Goal: Task Accomplishment & Management: Use online tool/utility

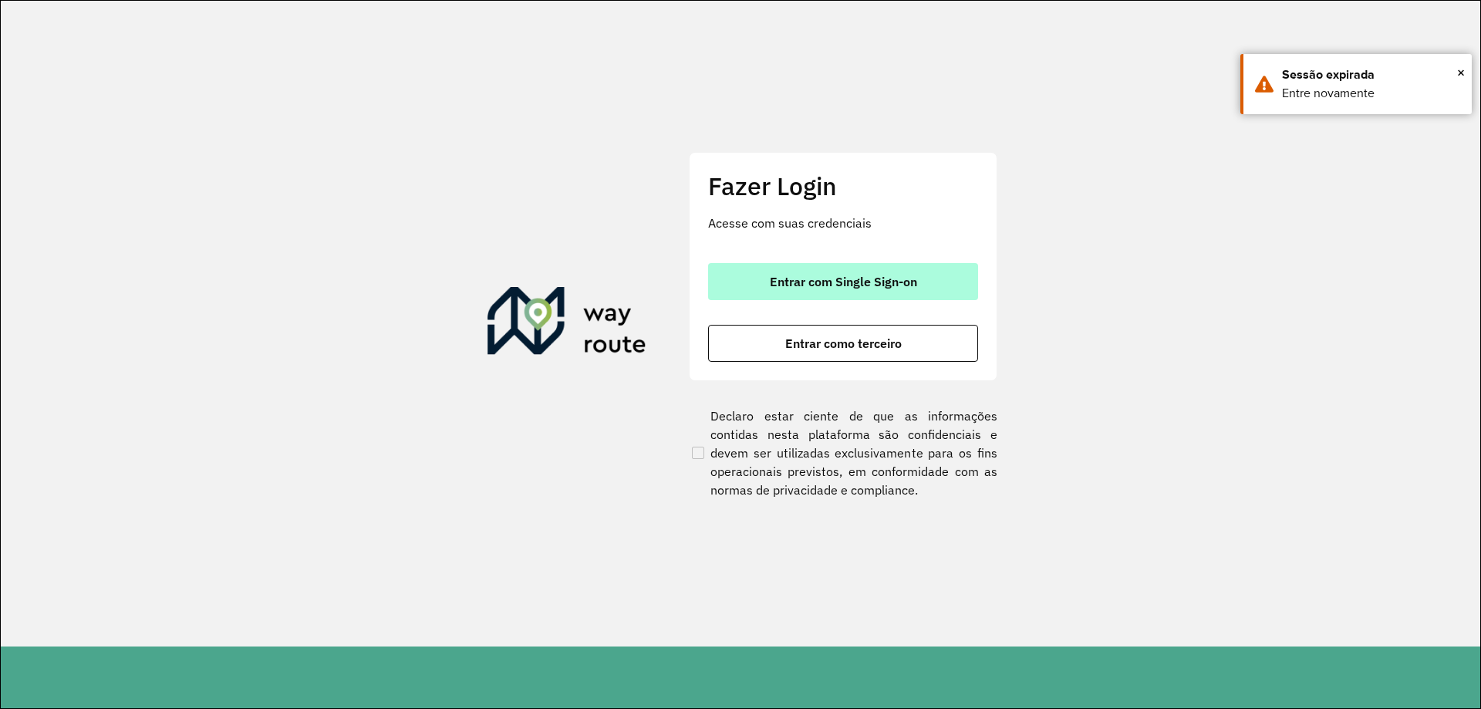
click at [864, 296] on button "Entrar com Single Sign-on" at bounding box center [843, 281] width 270 height 37
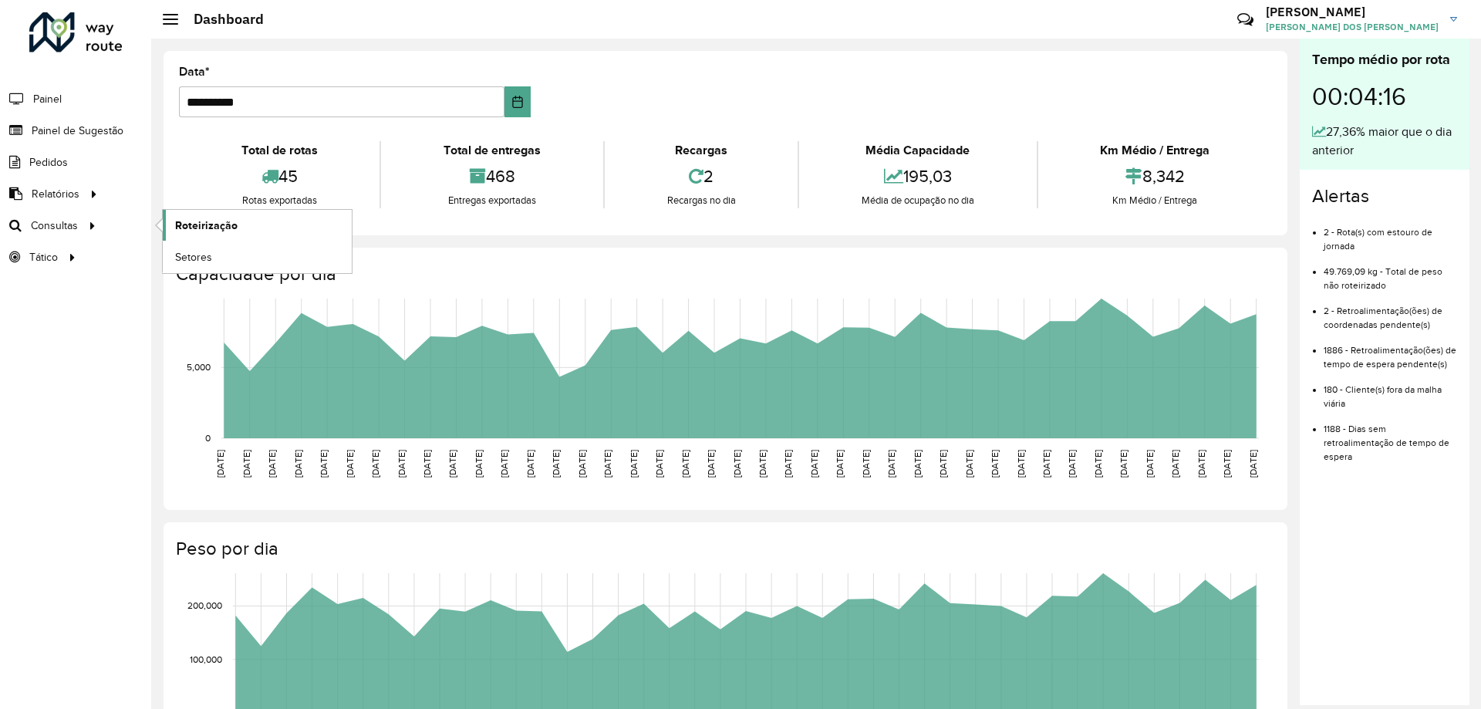
click at [277, 226] on link "Roteirização" at bounding box center [257, 225] width 189 height 31
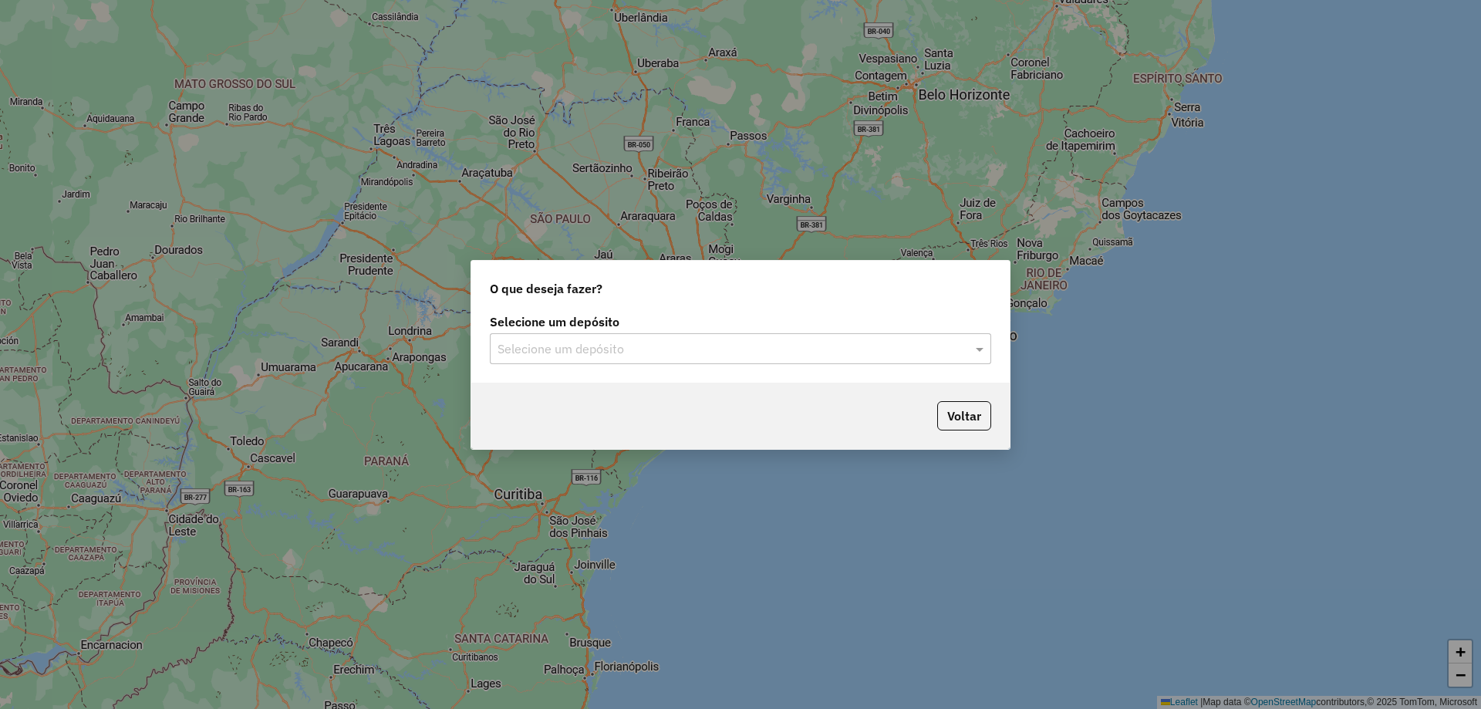
click at [785, 345] on input "text" at bounding box center [725, 349] width 455 height 19
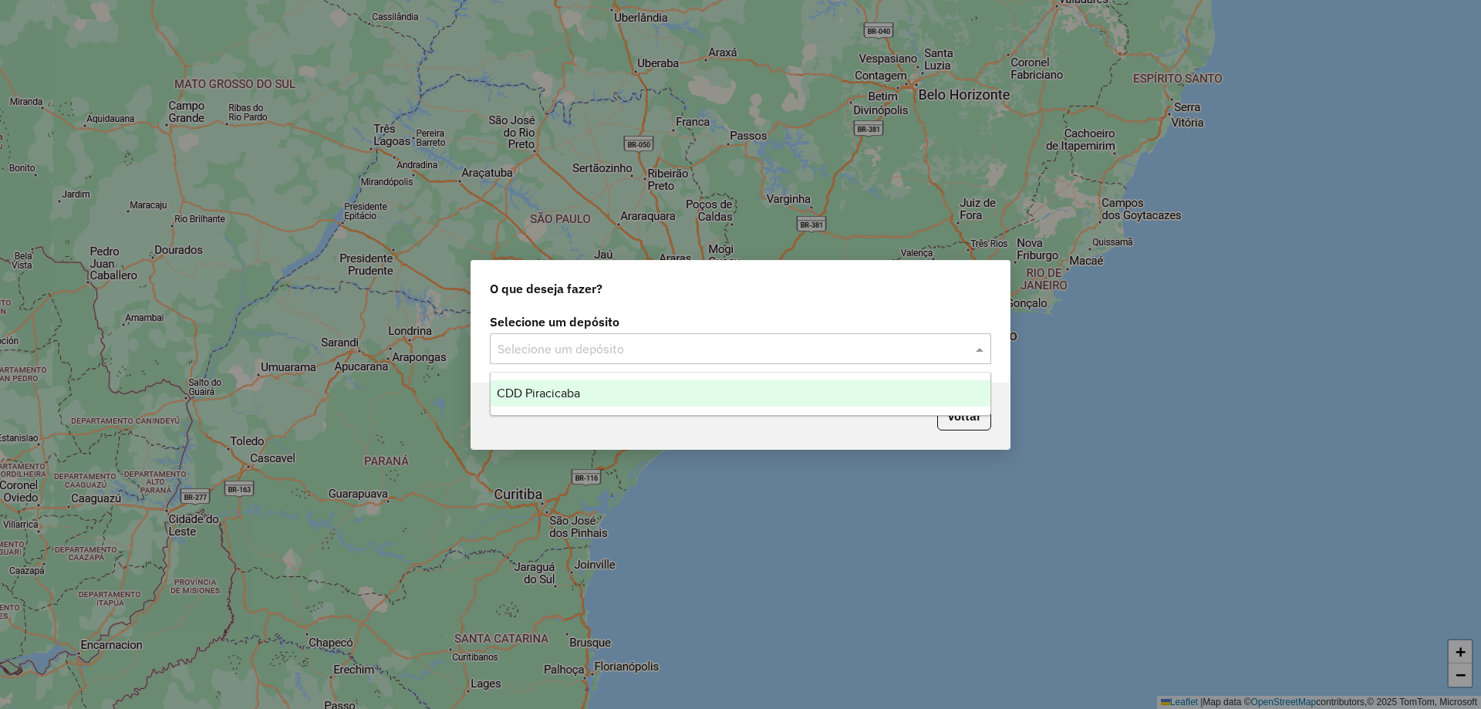
click at [651, 397] on div "CDD Piracicaba" at bounding box center [741, 393] width 500 height 26
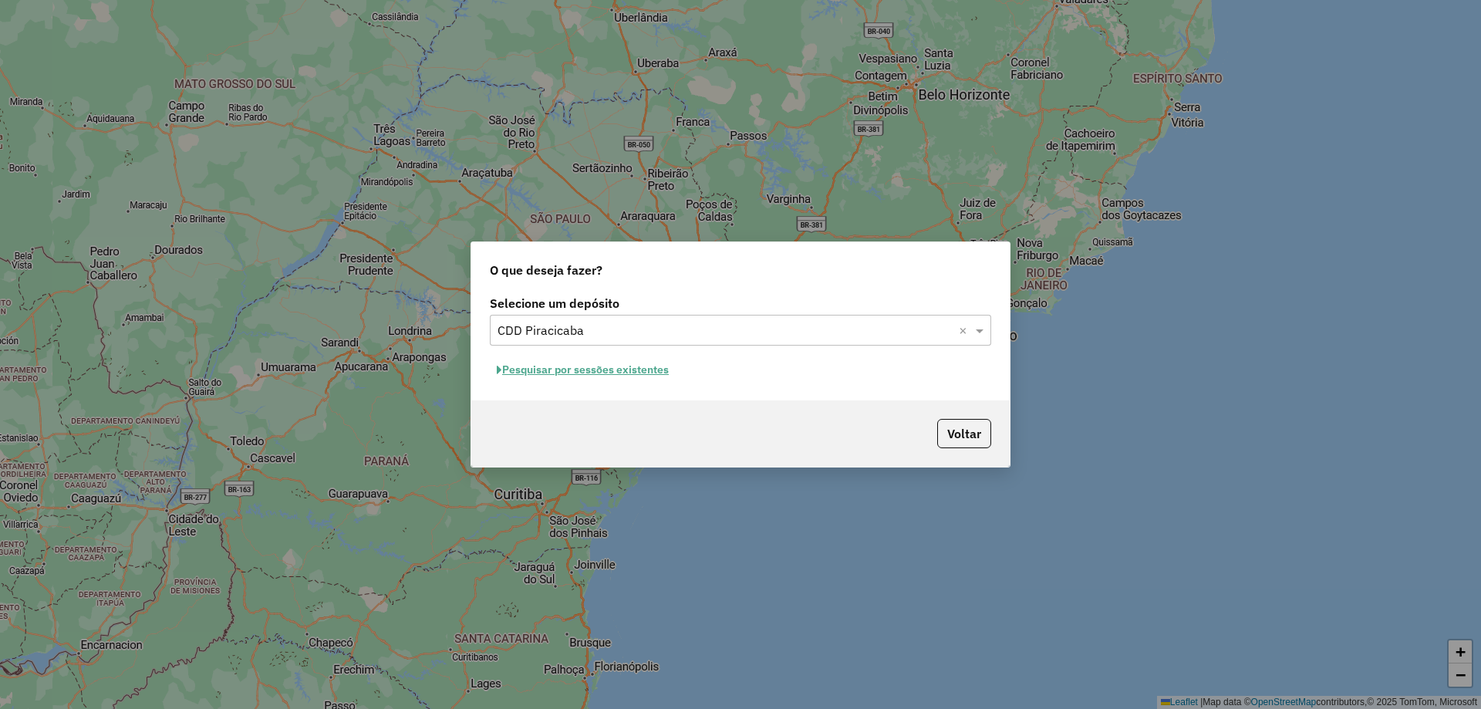
click at [612, 375] on button "Pesquisar por sessões existentes" at bounding box center [583, 370] width 186 height 24
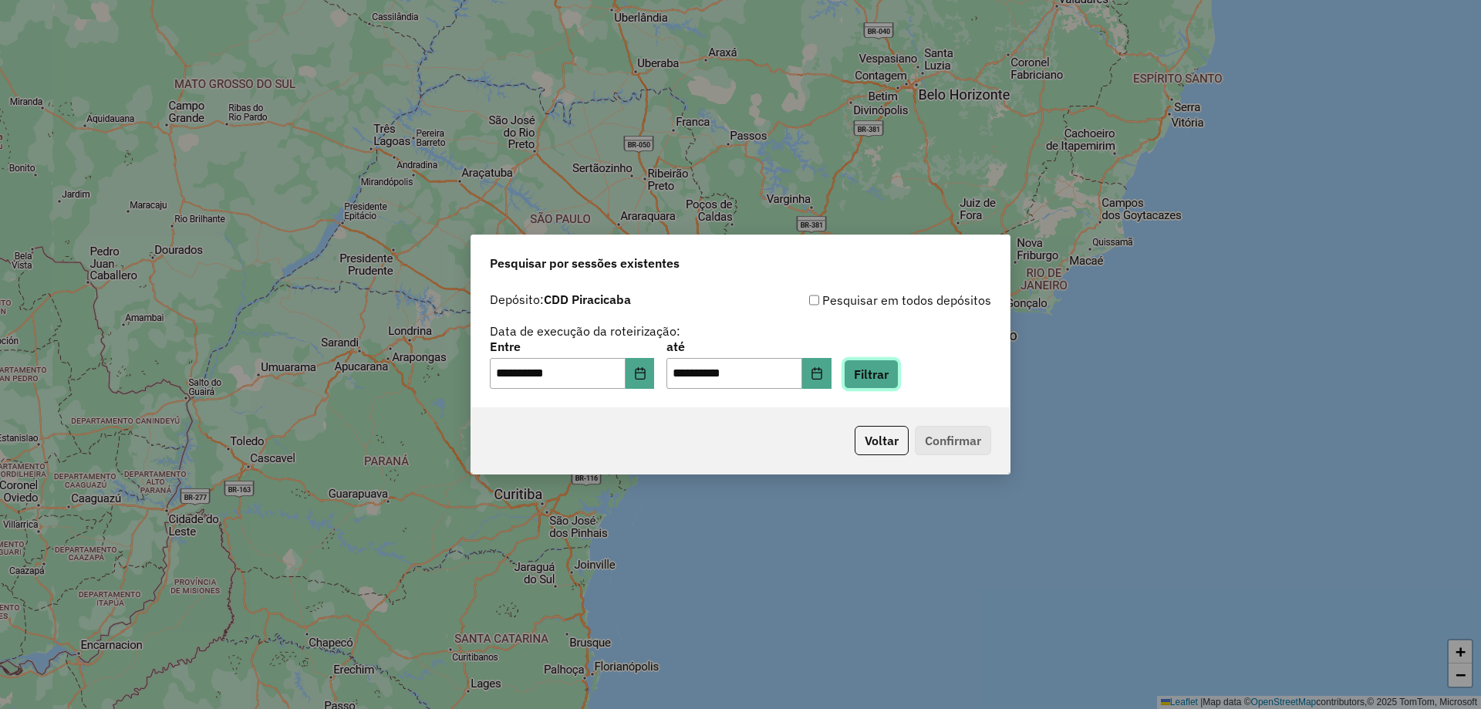
click at [887, 385] on button "Filtrar" at bounding box center [871, 373] width 55 height 29
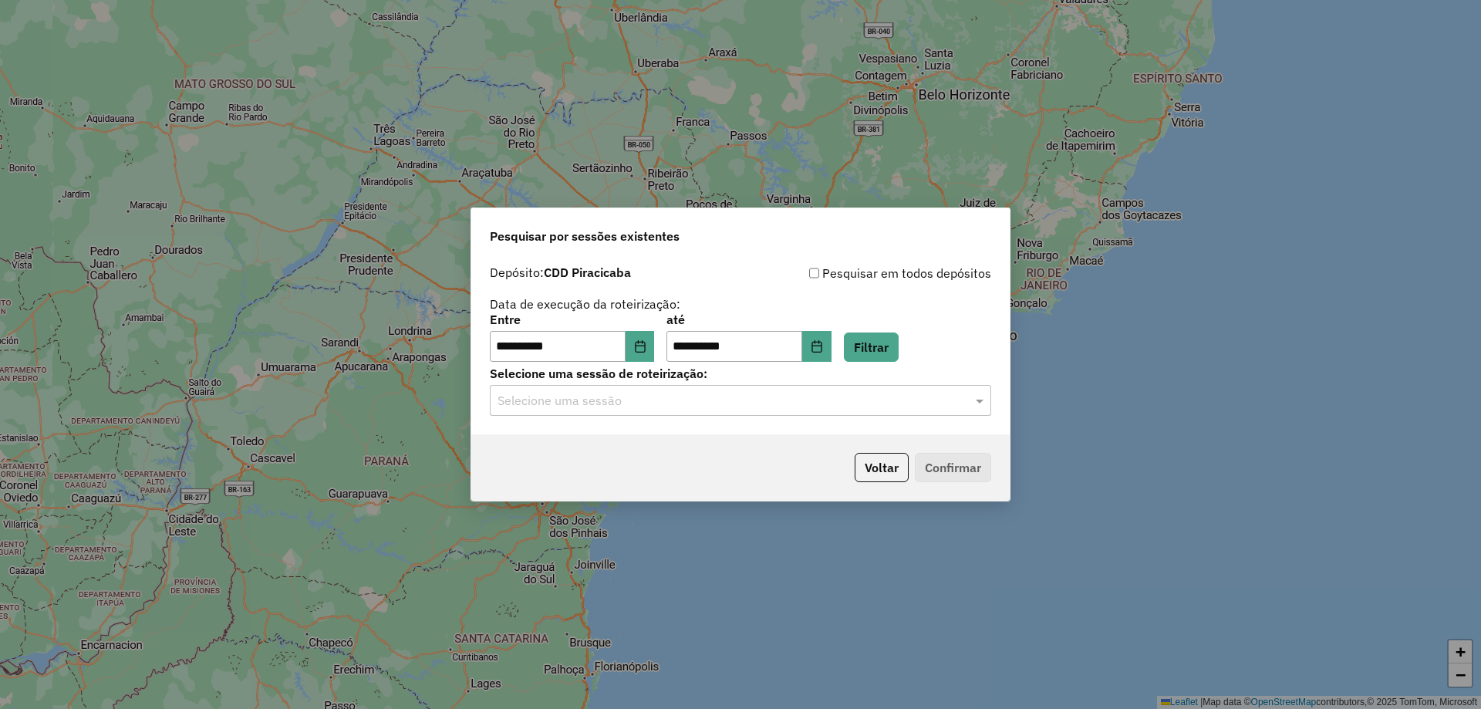
click at [593, 404] on input "text" at bounding box center [725, 401] width 455 height 19
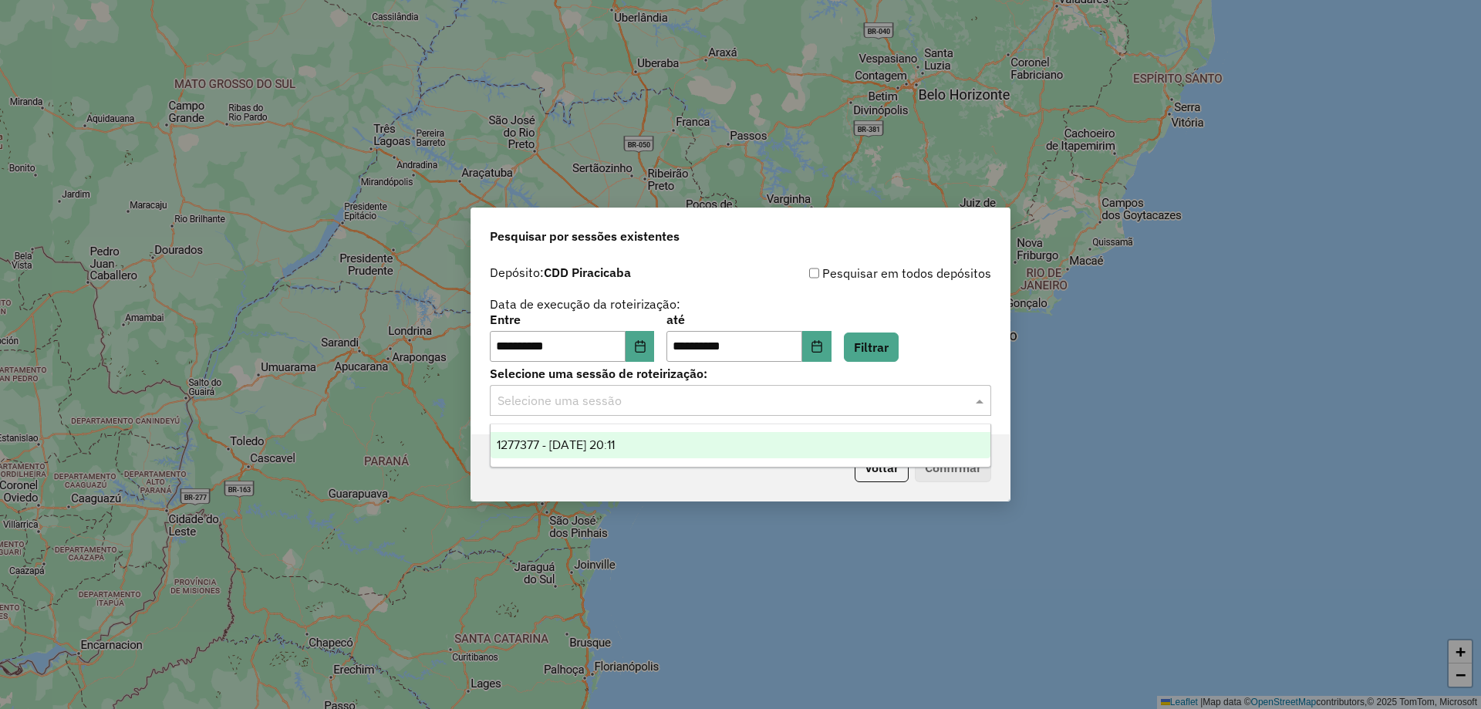
click at [606, 440] on span "1277377 - 17/09/2025 20:11" at bounding box center [556, 444] width 118 height 13
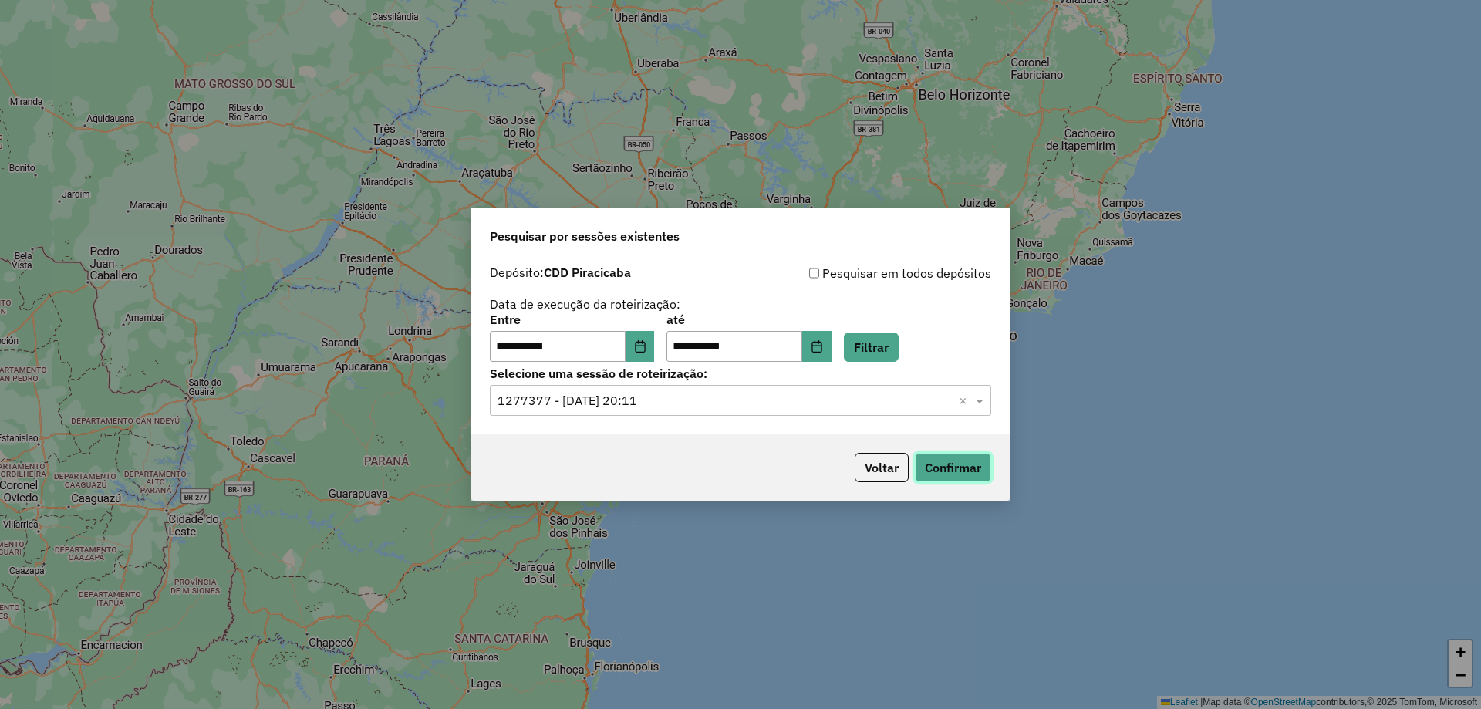
click at [957, 474] on button "Confirmar" at bounding box center [953, 467] width 76 height 29
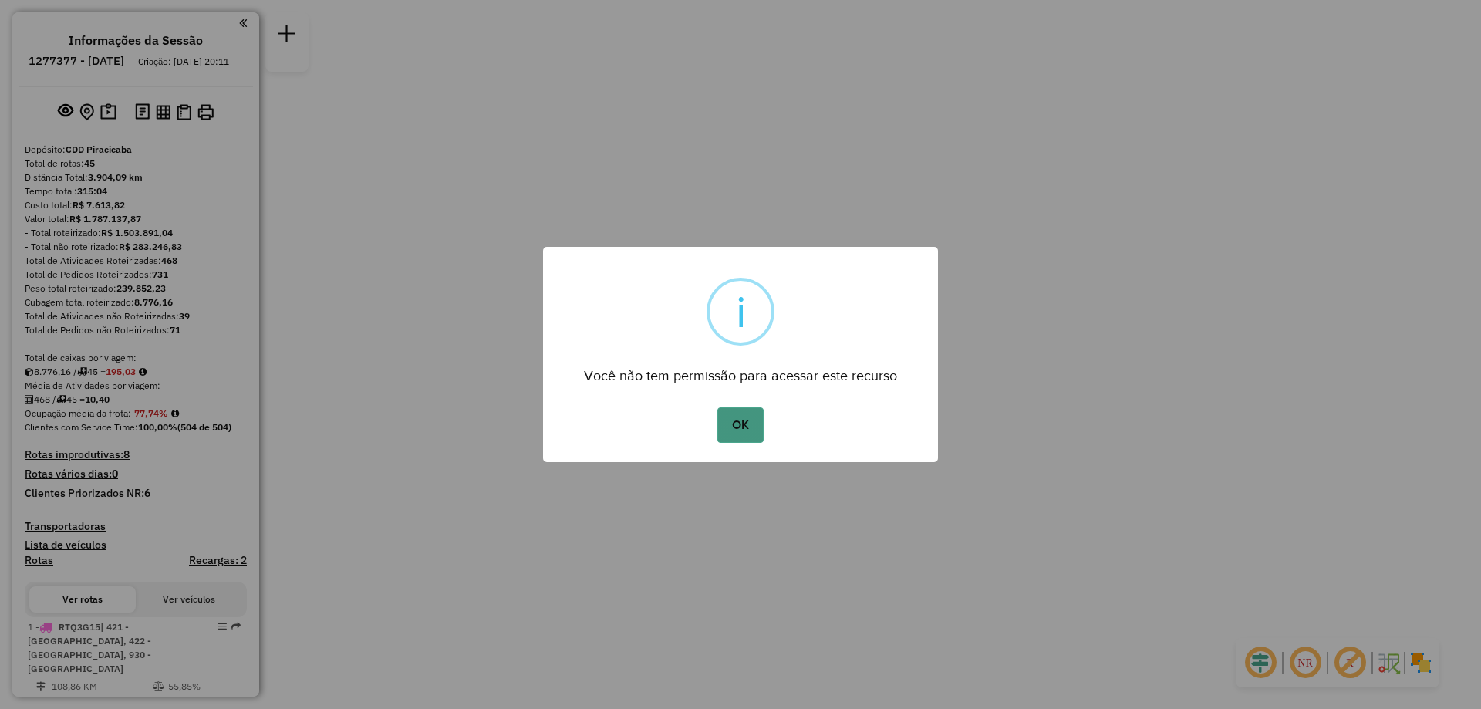
click at [742, 424] on button "OK" at bounding box center [740, 424] width 46 height 35
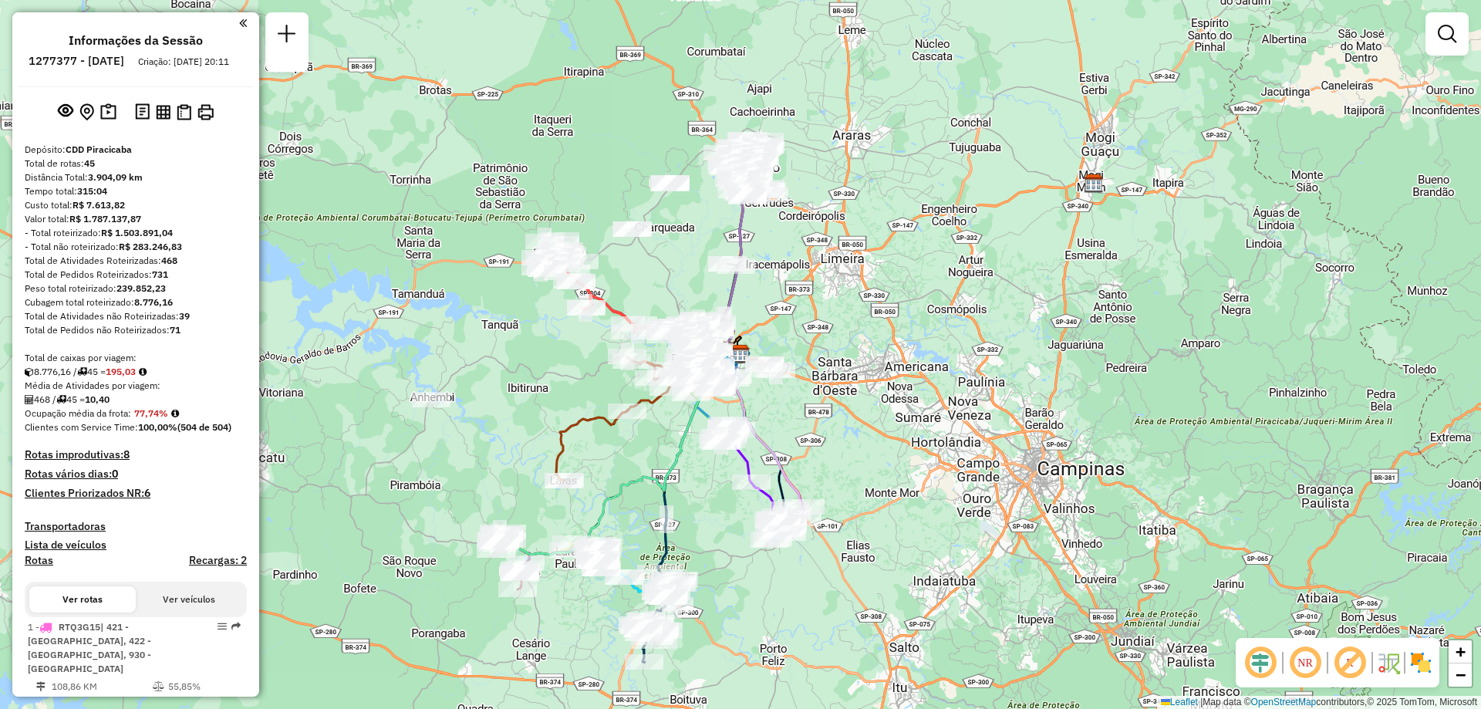
drag, startPoint x: 1304, startPoint y: 666, endPoint x: 1233, endPoint y: 639, distance: 75.9
click at [1304, 666] on em at bounding box center [1305, 662] width 37 height 37
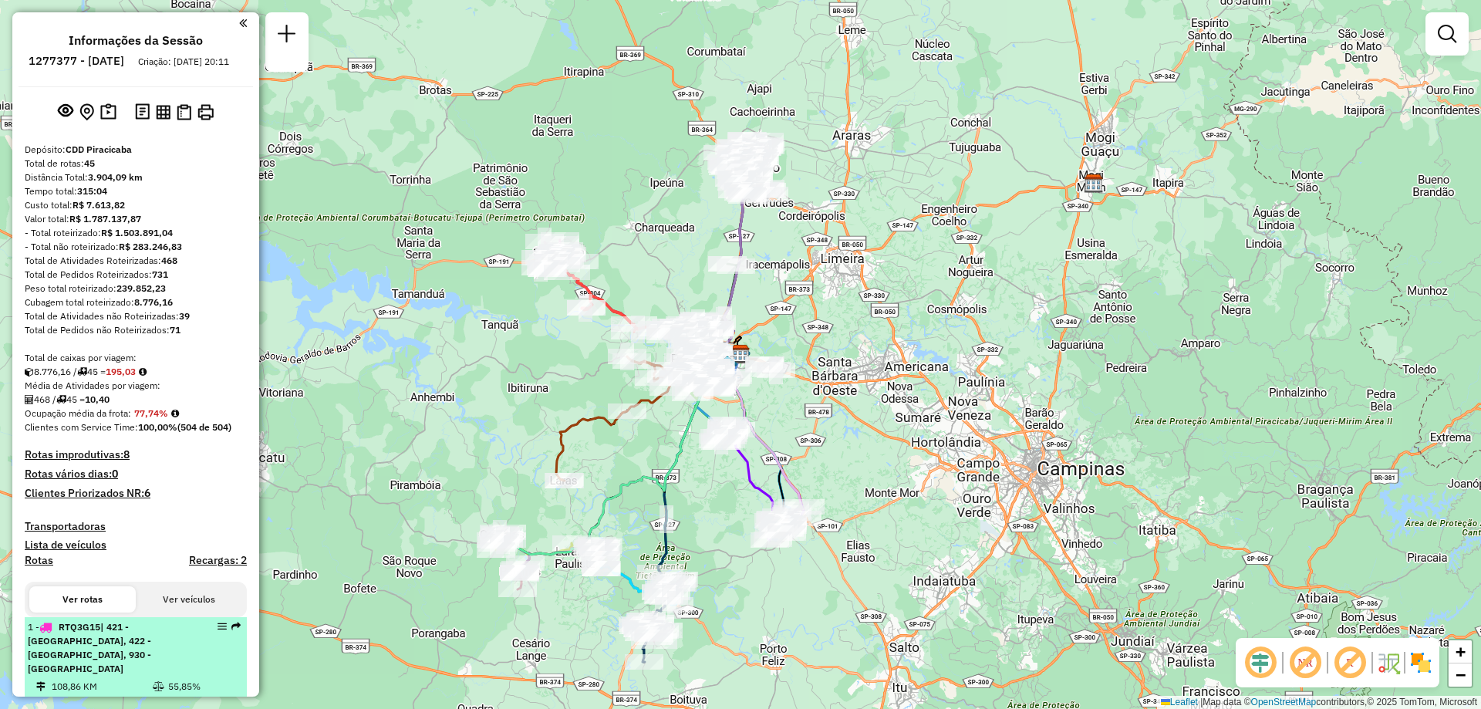
select select "**********"
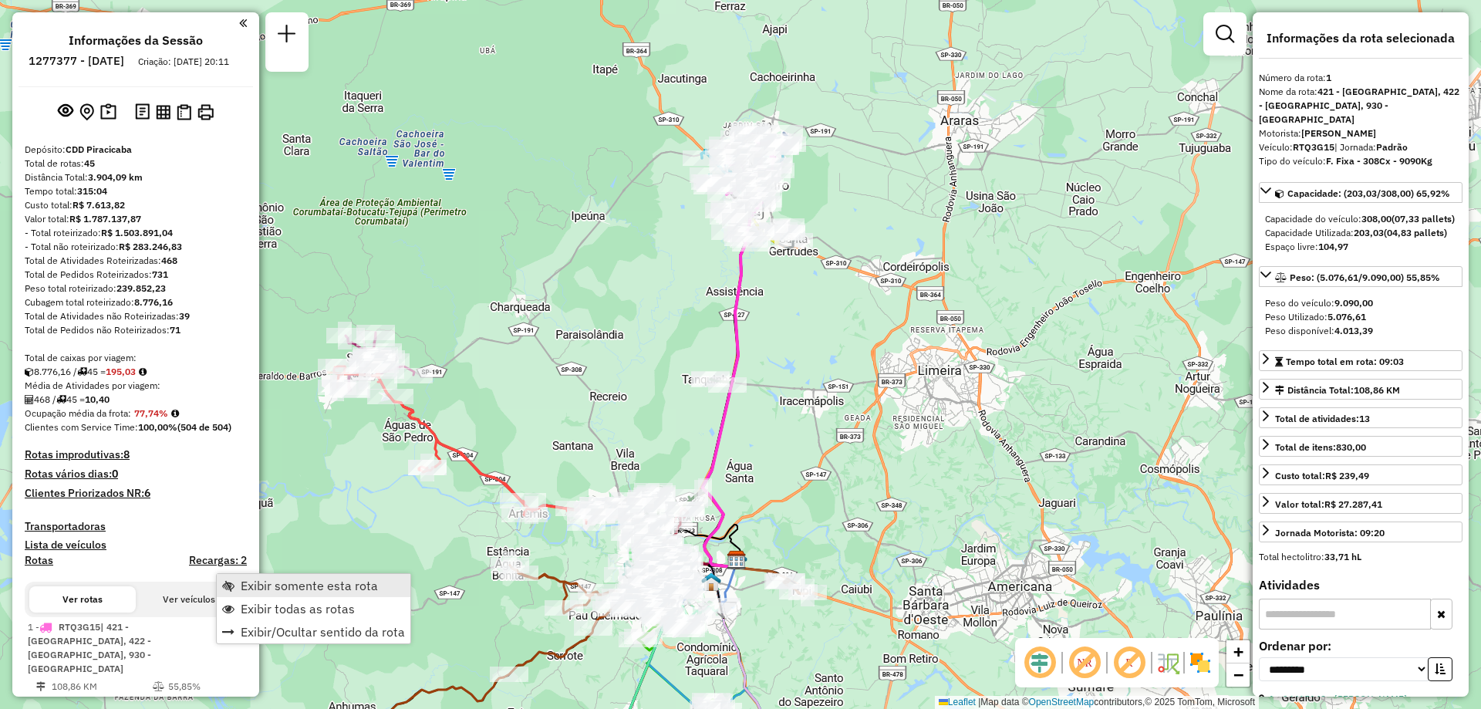
click at [320, 592] on span "Exibir somente esta rota" at bounding box center [309, 585] width 137 height 12
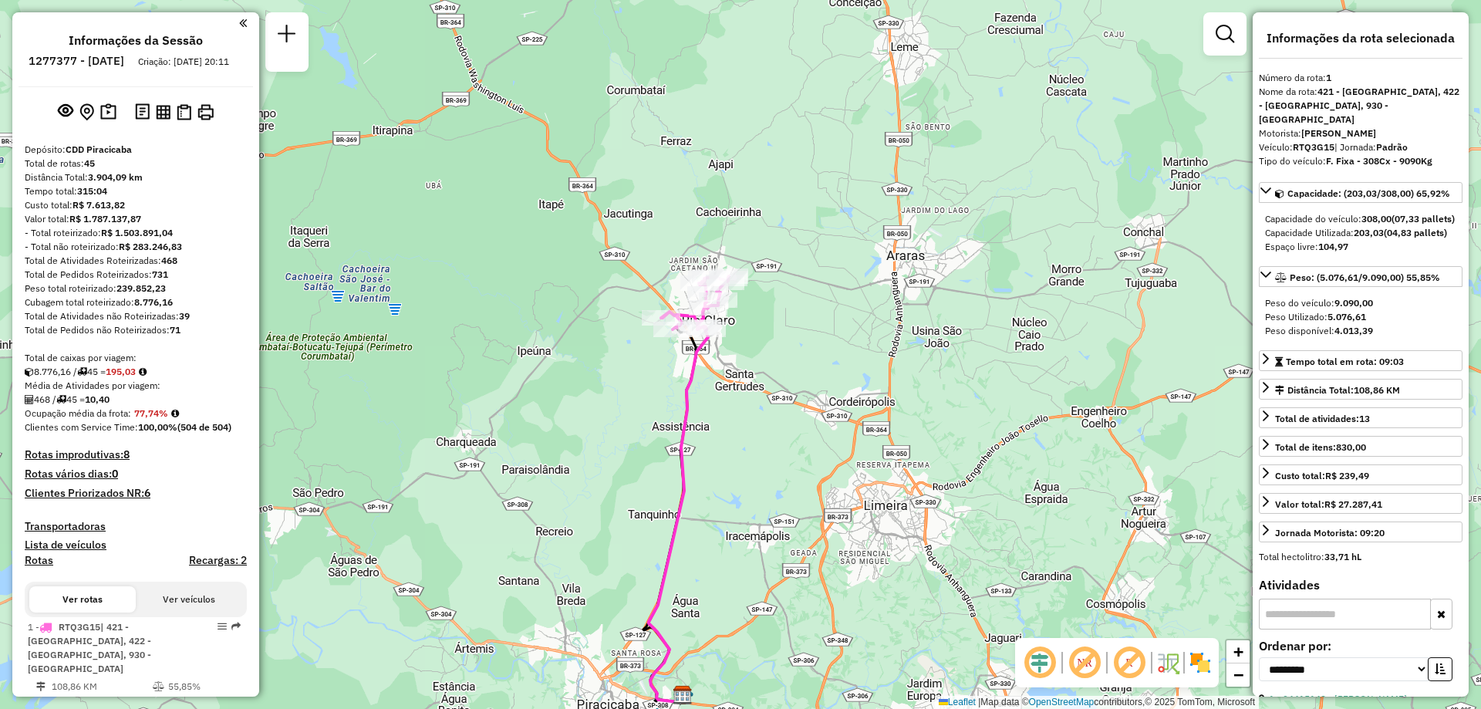
drag, startPoint x: 752, startPoint y: 366, endPoint x: 714, endPoint y: 474, distance: 114.7
click at [698, 502] on div "Janela de atendimento Grade de atendimento Capacidade Transportadoras Veículos …" at bounding box center [740, 354] width 1481 height 709
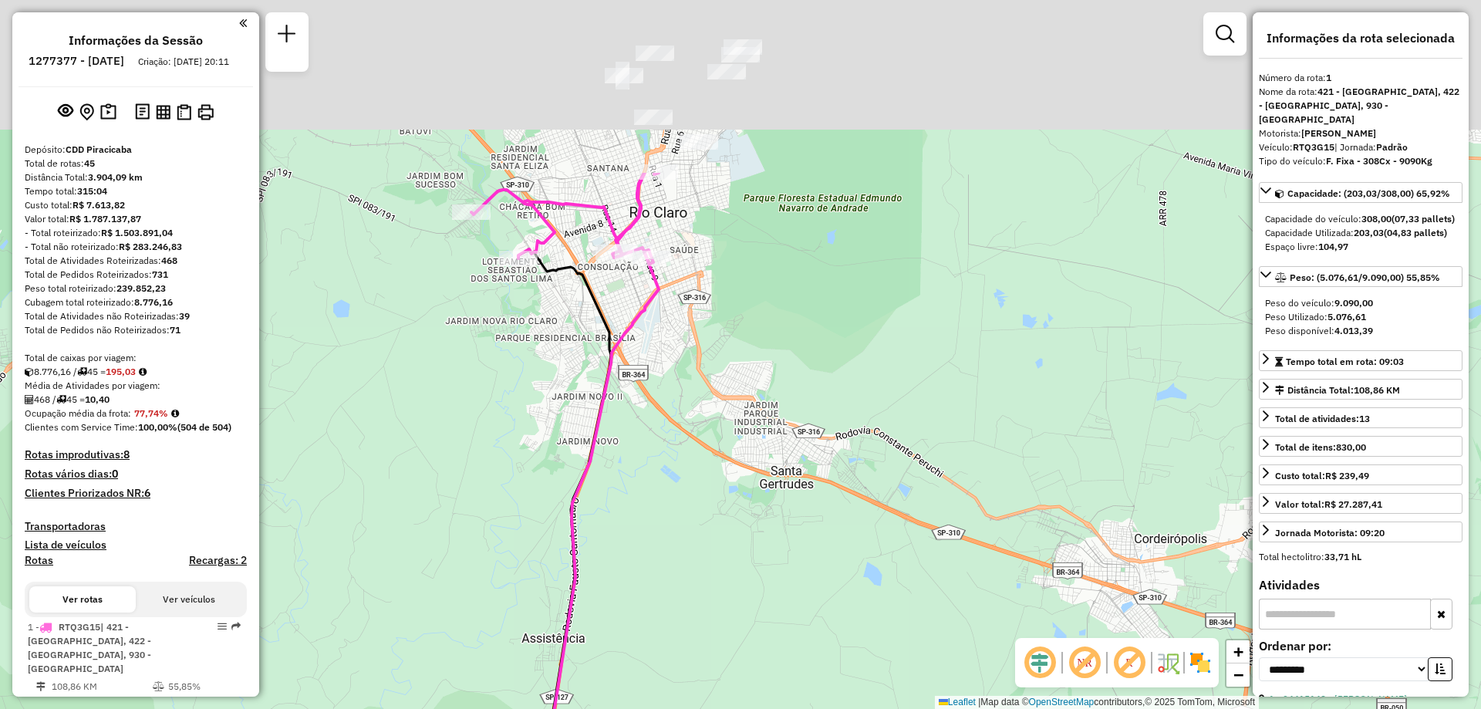
drag, startPoint x: 699, startPoint y: 606, endPoint x: 683, endPoint y: 683, distance: 78.8
click at [683, 683] on div "Janela de atendimento Grade de atendimento Capacidade Transportadoras Veículos …" at bounding box center [740, 354] width 1481 height 709
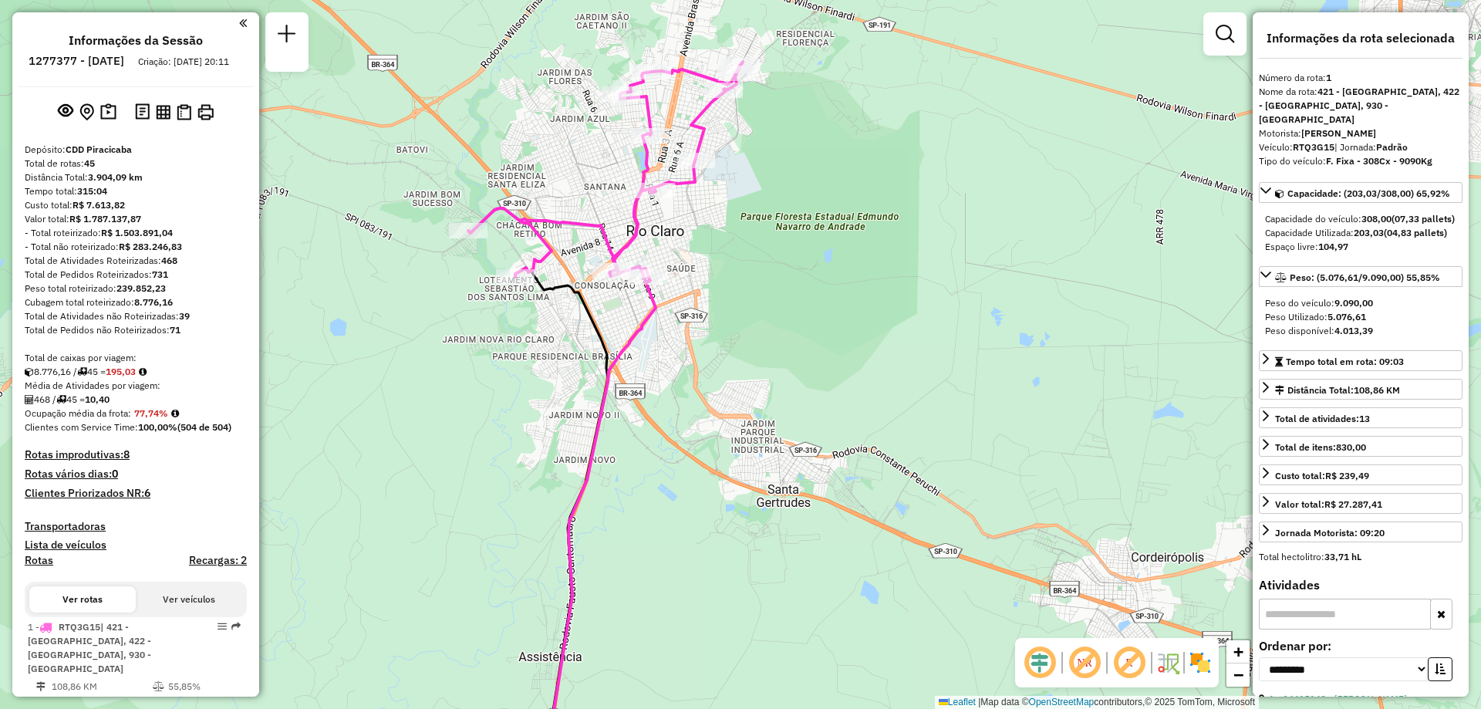
drag, startPoint x: 649, startPoint y: 554, endPoint x: 662, endPoint y: 638, distance: 85.1
click at [680, 645] on div "Janela de atendimento Grade de atendimento Capacidade Transportadoras Veículos …" at bounding box center [740, 354] width 1481 height 709
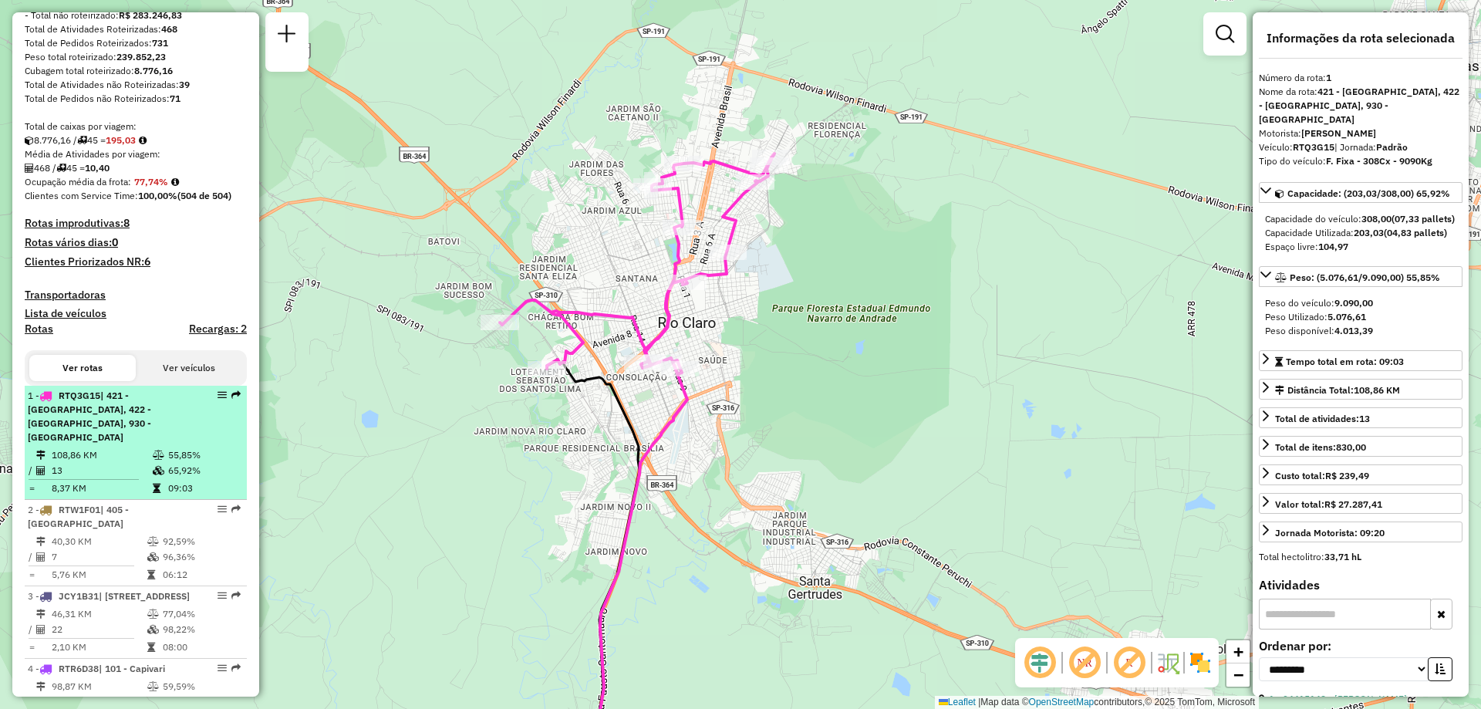
scroll to position [309, 0]
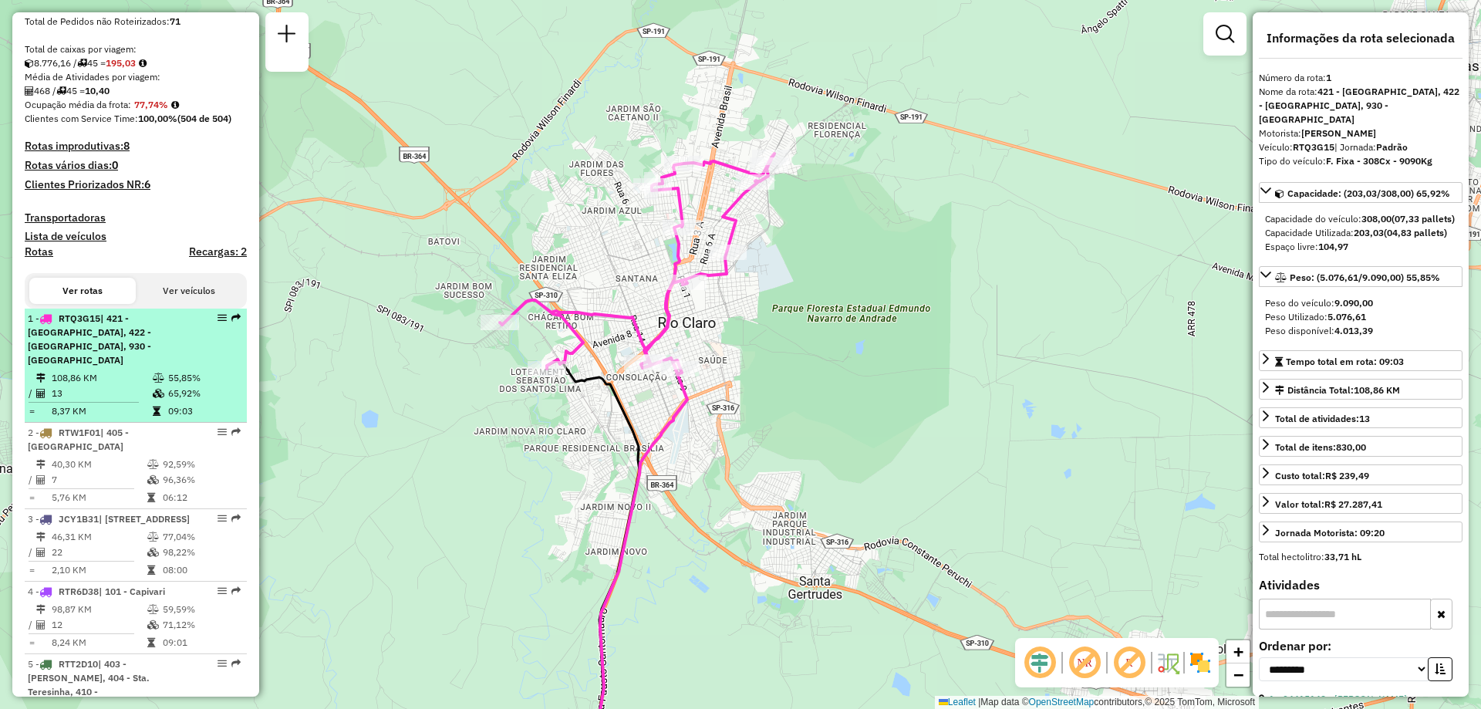
click at [110, 351] on span "| 421 - [GEOGRAPHIC_DATA], 422 - [GEOGRAPHIC_DATA], 930 - [GEOGRAPHIC_DATA]" at bounding box center [89, 338] width 123 height 53
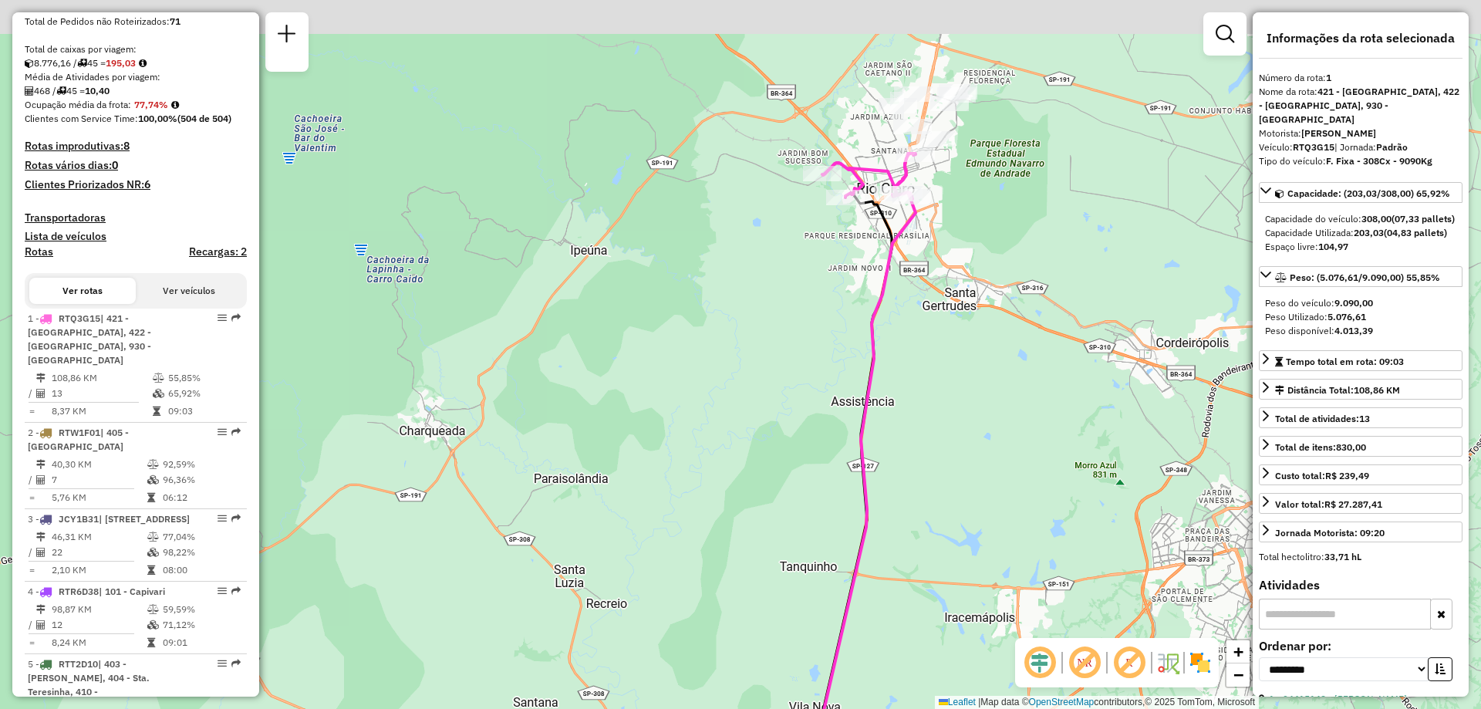
drag, startPoint x: 565, startPoint y: 413, endPoint x: 575, endPoint y: 488, distance: 75.5
click at [559, 579] on div "Janela de atendimento Grade de atendimento Capacidade Transportadoras Veículos …" at bounding box center [740, 354] width 1481 height 709
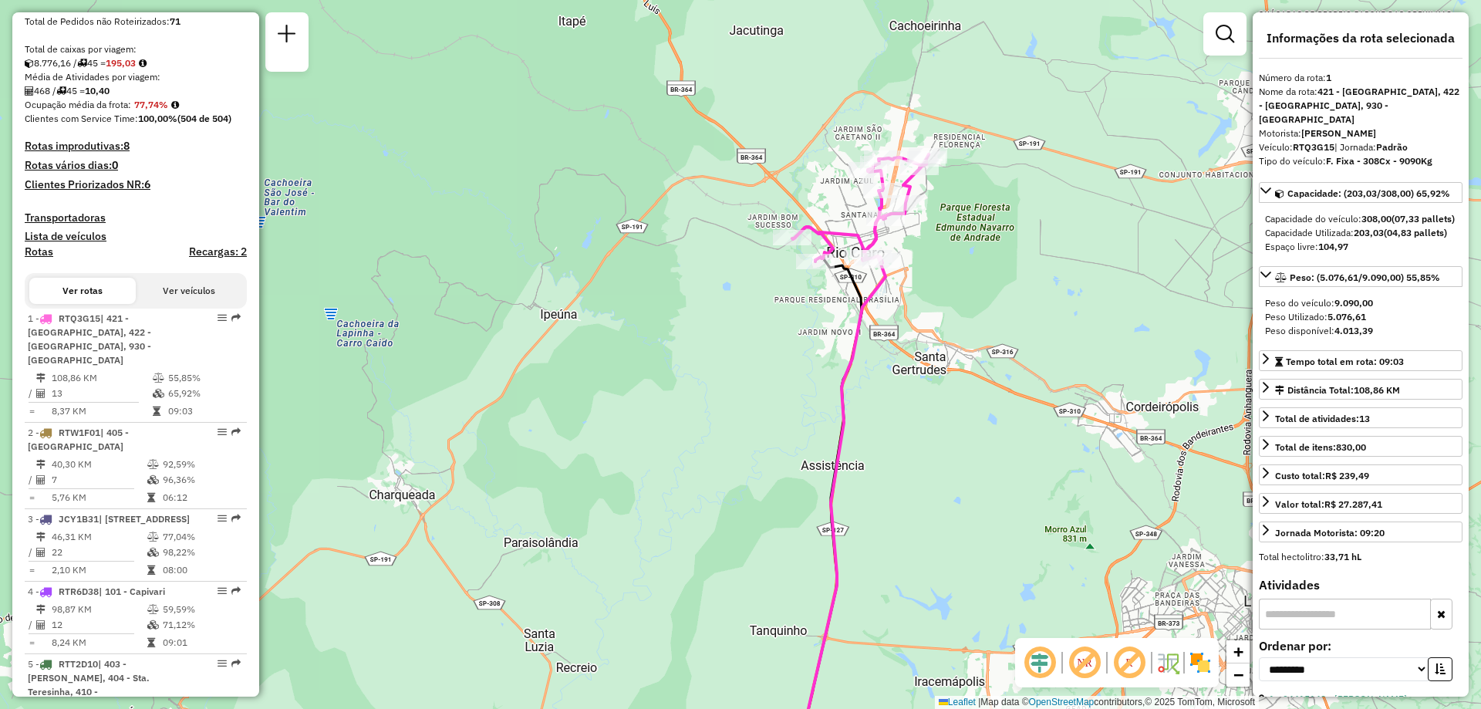
drag, startPoint x: 728, startPoint y: 262, endPoint x: 649, endPoint y: 342, distance: 112.9
click at [649, 342] on div "Janela de atendimento Grade de atendimento Capacidade Transportadoras Veículos …" at bounding box center [740, 354] width 1481 height 709
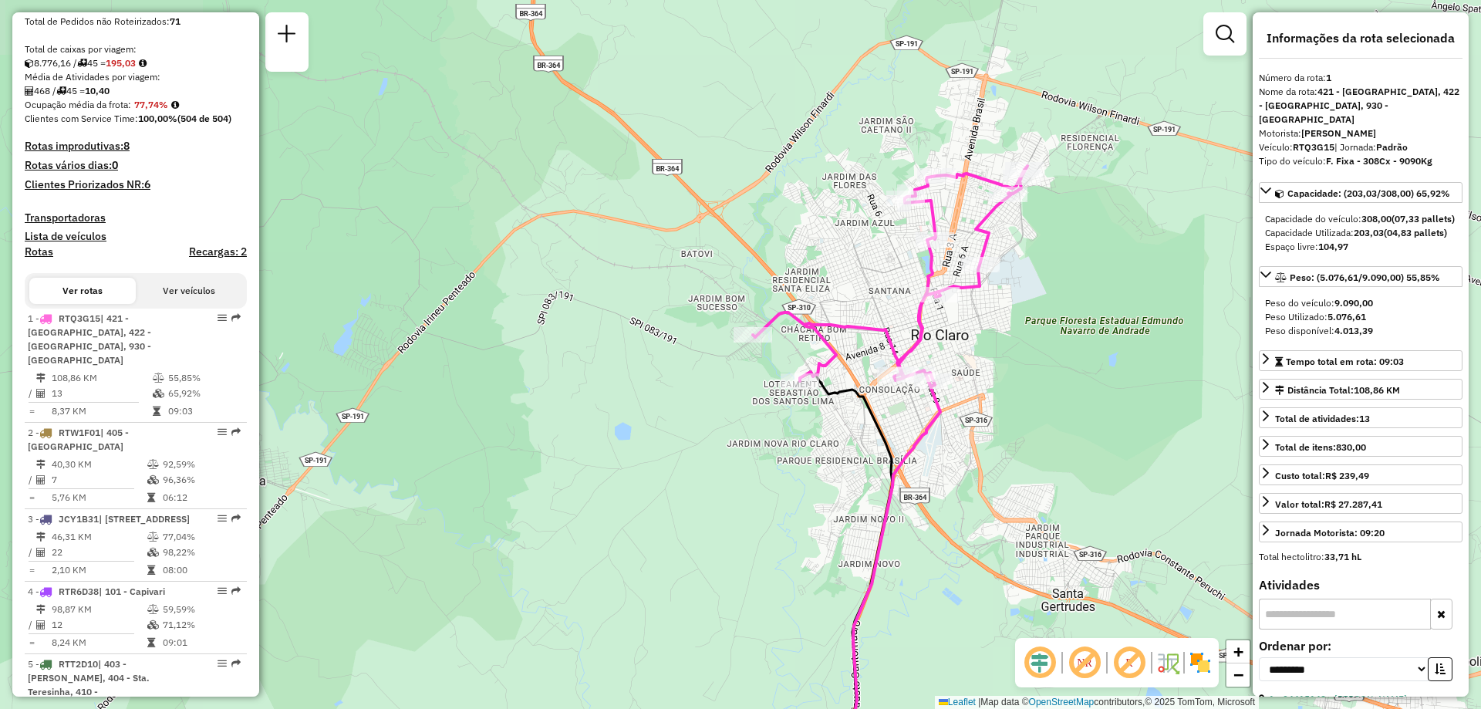
drag, startPoint x: 660, startPoint y: 323, endPoint x: 579, endPoint y: 380, distance: 98.7
click at [579, 380] on div "Janela de atendimento Grade de atendimento Capacidade Transportadoras Veículos …" at bounding box center [740, 354] width 1481 height 709
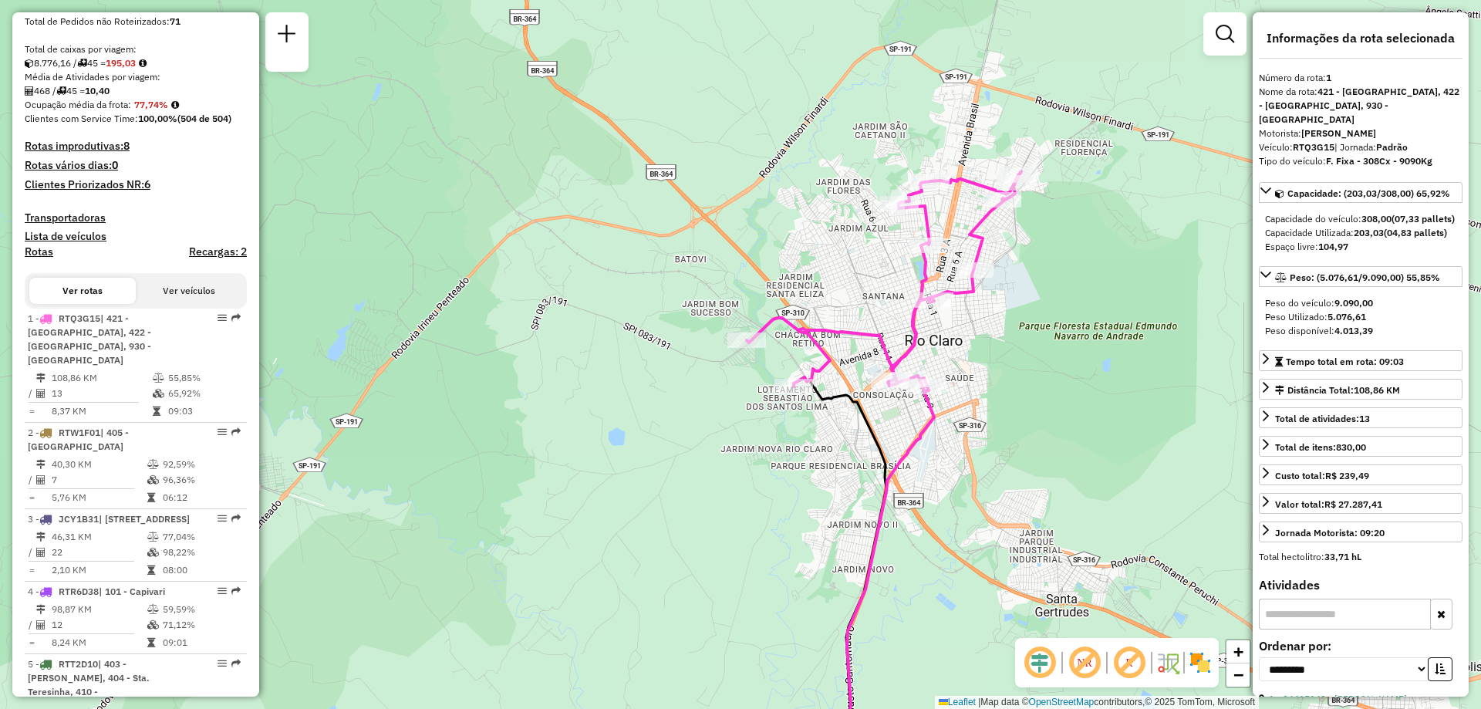
drag, startPoint x: 602, startPoint y: 380, endPoint x: 582, endPoint y: 390, distance: 22.4
click at [582, 390] on div "Janela de atendimento Grade de atendimento Capacidade Transportadoras Veículos …" at bounding box center [740, 354] width 1481 height 709
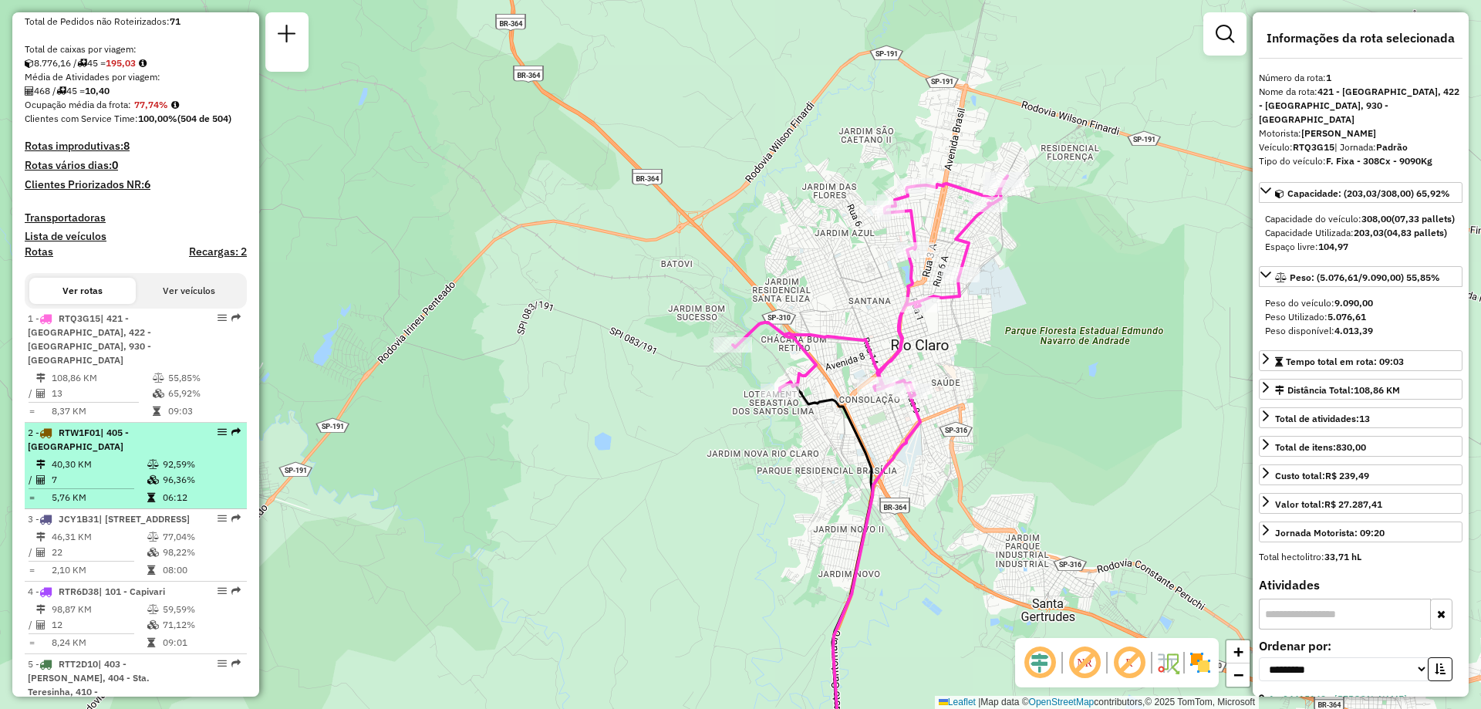
click at [66, 490] on td "5,76 KM" at bounding box center [99, 497] width 96 height 15
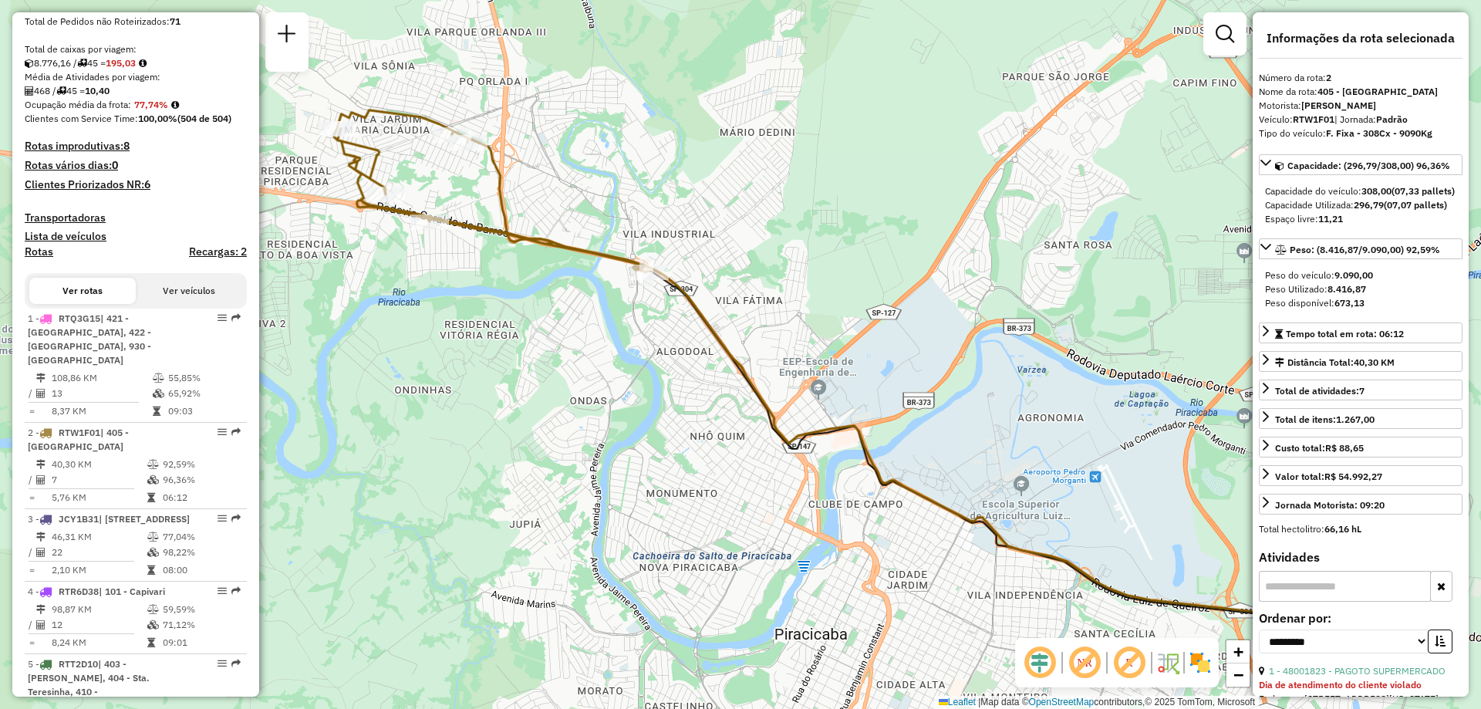
drag, startPoint x: 438, startPoint y: 438, endPoint x: 724, endPoint y: 467, distance: 286.9
click at [724, 467] on div "Janela de atendimento Grade de atendimento Capacidade Transportadoras Veículos …" at bounding box center [740, 354] width 1481 height 709
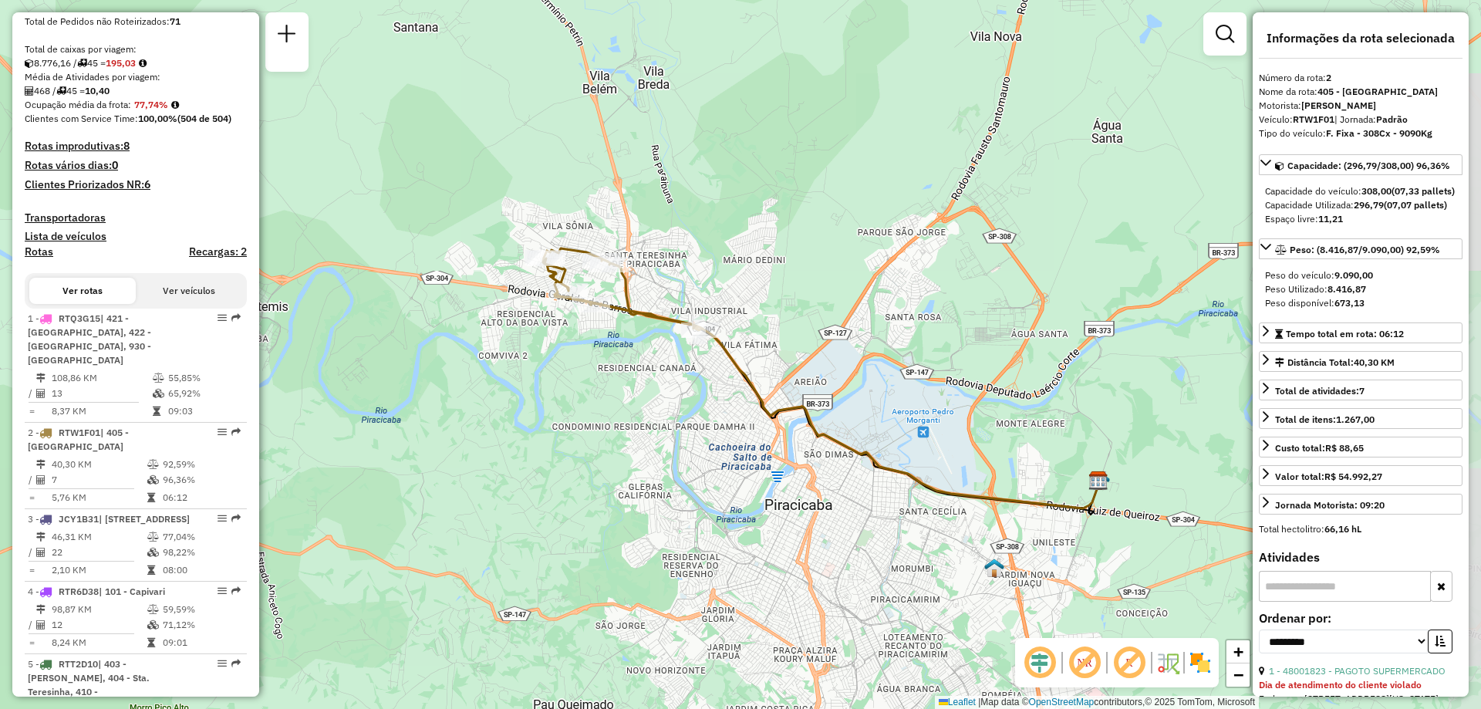
drag, startPoint x: 704, startPoint y: 461, endPoint x: 656, endPoint y: 420, distance: 63.5
click at [656, 420] on div "Janela de atendimento Grade de atendimento Capacidade Transportadoras Veículos …" at bounding box center [740, 354] width 1481 height 709
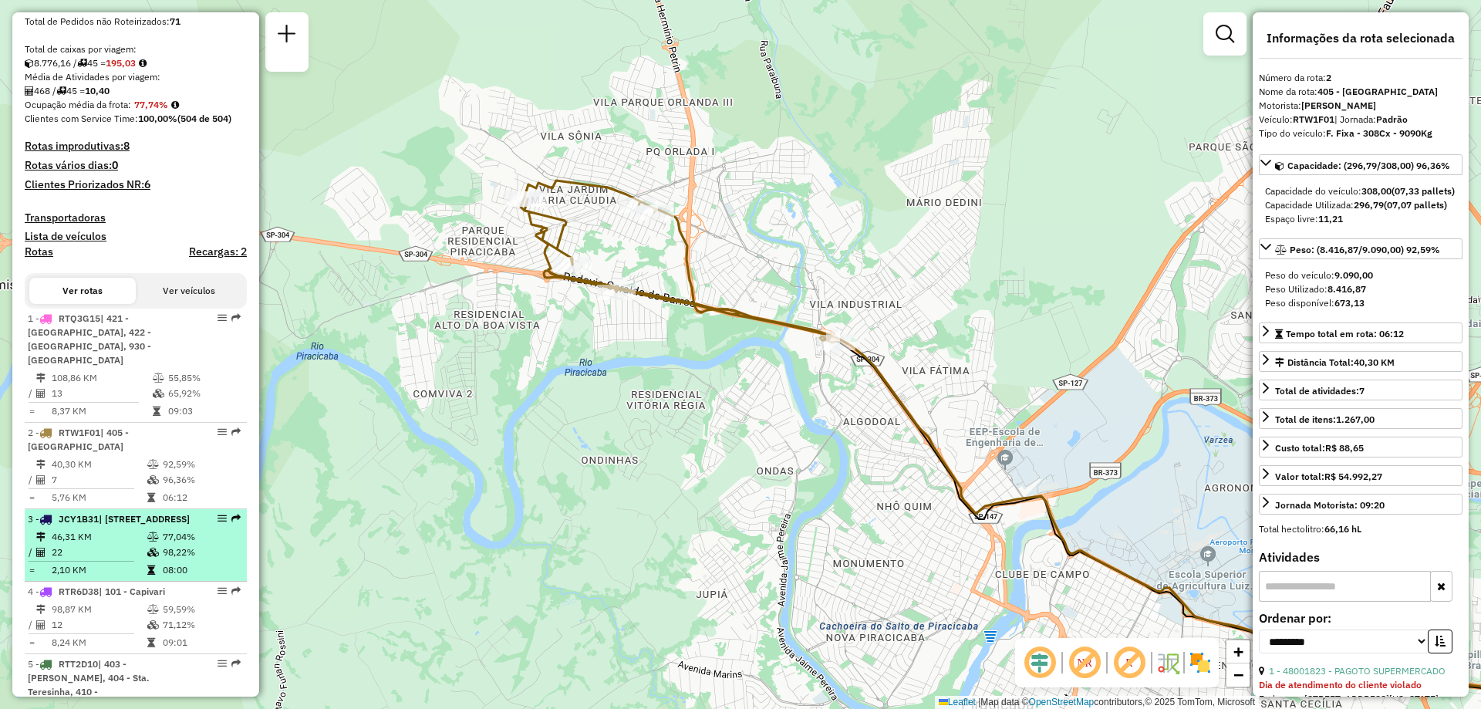
click at [100, 526] on div "3 - JCY1B31 | 905 - [STREET_ADDRESS]" at bounding box center [110, 519] width 164 height 14
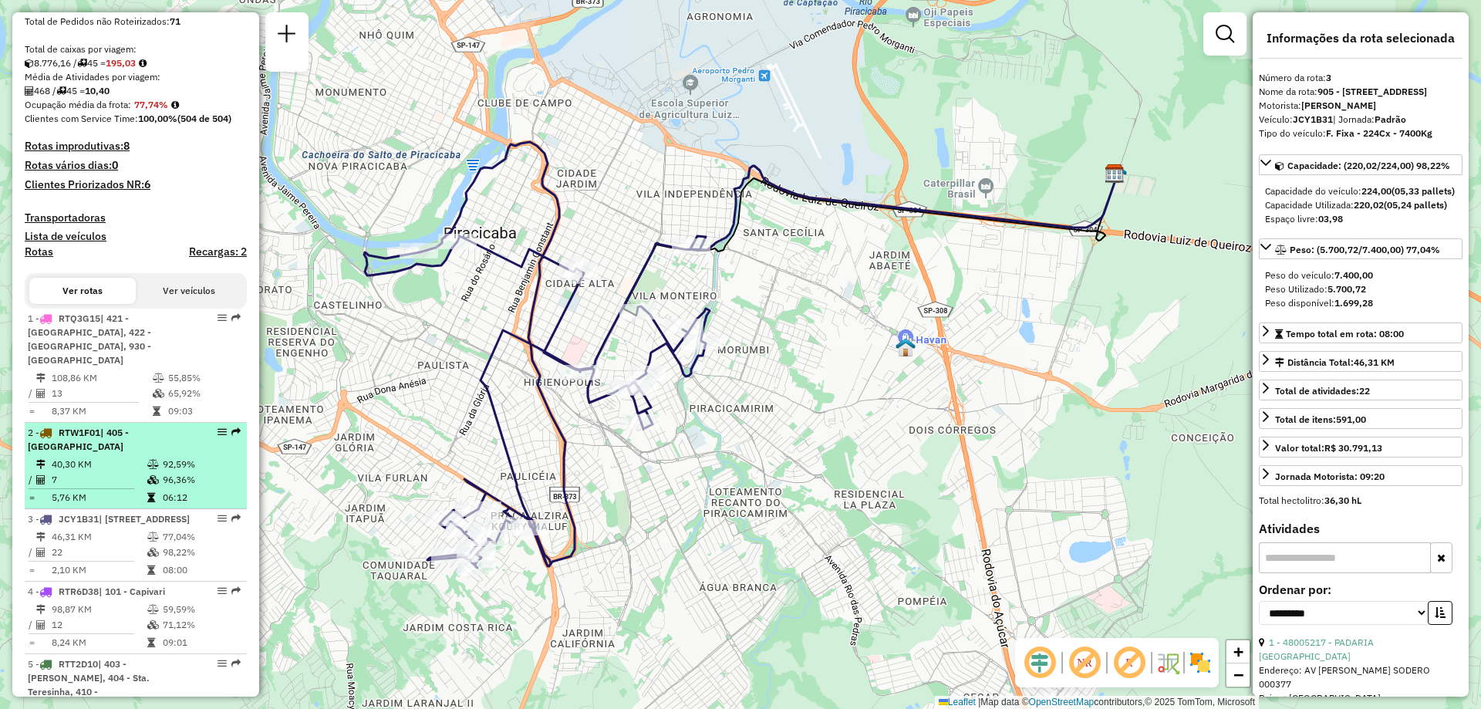
click at [95, 457] on td "40,30 KM" at bounding box center [99, 464] width 96 height 15
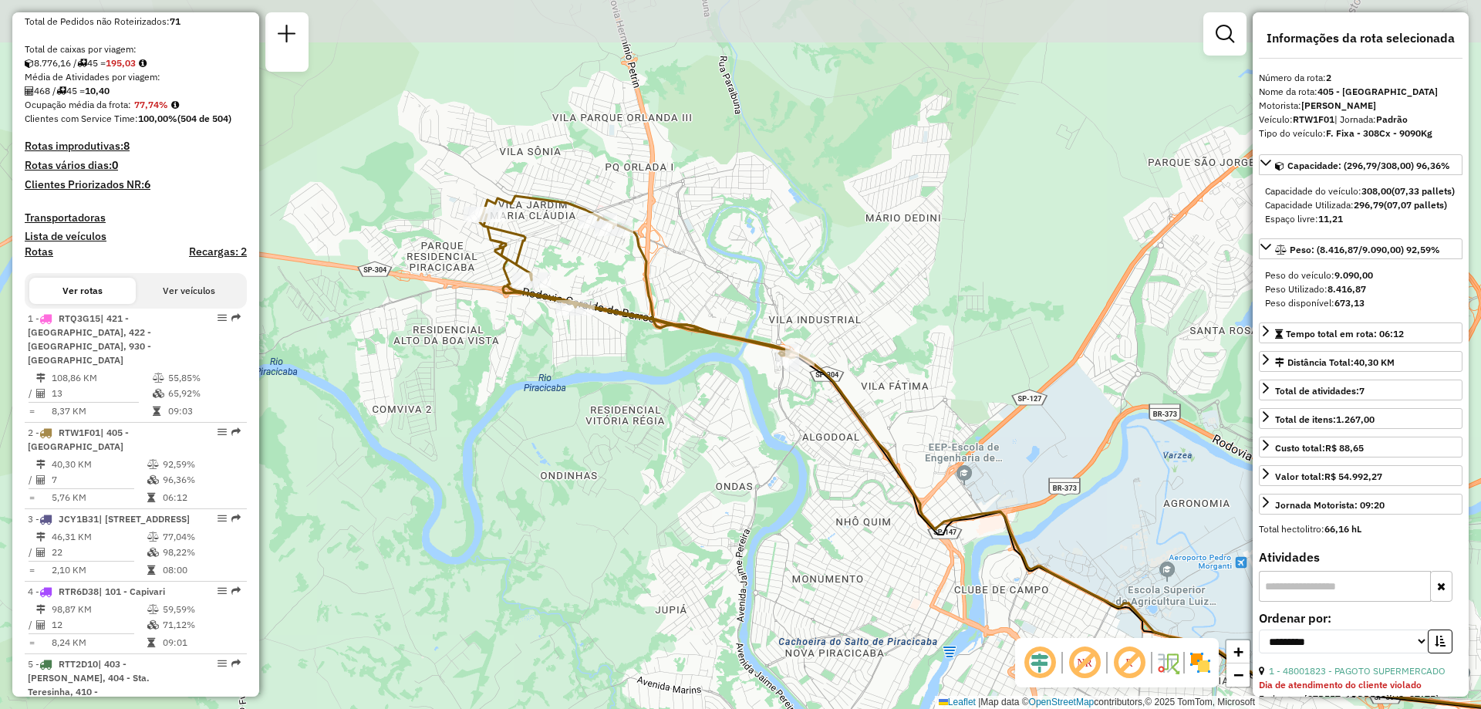
drag, startPoint x: 422, startPoint y: 332, endPoint x: 719, endPoint y: 439, distance: 315.8
click at [719, 439] on div "Janela de atendimento Grade de atendimento Capacidade Transportadoras Veículos …" at bounding box center [740, 354] width 1481 height 709
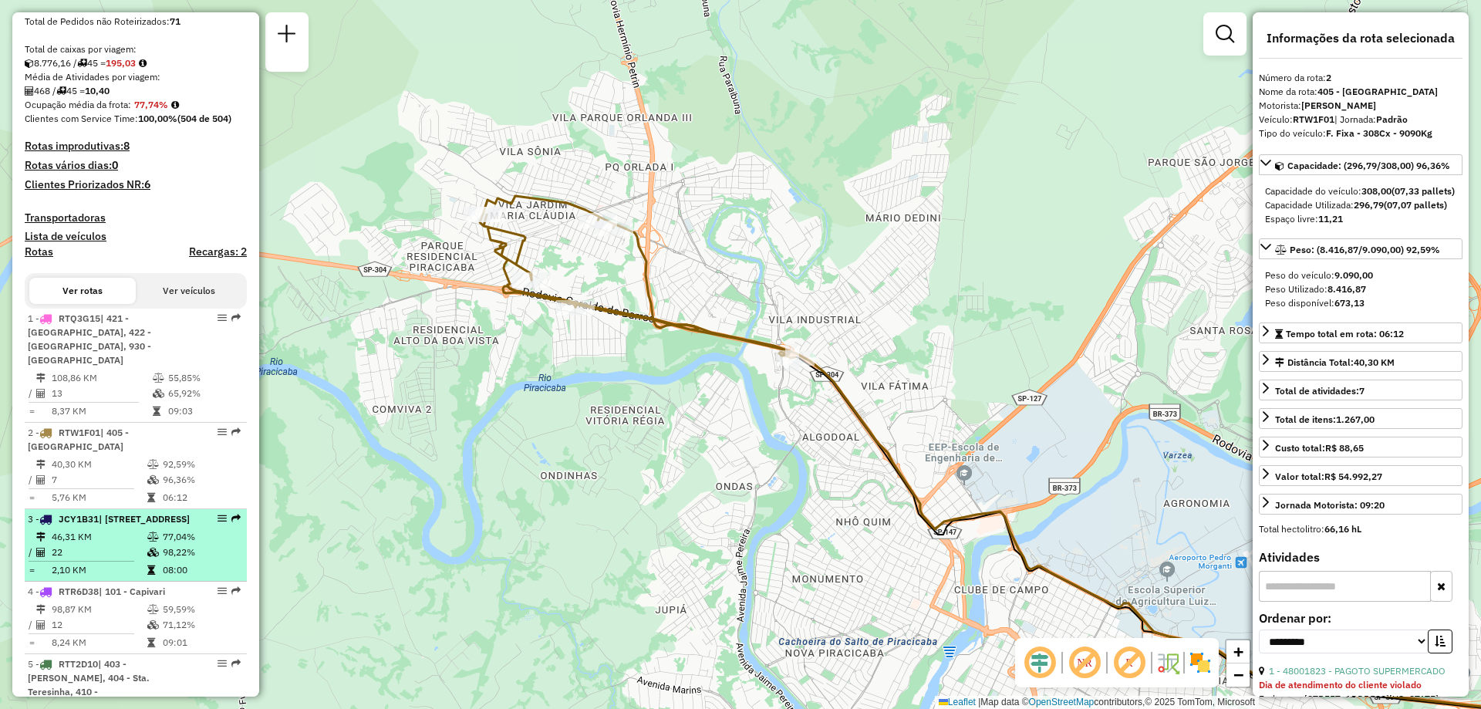
click at [104, 526] on div "3 - JCY1B31 | 905 - [STREET_ADDRESS]" at bounding box center [110, 519] width 164 height 14
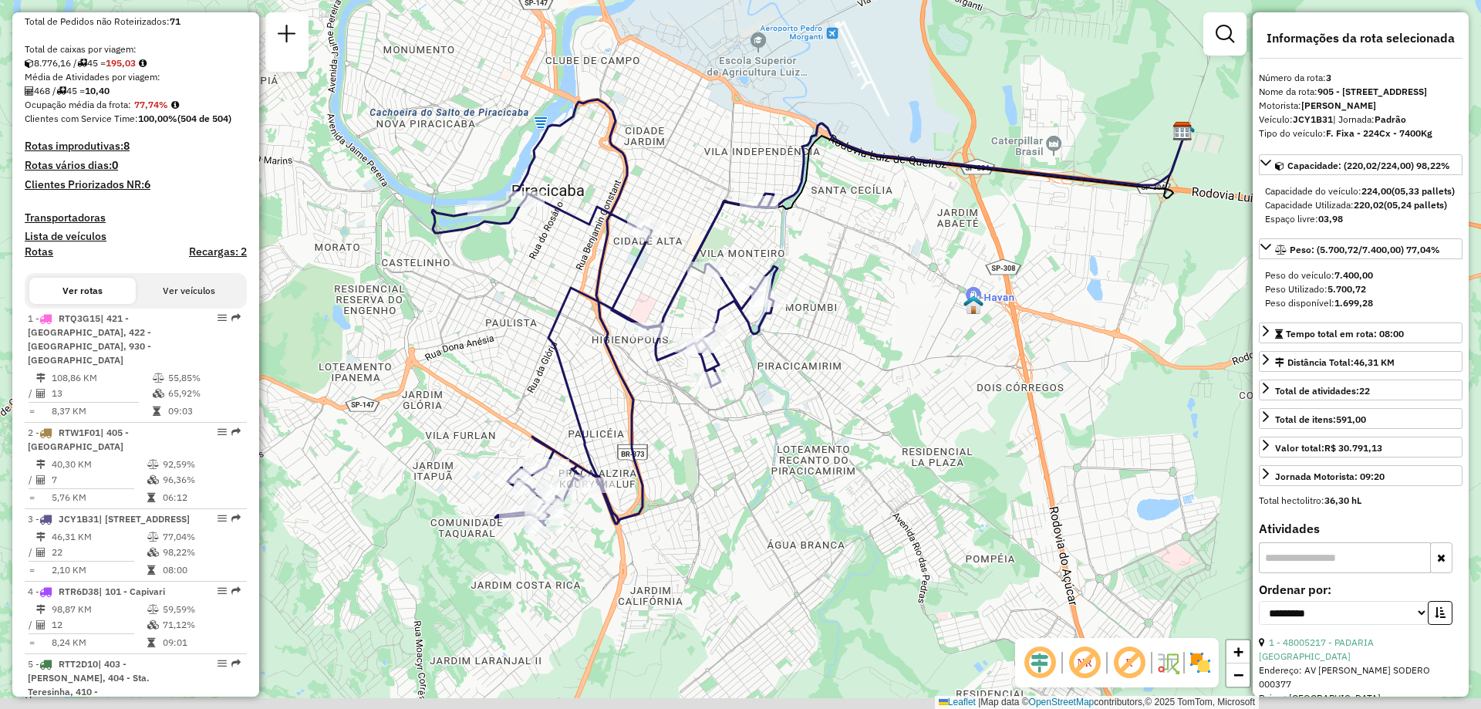
drag, startPoint x: 648, startPoint y: 545, endPoint x: 720, endPoint y: 502, distance: 83.7
click at [720, 502] on div "Janela de atendimento Grade de atendimento Capacidade Transportadoras Veículos …" at bounding box center [740, 354] width 1481 height 709
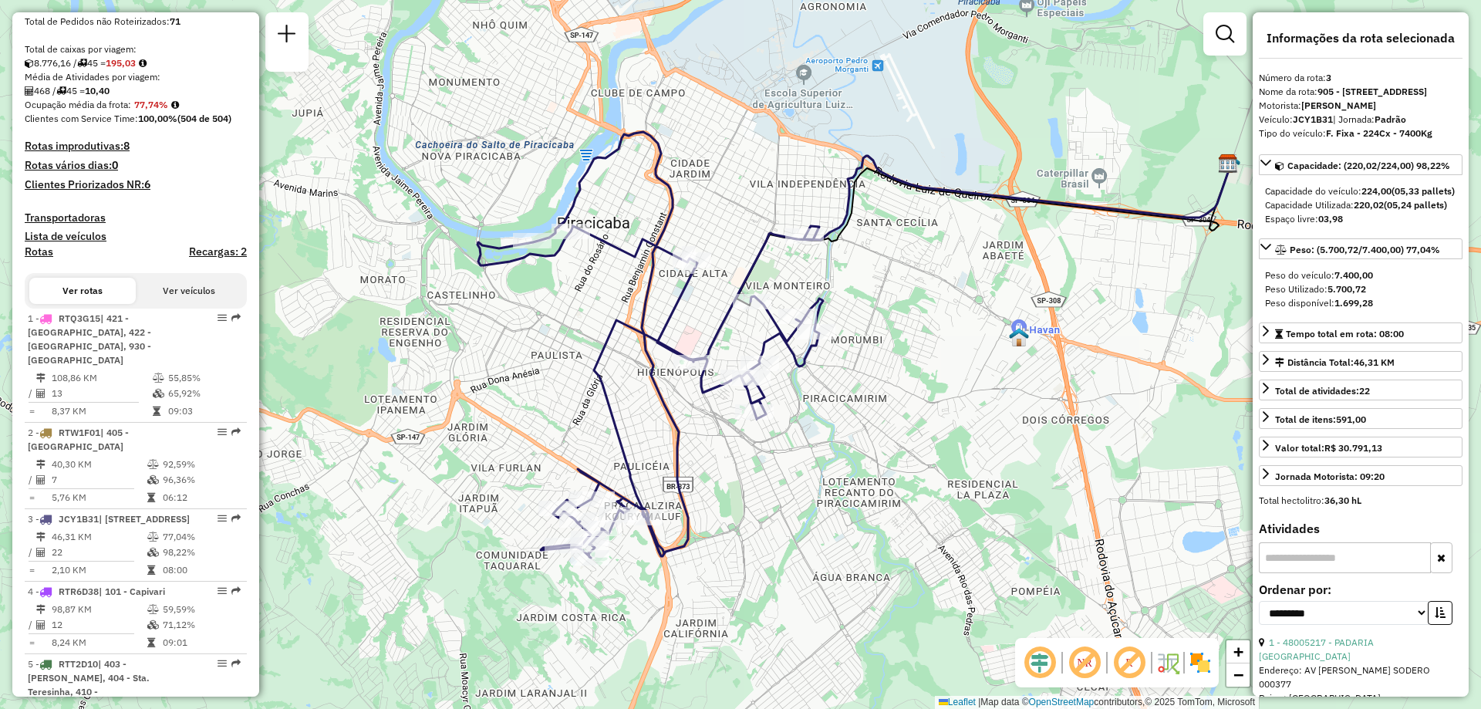
drag, startPoint x: 710, startPoint y: 503, endPoint x: 770, endPoint y: 537, distance: 68.4
click at [770, 537] on div "Janela de atendimento Grade de atendimento Capacidade Transportadoras Veículos …" at bounding box center [740, 354] width 1481 height 709
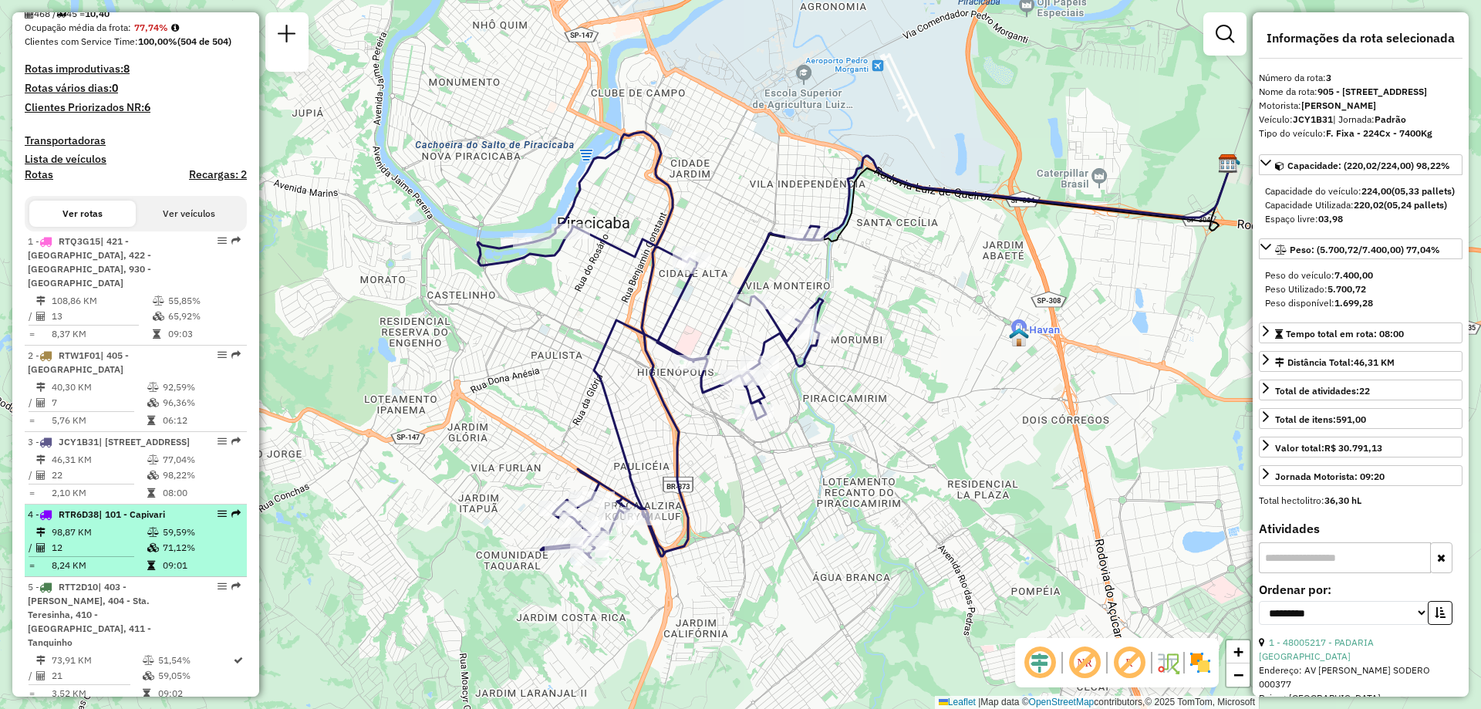
scroll to position [463, 0]
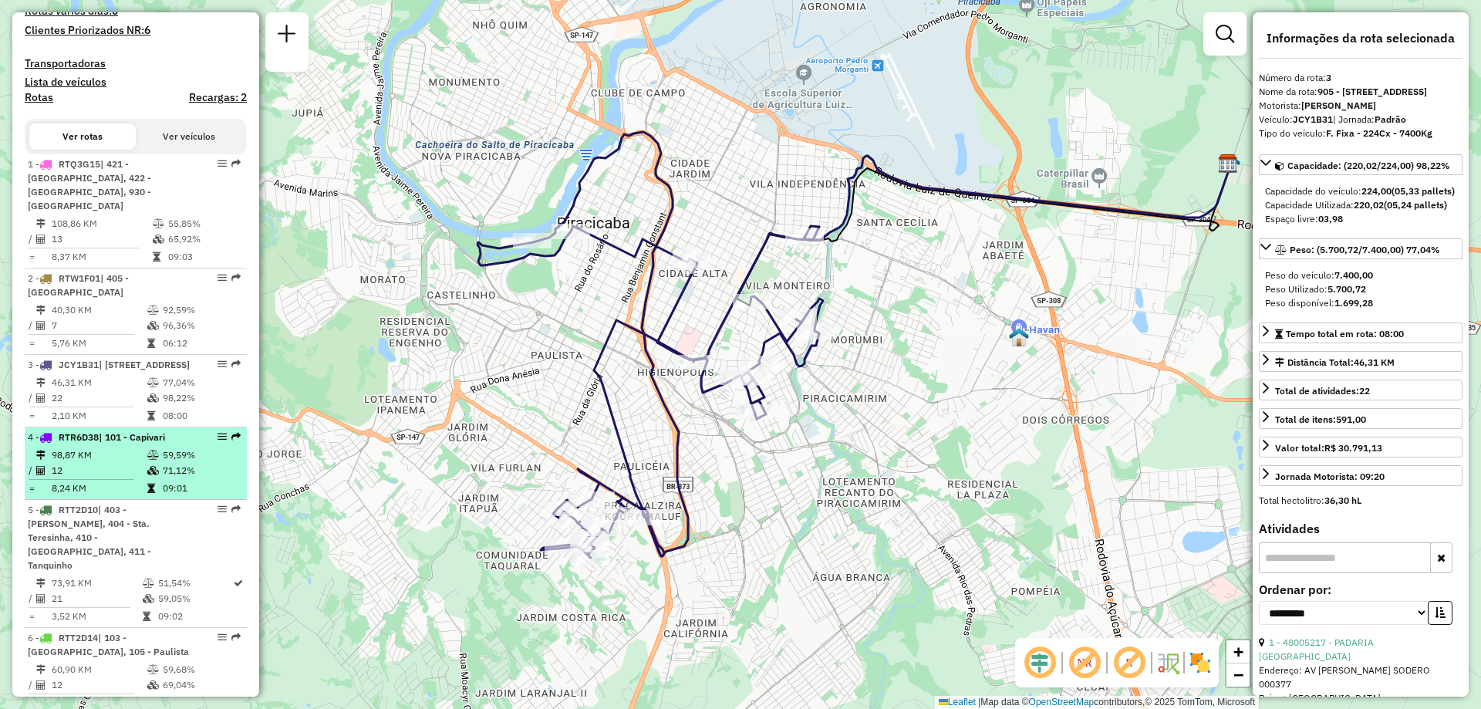
click at [104, 443] on span "| 101 - Capivari" at bounding box center [132, 437] width 66 height 12
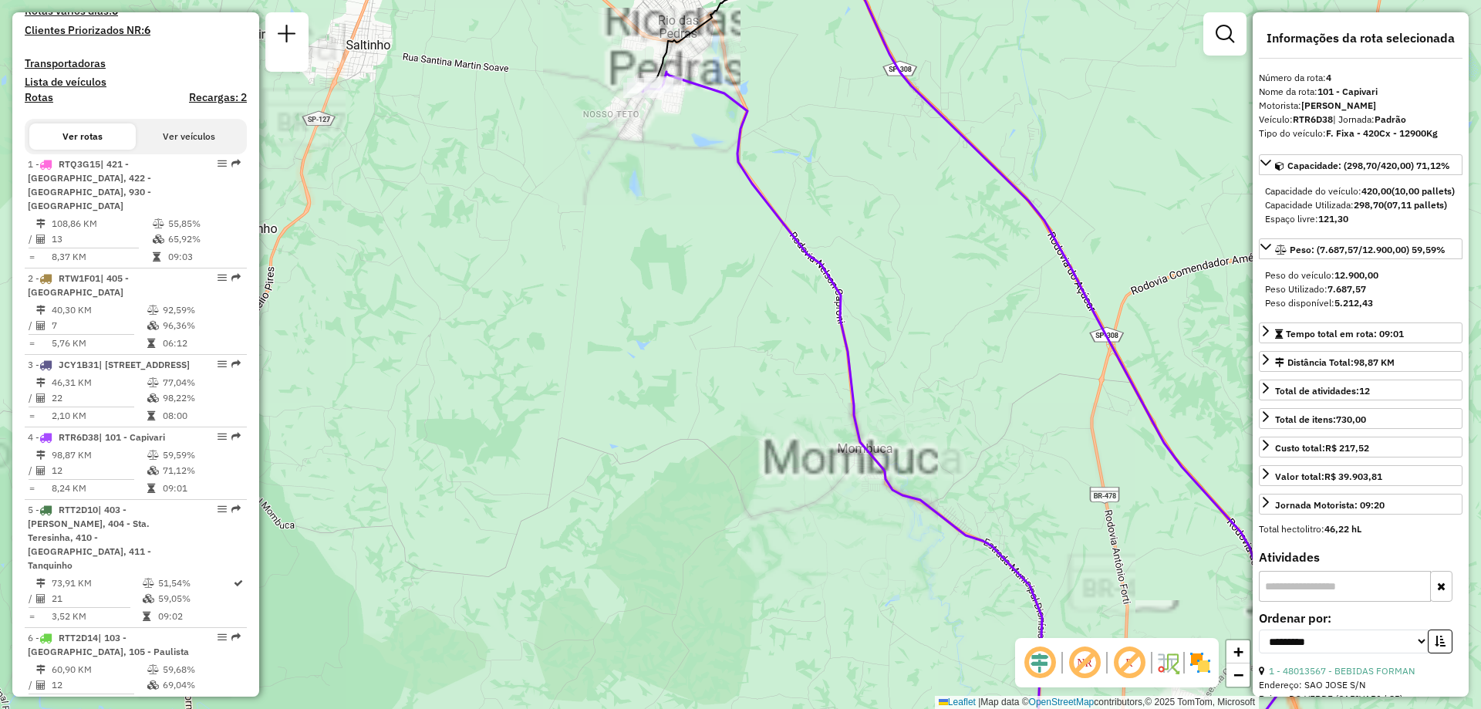
drag, startPoint x: 608, startPoint y: 404, endPoint x: 511, endPoint y: 396, distance: 96.8
click at [512, 396] on div "Janela de atendimento Grade de atendimento Capacidade Transportadoras Veículos …" at bounding box center [740, 354] width 1481 height 709
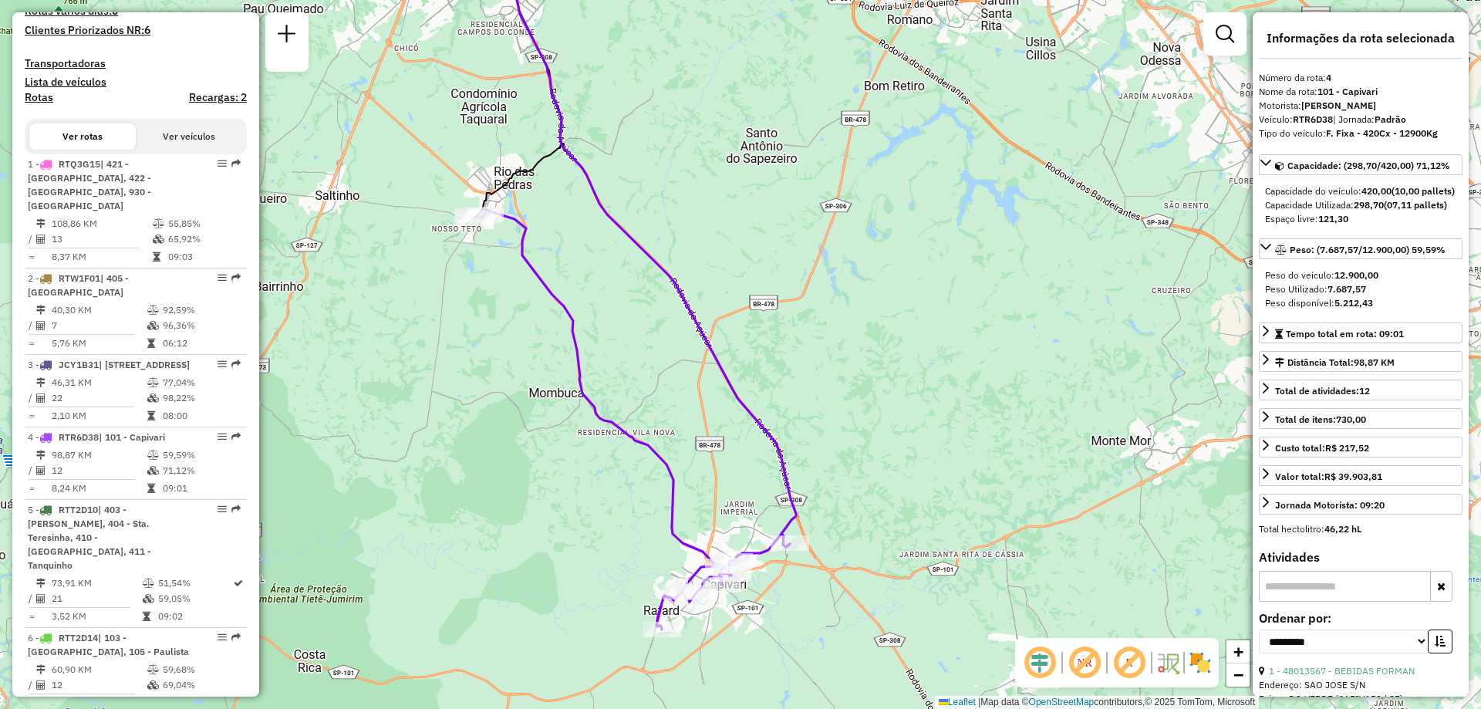
drag, startPoint x: 557, startPoint y: 387, endPoint x: 492, endPoint y: 373, distance: 66.3
click at [492, 373] on div "Janela de atendimento Grade de atendimento Capacidade Transportadoras Veículos …" at bounding box center [740, 354] width 1481 height 709
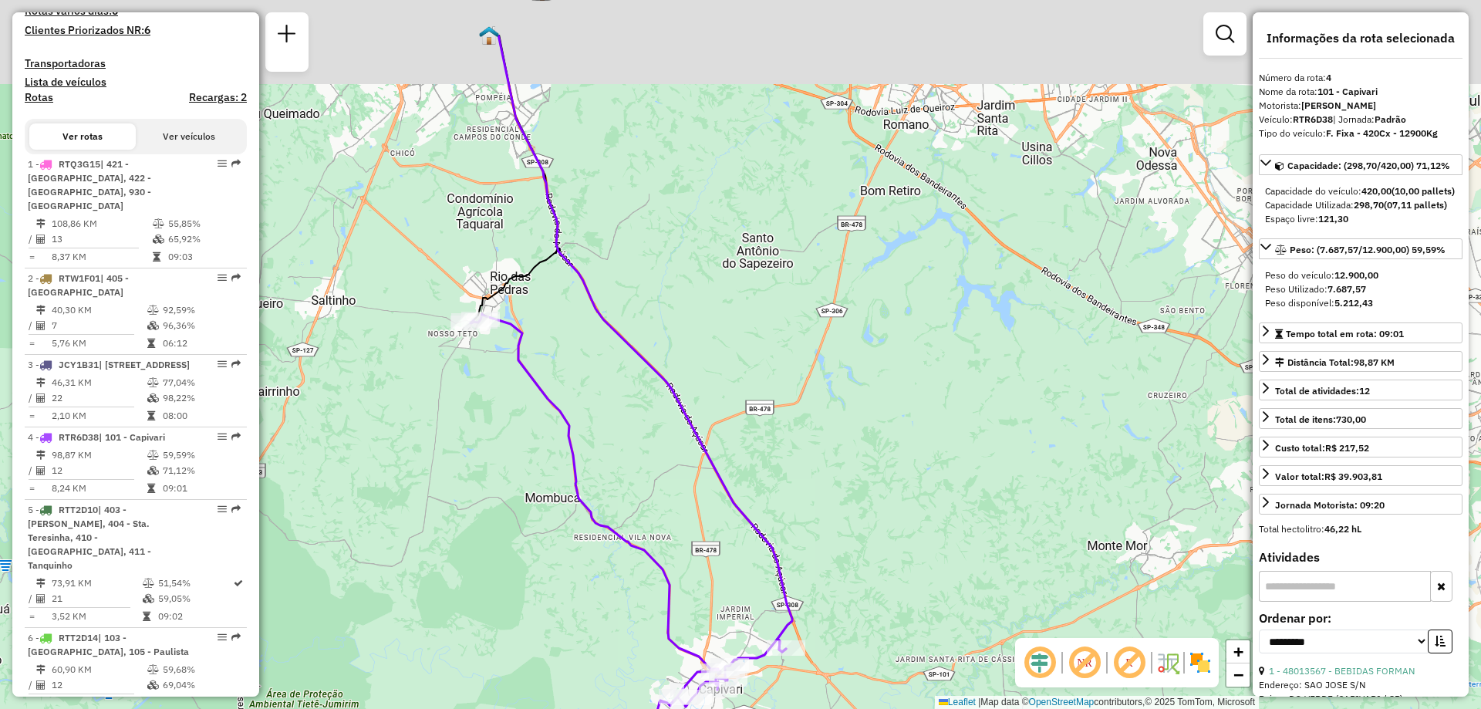
drag, startPoint x: 498, startPoint y: 407, endPoint x: 491, endPoint y: 477, distance: 69.8
click at [491, 477] on div "Janela de atendimento Grade de atendimento Capacidade Transportadoras Veículos …" at bounding box center [740, 354] width 1481 height 709
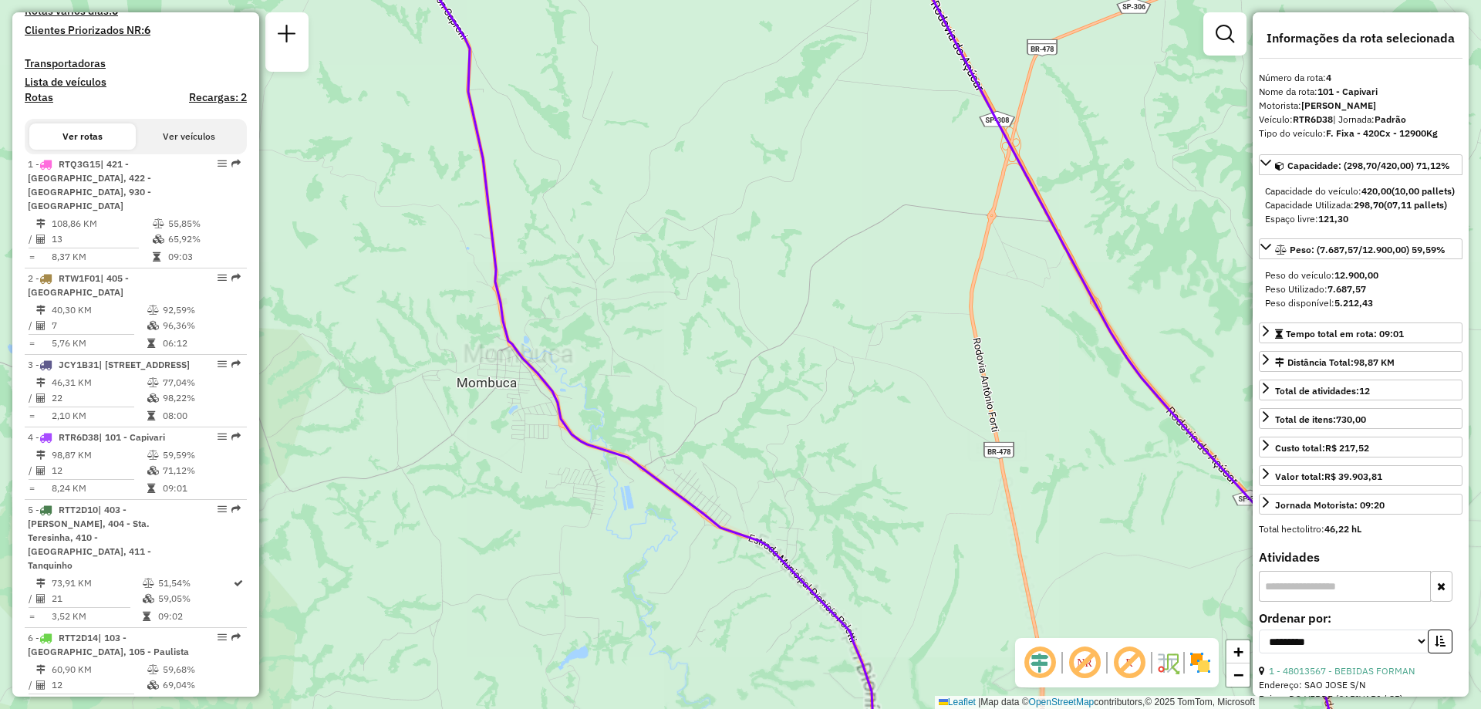
drag, startPoint x: 544, startPoint y: 471, endPoint x: 494, endPoint y: 232, distance: 244.3
click at [494, 232] on div "Janela de atendimento Grade de atendimento Capacidade Transportadoras Veículos …" at bounding box center [740, 354] width 1481 height 709
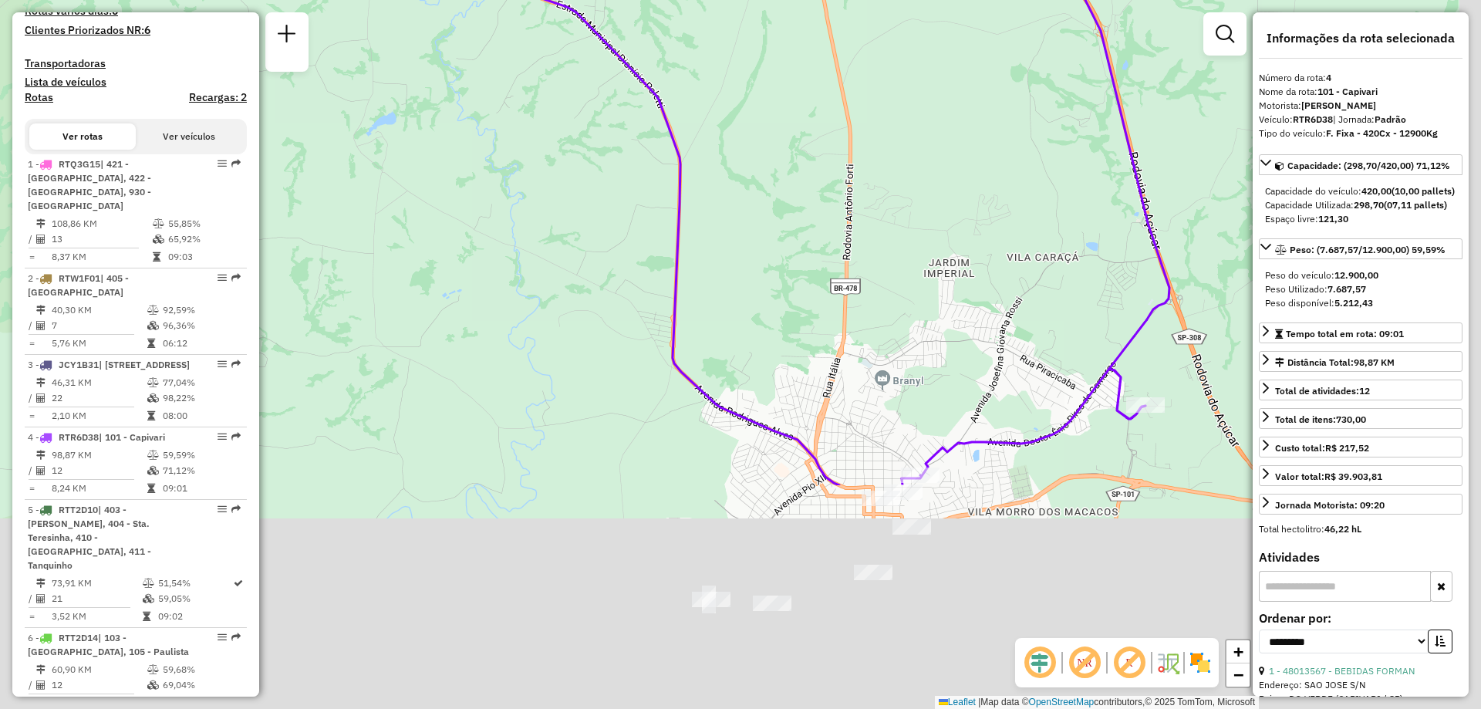
drag, startPoint x: 547, startPoint y: 255, endPoint x: 520, endPoint y: 199, distance: 62.5
click at [520, 201] on div "Janela de atendimento Grade de atendimento Capacidade Transportadoras Veículos …" at bounding box center [740, 354] width 1481 height 709
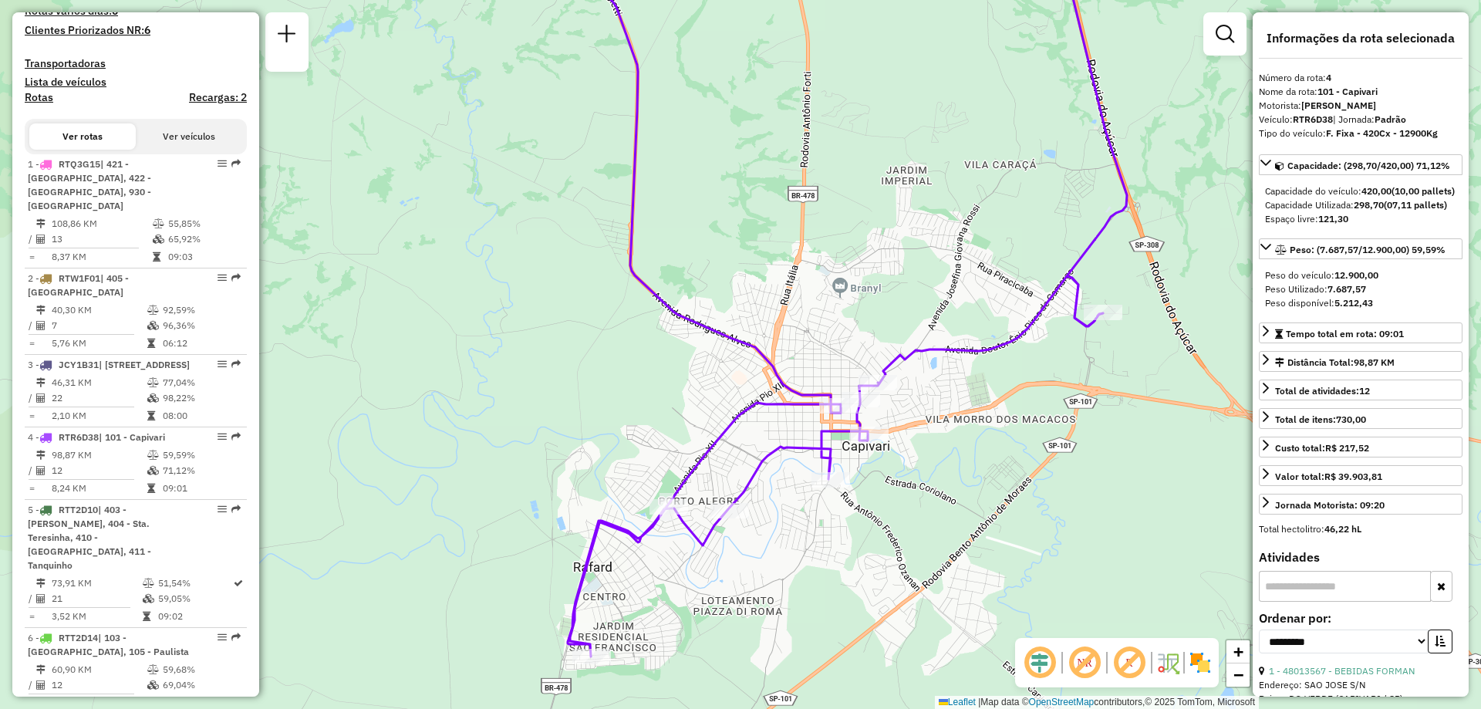
drag, startPoint x: 661, startPoint y: 383, endPoint x: 633, endPoint y: 322, distance: 67.3
click at [633, 322] on div "Janela de atendimento Grade de atendimento Capacidade Transportadoras Veículos …" at bounding box center [740, 354] width 1481 height 709
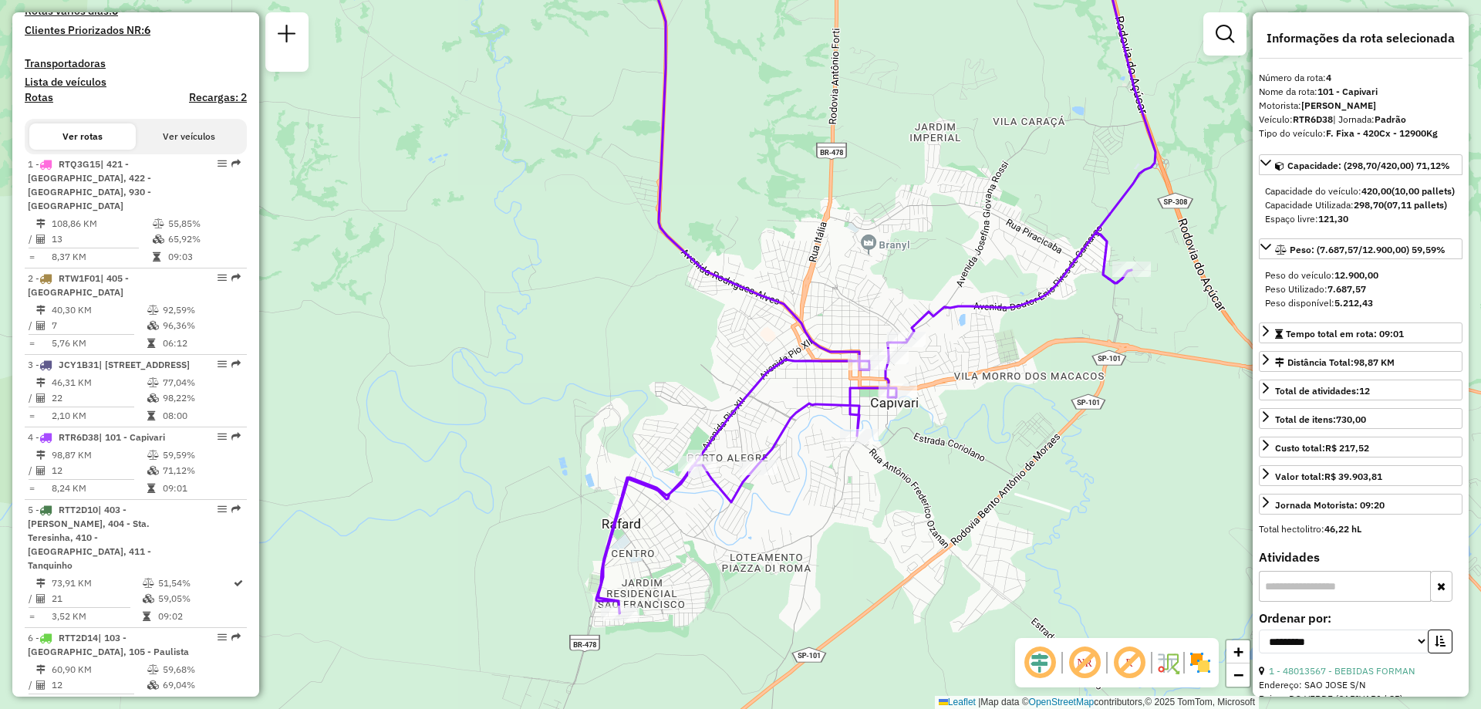
drag, startPoint x: 772, startPoint y: 643, endPoint x: 801, endPoint y: 602, distance: 50.5
click at [801, 602] on div "Janela de atendimento Grade de atendimento Capacidade Transportadoras Veículos …" at bounding box center [740, 354] width 1481 height 709
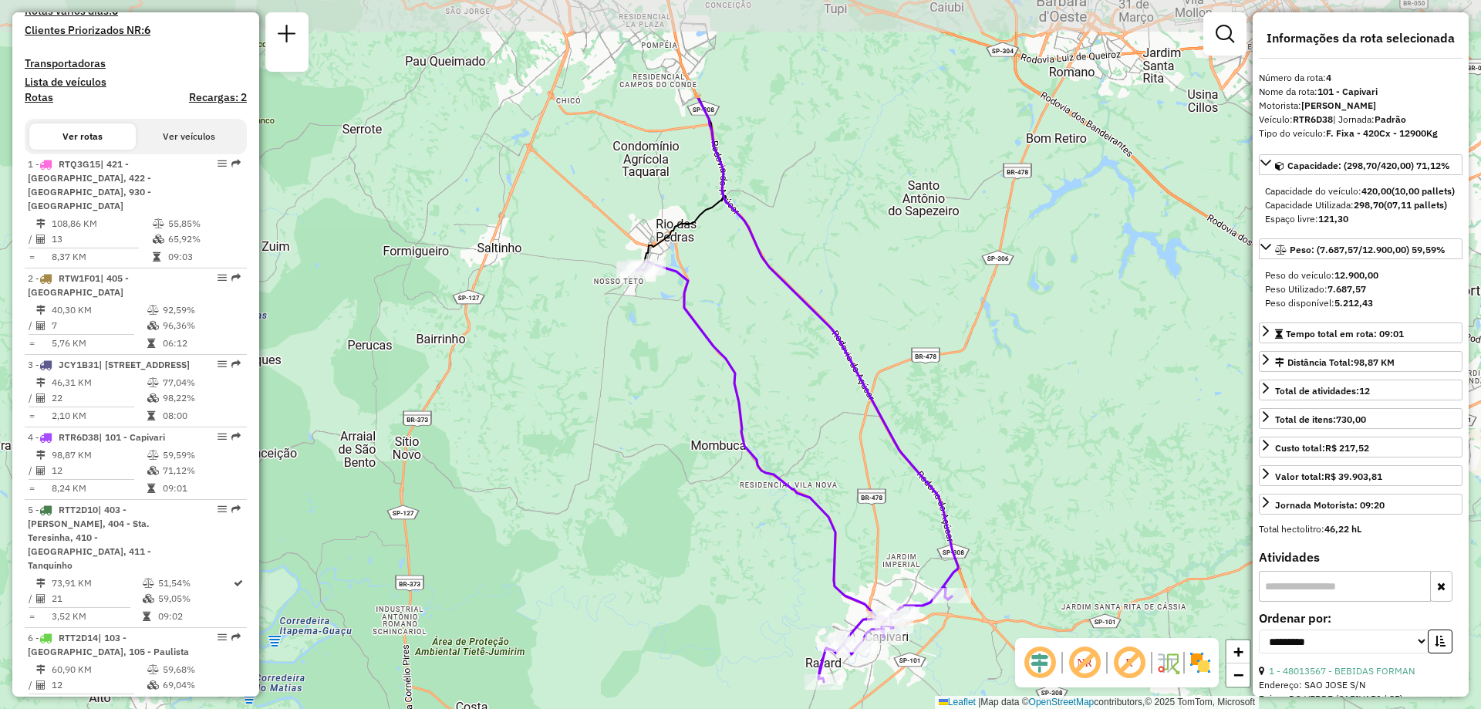
drag, startPoint x: 613, startPoint y: 386, endPoint x: 764, endPoint y: 555, distance: 226.7
click at [764, 555] on div "Janela de atendimento Grade de atendimento Capacidade Transportadoras Veículos …" at bounding box center [740, 354] width 1481 height 709
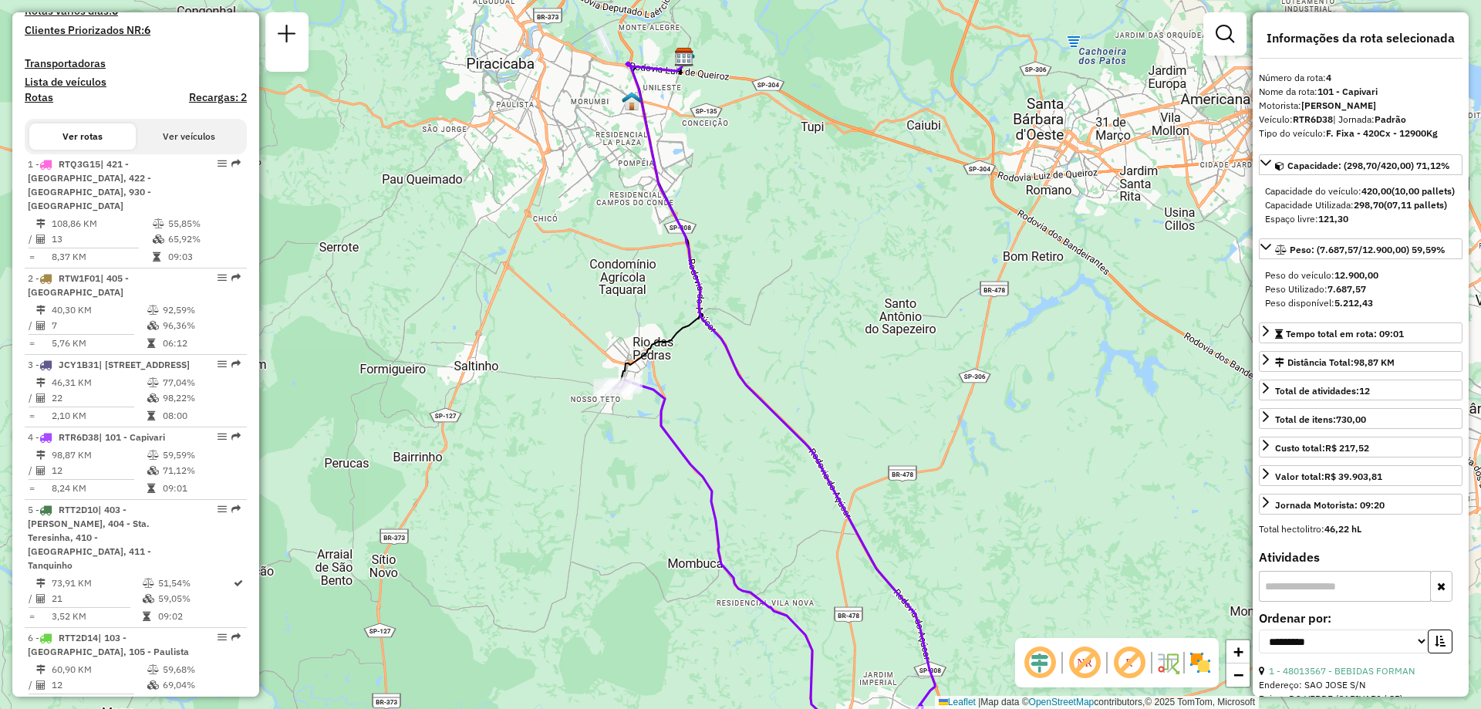
drag, startPoint x: 714, startPoint y: 439, endPoint x: 691, endPoint y: 557, distance: 120.3
click at [691, 557] on div "Janela de atendimento Grade de atendimento Capacidade Transportadoras Veículos …" at bounding box center [740, 354] width 1481 height 709
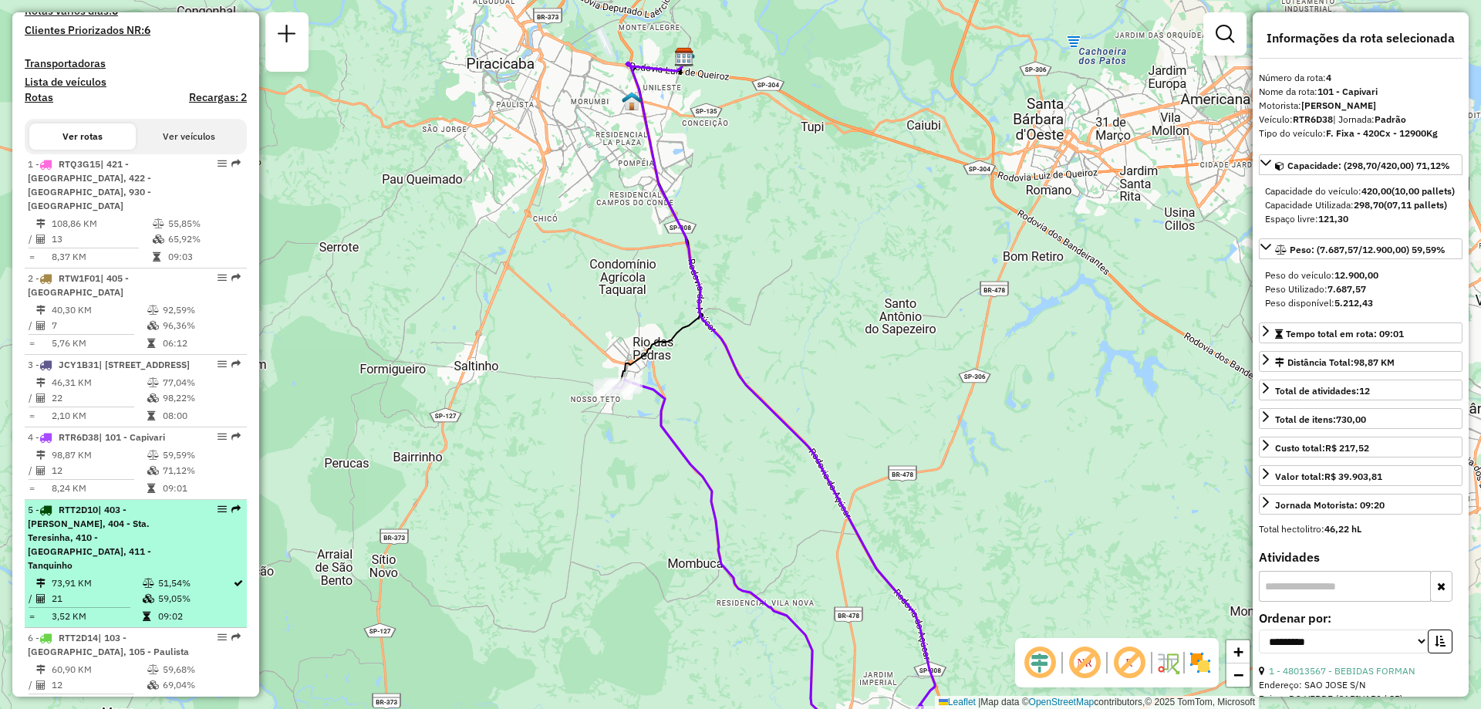
click at [93, 539] on span "| 403 - [PERSON_NAME], 404 - Sta. Teresinha, 410 - [GEOGRAPHIC_DATA], 411 - Tan…" at bounding box center [89, 537] width 123 height 67
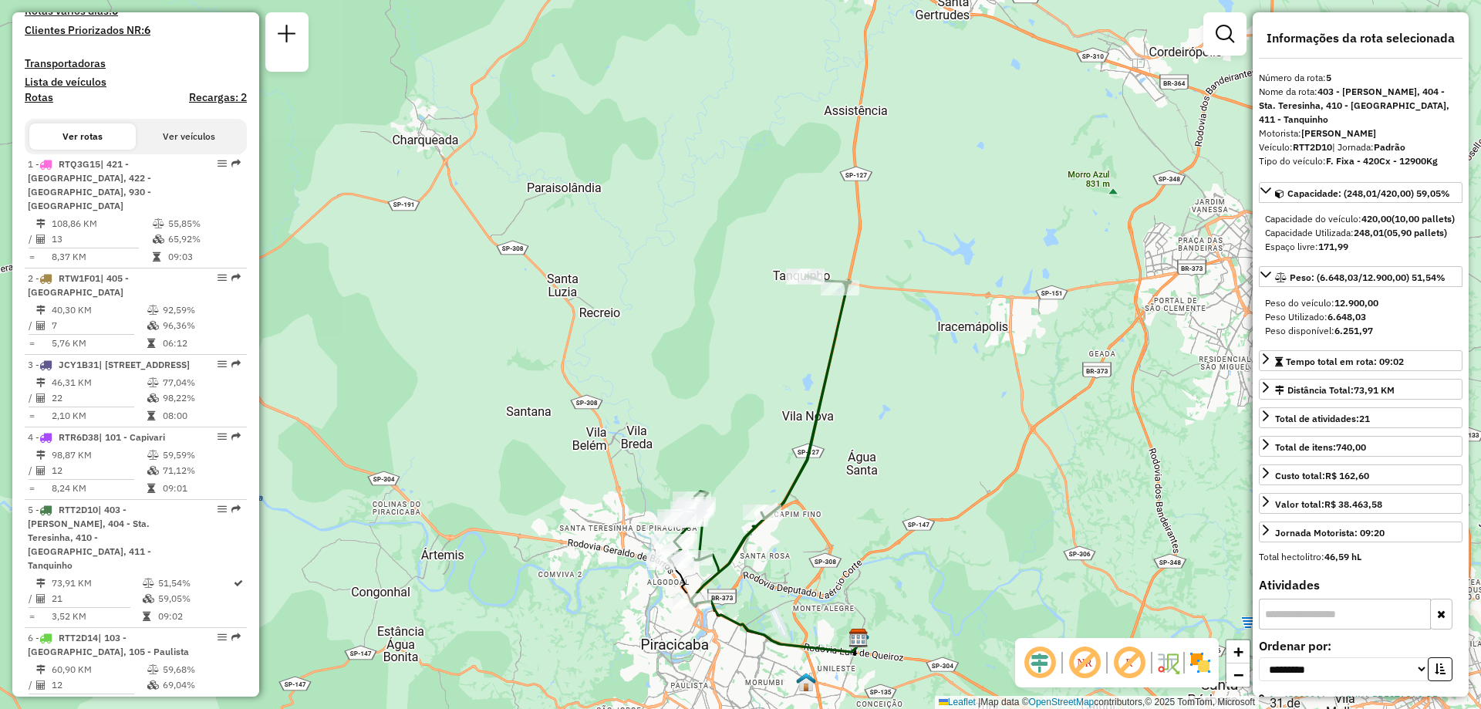
drag, startPoint x: 886, startPoint y: 409, endPoint x: 912, endPoint y: 515, distance: 108.7
click at [912, 515] on div "Janela de atendimento Grade de atendimento Capacidade Transportadoras Veículos …" at bounding box center [740, 354] width 1481 height 709
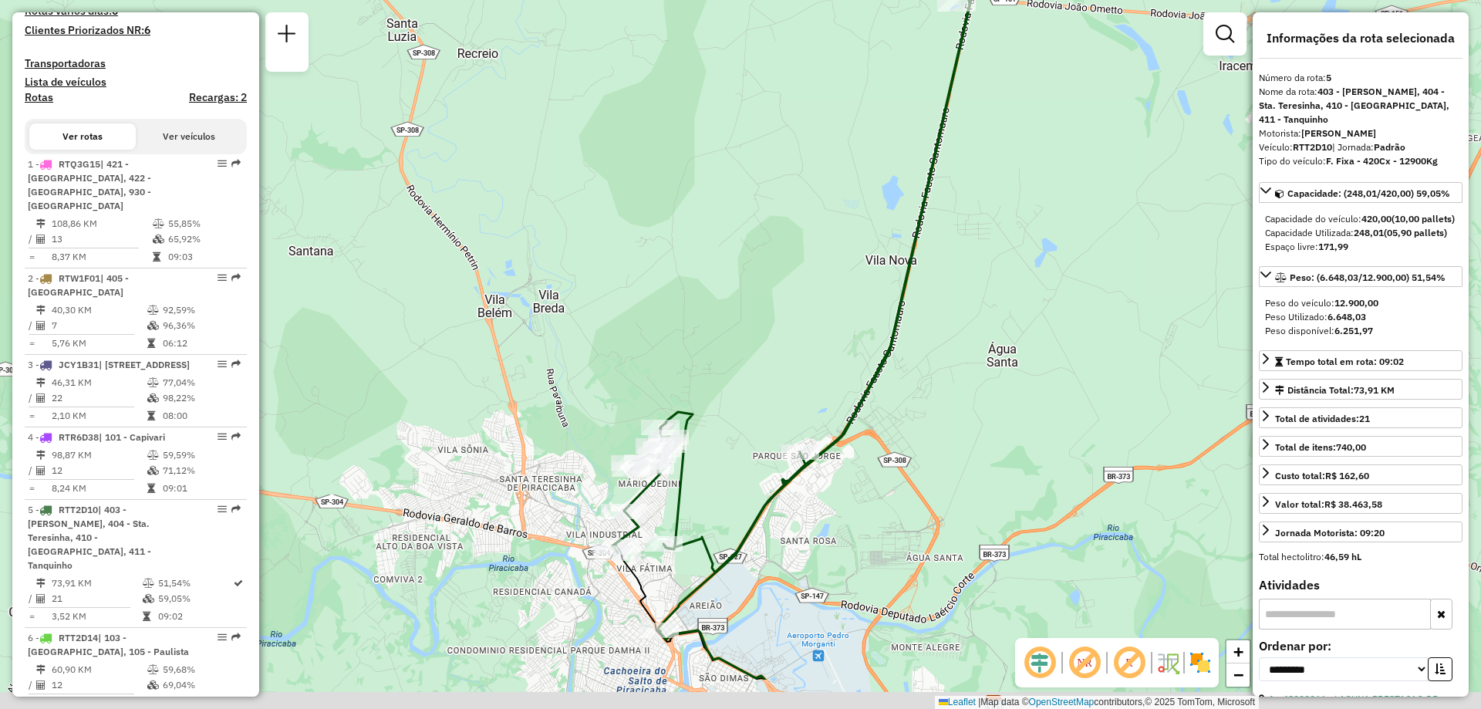
drag, startPoint x: 817, startPoint y: 565, endPoint x: 882, endPoint y: 461, distance: 122.0
click at [882, 461] on div "Janela de atendimento Grade de atendimento Capacidade Transportadoras Veículos …" at bounding box center [740, 354] width 1481 height 709
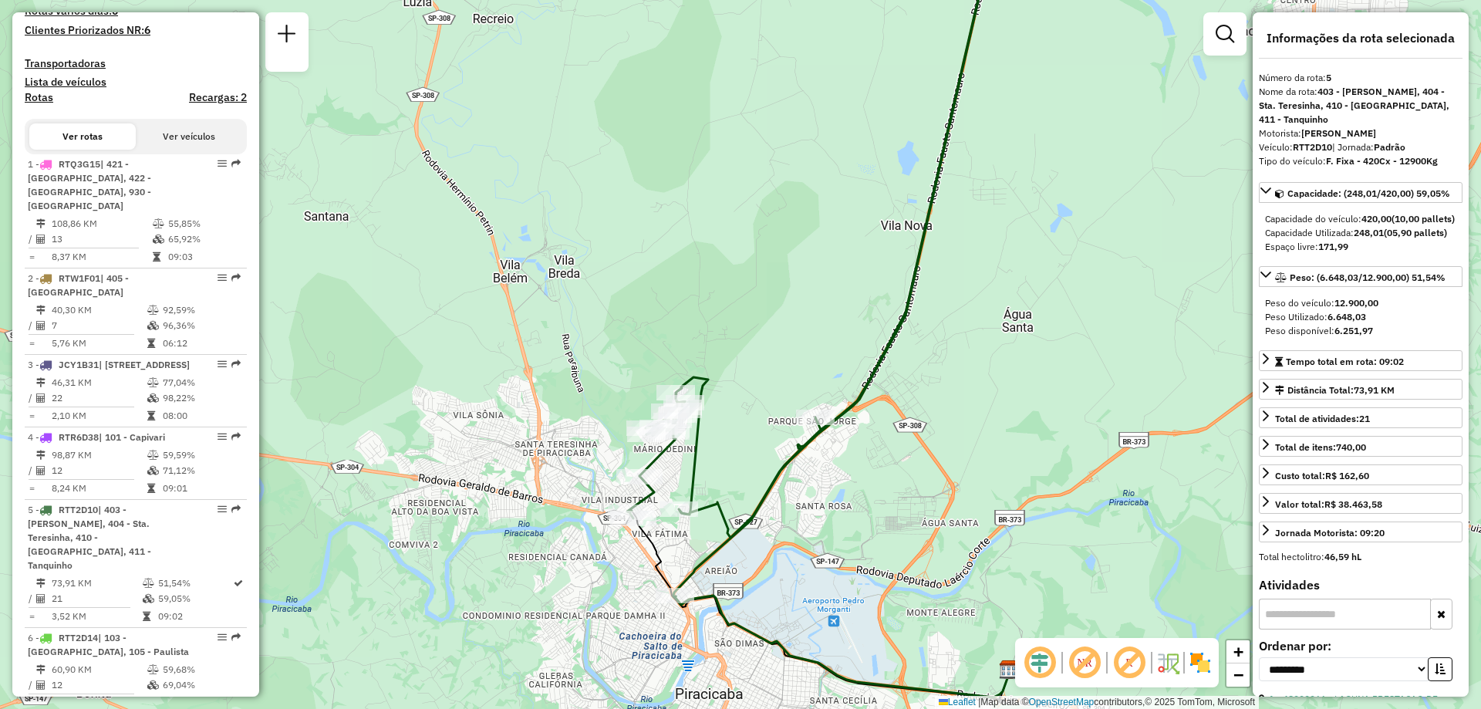
drag, startPoint x: 758, startPoint y: 568, endPoint x: 773, endPoint y: 536, distance: 34.9
click at [773, 536] on div "Janela de atendimento Grade de atendimento Capacidade Transportadoras Veículos …" at bounding box center [740, 354] width 1481 height 709
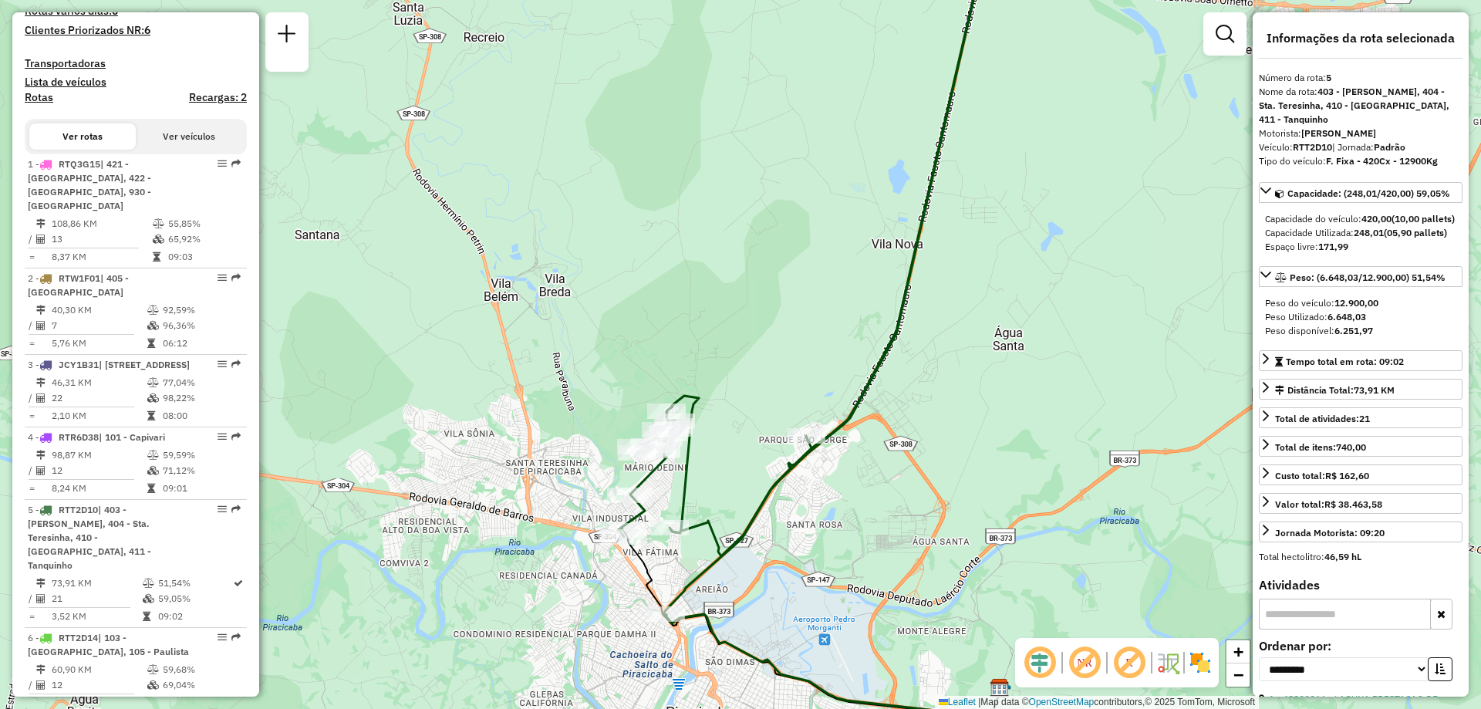
drag, startPoint x: 859, startPoint y: 544, endPoint x: 862, endPoint y: 532, distance: 12.0
click at [845, 573] on div "Janela de atendimento Grade de atendimento Capacidade Transportadoras Veículos …" at bounding box center [740, 354] width 1481 height 709
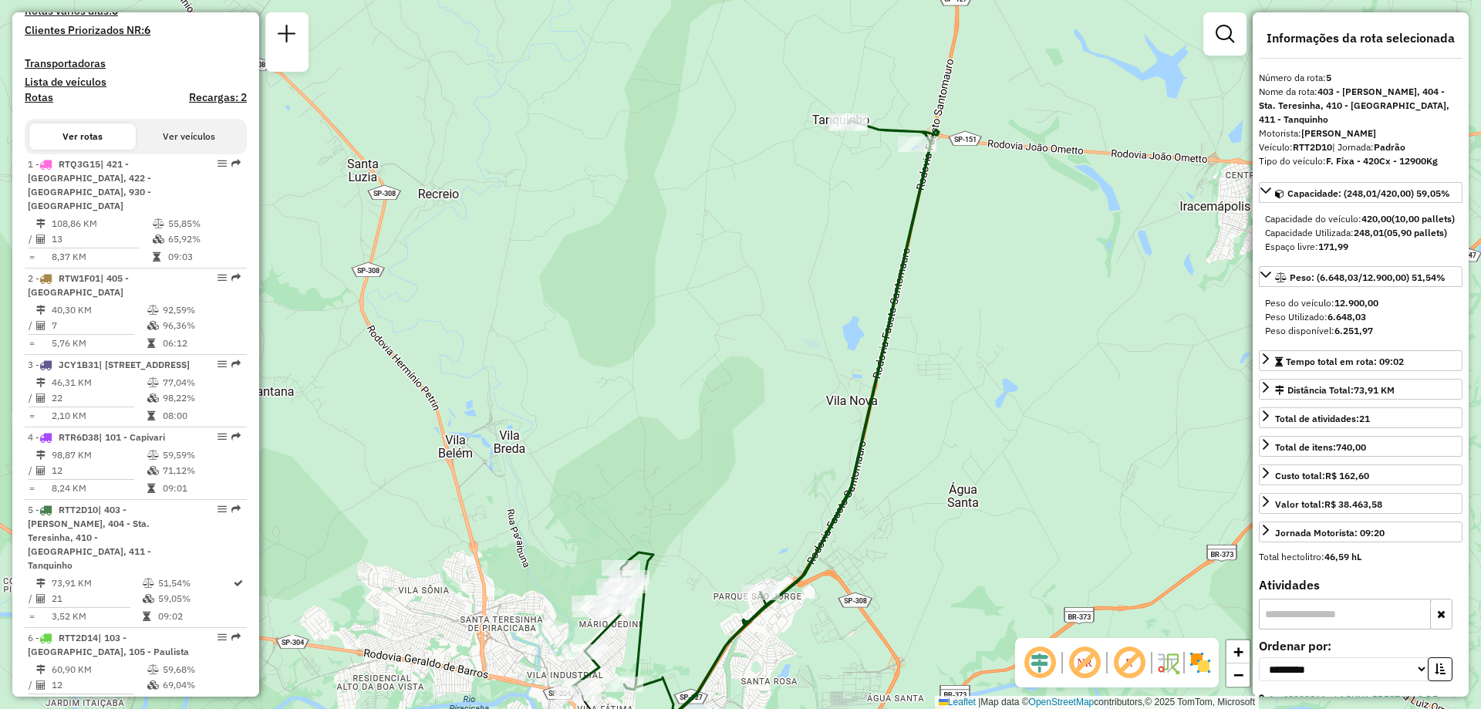
drag, startPoint x: 995, startPoint y: 370, endPoint x: 956, endPoint y: 539, distance: 173.5
click at [947, 556] on div "Janela de atendimento Grade de atendimento Capacidade Transportadoras Veículos …" at bounding box center [740, 354] width 1481 height 709
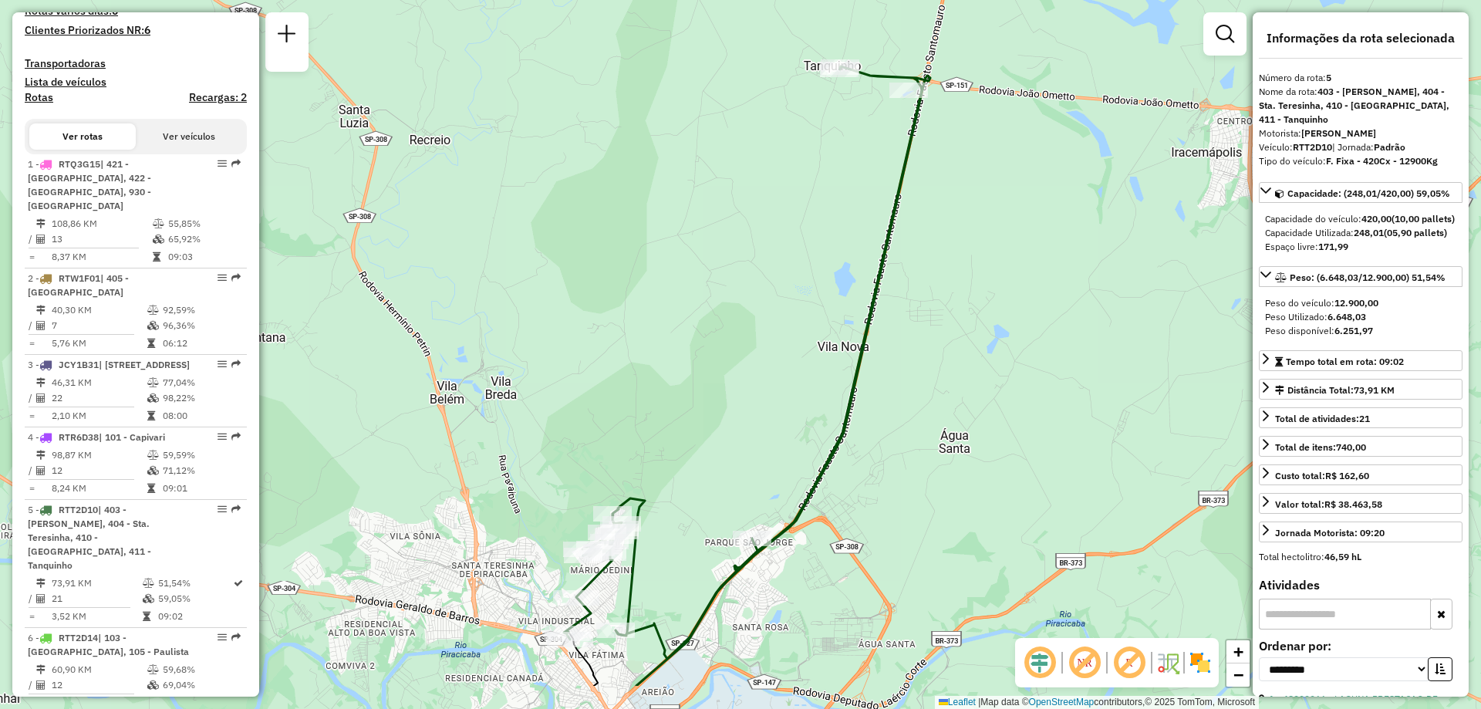
drag, startPoint x: 878, startPoint y: 476, endPoint x: 877, endPoint y: 382, distance: 94.1
click at [877, 382] on div "Janela de atendimento Grade de atendimento Capacidade Transportadoras Veículos …" at bounding box center [740, 354] width 1481 height 709
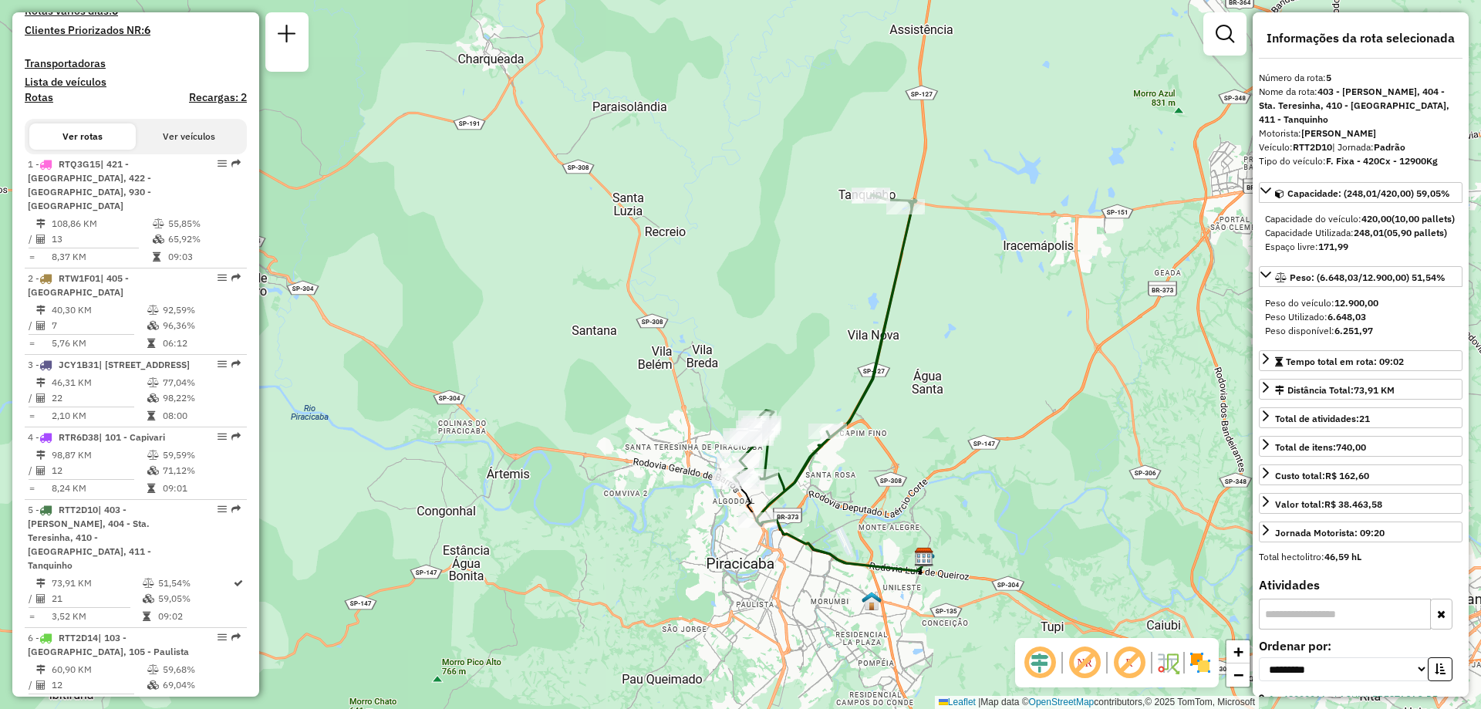
drag, startPoint x: 882, startPoint y: 419, endPoint x: 893, endPoint y: 395, distance: 26.2
click at [893, 395] on div "Janela de atendimento Grade de atendimento Capacidade Transportadoras Veículos …" at bounding box center [740, 354] width 1481 height 709
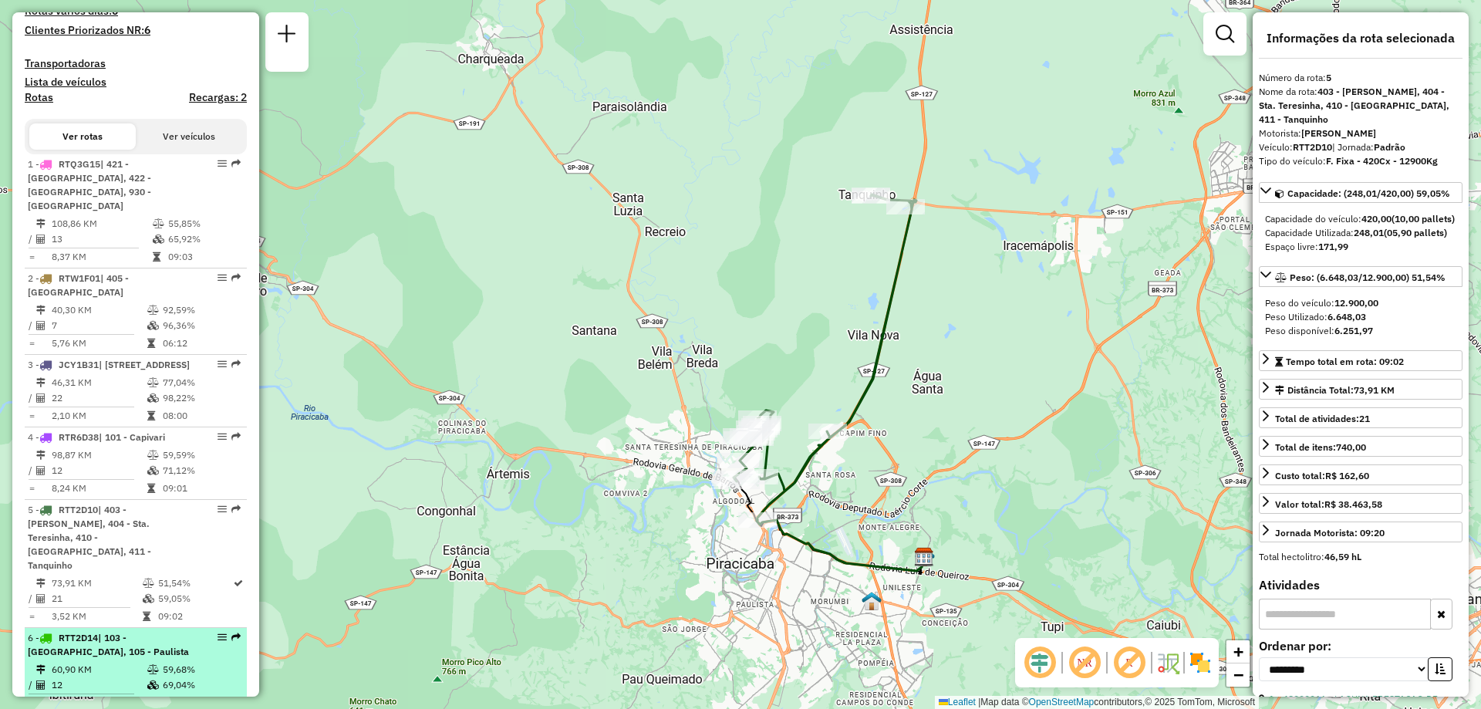
click at [91, 636] on span "| 103 - [GEOGRAPHIC_DATA], 105 - Paulista" at bounding box center [108, 644] width 161 height 25
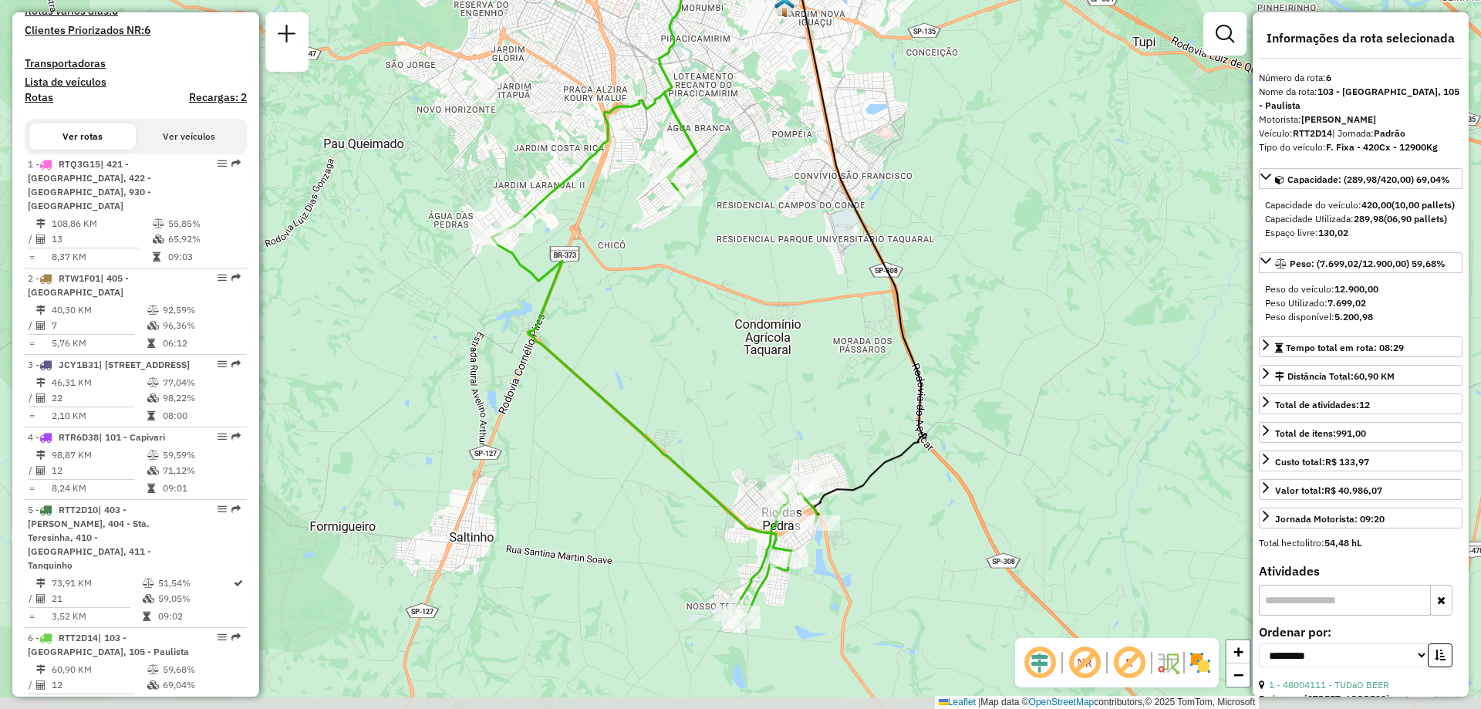
drag, startPoint x: 562, startPoint y: 505, endPoint x: 529, endPoint y: 433, distance: 79.7
click at [529, 433] on div "Janela de atendimento Grade de atendimento Capacidade Transportadoras Veículos …" at bounding box center [740, 354] width 1481 height 709
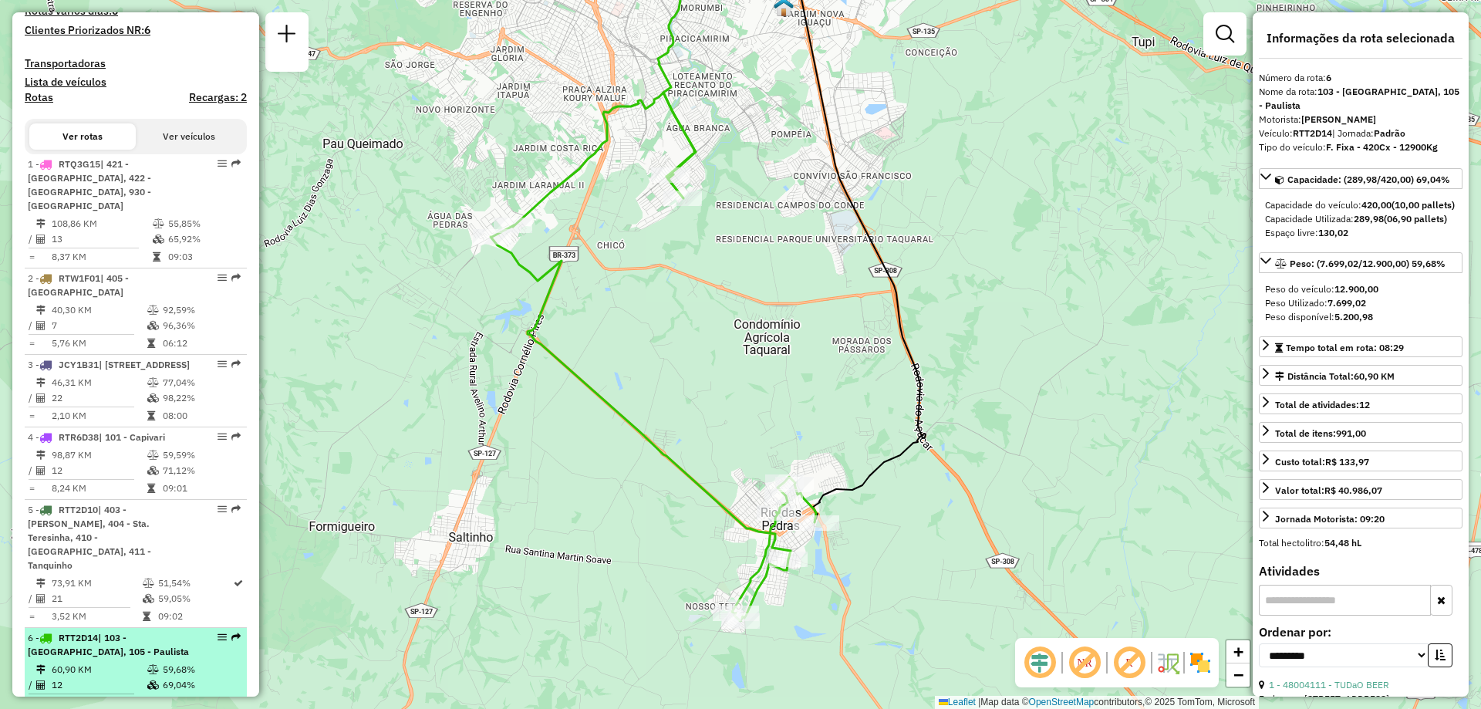
click at [110, 662] on td "60,90 KM" at bounding box center [99, 669] width 96 height 15
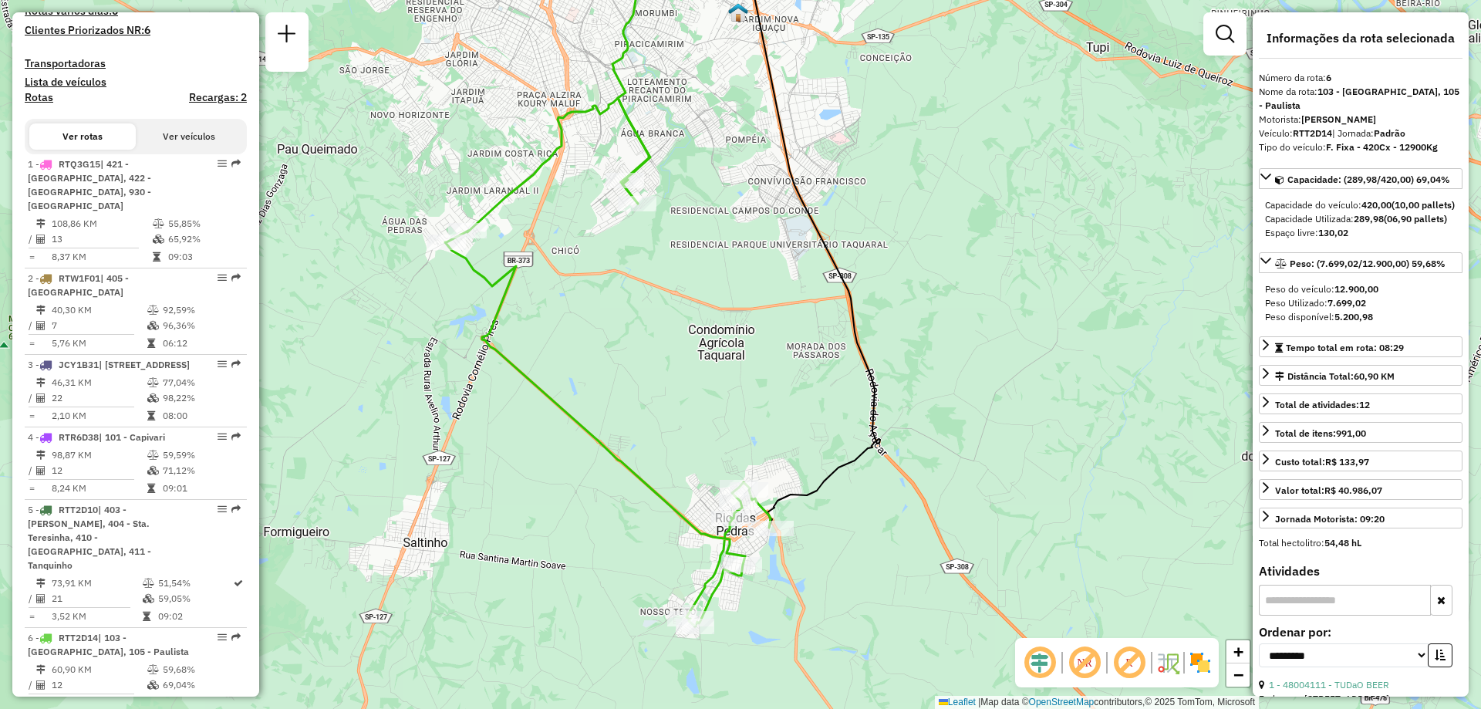
drag, startPoint x: 502, startPoint y: 518, endPoint x: 424, endPoint y: 438, distance: 111.3
click at [424, 438] on div "Janela de atendimento Grade de atendimento Capacidade Transportadoras Veículos …" at bounding box center [740, 354] width 1481 height 709
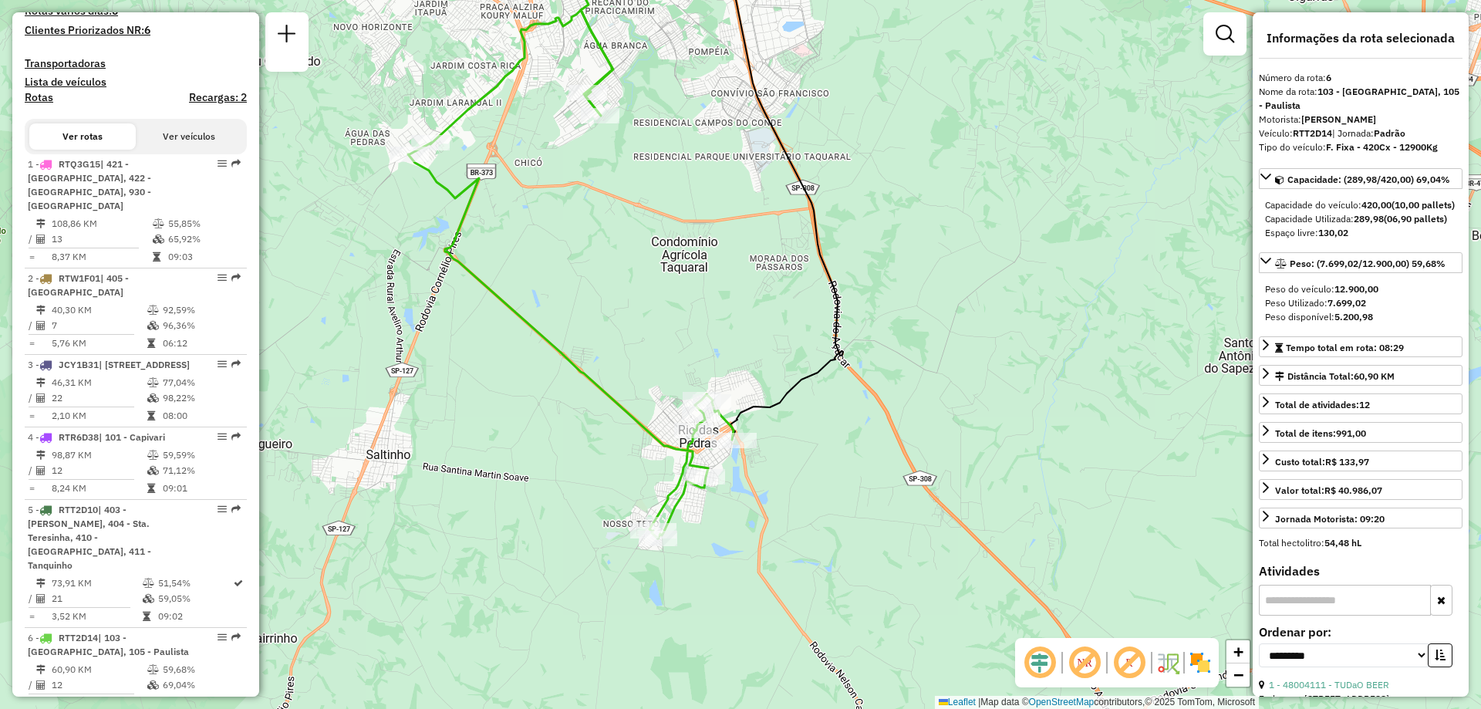
drag, startPoint x: 569, startPoint y: 455, endPoint x: 502, endPoint y: 335, distance: 137.8
click at [502, 336] on div "Janela de atendimento Grade de atendimento Capacidade Transportadoras Veículos …" at bounding box center [740, 354] width 1481 height 709
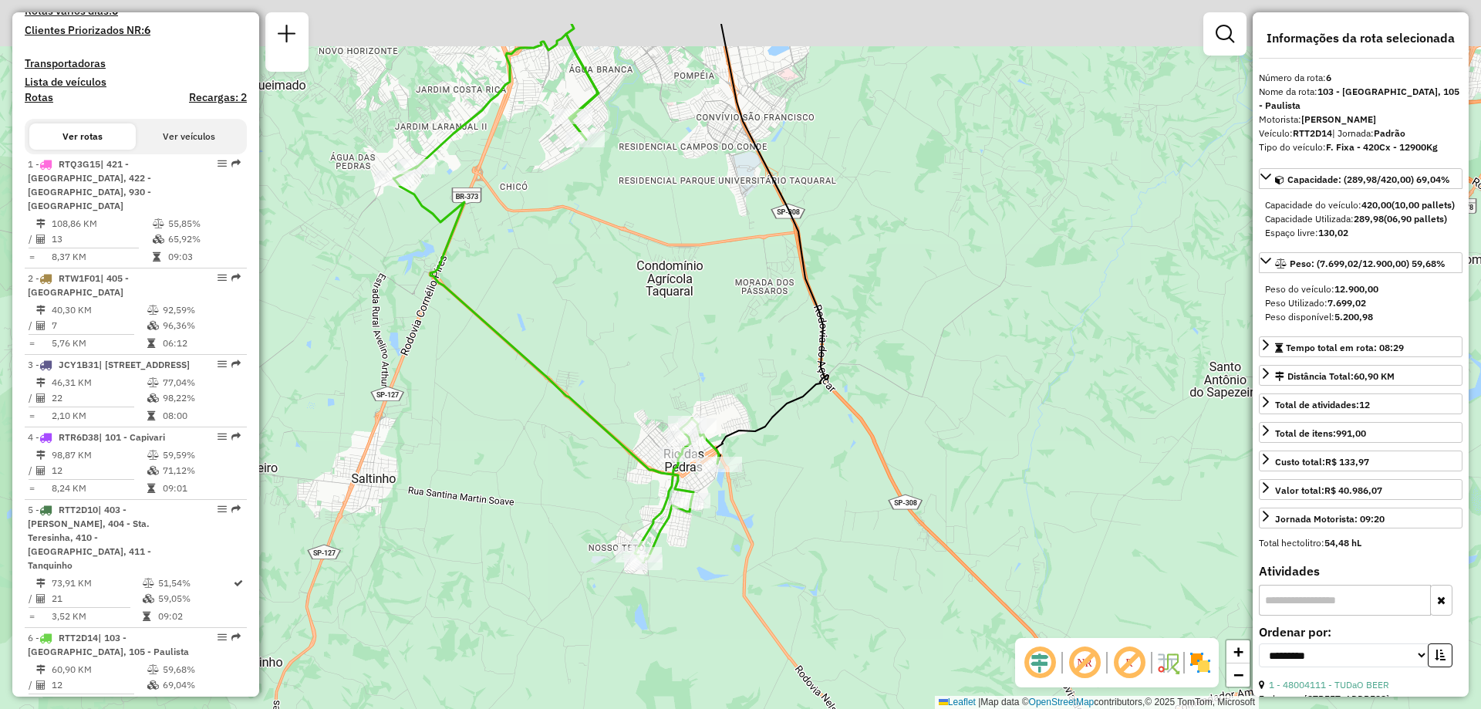
drag, startPoint x: 485, startPoint y: 342, endPoint x: 483, endPoint y: 437, distance: 94.9
click at [483, 437] on div "Janela de atendimento Grade de atendimento Capacidade Transportadoras Veículos …" at bounding box center [740, 354] width 1481 height 709
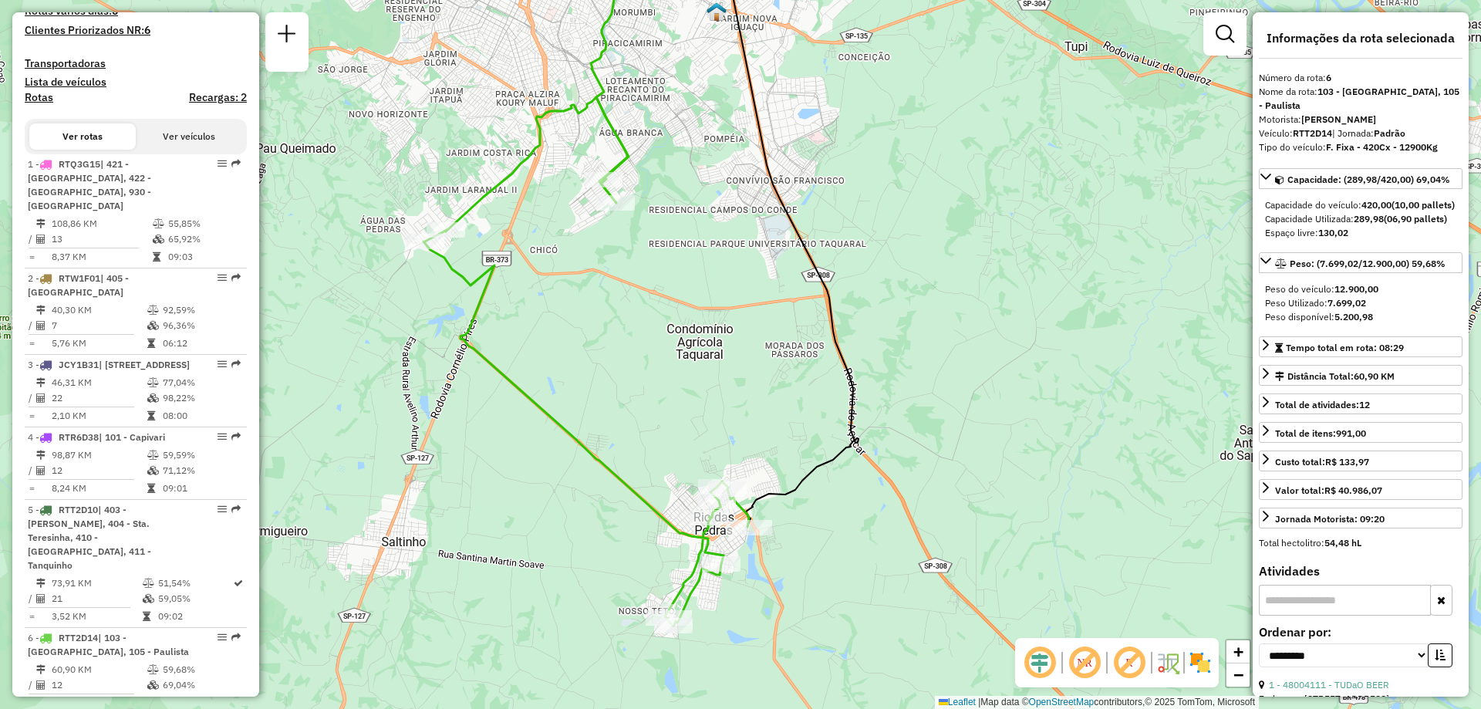
drag, startPoint x: 488, startPoint y: 347, endPoint x: 518, endPoint y: 412, distance: 71.4
click at [518, 412] on div "Janela de atendimento Grade de atendimento Capacidade Transportadoras Veículos …" at bounding box center [740, 354] width 1481 height 709
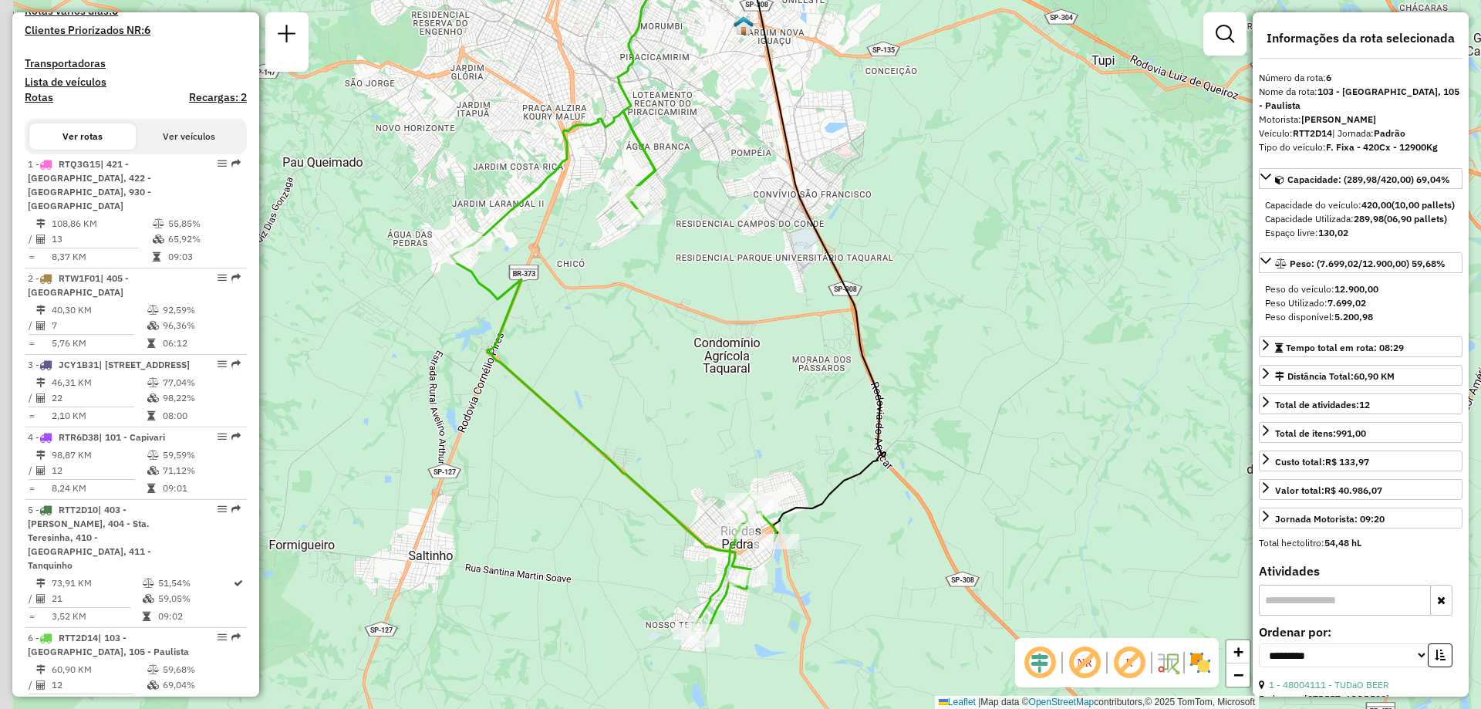
drag, startPoint x: 576, startPoint y: 376, endPoint x: 603, endPoint y: 388, distance: 29.7
click at [603, 388] on div "Janela de atendimento Grade de atendimento Capacidade Transportadoras Veículos …" at bounding box center [740, 354] width 1481 height 709
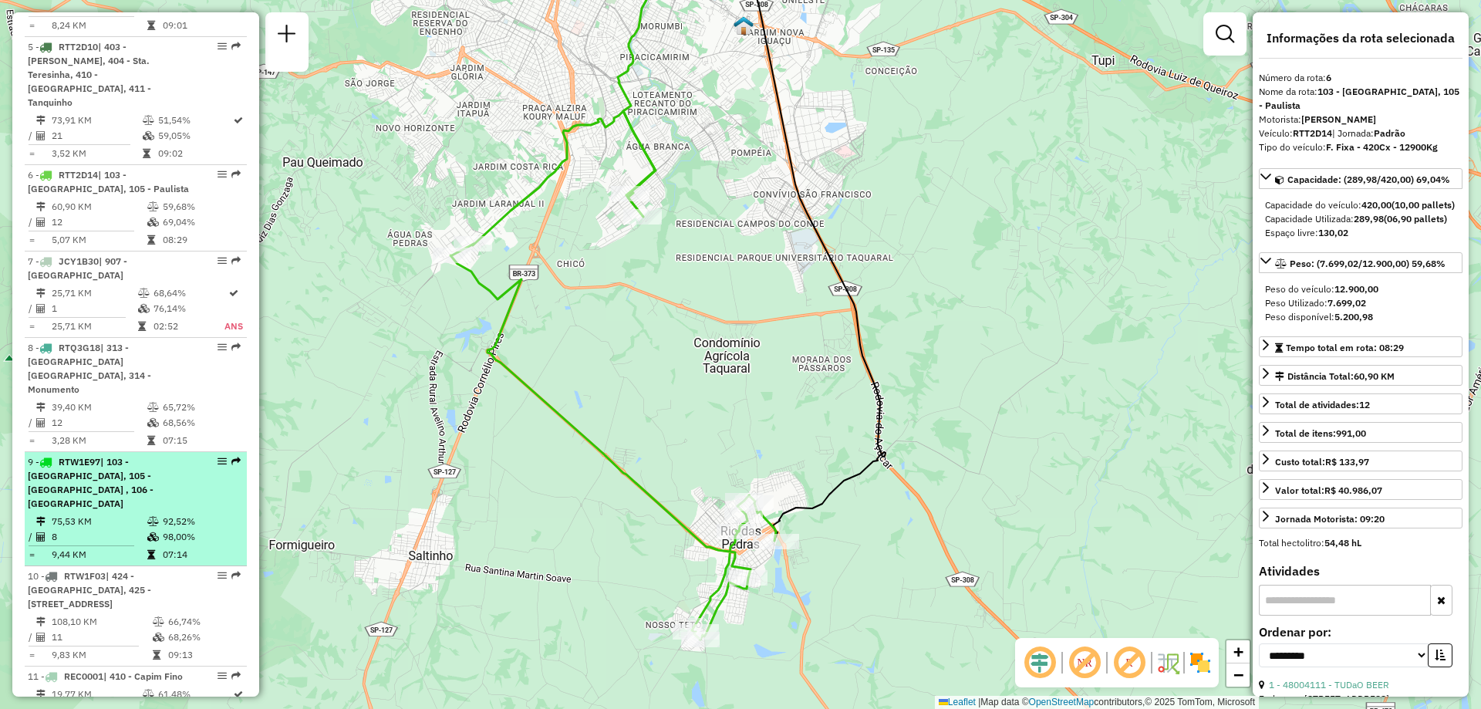
scroll to position [1003, 0]
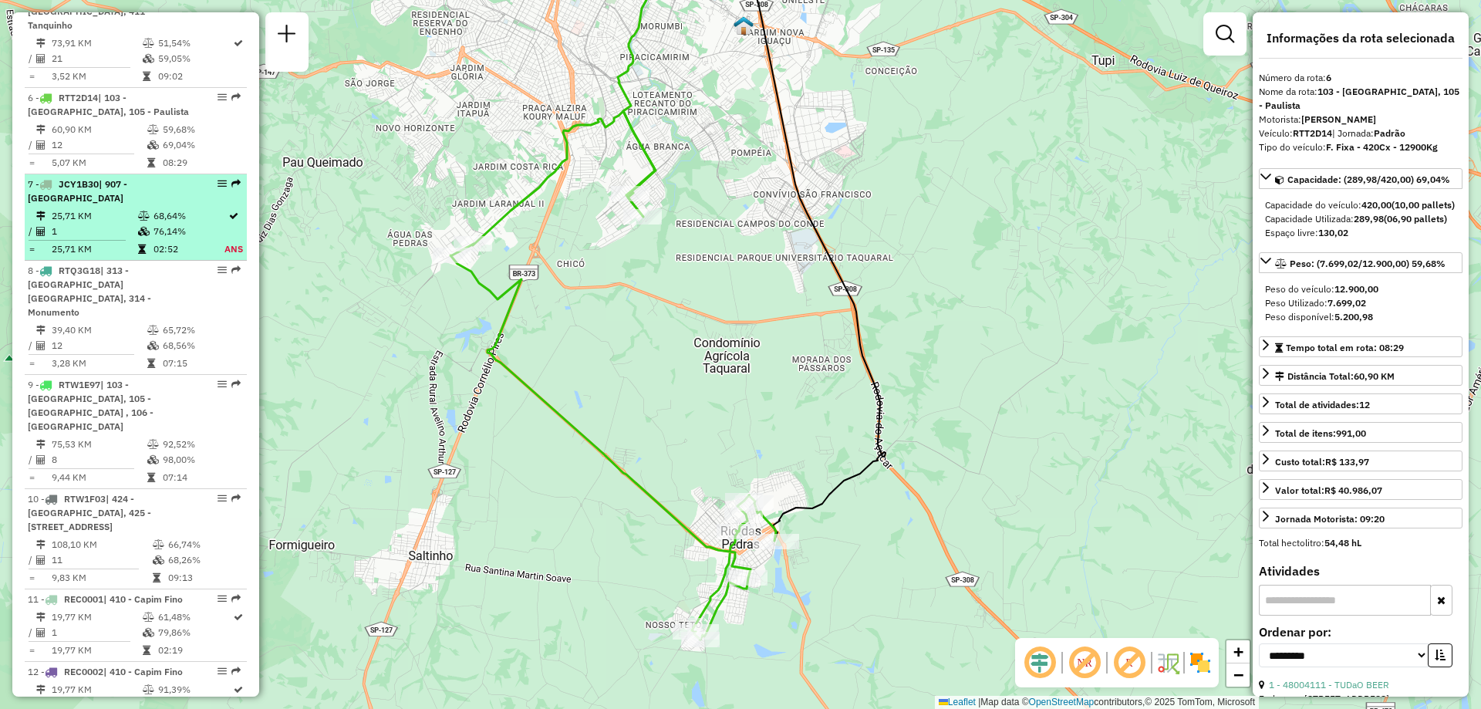
click at [106, 224] on td "1" at bounding box center [94, 231] width 86 height 15
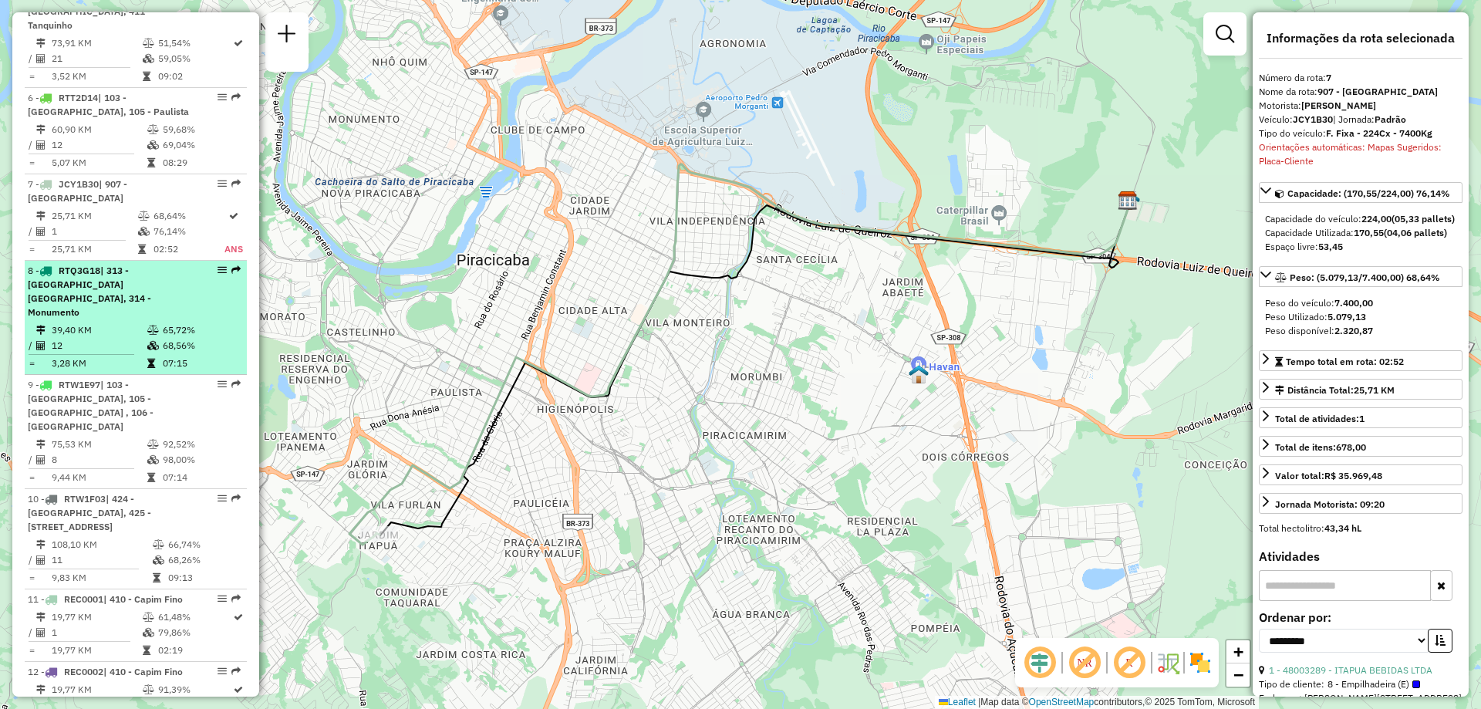
click at [100, 322] on td "39,40 KM" at bounding box center [99, 329] width 96 height 15
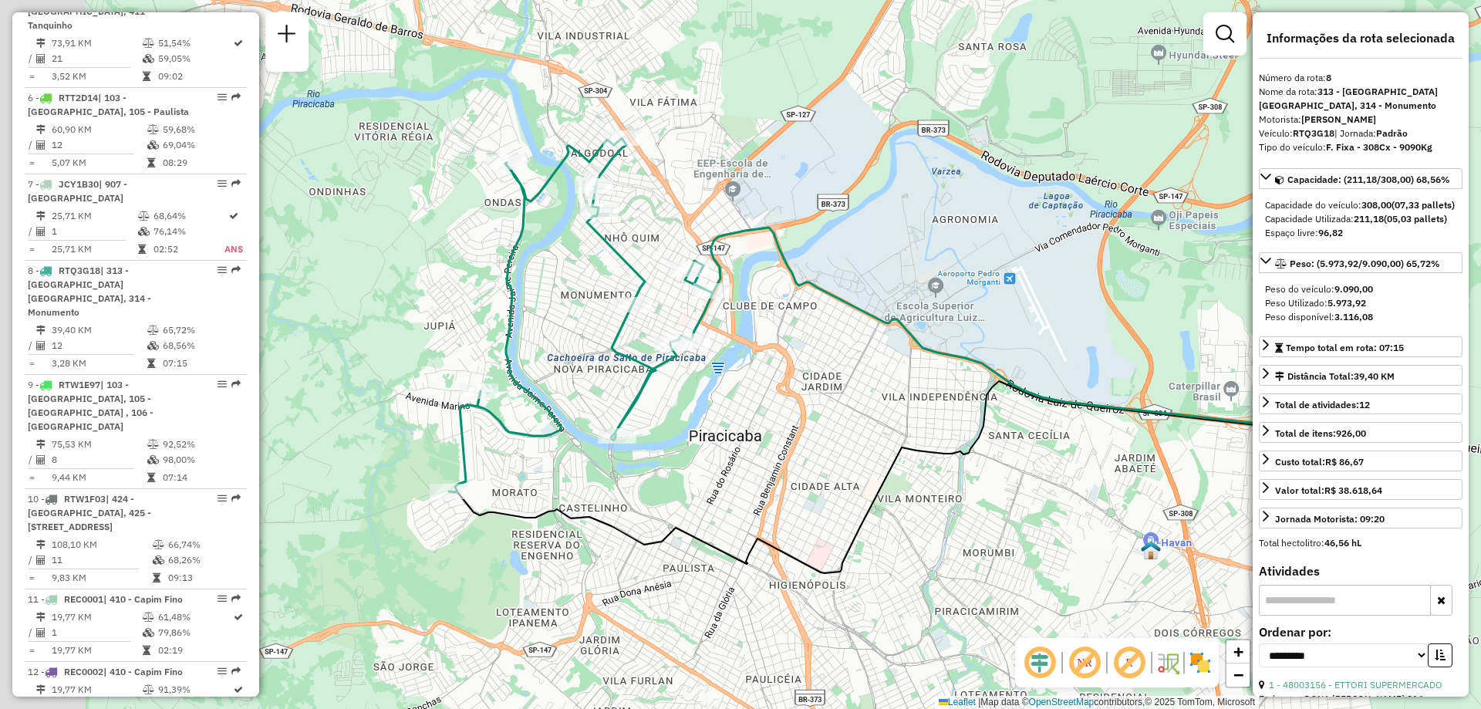
drag, startPoint x: 885, startPoint y: 445, endPoint x: 1006, endPoint y: 444, distance: 121.1
click at [1006, 444] on icon at bounding box center [906, 474] width 914 height 197
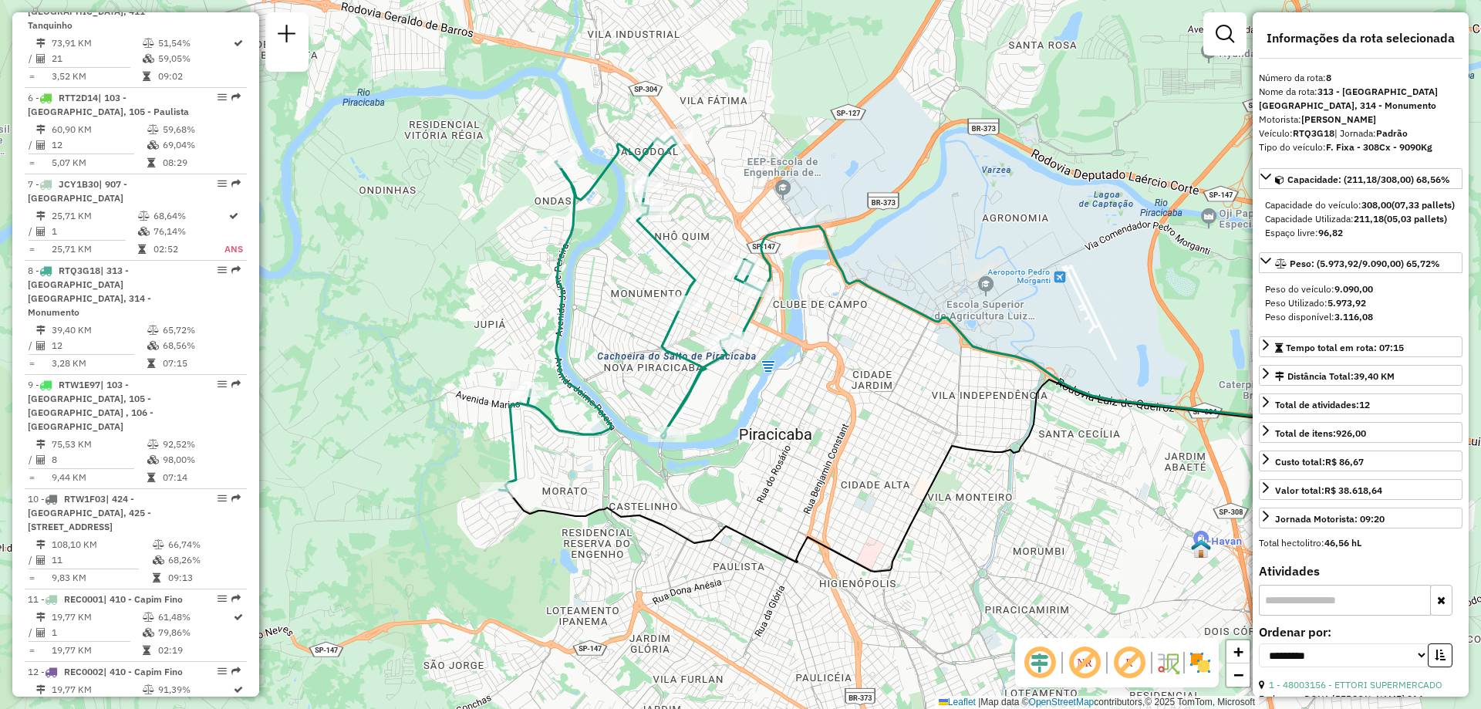
scroll to position [1080, 0]
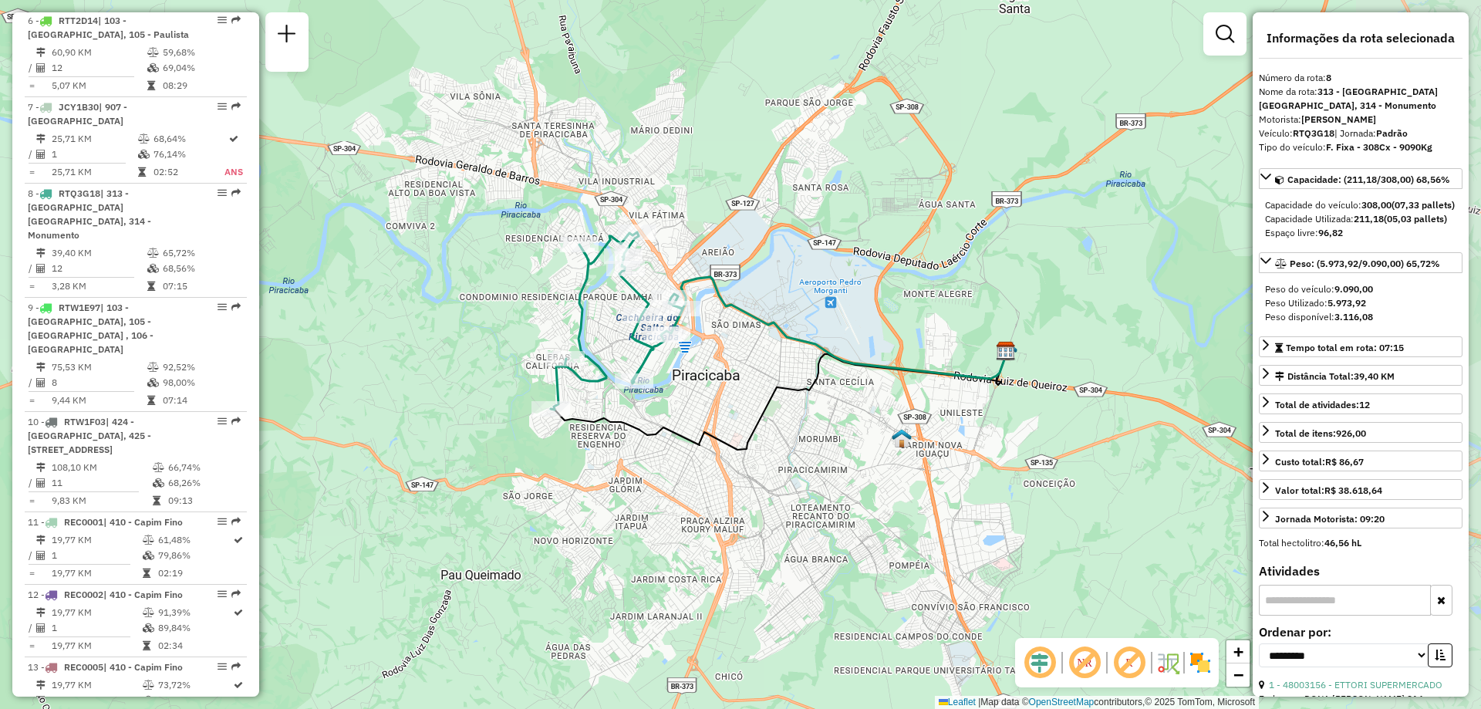
drag, startPoint x: 871, startPoint y: 434, endPoint x: 730, endPoint y: 380, distance: 151.1
click at [730, 380] on div "Janela de atendimento Grade de atendimento Capacidade Transportadoras Veículos …" at bounding box center [740, 354] width 1481 height 709
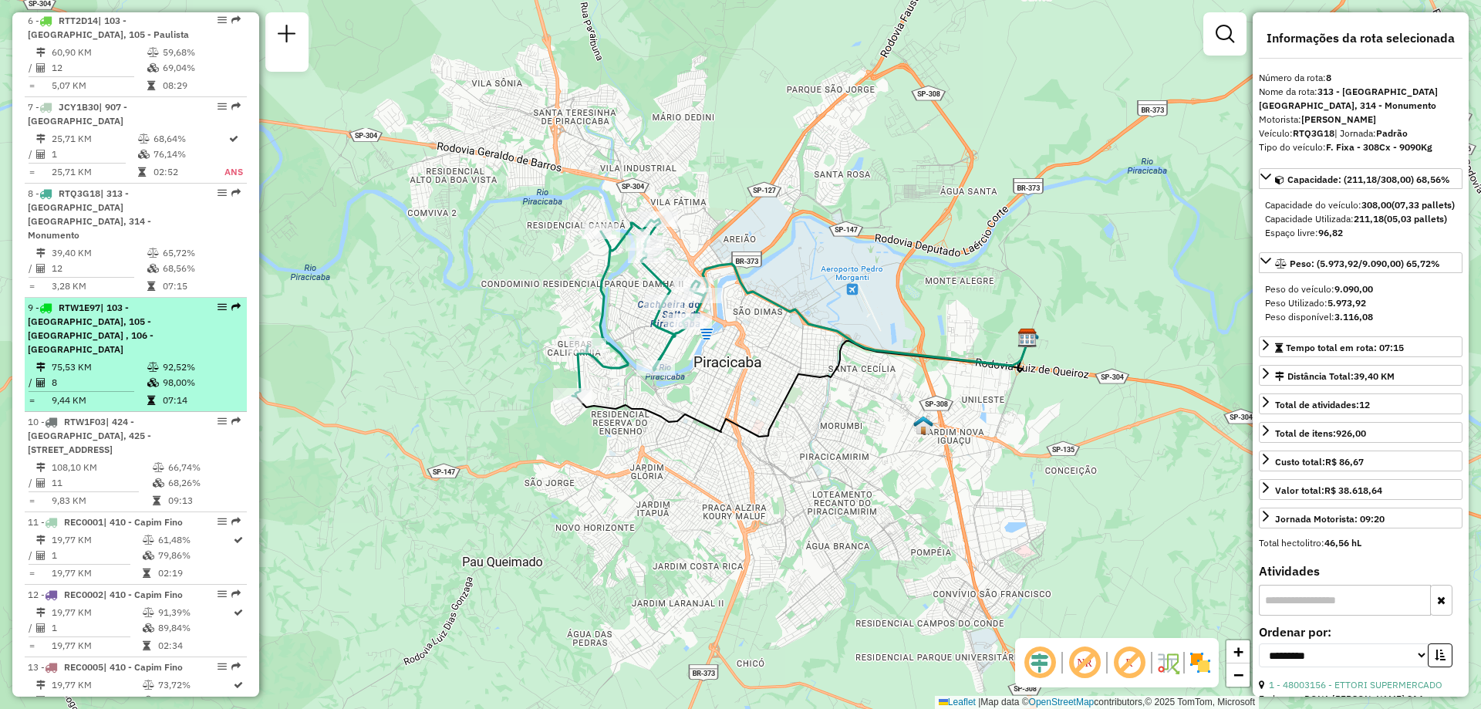
click at [97, 359] on td "75,53 KM" at bounding box center [99, 366] width 96 height 15
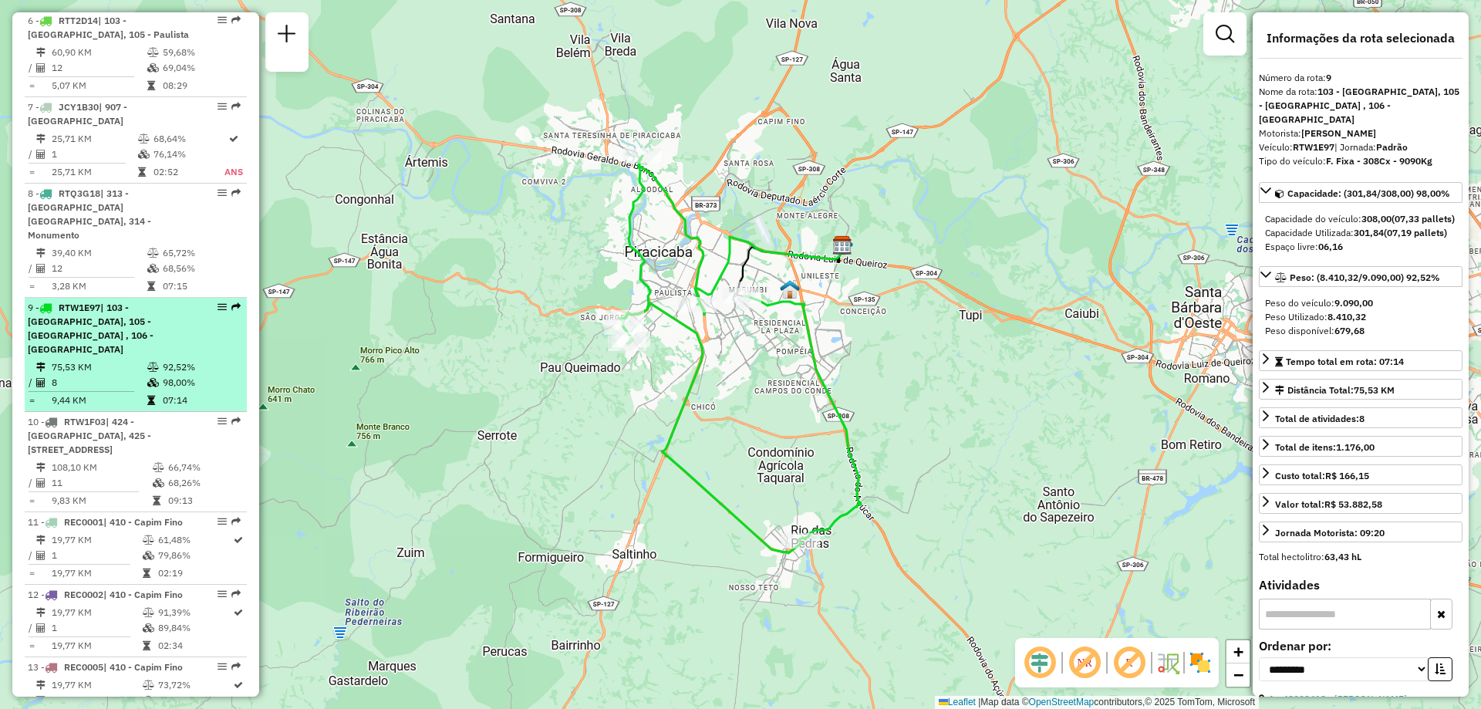
click at [91, 301] on div "9 - RTW1E97 | 103 - [GEOGRAPHIC_DATA], 105 - [GEOGRAPHIC_DATA] , 106 - [GEOGRAP…" at bounding box center [110, 329] width 164 height 56
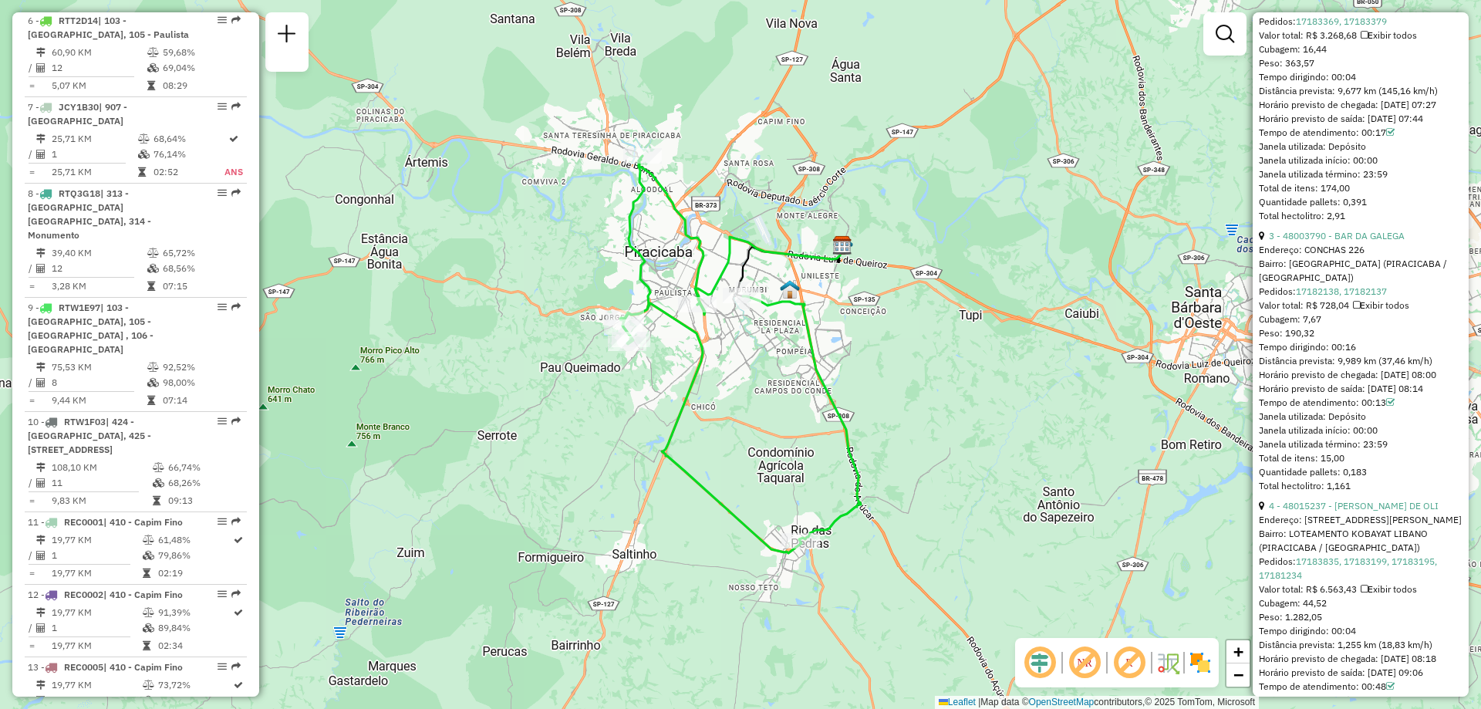
scroll to position [849, 0]
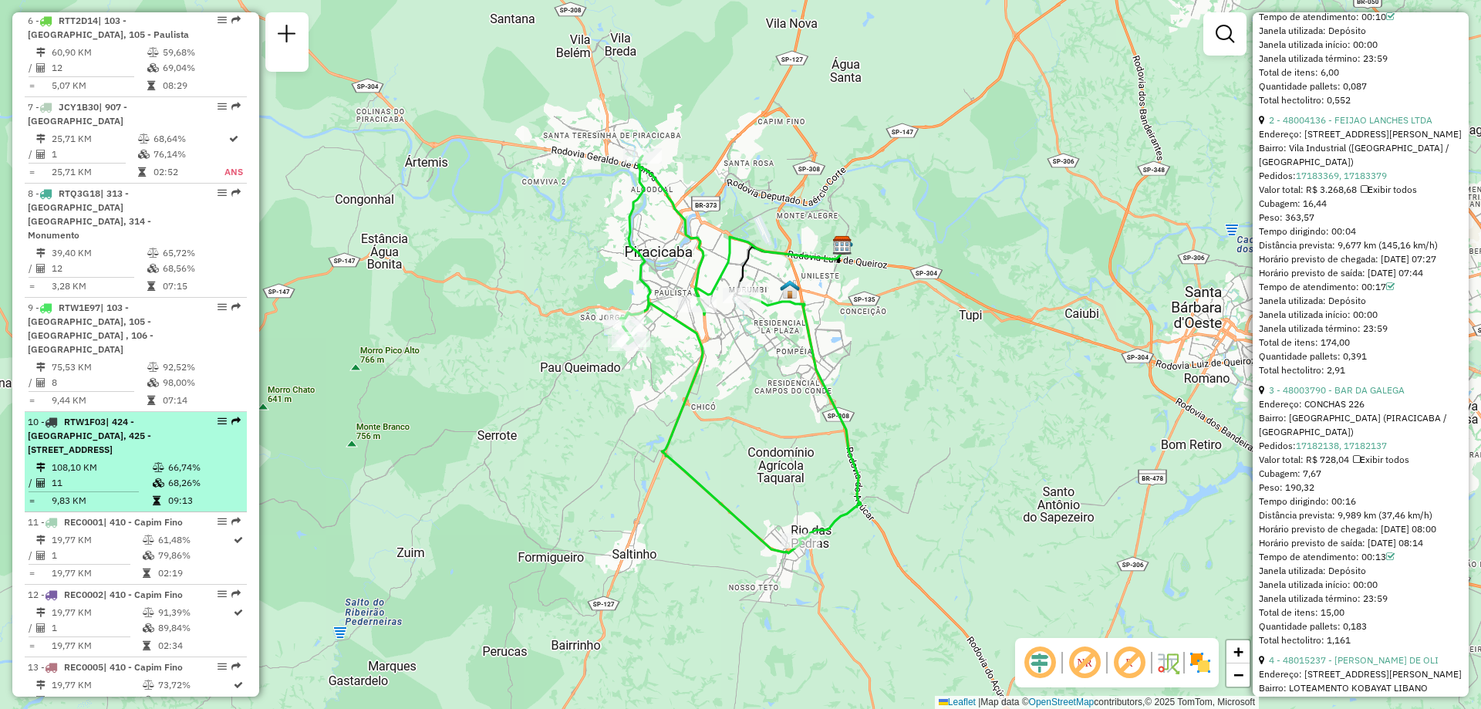
click at [121, 412] on li "10 - RTW1F03 | 424 - [GEOGRAPHIC_DATA], 425 - [GEOGRAPHIC_DATA], 427 - [GEOGRAP…" at bounding box center [136, 462] width 222 height 100
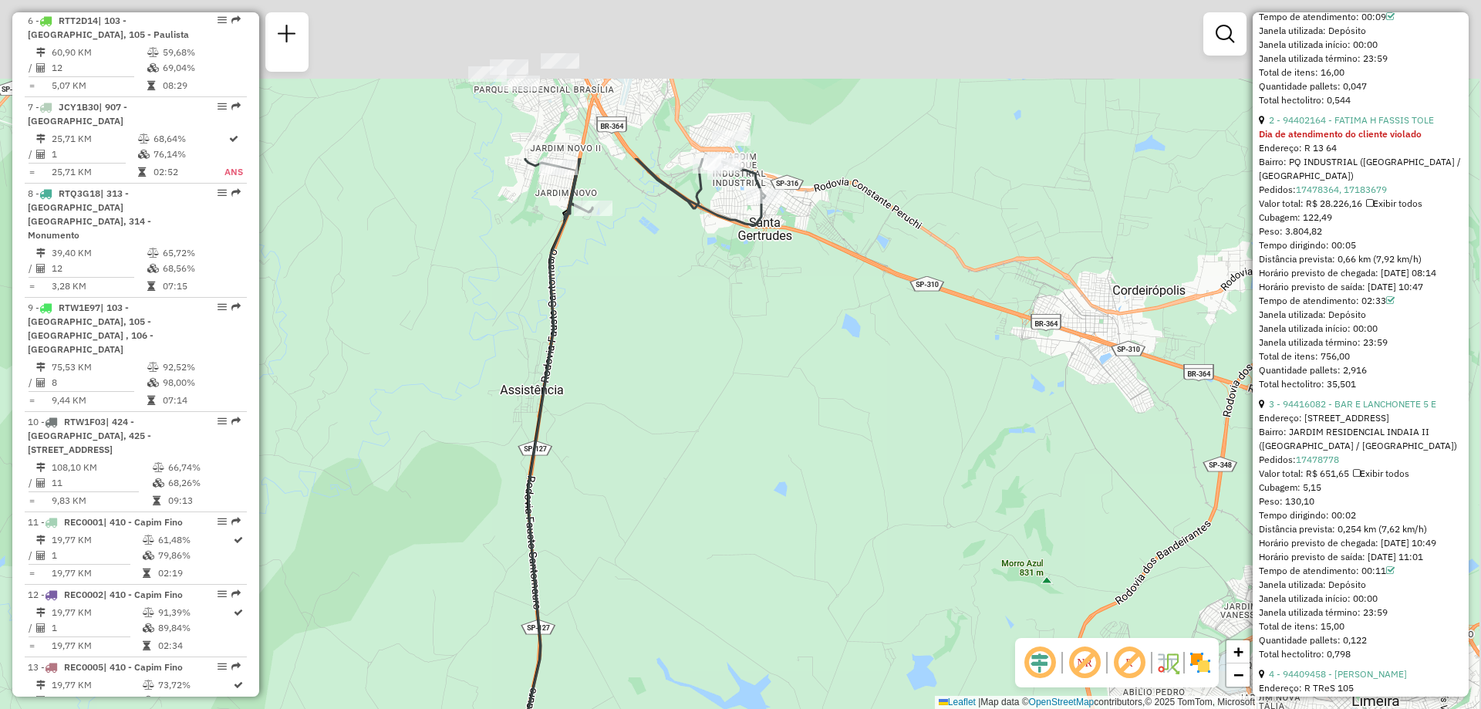
drag, startPoint x: 786, startPoint y: 272, endPoint x: 695, endPoint y: 513, distance: 258.0
click at [688, 518] on div "Janela de atendimento Grade de atendimento Capacidade Transportadoras Veículos …" at bounding box center [740, 354] width 1481 height 709
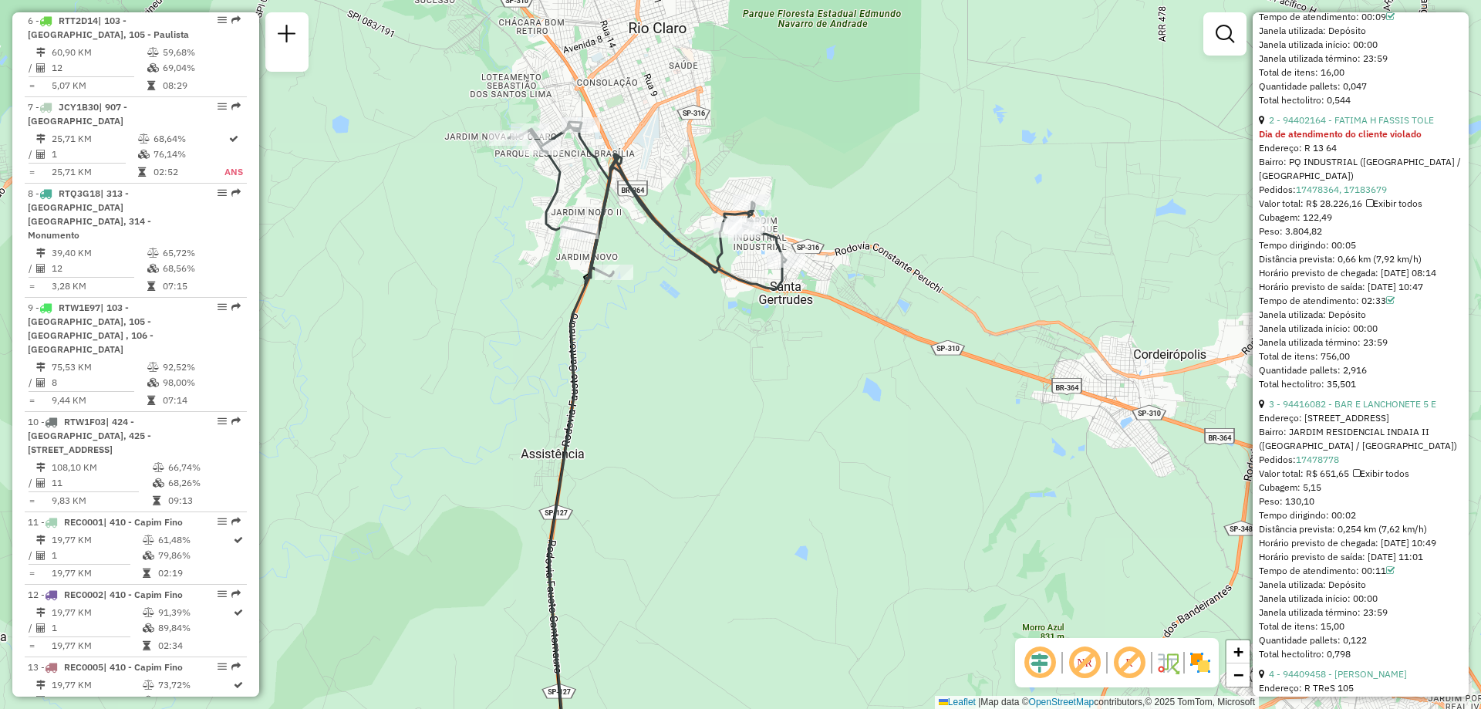
drag, startPoint x: 616, startPoint y: 401, endPoint x: 646, endPoint y: 449, distance: 56.5
click at [646, 449] on div "Janela de atendimento Grade de atendimento Capacidade Transportadoras Veículos …" at bounding box center [740, 354] width 1481 height 709
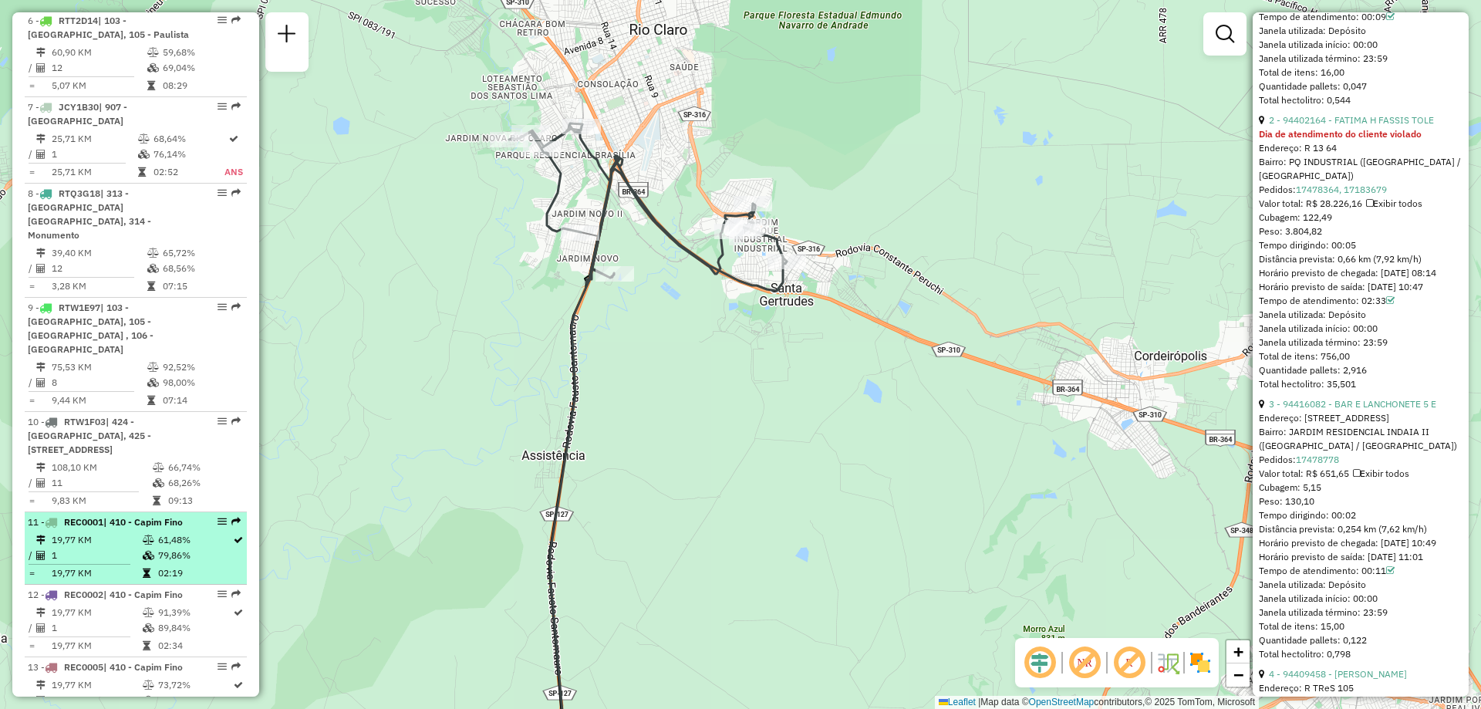
click at [120, 516] on span "| 410 - Capim Fino" at bounding box center [142, 522] width 79 height 12
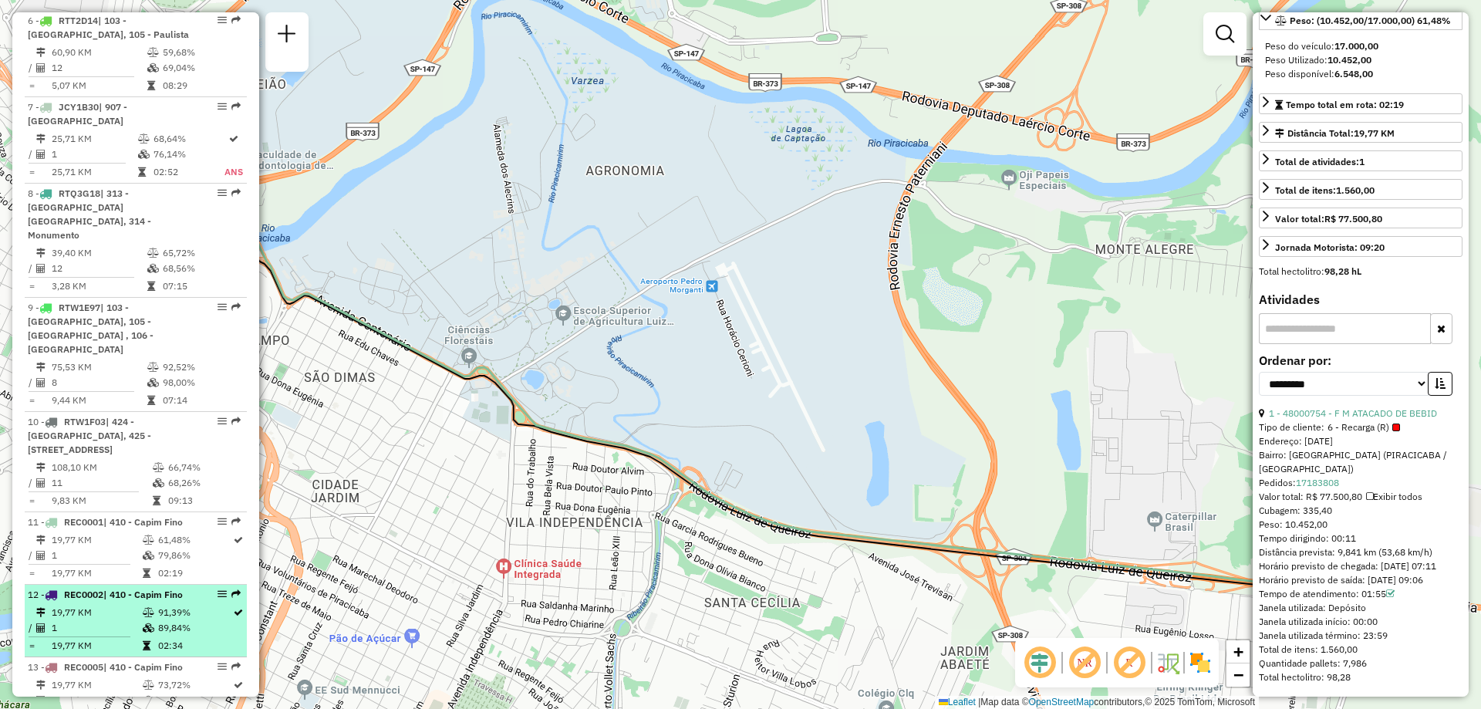
click at [113, 620] on td "1" at bounding box center [96, 627] width 91 height 15
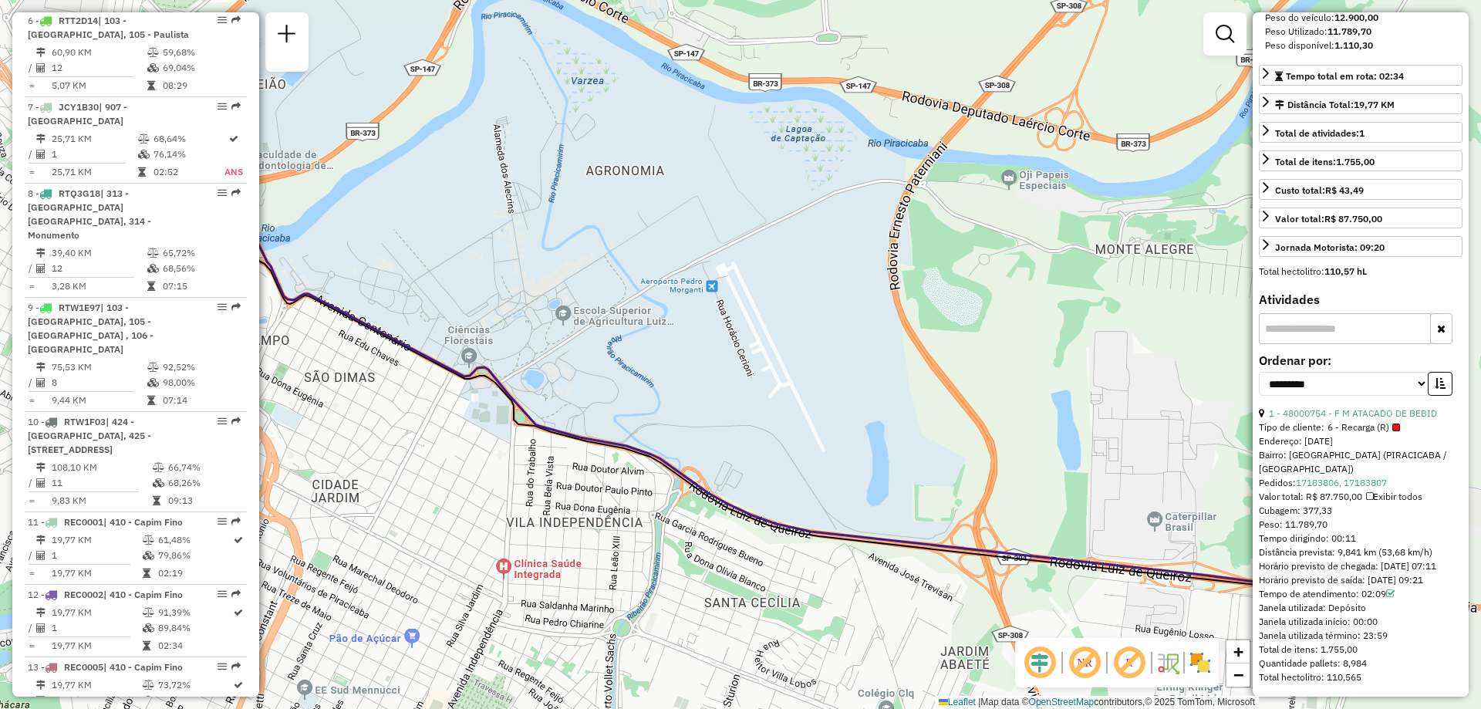
scroll to position [1234, 0]
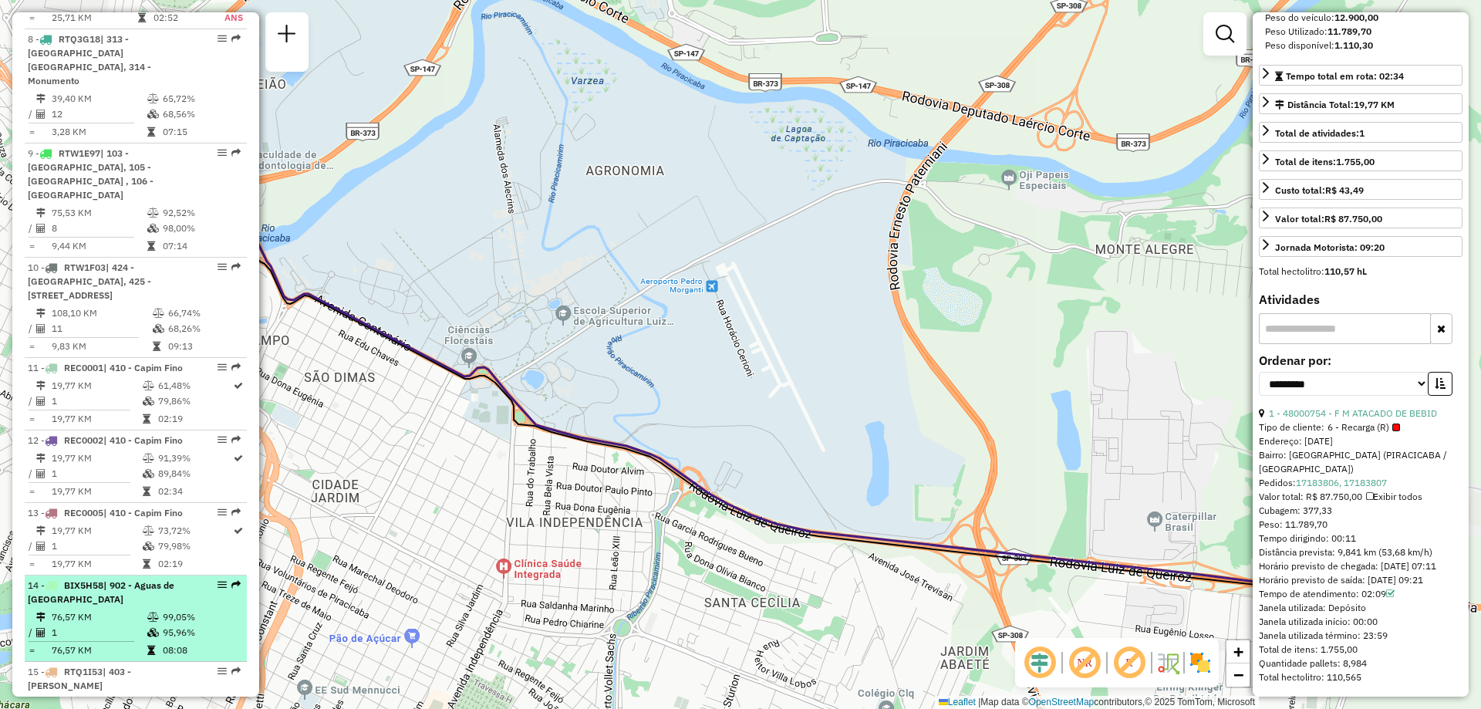
click at [113, 579] on div "14 - BIX5H58 | 902 - [GEOGRAPHIC_DATA]" at bounding box center [110, 593] width 164 height 28
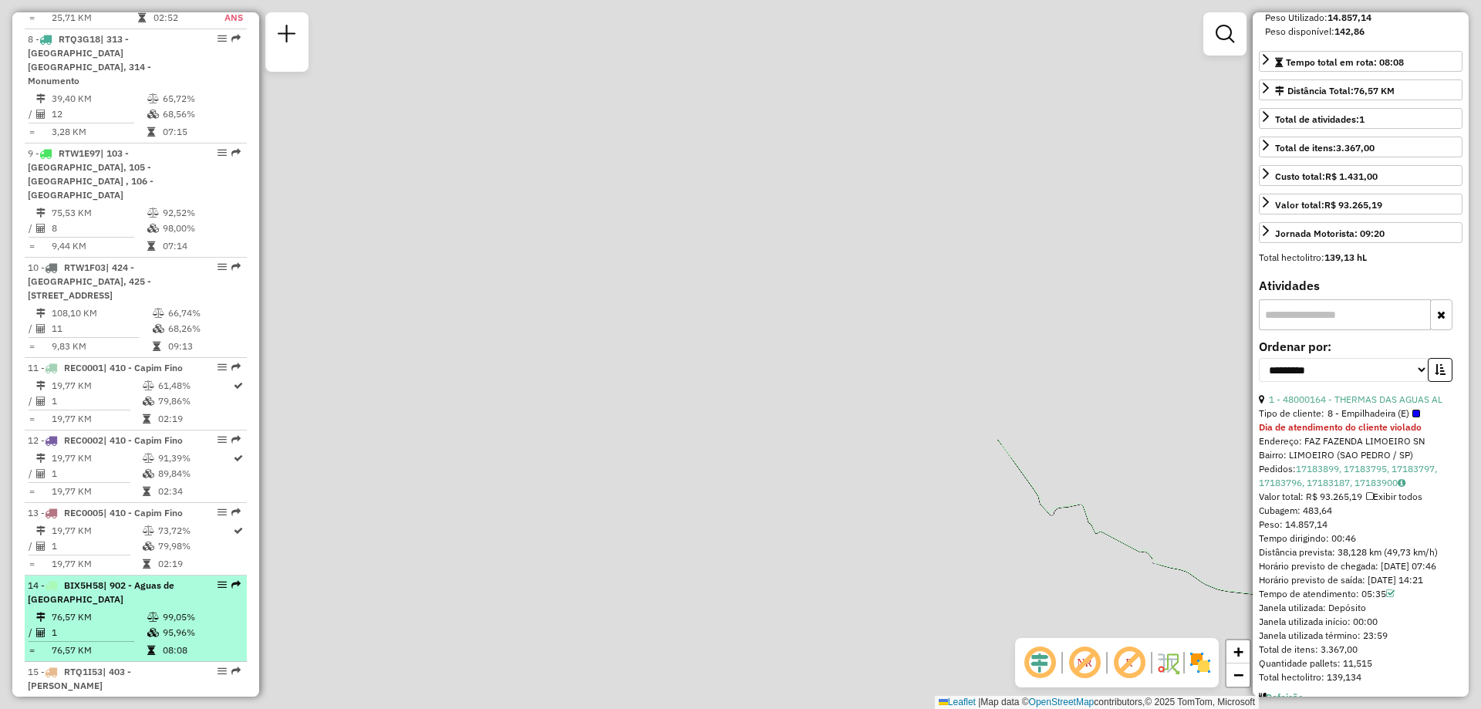
scroll to position [361, 0]
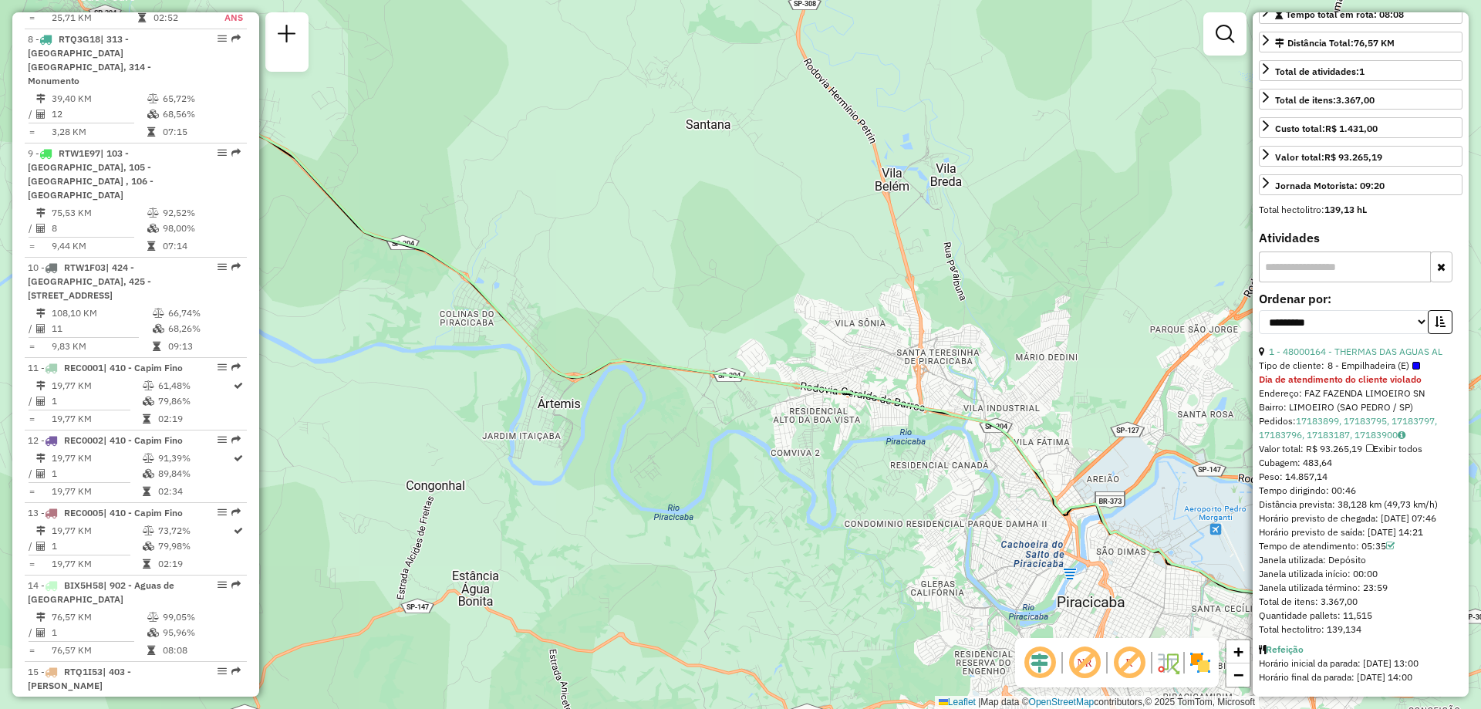
drag, startPoint x: 513, startPoint y: 455, endPoint x: 825, endPoint y: 457, distance: 311.7
click at [825, 457] on div "Janela de atendimento Grade de atendimento Capacidade Transportadoras Veículos …" at bounding box center [740, 354] width 1481 height 709
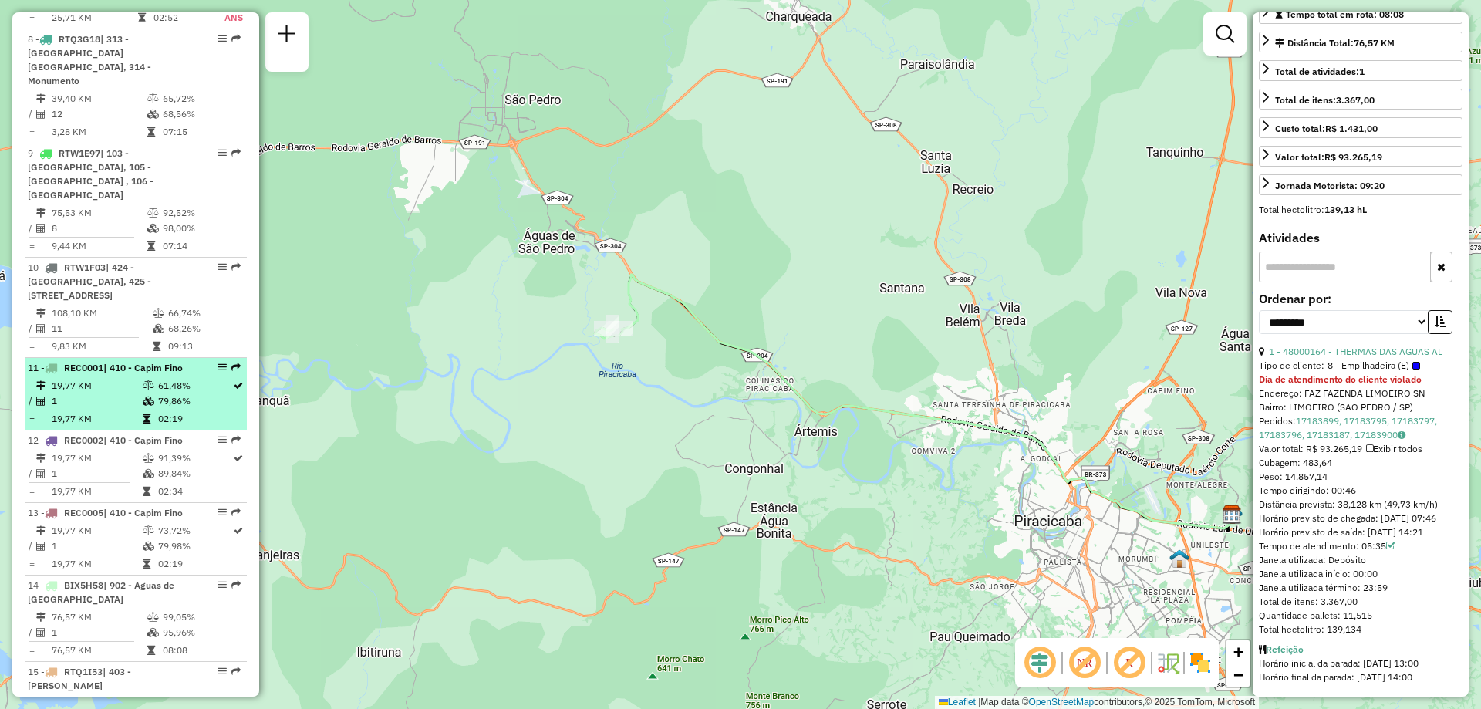
drag, startPoint x: 133, startPoint y: 521, endPoint x: 120, endPoint y: 312, distance: 208.7
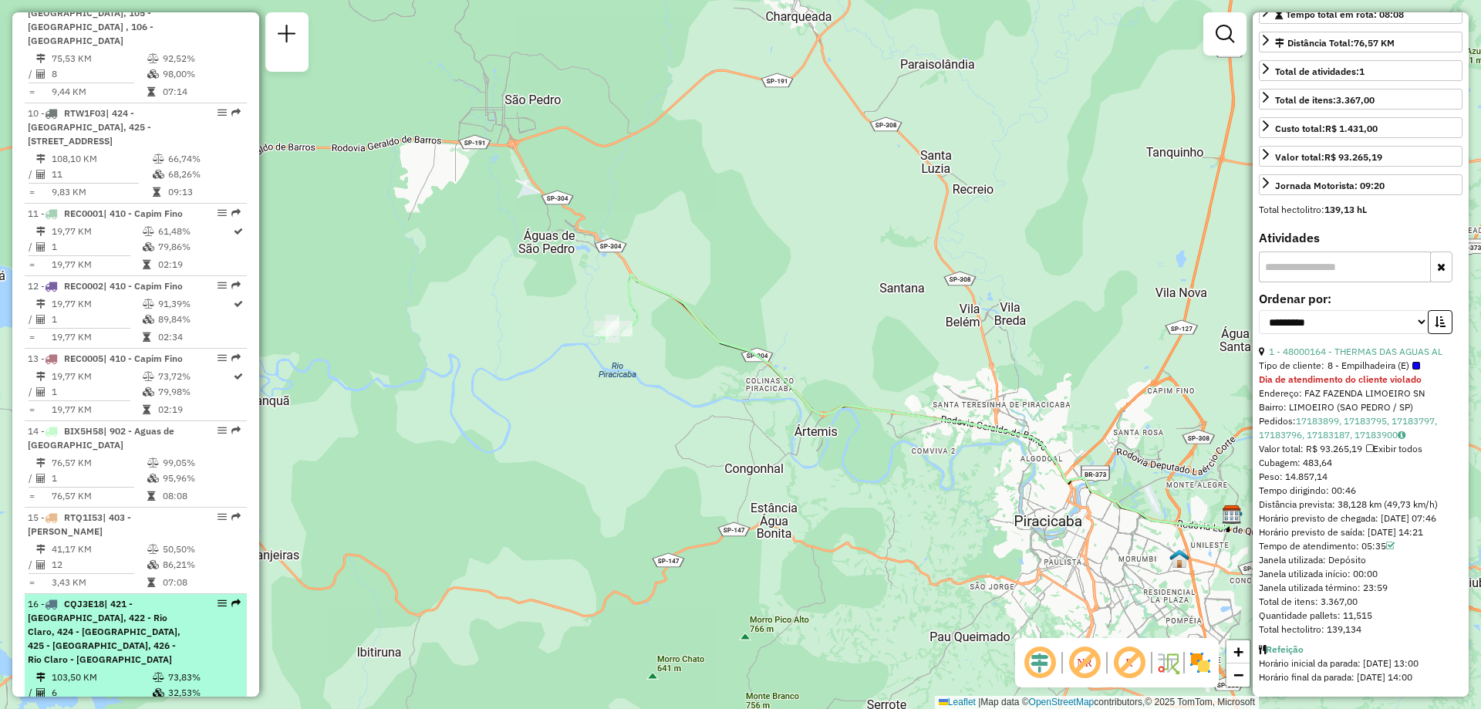
scroll to position [1466, 0]
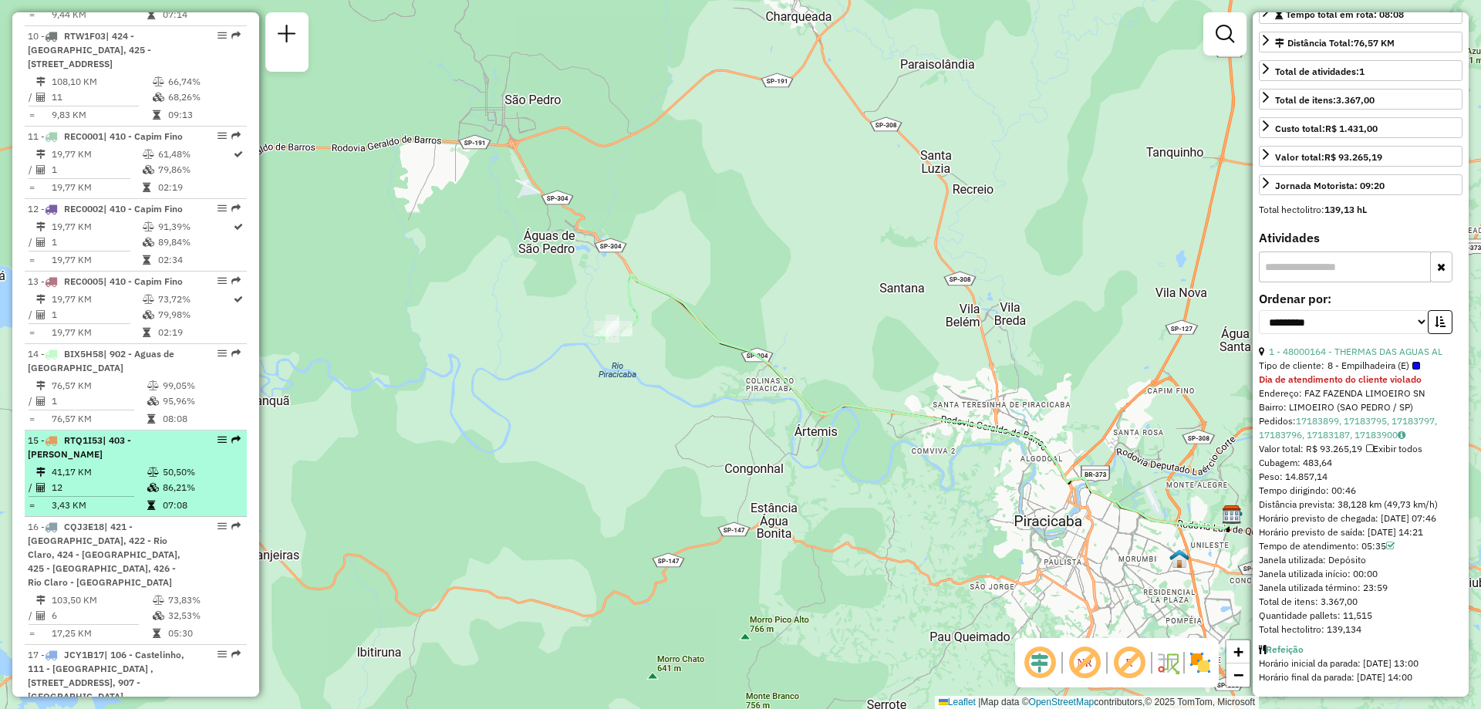
click at [133, 464] on td "41,17 KM" at bounding box center [99, 471] width 96 height 15
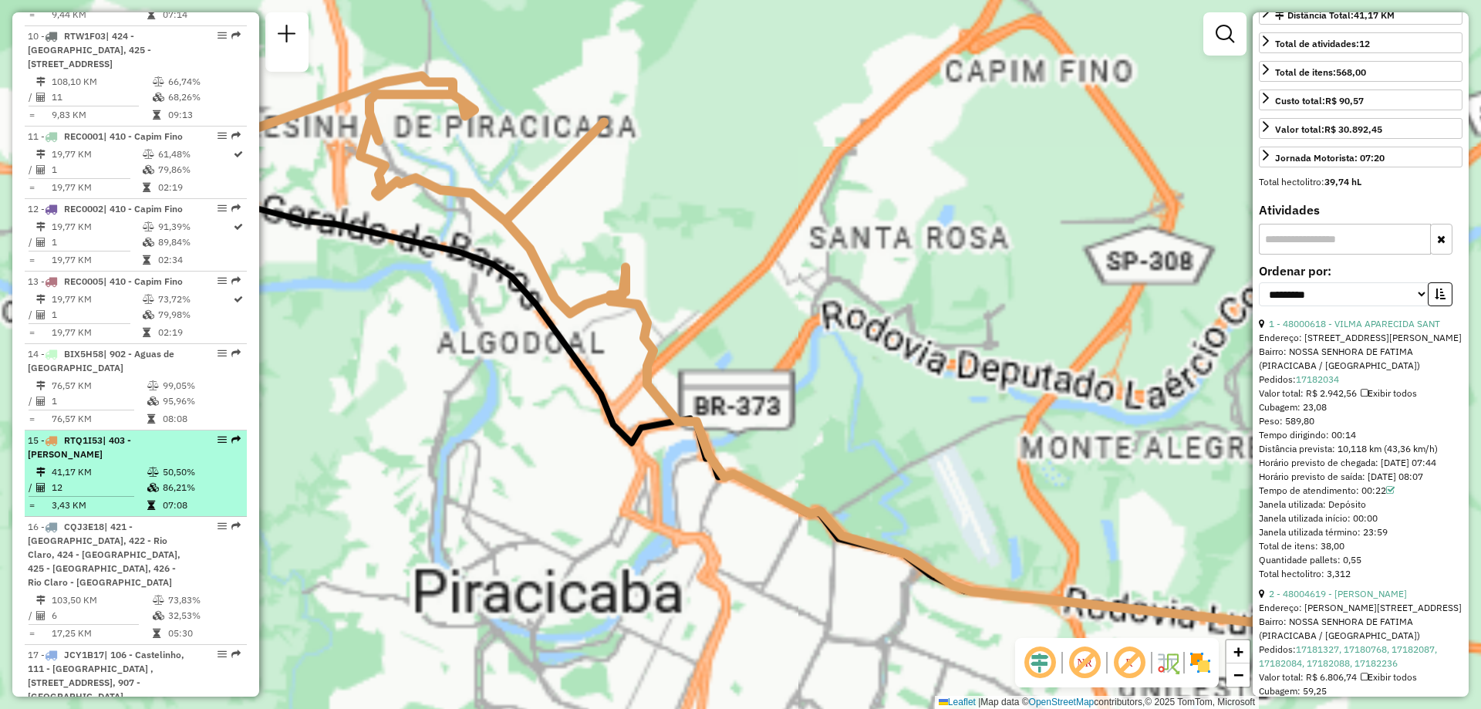
scroll to position [849, 0]
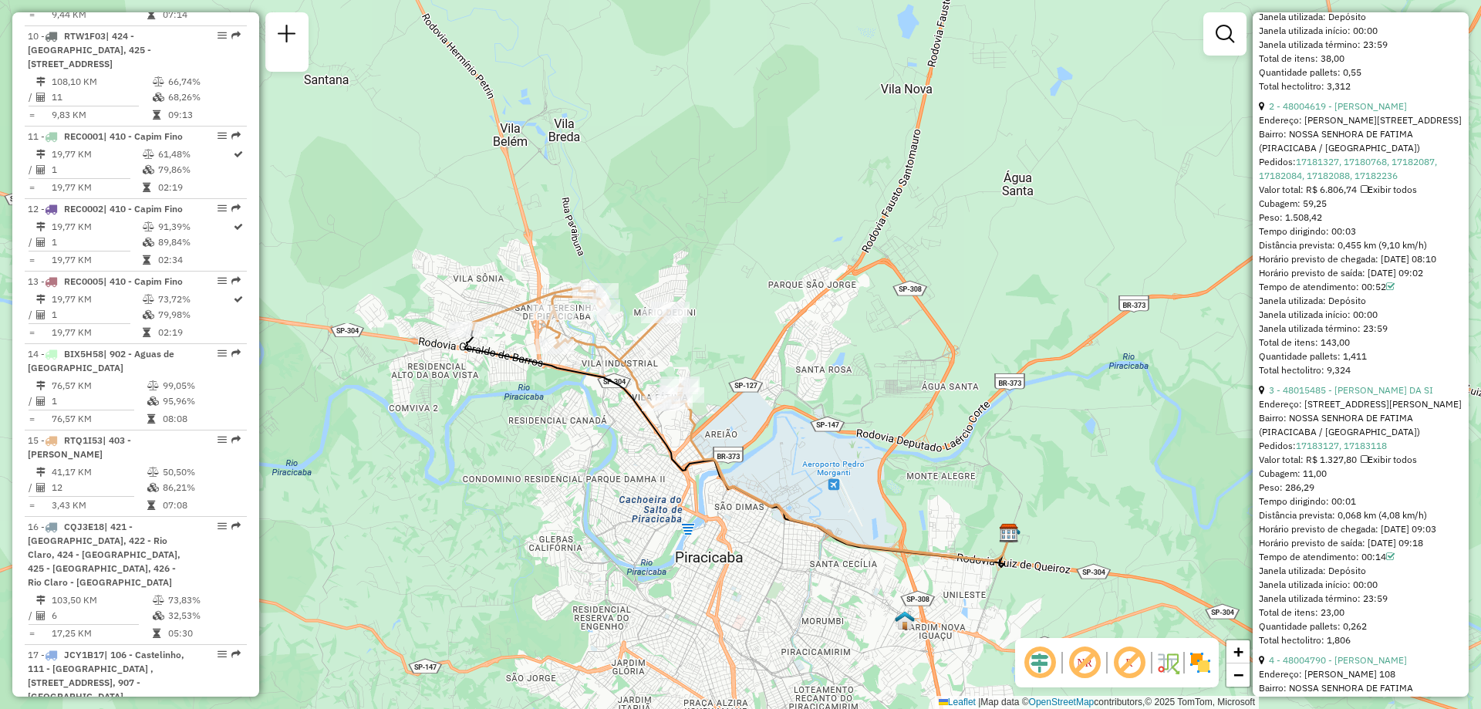
drag, startPoint x: 498, startPoint y: 462, endPoint x: 606, endPoint y: 478, distance: 108.3
click at [614, 476] on div "Janela de atendimento Grade de atendimento Capacidade Transportadoras Veículos …" at bounding box center [740, 354] width 1481 height 709
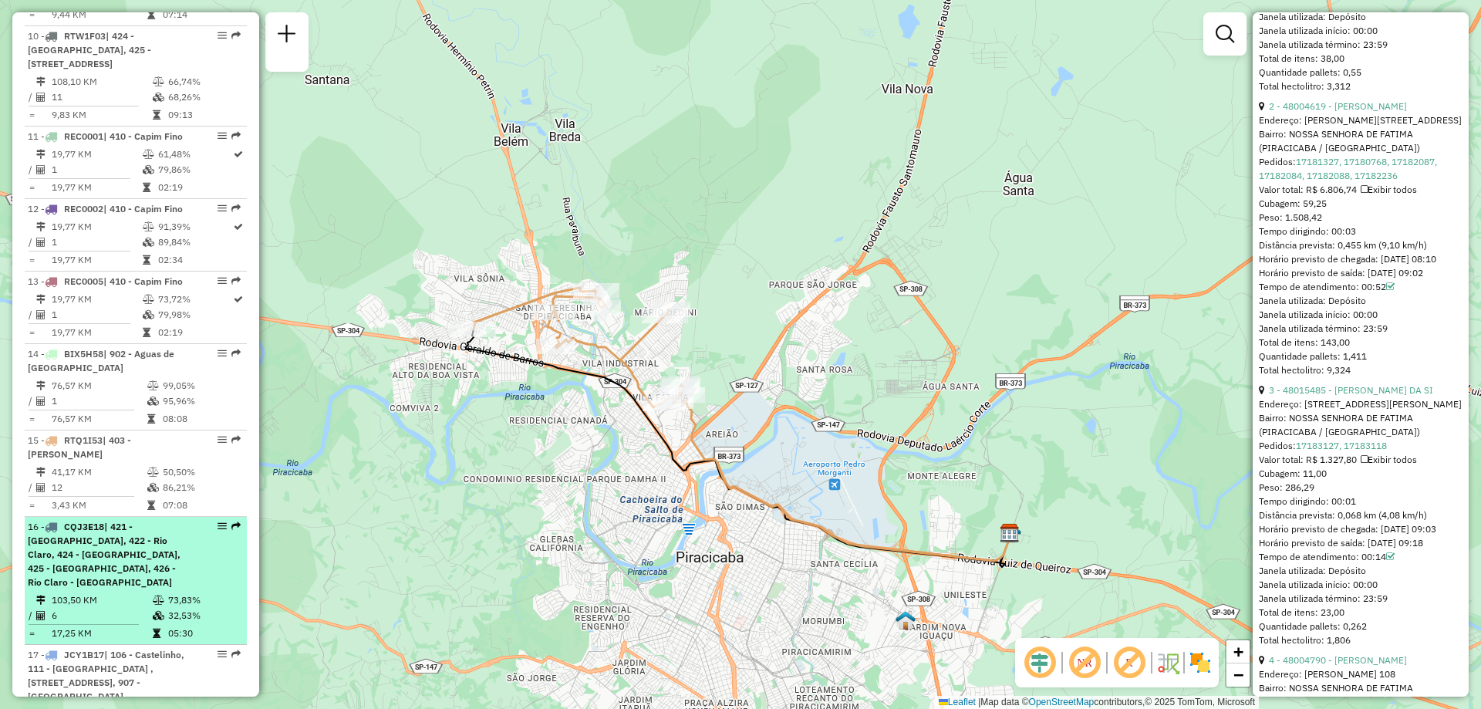
scroll to position [1543, 0]
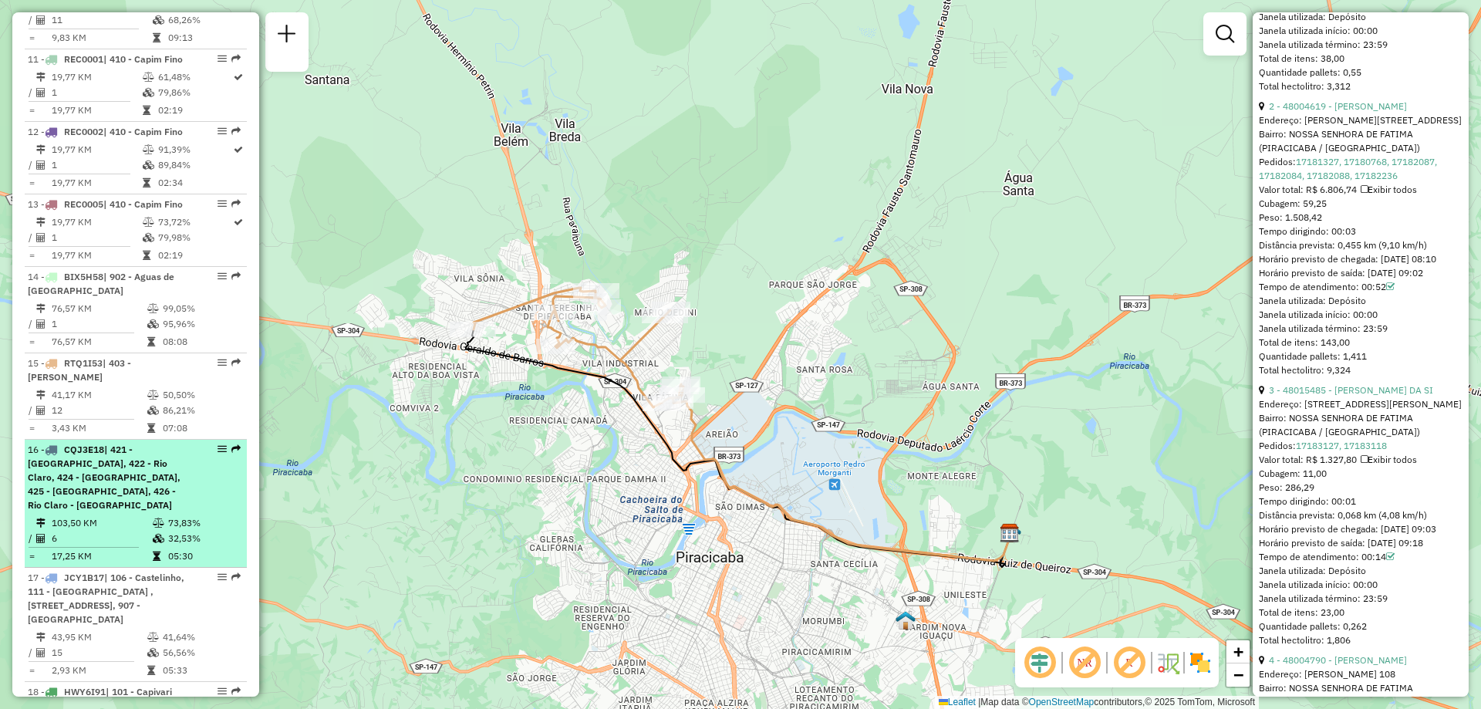
click at [79, 444] on span "| 421 - [GEOGRAPHIC_DATA], 422 - Rio Claro, 424 - [GEOGRAPHIC_DATA], 425 - [GEO…" at bounding box center [104, 477] width 153 height 67
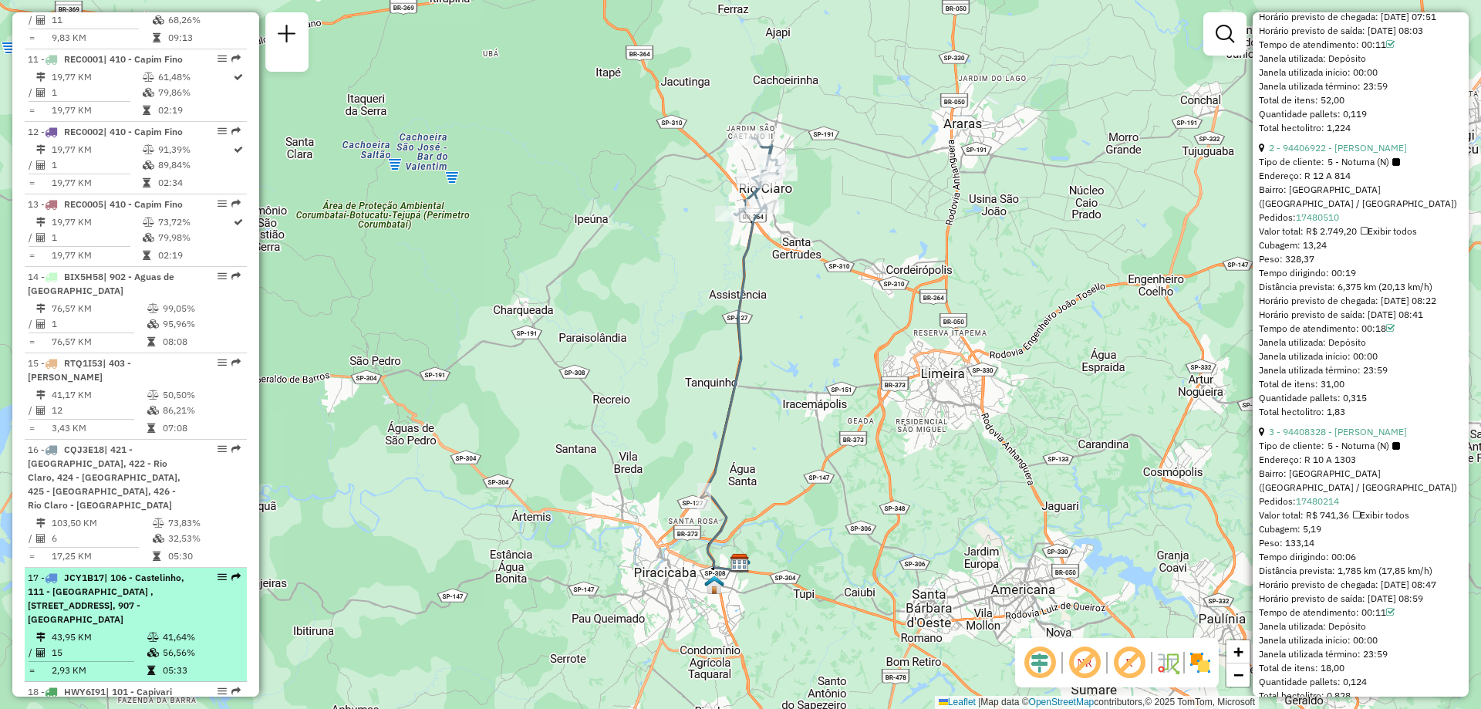
scroll to position [1620, 0]
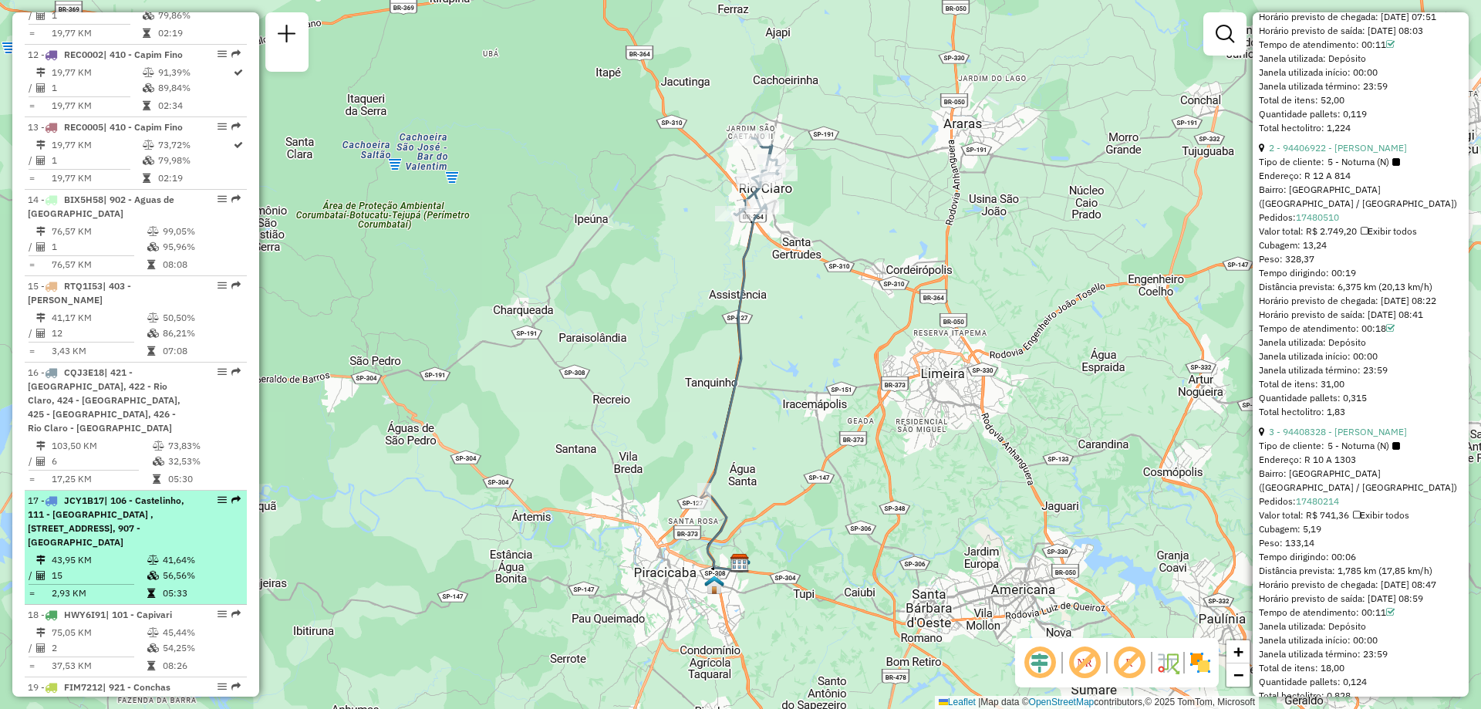
click at [92, 494] on span "| 106 - Castelinho, 111 - [GEOGRAPHIC_DATA] , [STREET_ADDRESS], 907 - [GEOGRAPH…" at bounding box center [106, 520] width 157 height 53
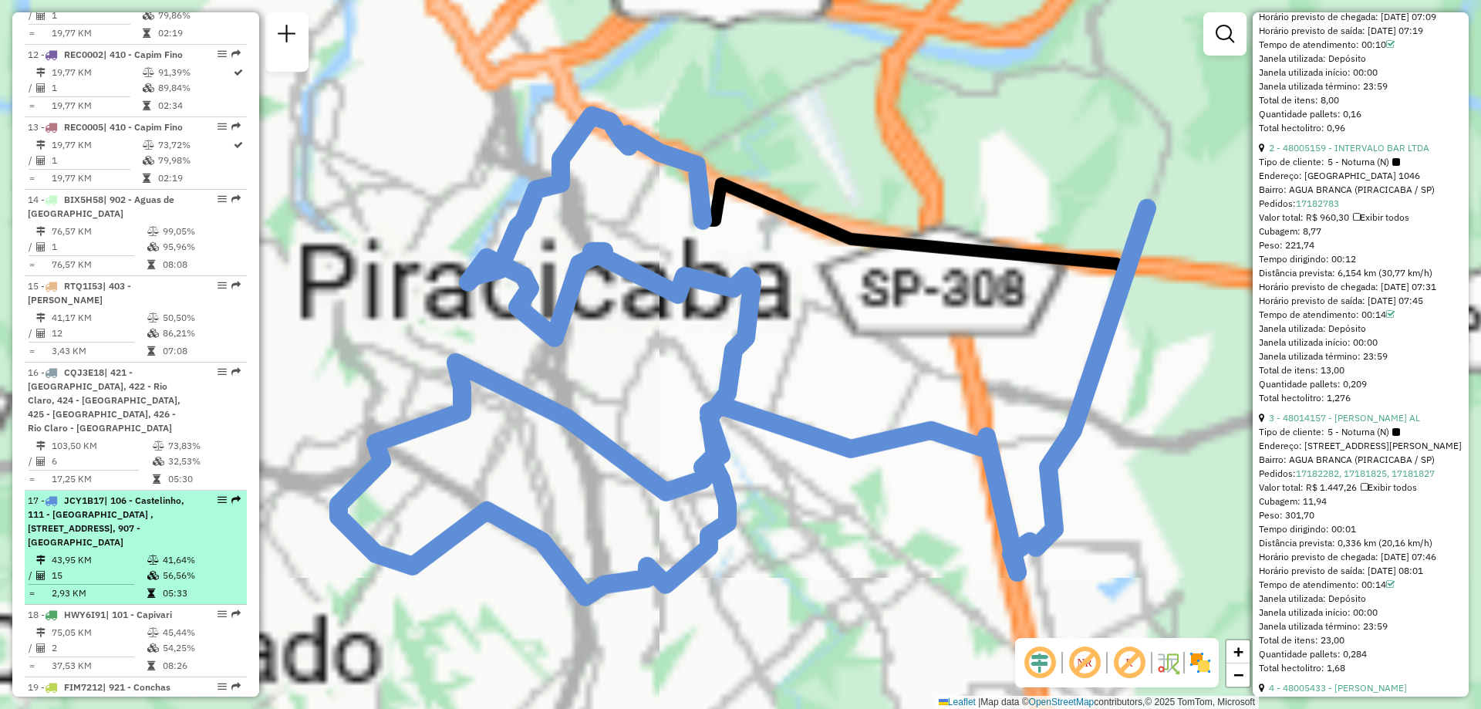
scroll to position [848, 0]
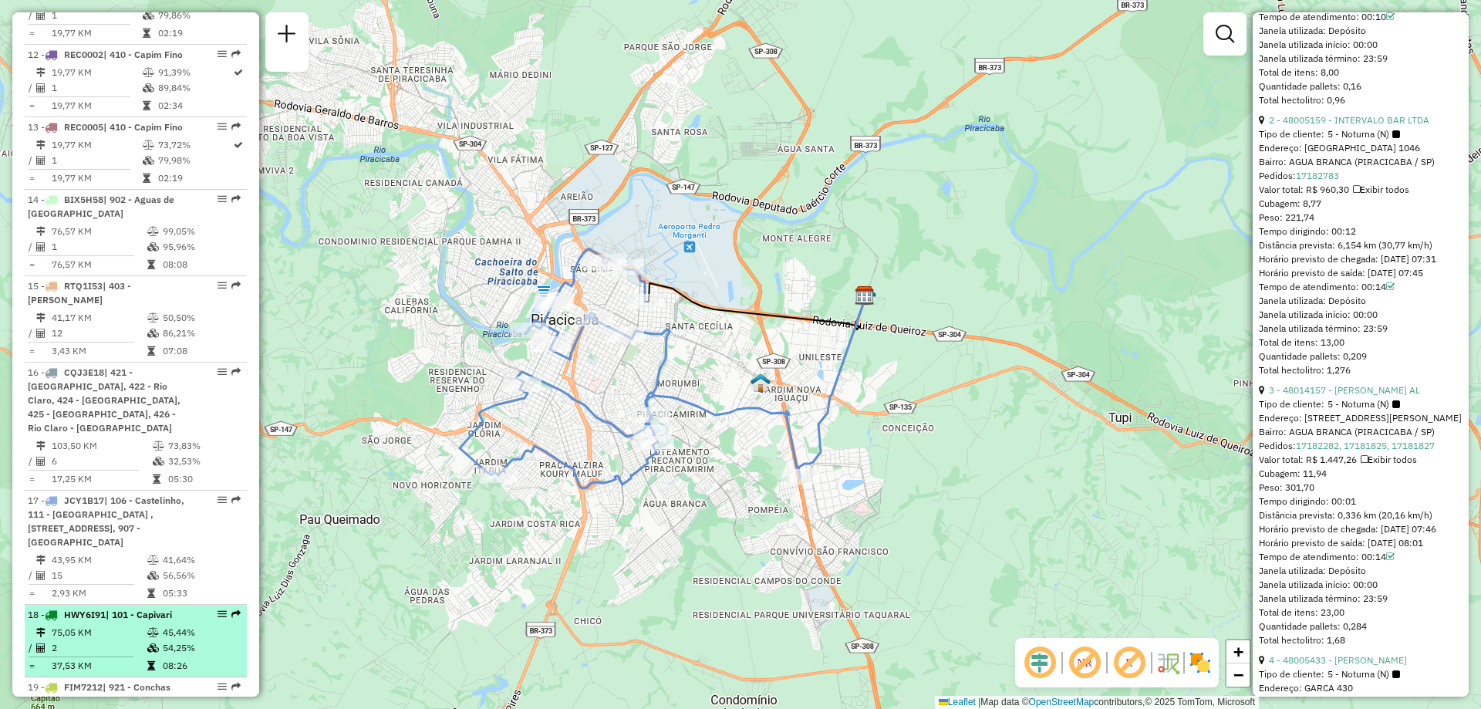
click at [93, 625] on td "75,05 KM" at bounding box center [99, 632] width 96 height 15
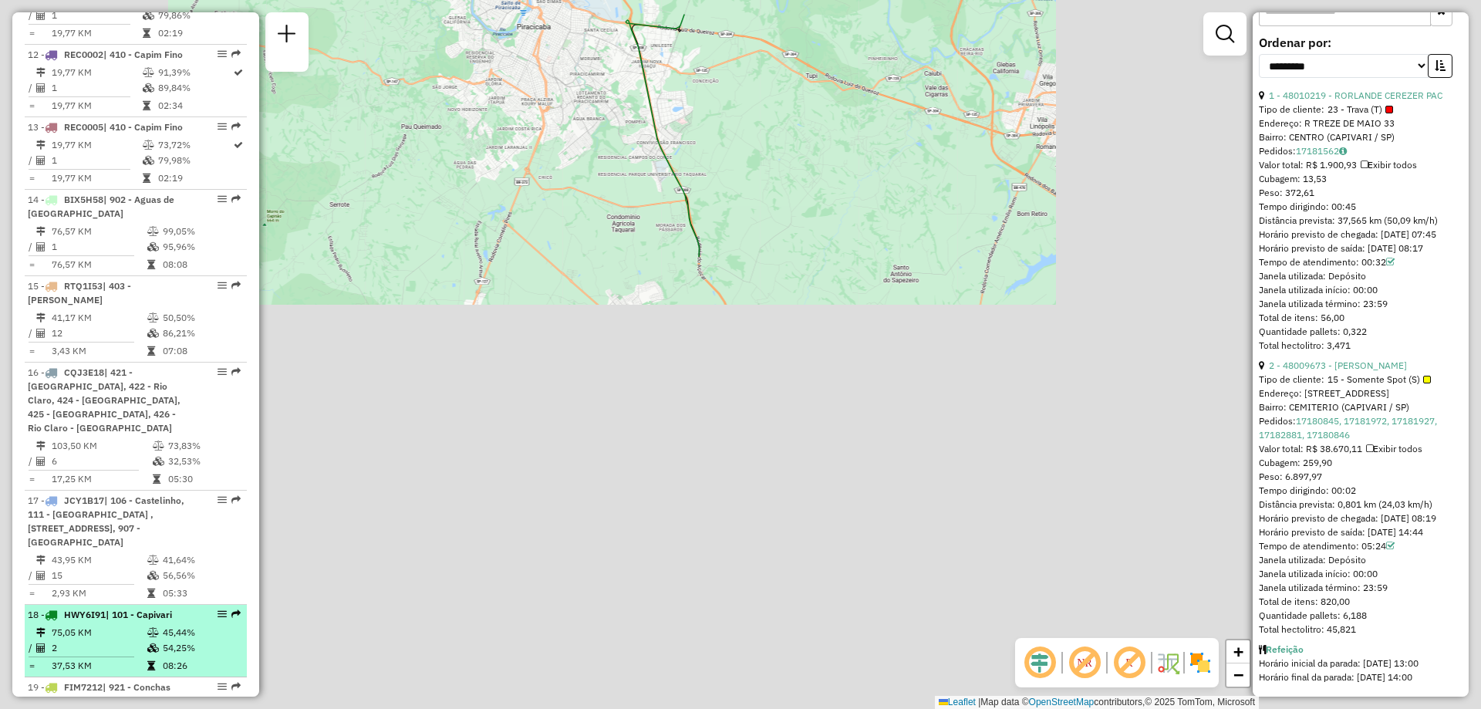
scroll to position [631, 0]
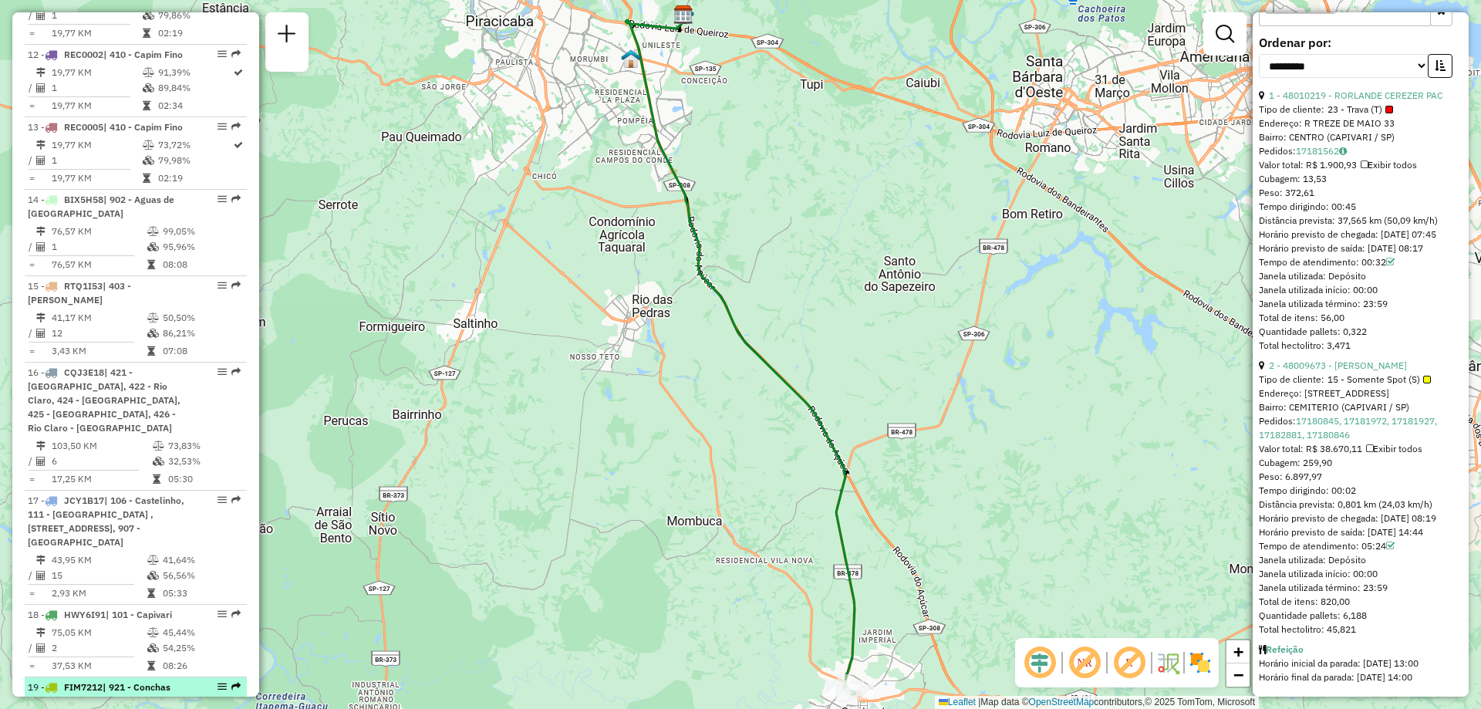
click at [97, 708] on td "10" at bounding box center [101, 720] width 101 height 15
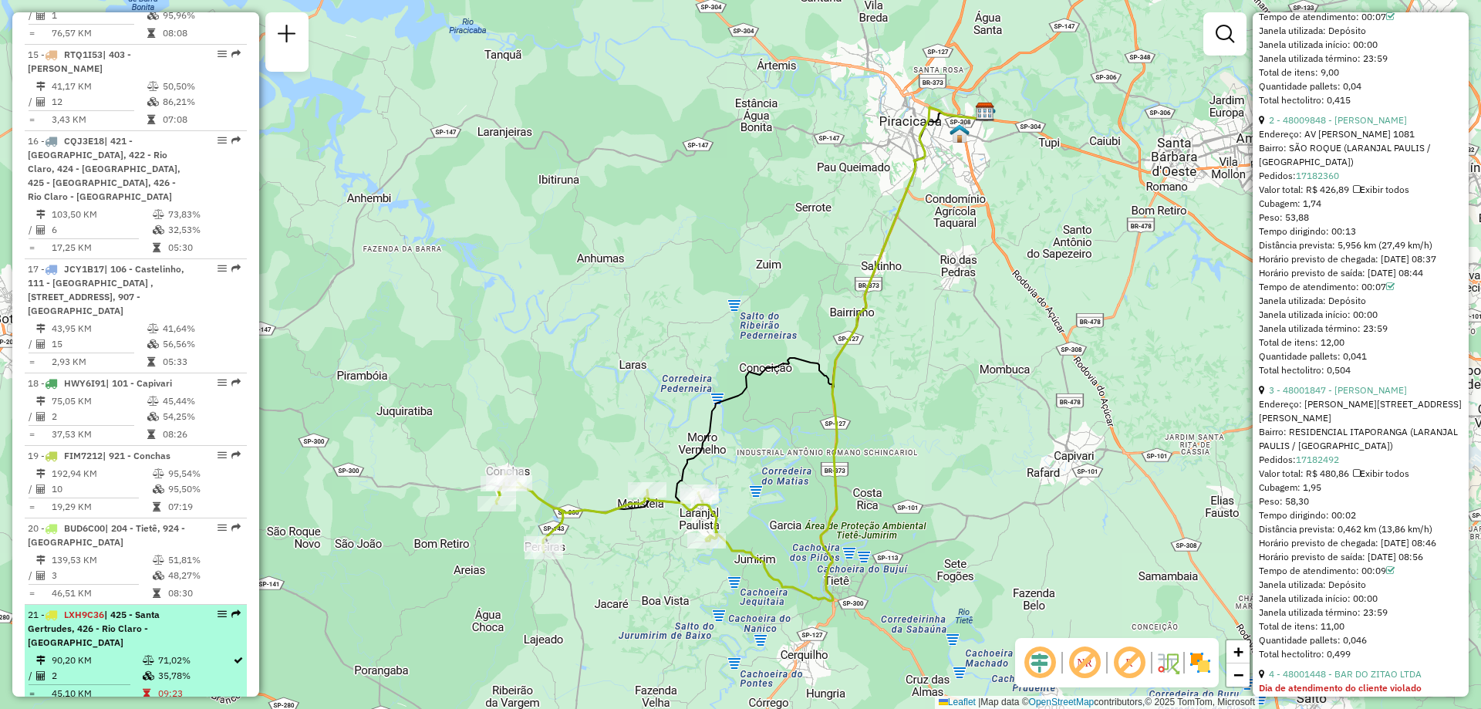
scroll to position [1929, 0]
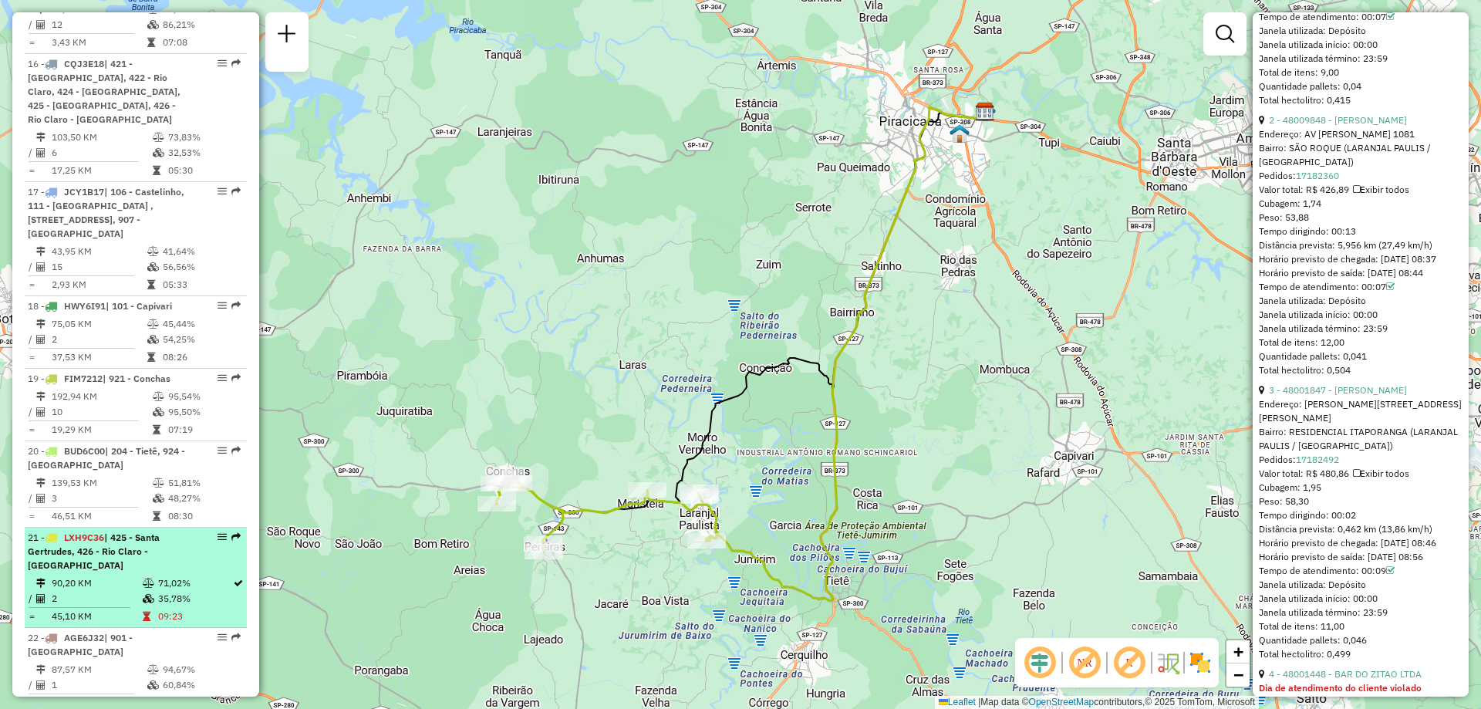
click at [127, 531] on div "21 - LXH9C36 | 425 - Santa Gertrudes, 426 - Rio Claro - [GEOGRAPHIC_DATA]" at bounding box center [110, 552] width 164 height 42
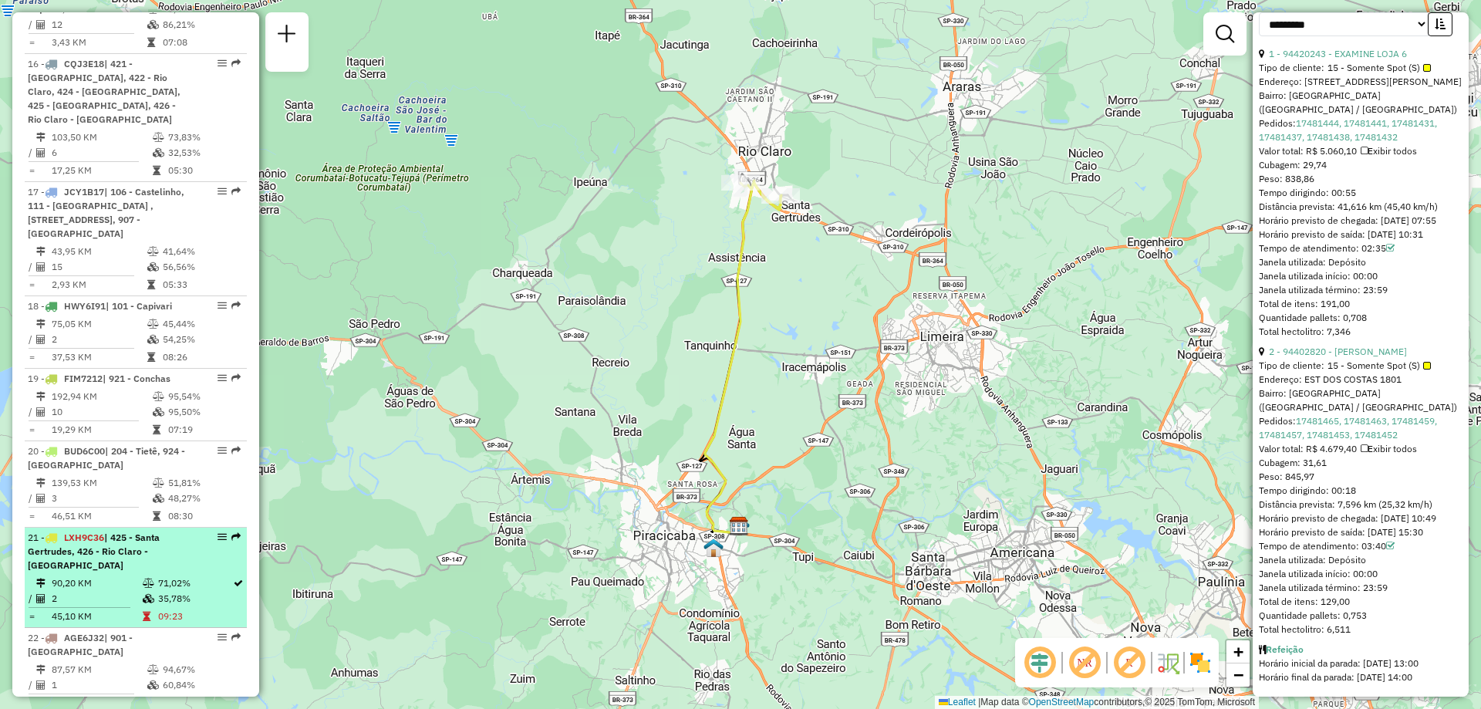
scroll to position [2006, 0]
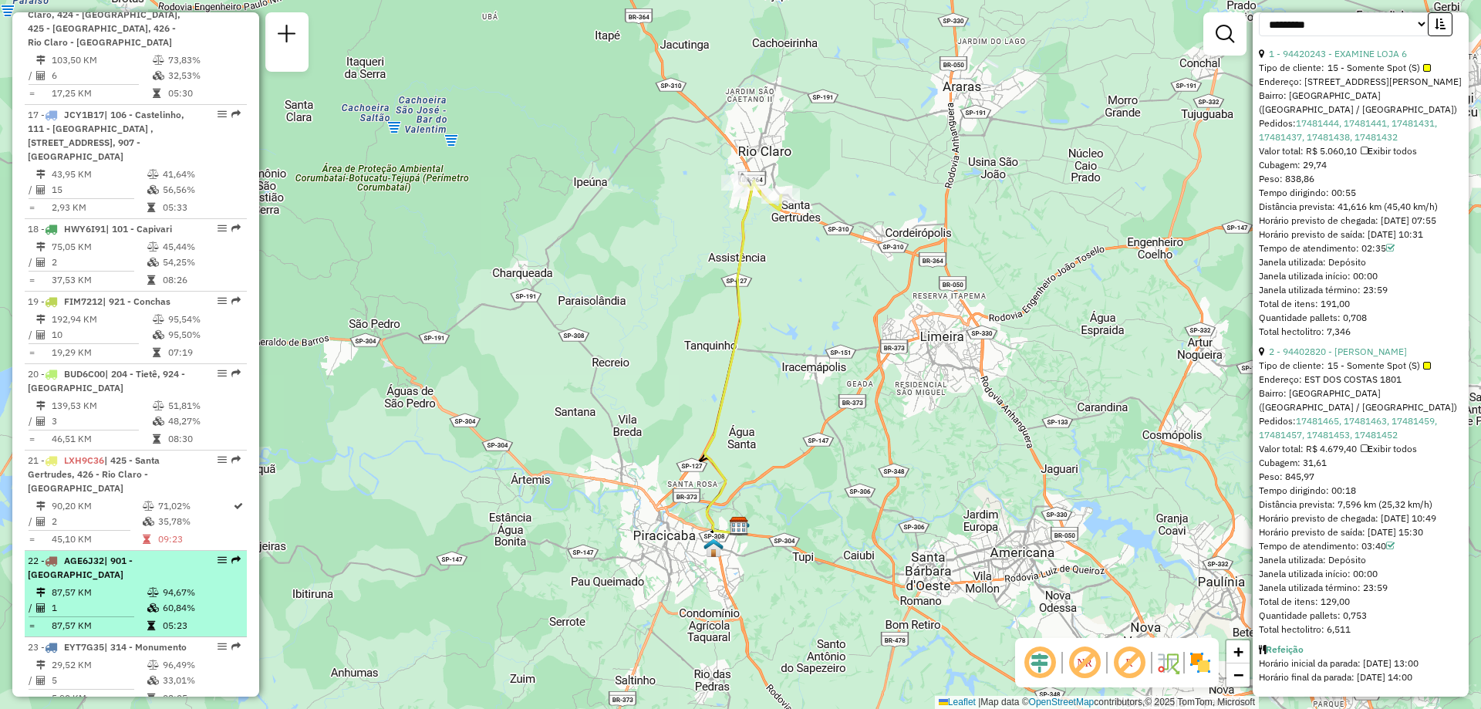
click at [86, 600] on td "1" at bounding box center [99, 607] width 96 height 15
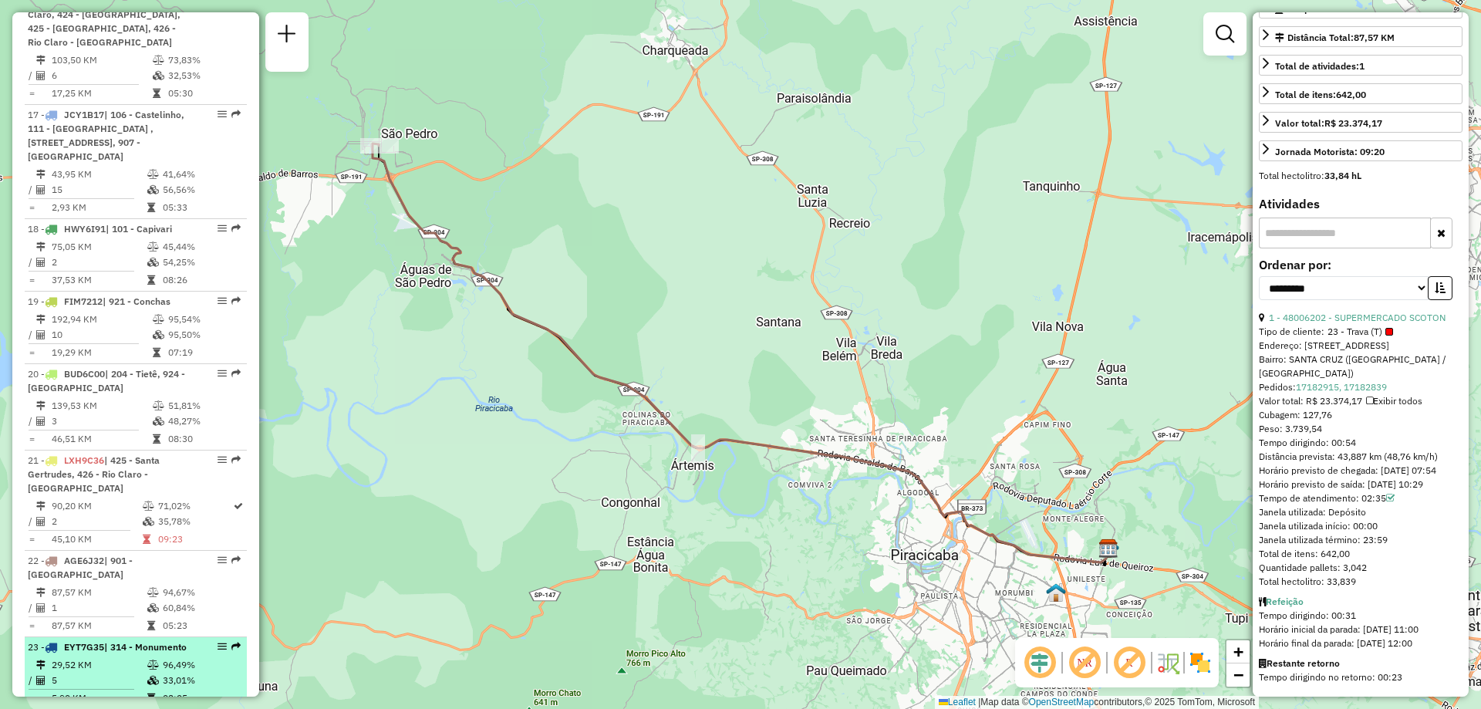
click at [96, 640] on div "23 - EYT7G35 | 314 - Monumento" at bounding box center [110, 647] width 164 height 14
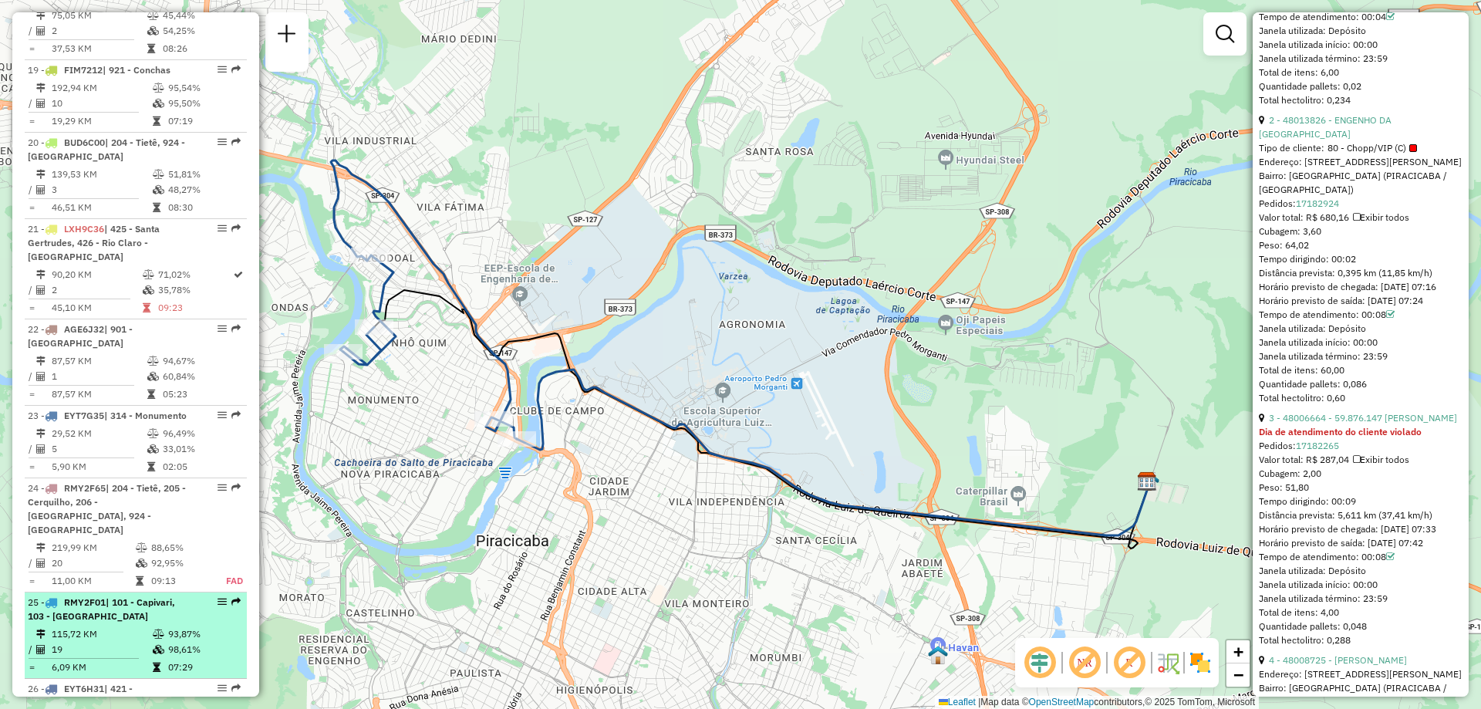
scroll to position [2314, 0]
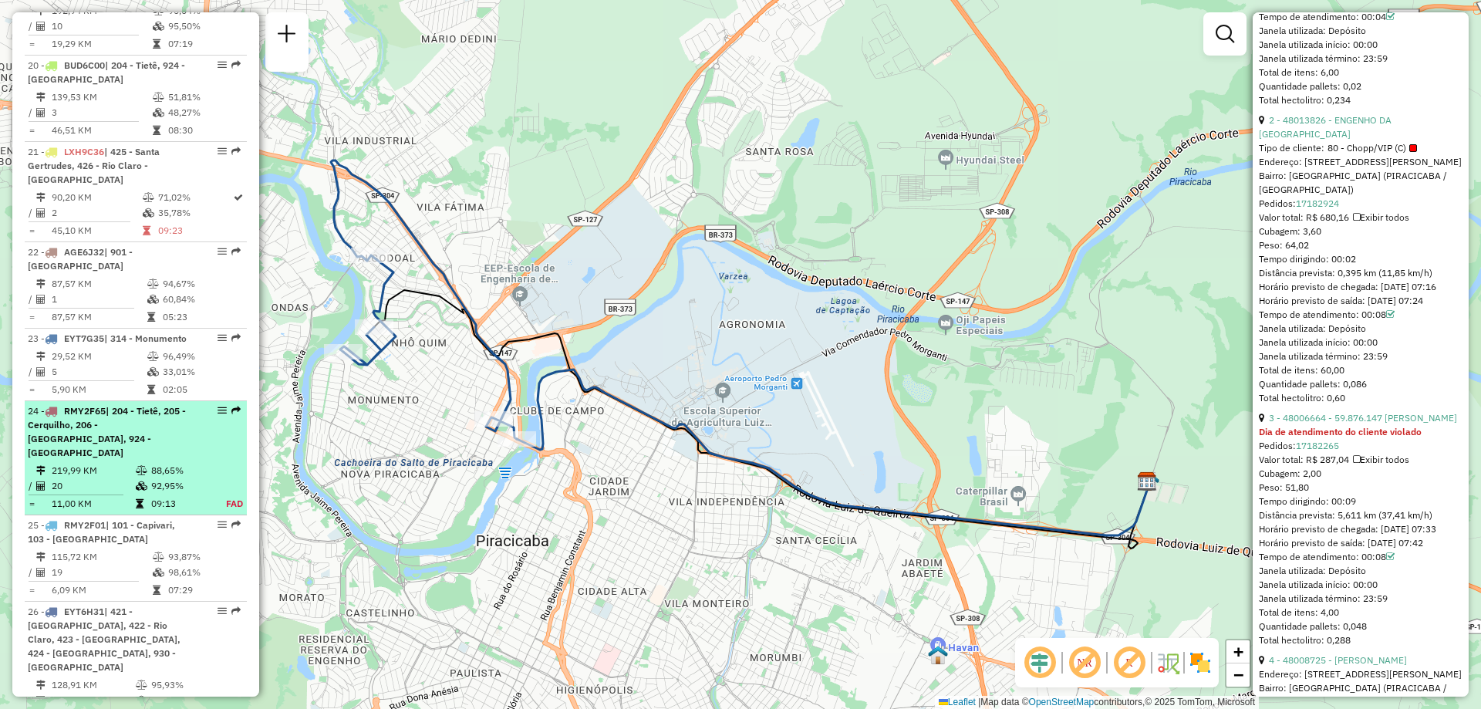
click at [77, 405] on span "| 204 - Tietê, 205 - Cerquilho, 206 - [GEOGRAPHIC_DATA], 924 - [GEOGRAPHIC_DATA]" at bounding box center [107, 431] width 158 height 53
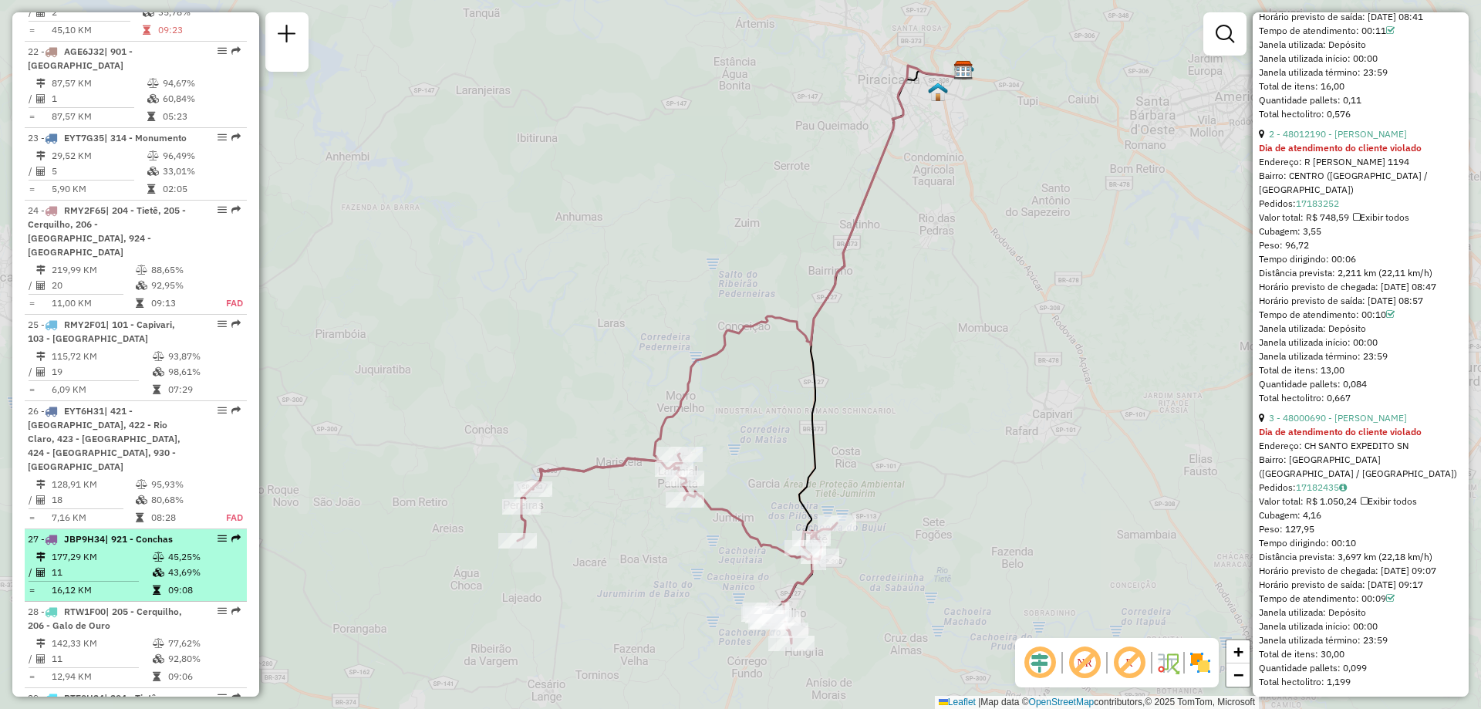
scroll to position [2620, 0]
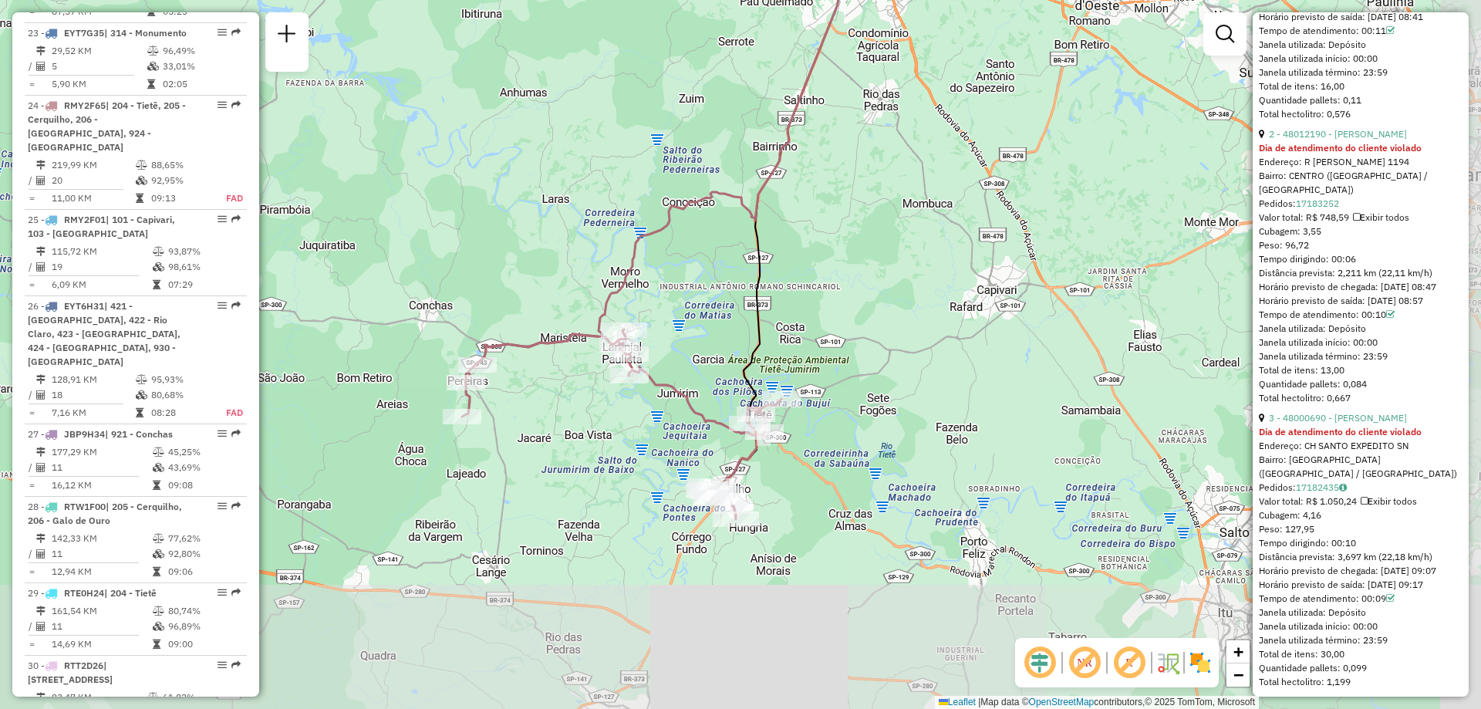
drag, startPoint x: 505, startPoint y: 299, endPoint x: 452, endPoint y: 170, distance: 138.7
click at [451, 172] on div "Janela de atendimento Grade de atendimento Capacidade Transportadoras Veículos …" at bounding box center [740, 354] width 1481 height 709
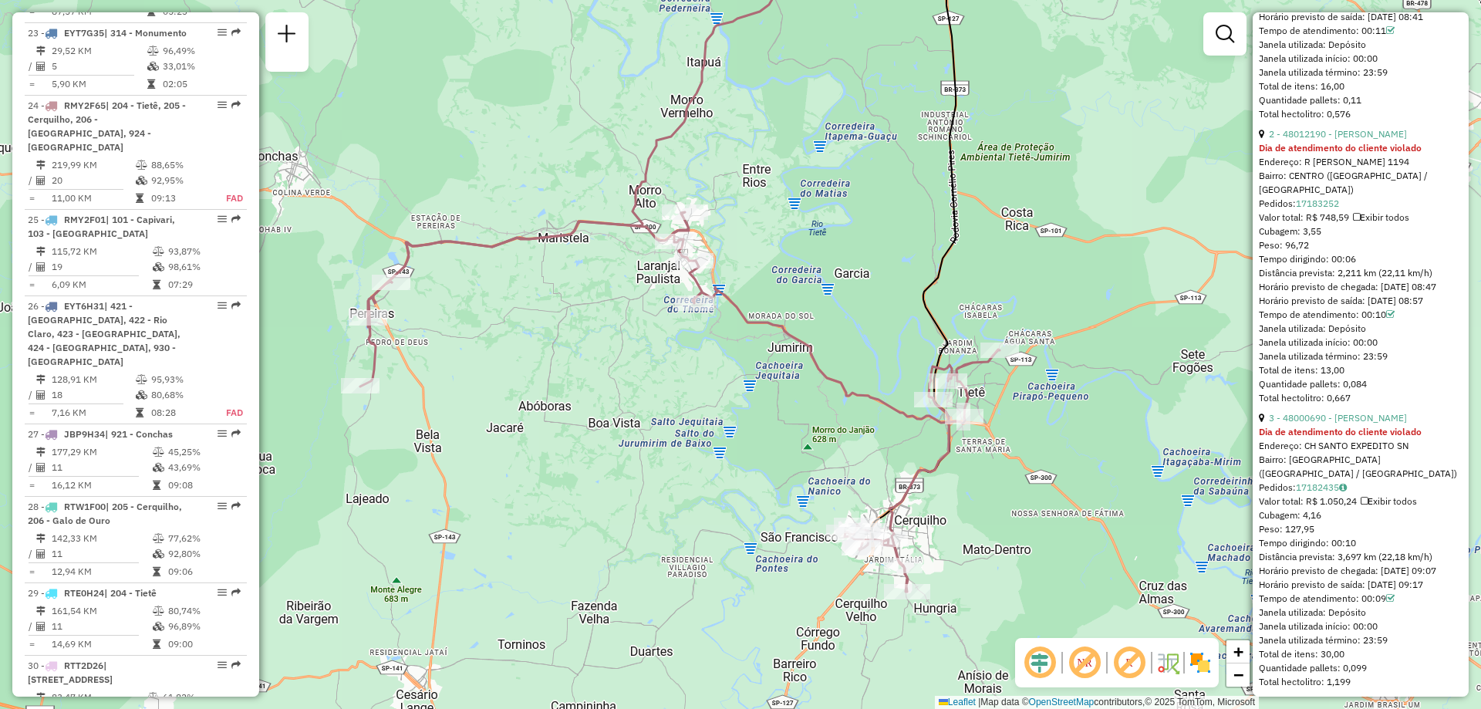
drag, startPoint x: 602, startPoint y: 400, endPoint x: 542, endPoint y: 393, distance: 60.7
click at [542, 393] on div "Janela de atendimento Grade de atendimento Capacidade Transportadoras Veículos …" at bounding box center [740, 354] width 1481 height 709
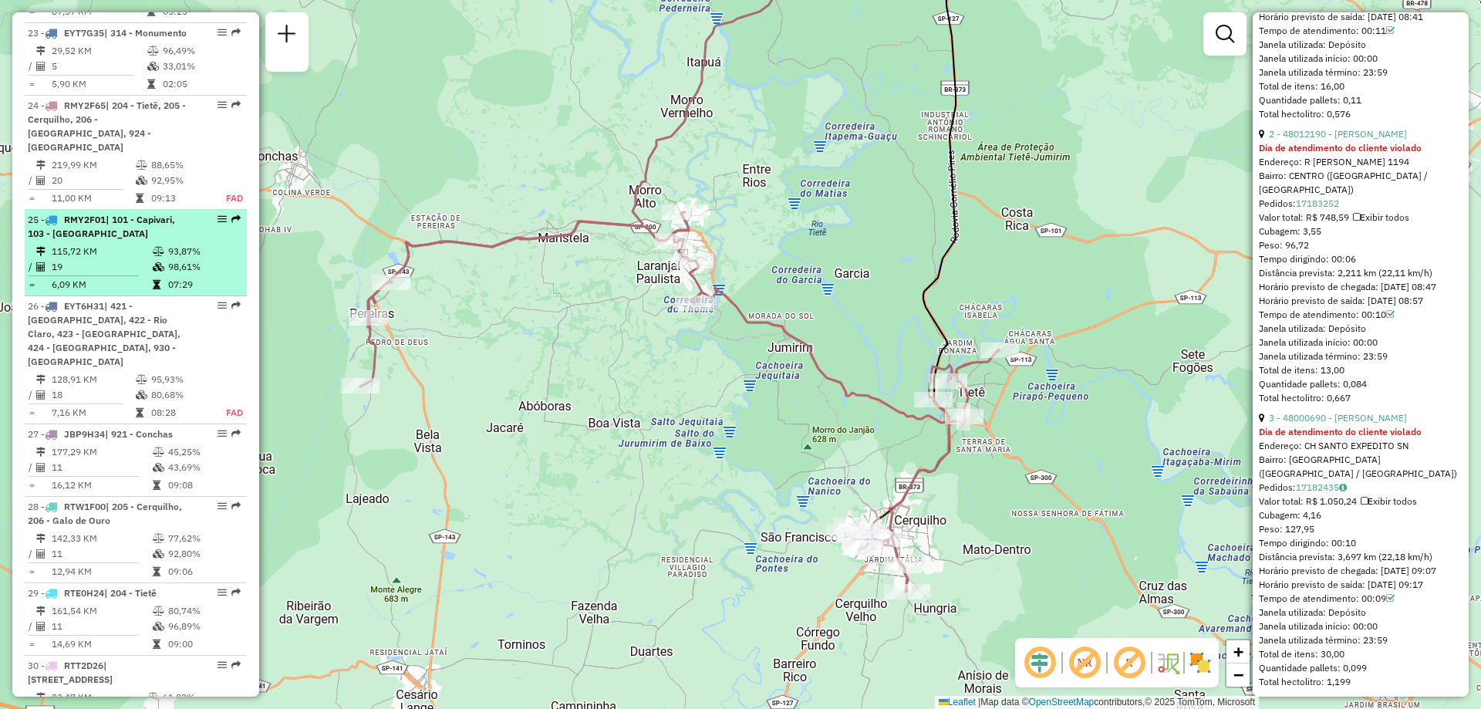
click at [116, 213] on div "25 - RMY2F01 | 101 - Capivari, 103 - [GEOGRAPHIC_DATA]" at bounding box center [110, 227] width 164 height 28
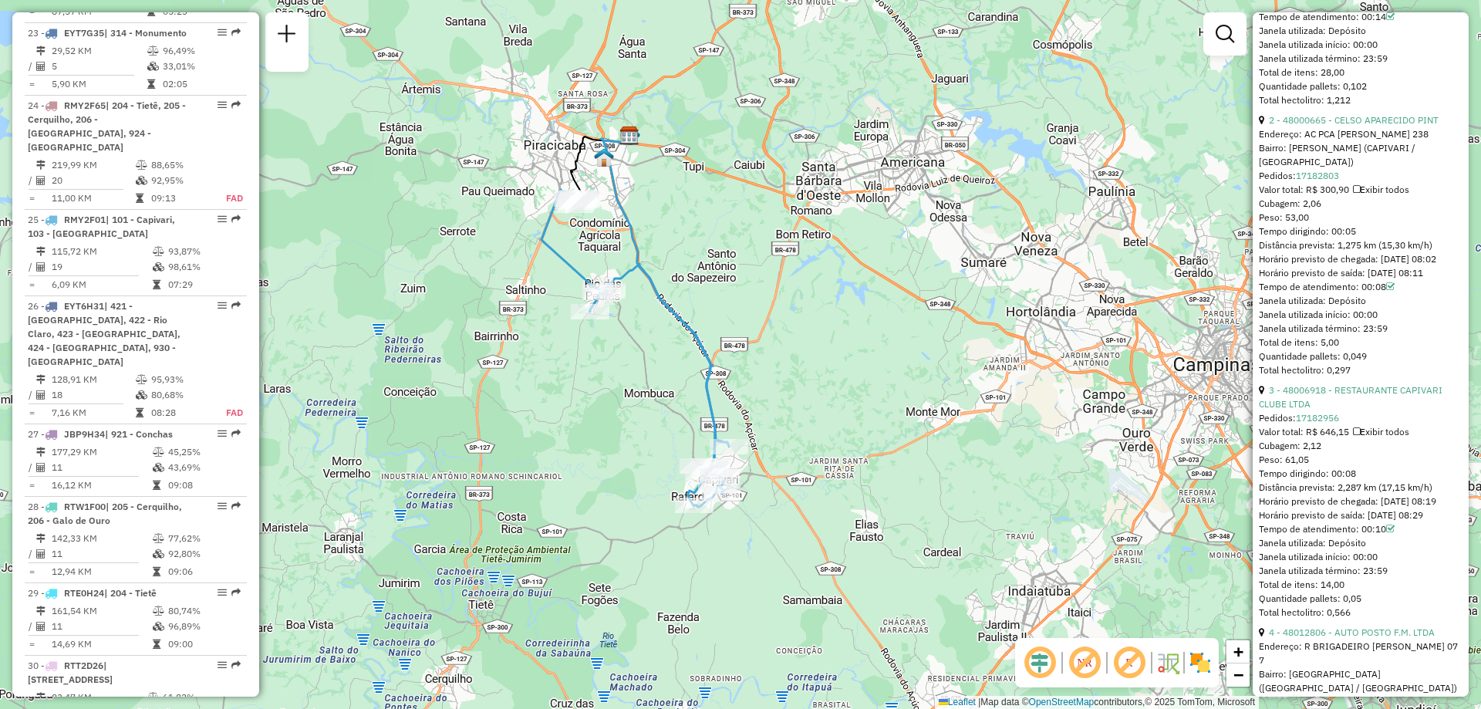
drag, startPoint x: 596, startPoint y: 400, endPoint x: 489, endPoint y: 366, distance: 111.7
click at [489, 366] on div "Janela de atendimento Grade de atendimento Capacidade Transportadoras Veículos …" at bounding box center [740, 354] width 1481 height 709
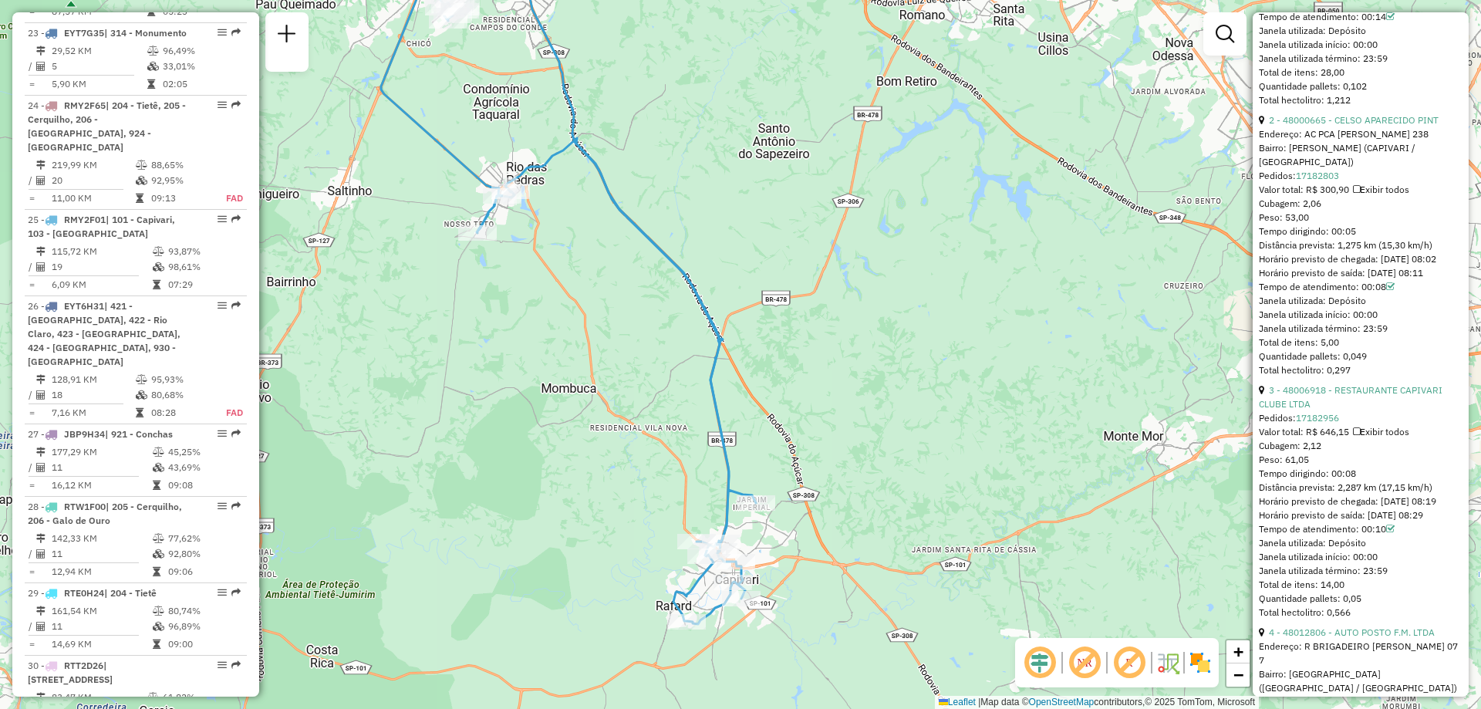
drag, startPoint x: 640, startPoint y: 408, endPoint x: 511, endPoint y: 402, distance: 129.0
click at [511, 402] on div "Janela de atendimento Grade de atendimento Capacidade Transportadoras Veículos …" at bounding box center [740, 354] width 1481 height 709
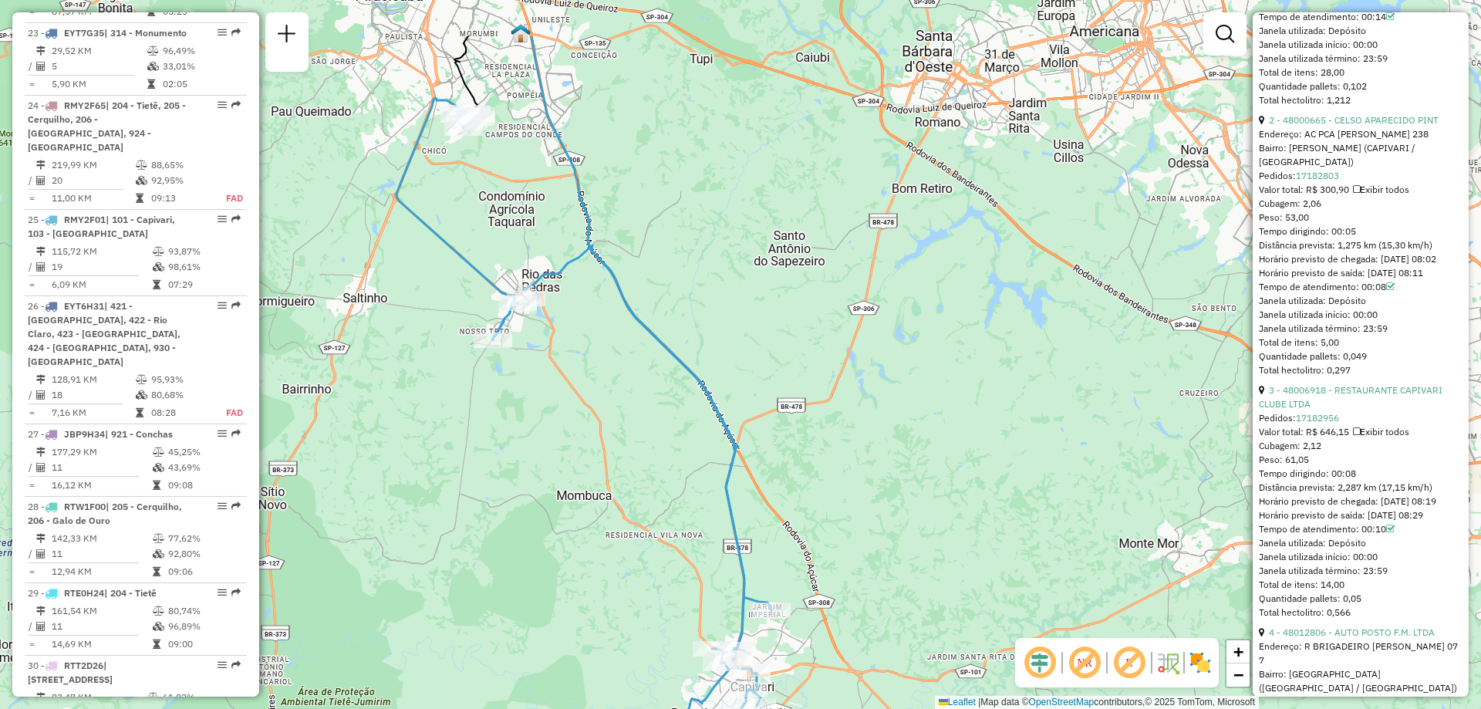
drag, startPoint x: 621, startPoint y: 298, endPoint x: 636, endPoint y: 405, distance: 108.3
click at [636, 405] on div "Janela de atendimento Grade de atendimento Capacidade Transportadoras Veículos …" at bounding box center [740, 354] width 1481 height 709
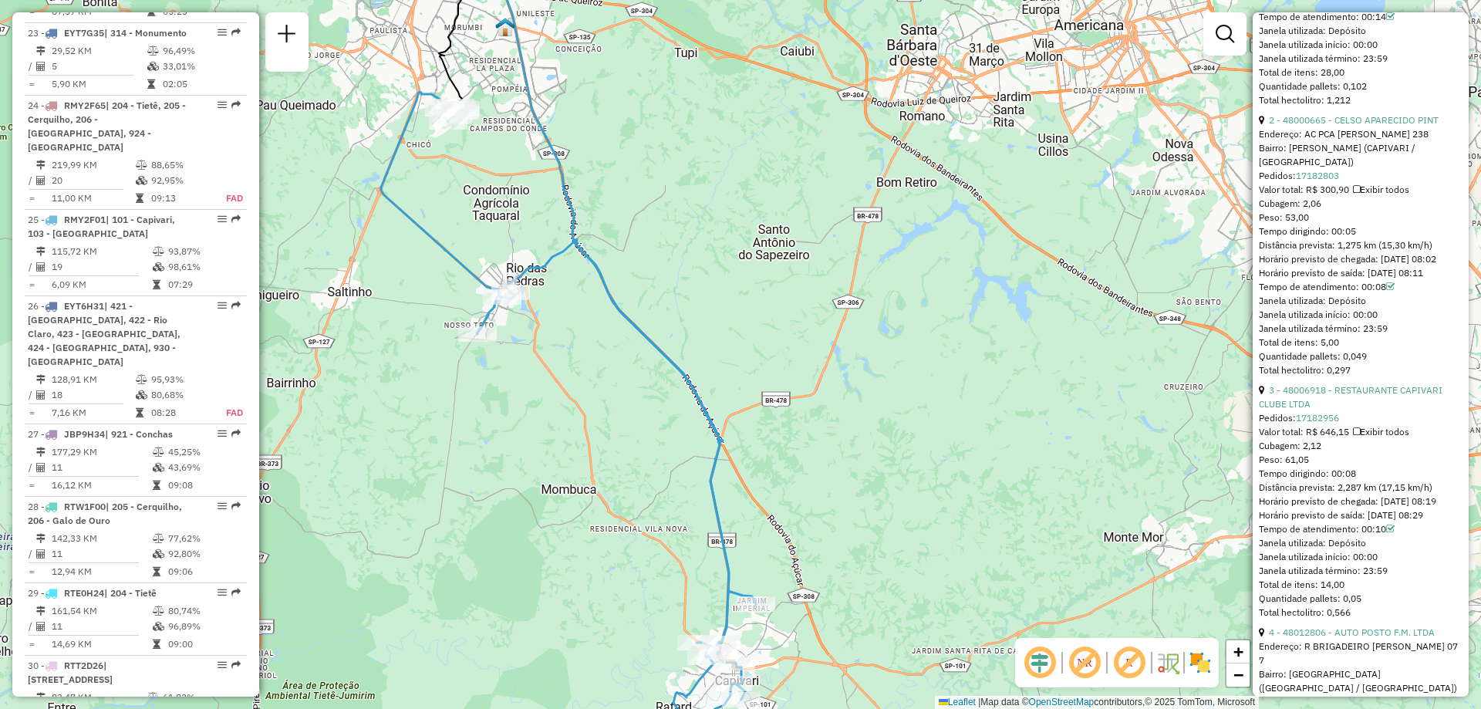
drag, startPoint x: 653, startPoint y: 386, endPoint x: 637, endPoint y: 380, distance: 16.6
click at [637, 380] on div "Janela de atendimento Grade de atendimento Capacidade Transportadoras Veículos …" at bounding box center [740, 354] width 1481 height 709
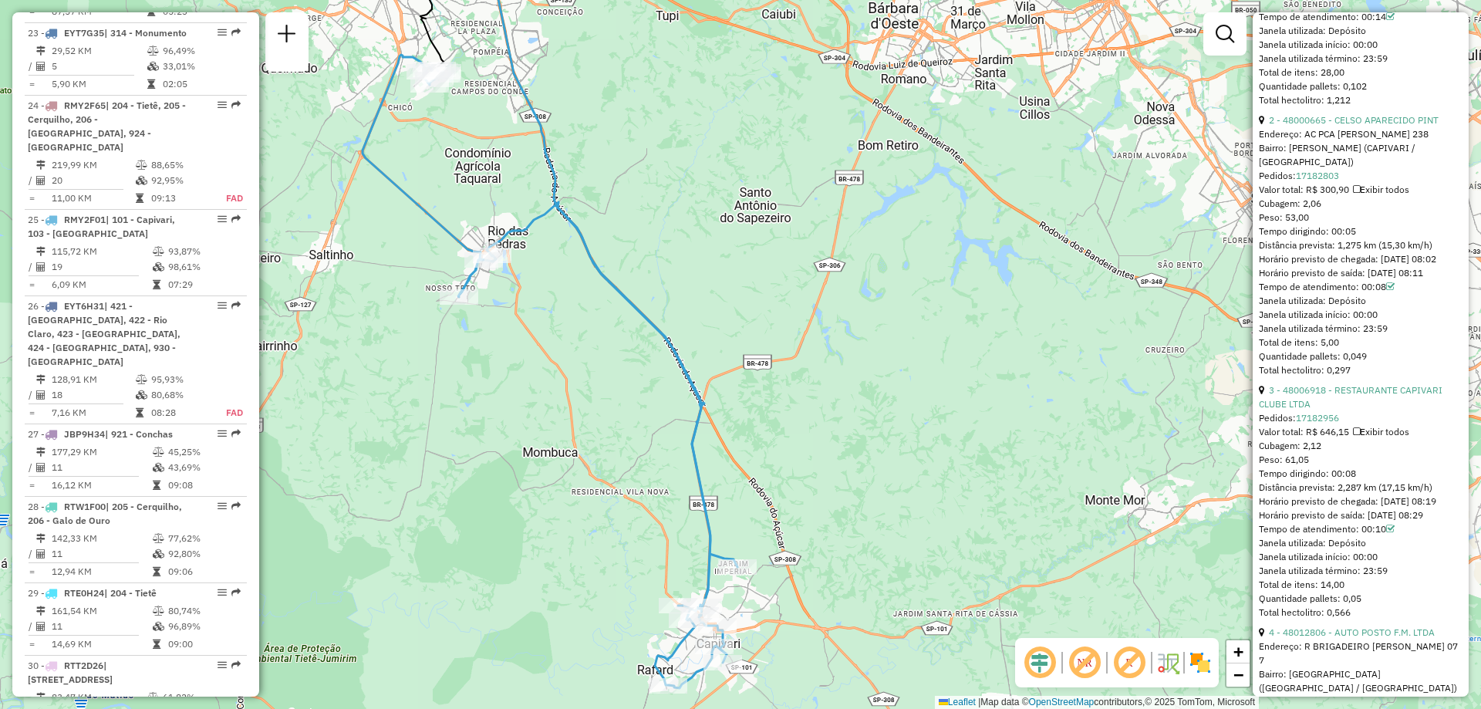
drag, startPoint x: 632, startPoint y: 344, endPoint x: 613, endPoint y: 307, distance: 41.4
click at [613, 307] on div "Janela de atendimento Grade de atendimento Capacidade Transportadoras Veículos …" at bounding box center [740, 354] width 1481 height 709
drag, startPoint x: 626, startPoint y: 319, endPoint x: 600, endPoint y: 291, distance: 38.2
click at [602, 294] on div "Janela de atendimento Grade de atendimento Capacidade Transportadoras Veículos …" at bounding box center [740, 354] width 1481 height 709
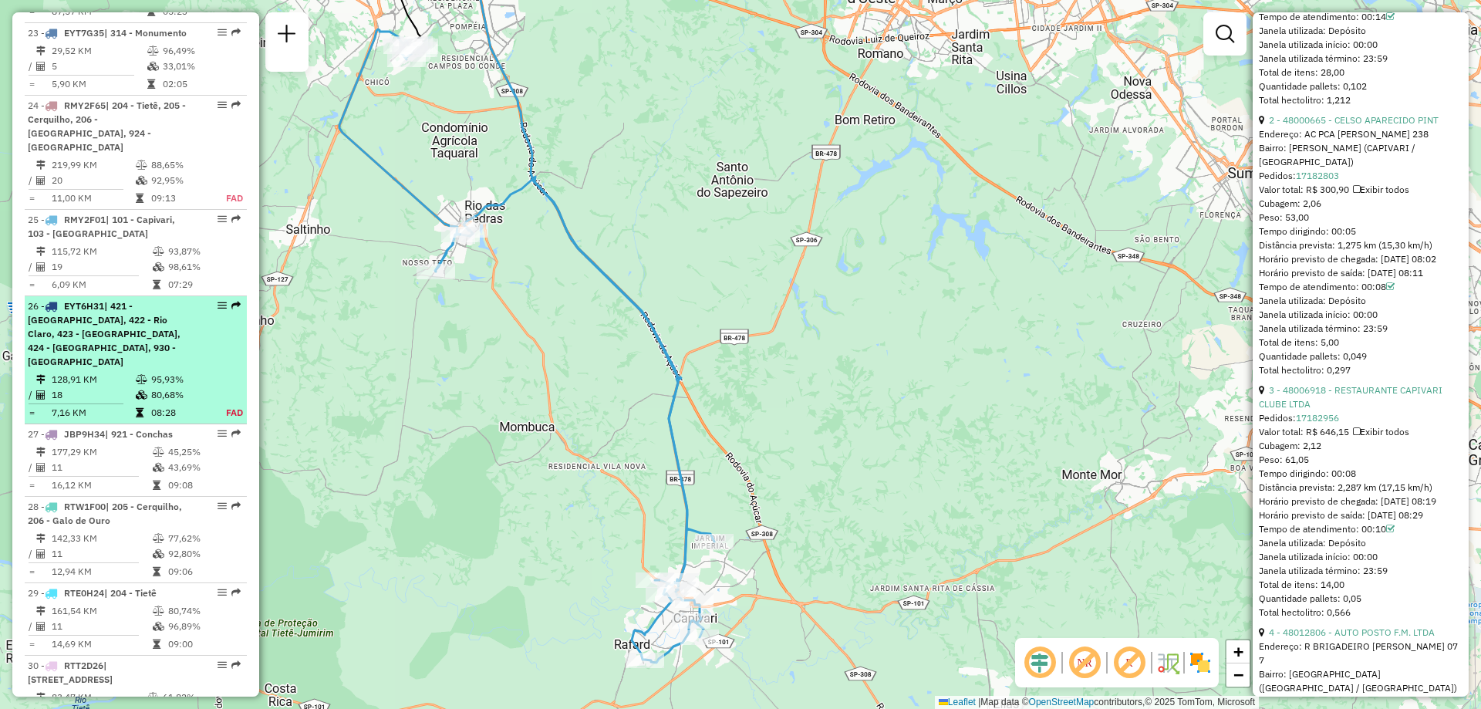
click at [110, 300] on span "| 421 - [GEOGRAPHIC_DATA], 422 - Rio Claro, 423 - [GEOGRAPHIC_DATA], 424 - [GEO…" at bounding box center [104, 333] width 153 height 67
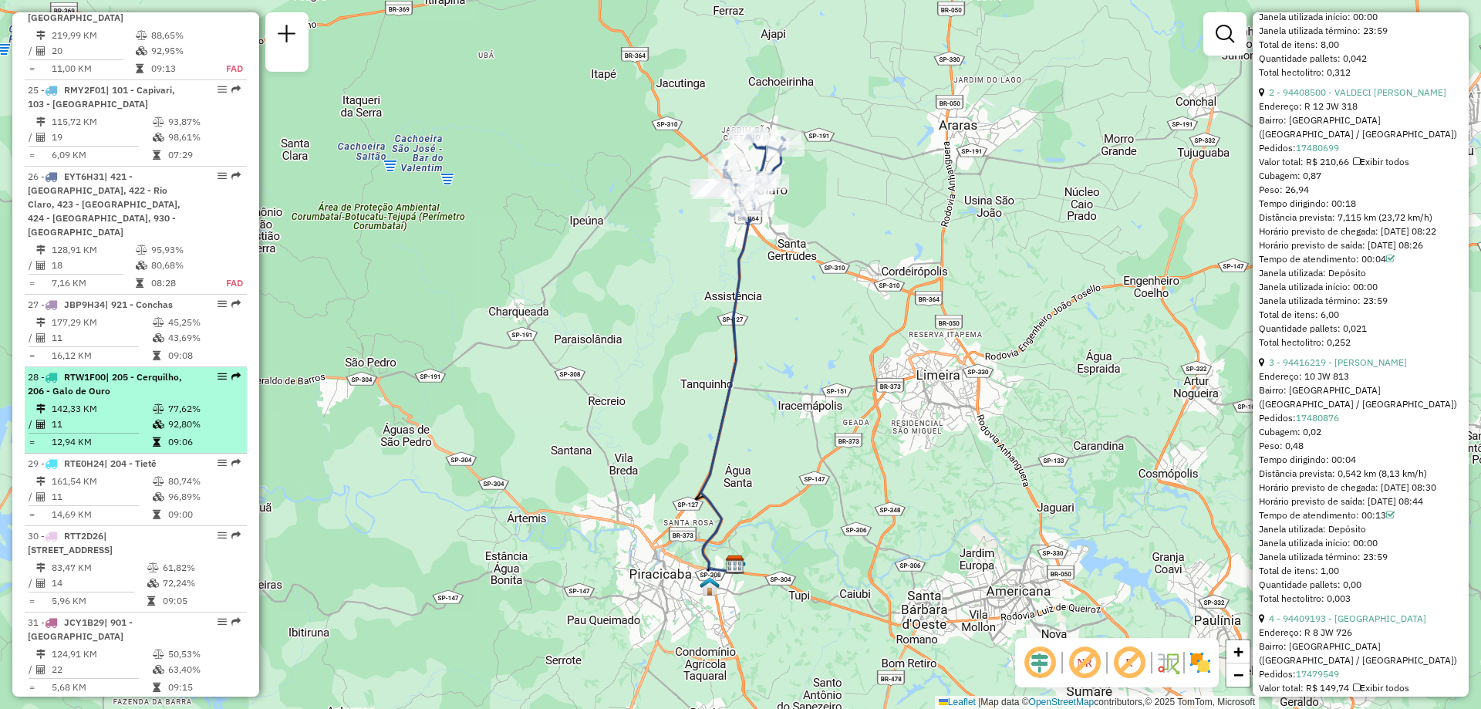
scroll to position [2806, 0]
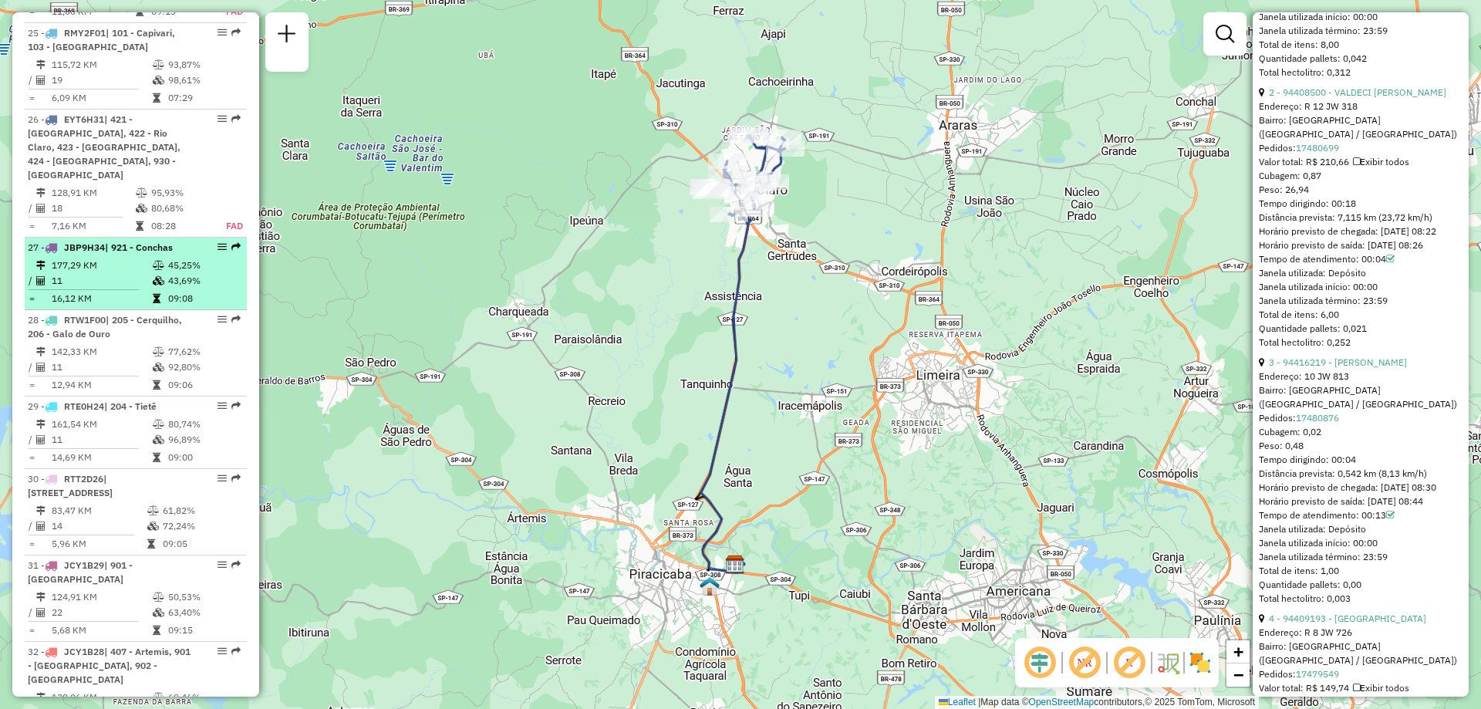
click at [107, 273] on td "11" at bounding box center [101, 280] width 101 height 15
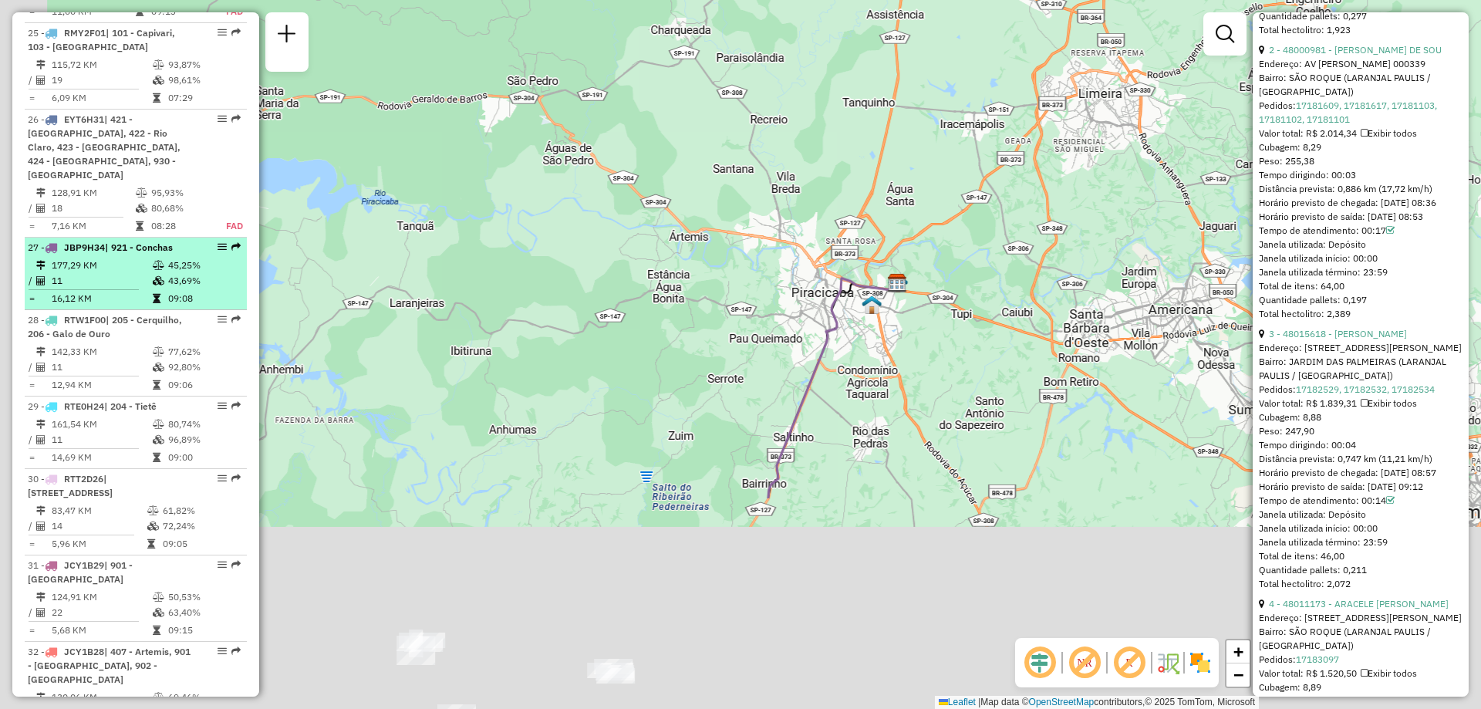
scroll to position [806, 0]
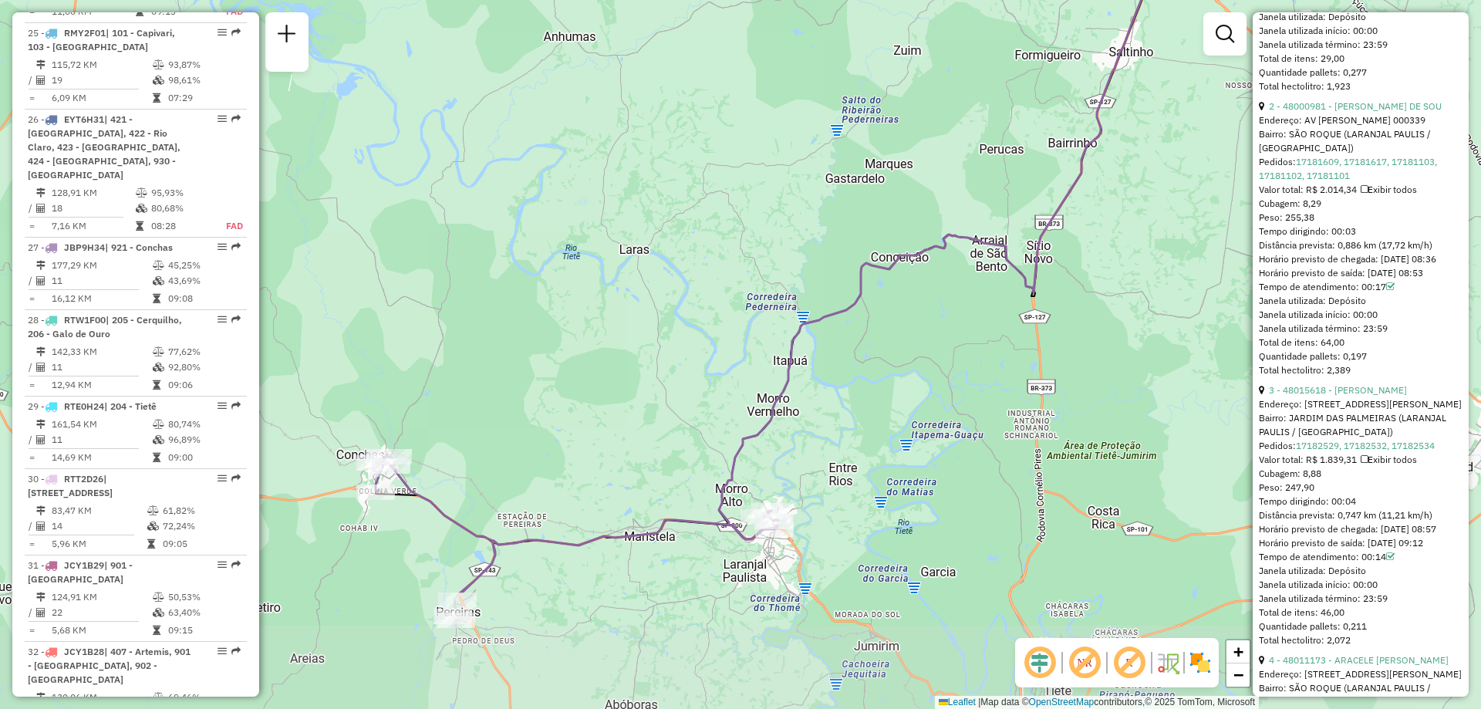
drag, startPoint x: 562, startPoint y: 295, endPoint x: 550, endPoint y: 135, distance: 160.2
click at [550, 135] on div "Janela de atendimento Grade de atendimento Capacidade Transportadoras Veículos …" at bounding box center [740, 354] width 1481 height 709
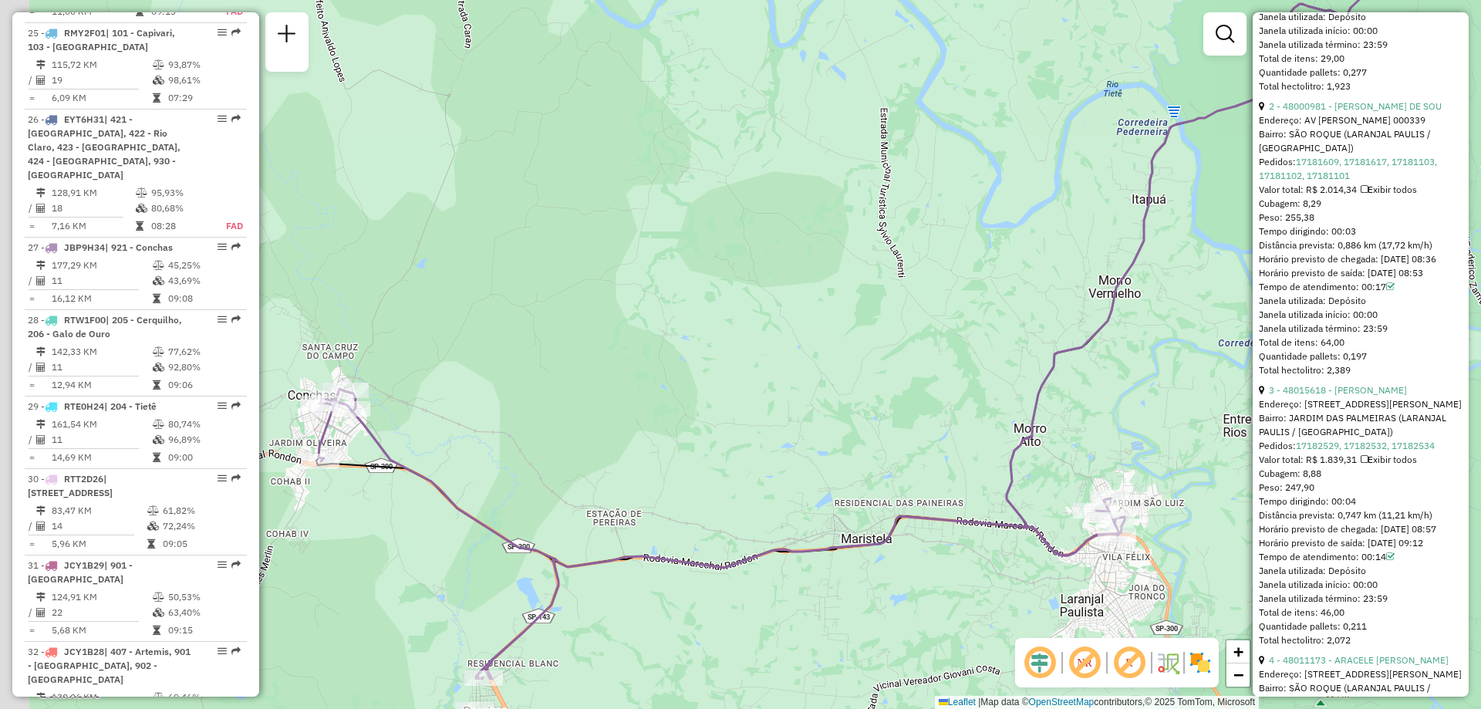
drag, startPoint x: 528, startPoint y: 460, endPoint x: 632, endPoint y: 359, distance: 144.6
click at [632, 359] on div "Janela de atendimento Grade de atendimento Capacidade Transportadoras Veículos …" at bounding box center [740, 354] width 1481 height 709
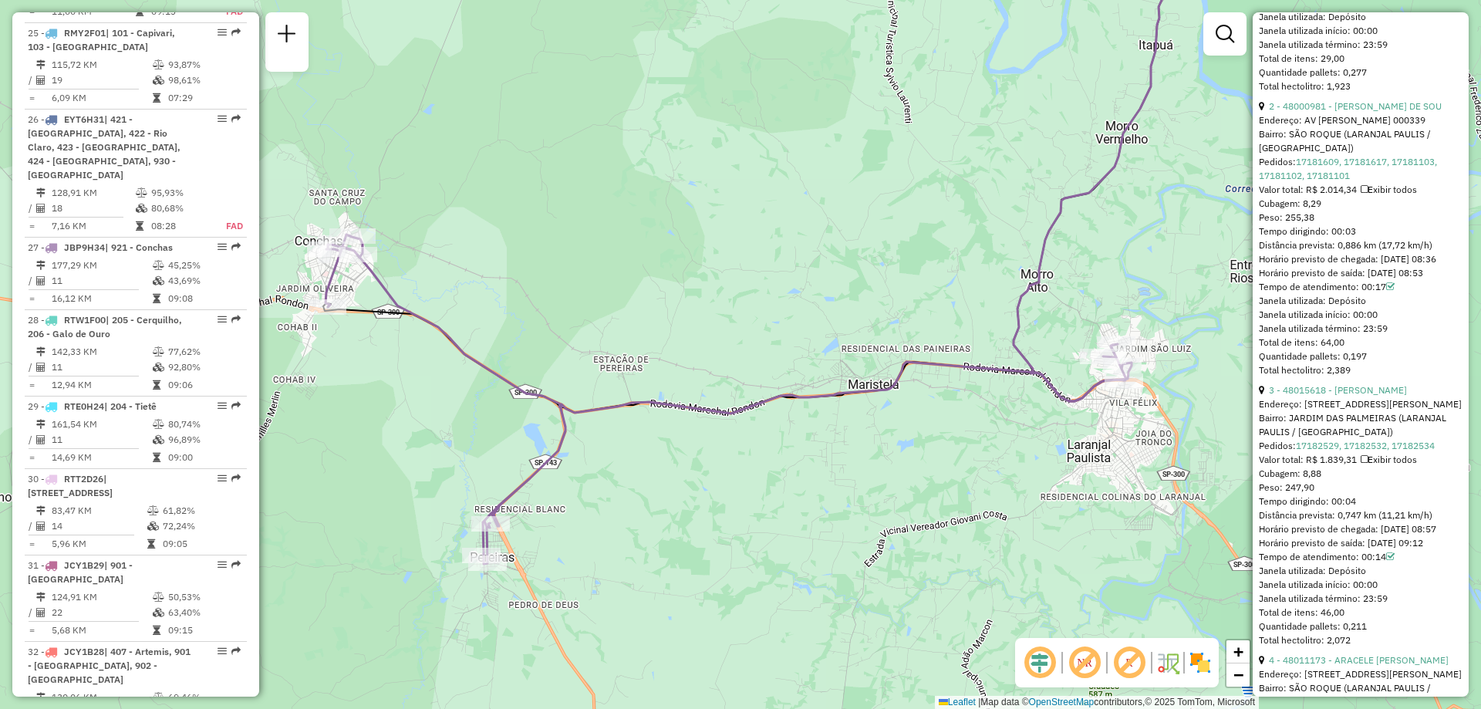
drag, startPoint x: 633, startPoint y: 407, endPoint x: 640, endPoint y: 253, distance: 154.4
click at [640, 253] on div "Janela de atendimento Grade de atendimento Capacidade Transportadoras Veículos …" at bounding box center [740, 354] width 1481 height 709
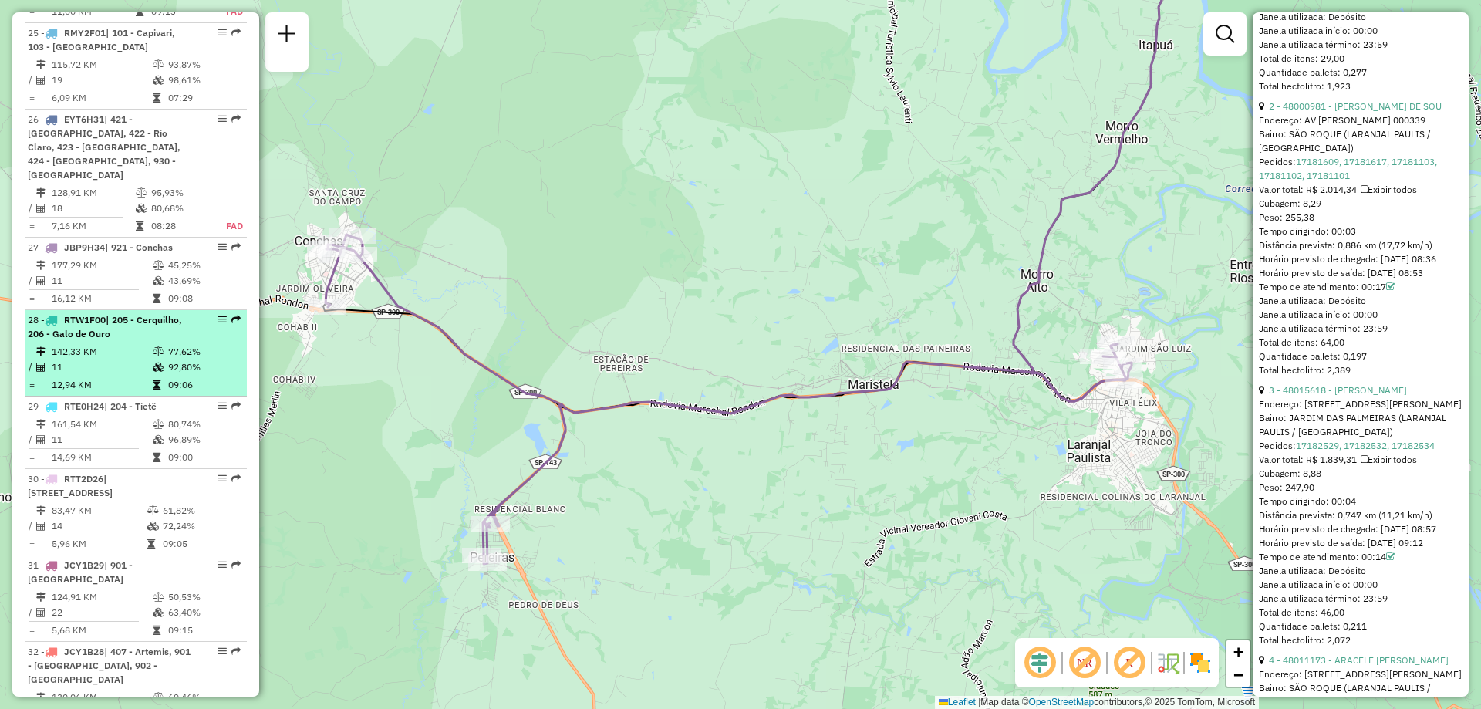
click at [114, 313] on div "28 - RTW1F00 | 205 - Cerquilho, 206 - [GEOGRAPHIC_DATA]" at bounding box center [110, 327] width 164 height 28
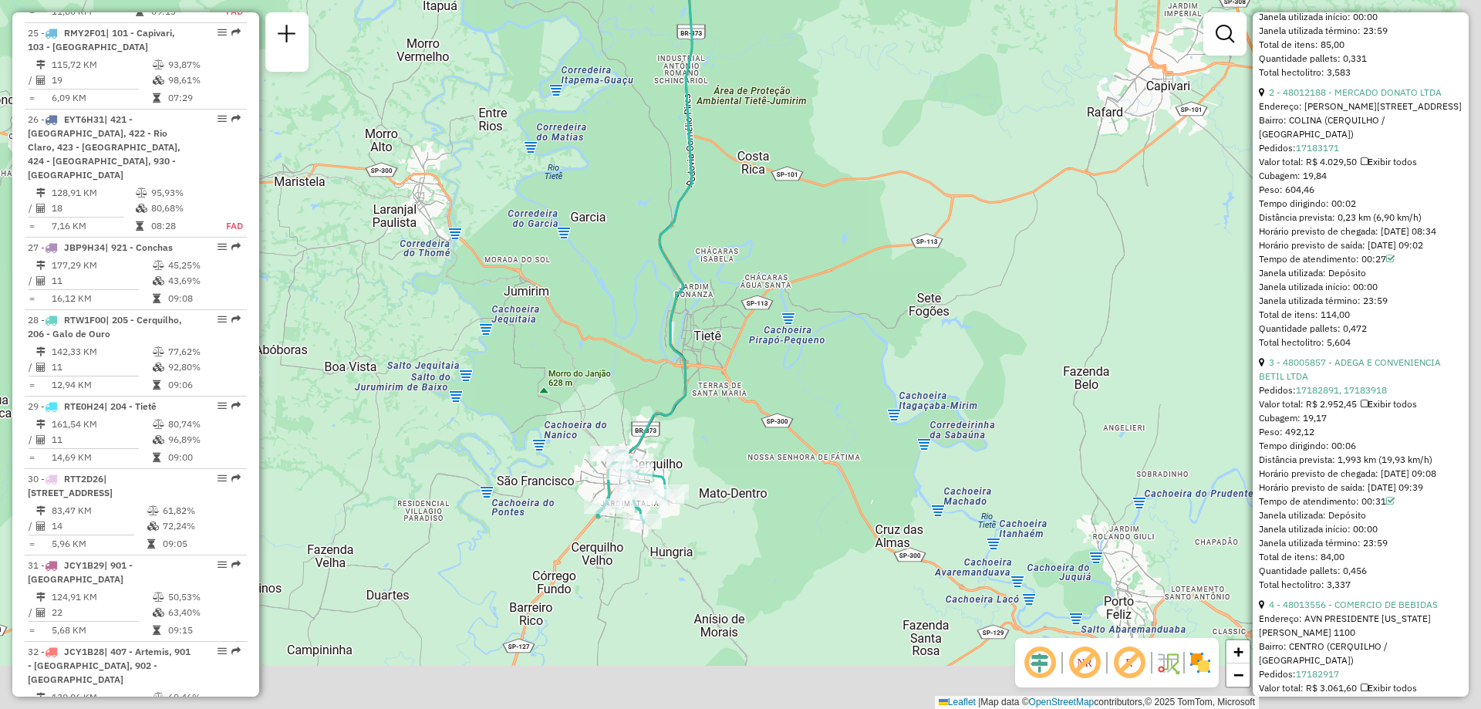
drag, startPoint x: 567, startPoint y: 451, endPoint x: 532, endPoint y: 366, distance: 92.0
click at [533, 367] on div "Janela de atendimento Grade de atendimento Capacidade Transportadoras Veículos …" at bounding box center [740, 354] width 1481 height 709
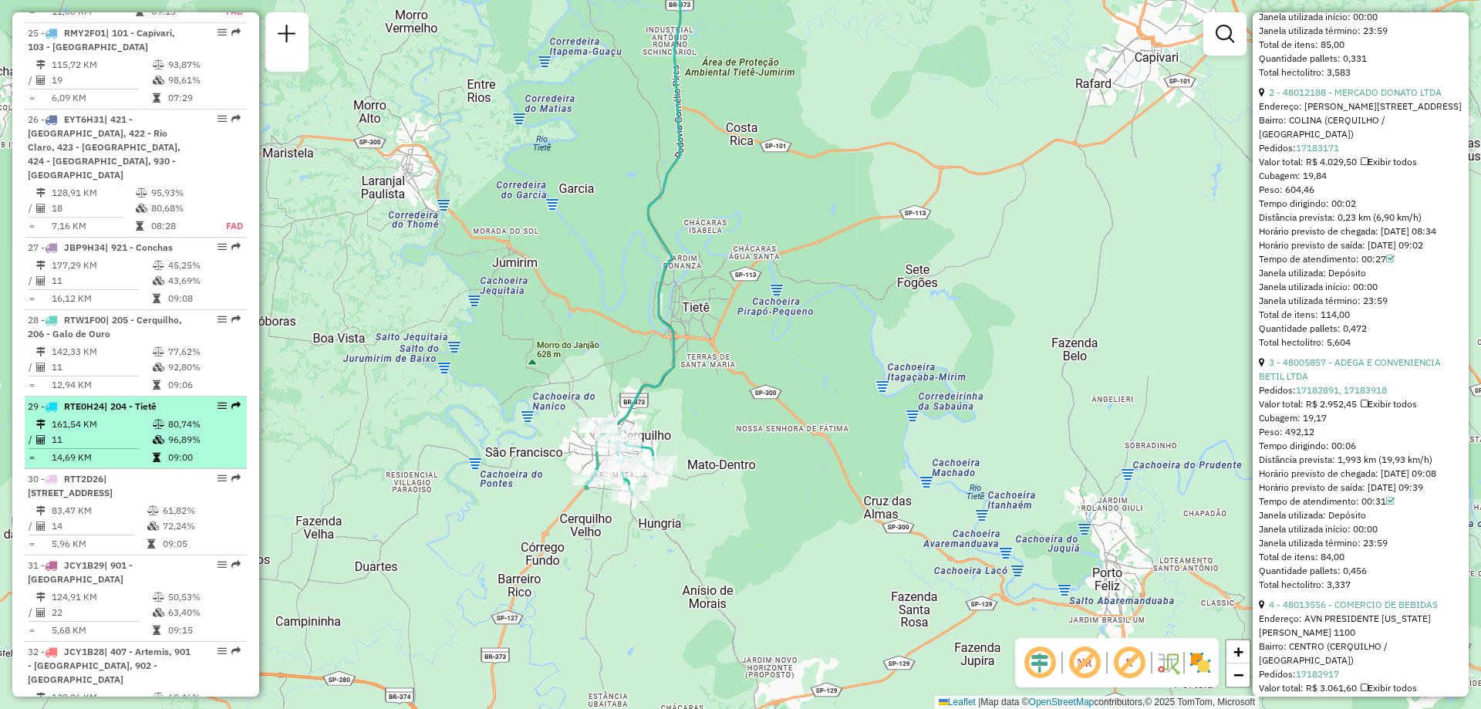
click at [104, 417] on td "161,54 KM" at bounding box center [101, 424] width 101 height 15
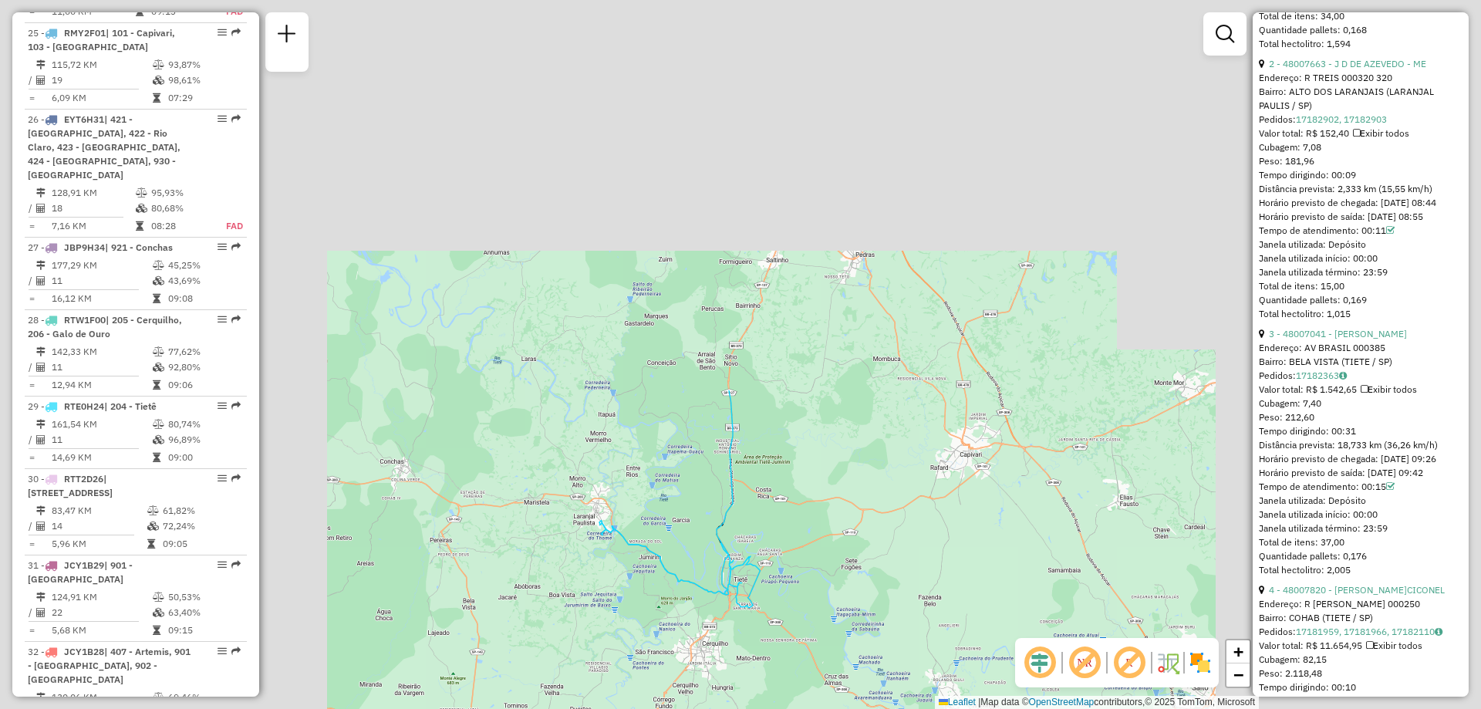
scroll to position [806, 0]
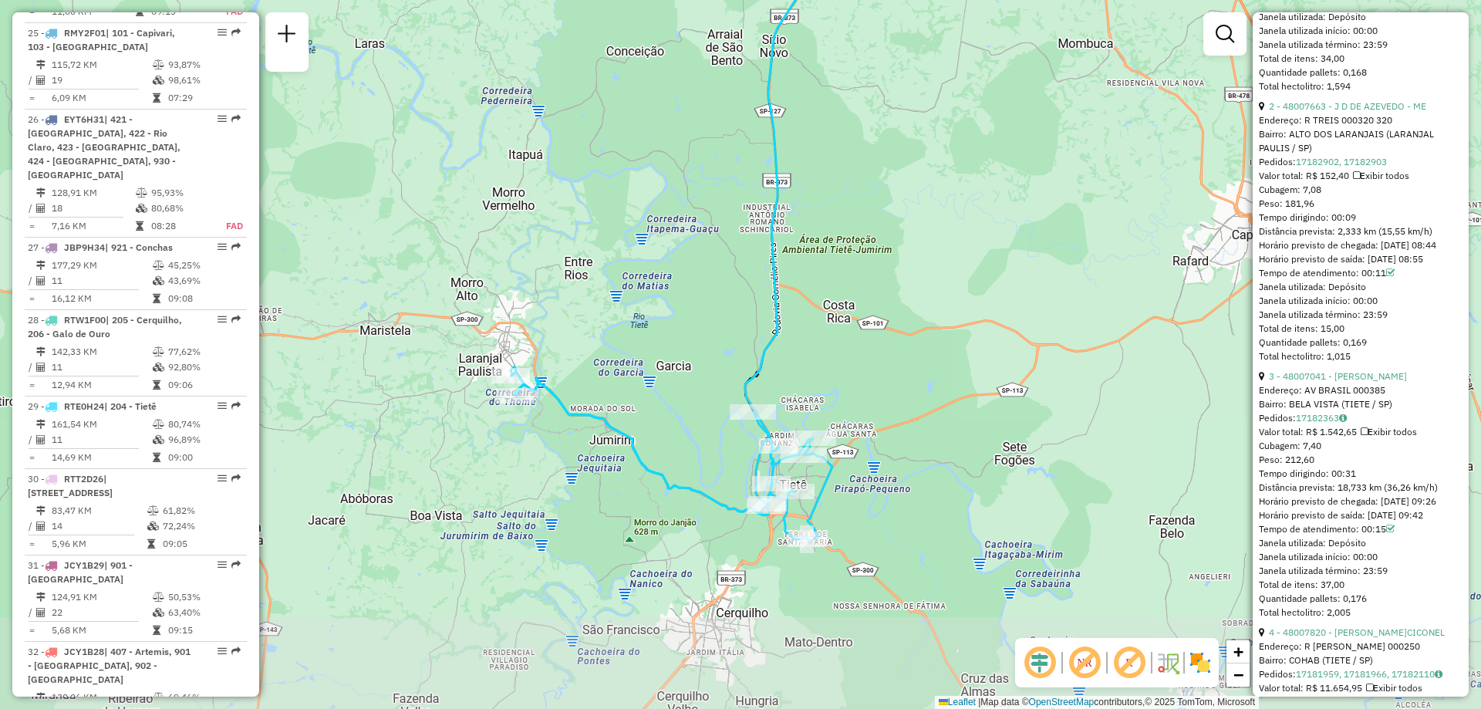
drag, startPoint x: 680, startPoint y: 454, endPoint x: 666, endPoint y: 283, distance: 171.8
click at [666, 283] on div "Janela de atendimento Grade de atendimento Capacidade Transportadoras Veículos …" at bounding box center [740, 354] width 1481 height 709
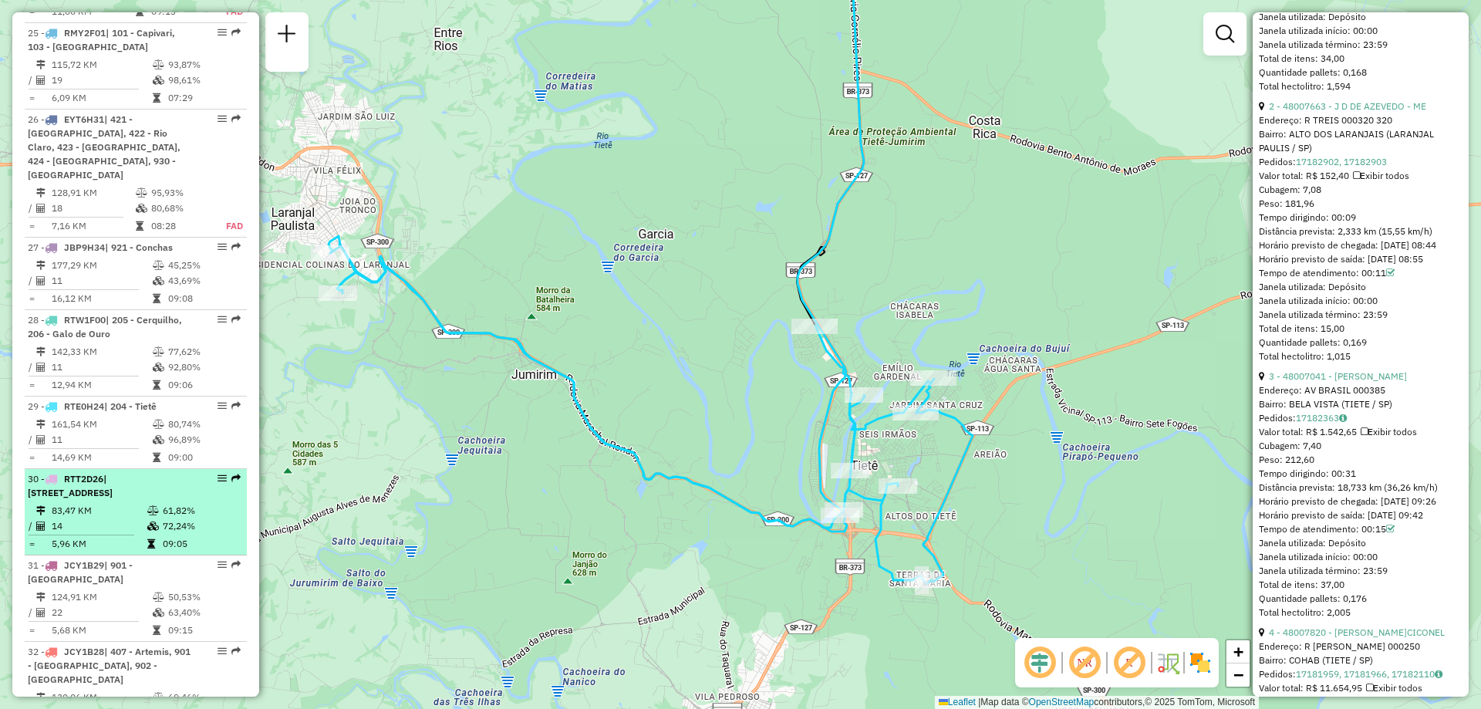
click at [105, 503] on td "83,47 KM" at bounding box center [99, 510] width 96 height 15
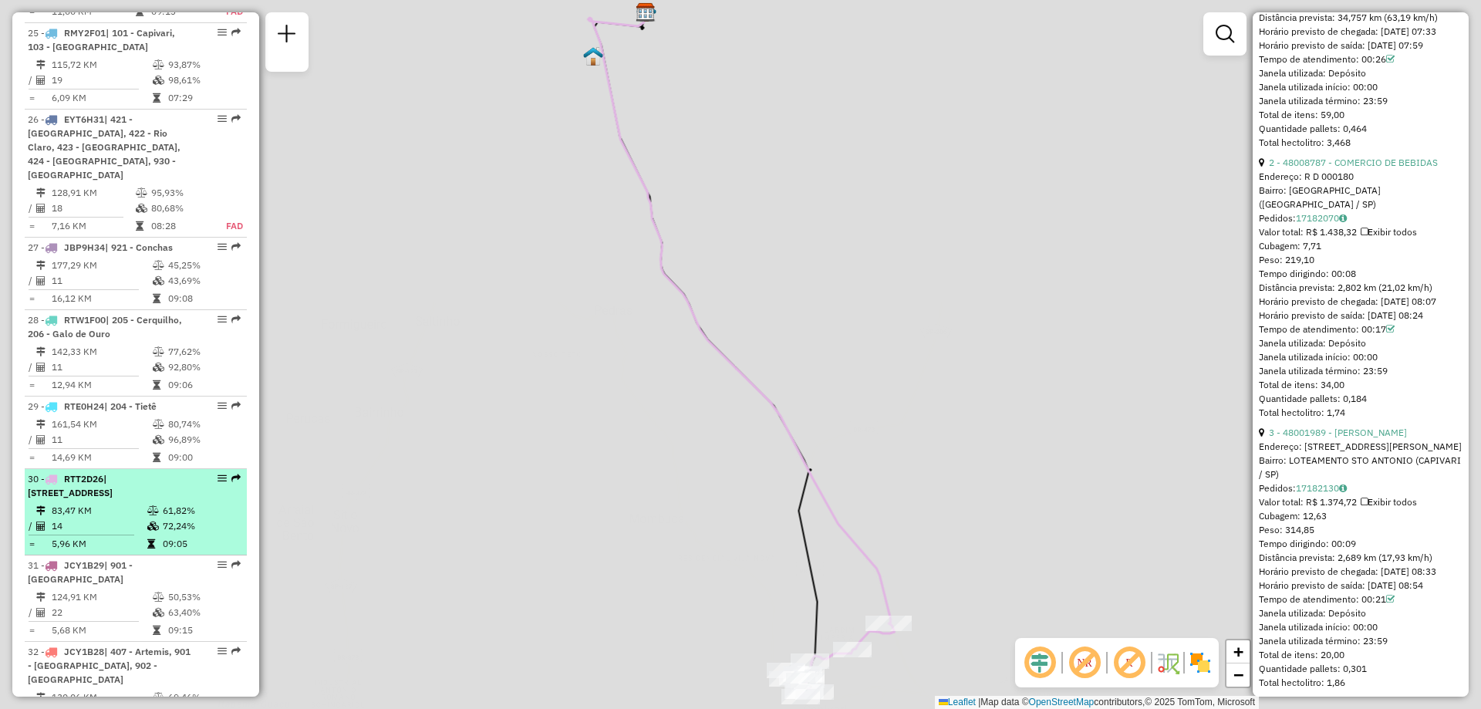
scroll to position [849, 0]
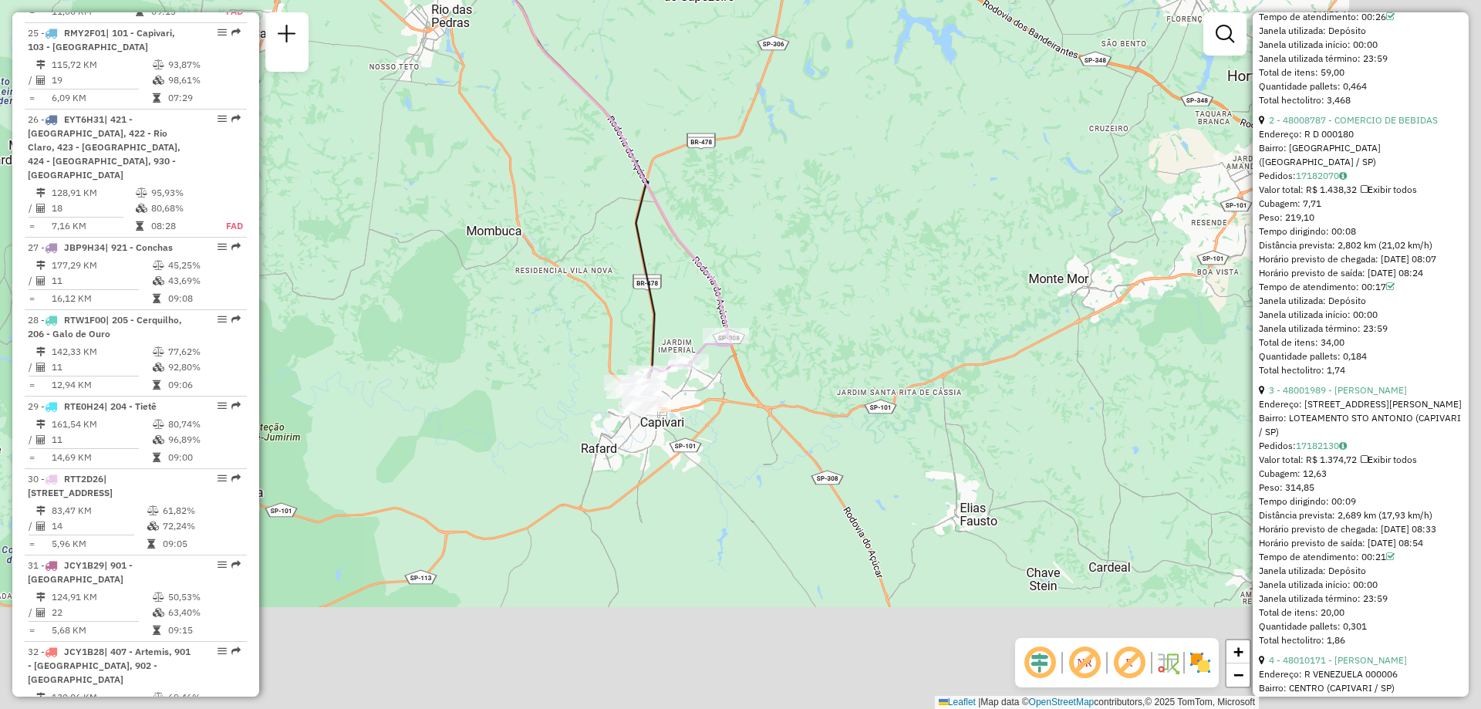
drag, startPoint x: 609, startPoint y: 434, endPoint x: 440, endPoint y: 133, distance: 345.0
click at [440, 133] on div "Janela de atendimento Grade de atendimento Capacidade Transportadoras Veículos …" at bounding box center [740, 354] width 1481 height 709
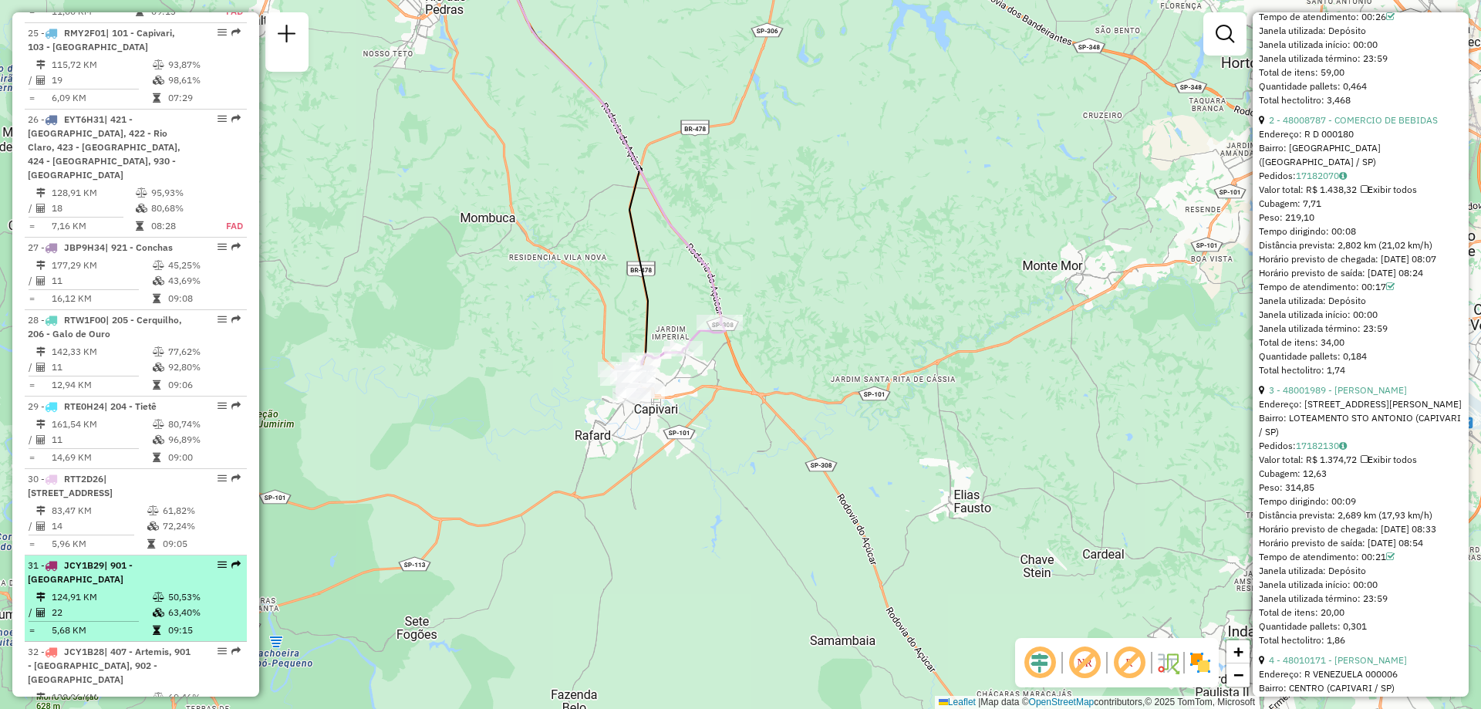
click at [104, 589] on td "124,91 KM" at bounding box center [101, 596] width 101 height 15
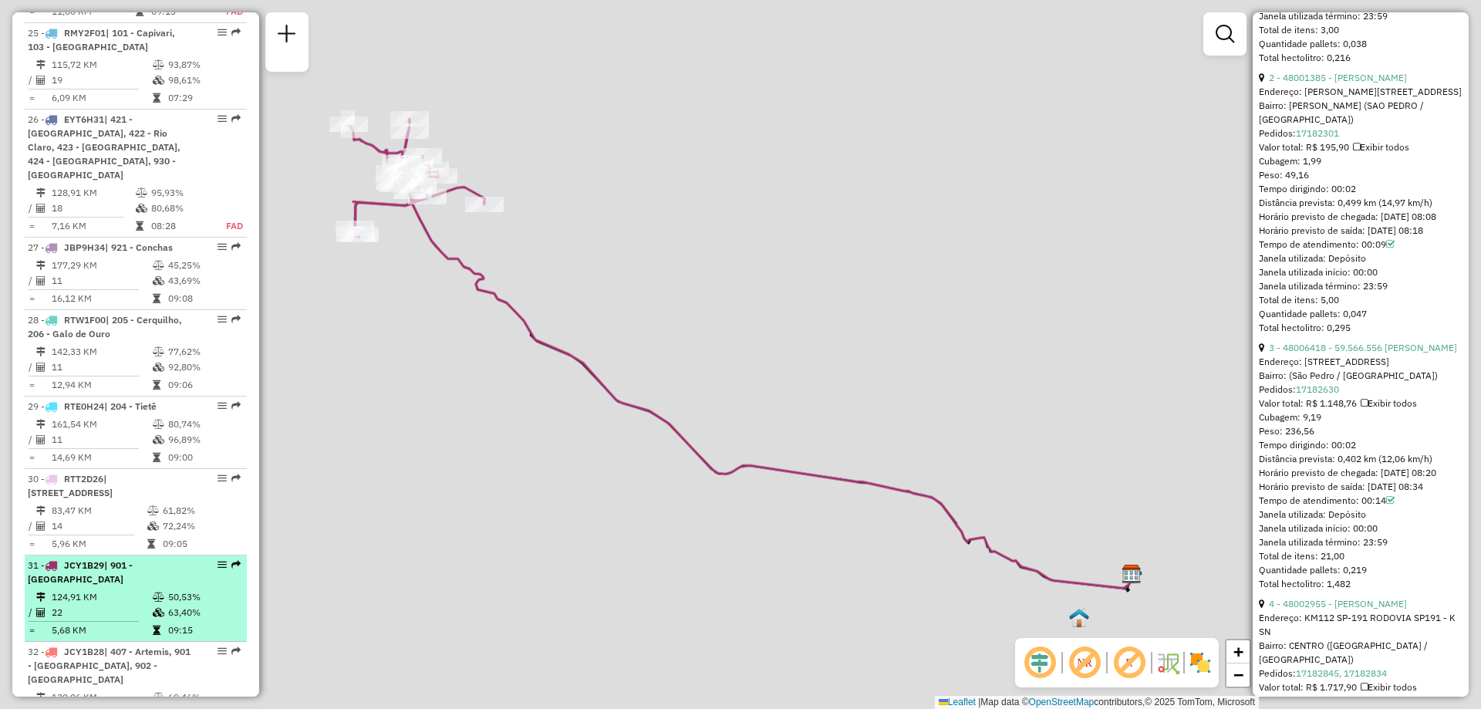
scroll to position [806, 0]
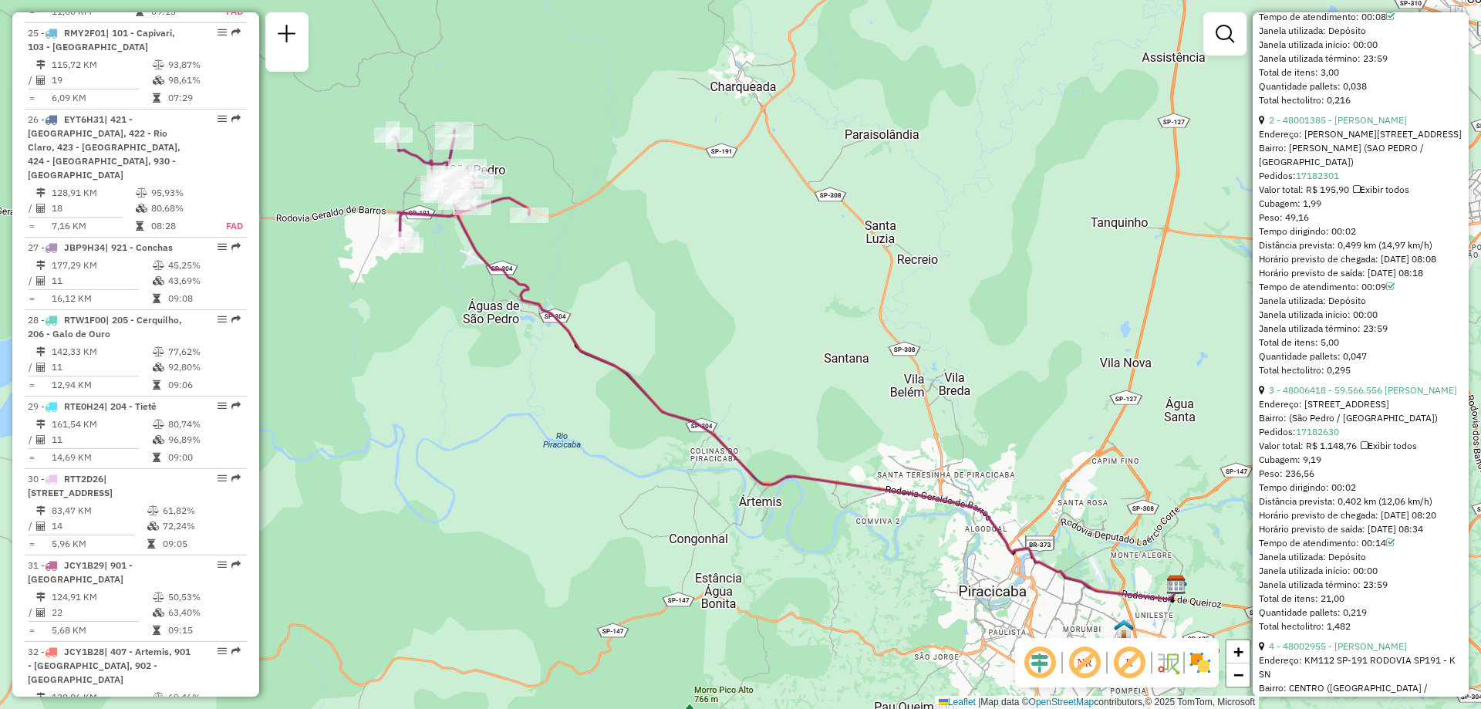
drag, startPoint x: 383, startPoint y: 343, endPoint x: 413, endPoint y: 352, distance: 30.5
click at [413, 352] on div "Janela de atendimento Grade de atendimento Capacidade Transportadoras Veículos …" at bounding box center [740, 354] width 1481 height 709
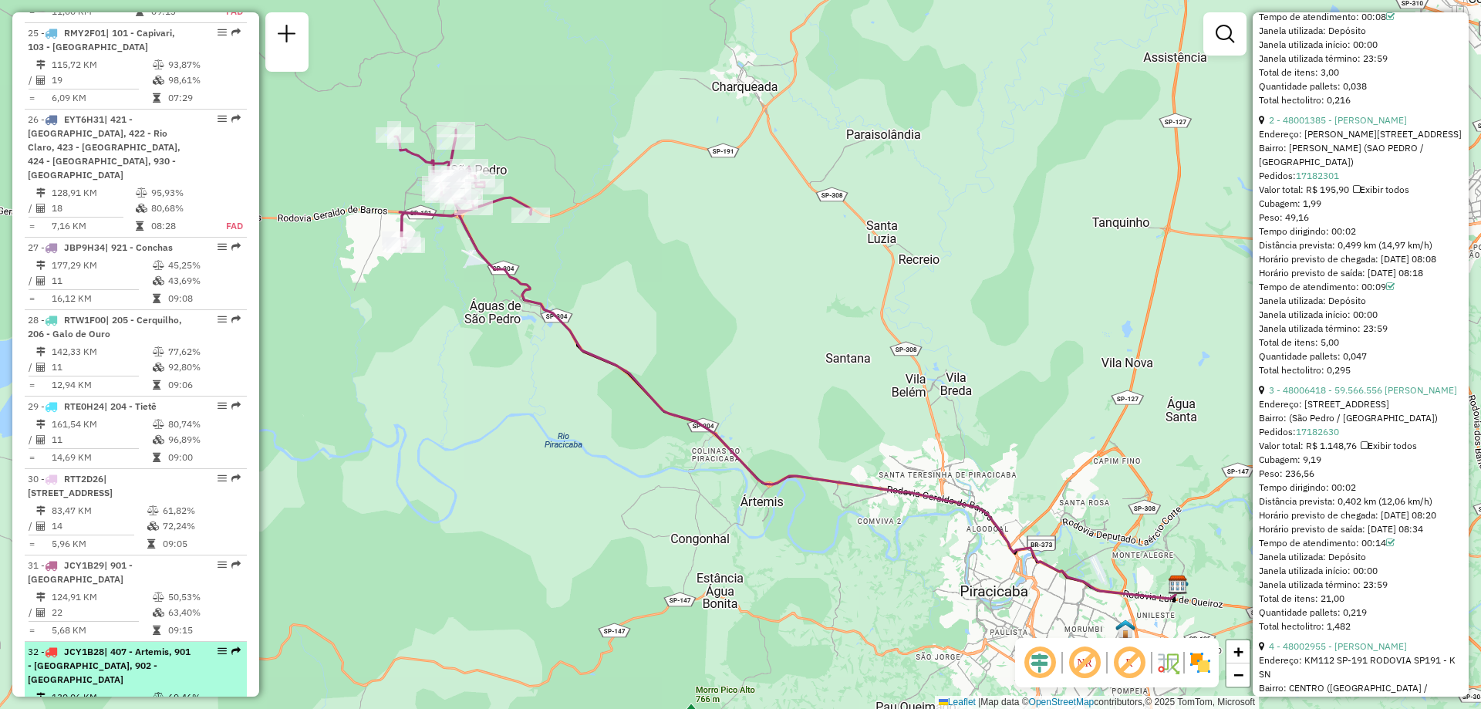
click at [79, 645] on div "32 - JCY1B28 | 407 - Artemis, 901 - [GEOGRAPHIC_DATA], 902 - [GEOGRAPHIC_DATA]" at bounding box center [110, 666] width 164 height 42
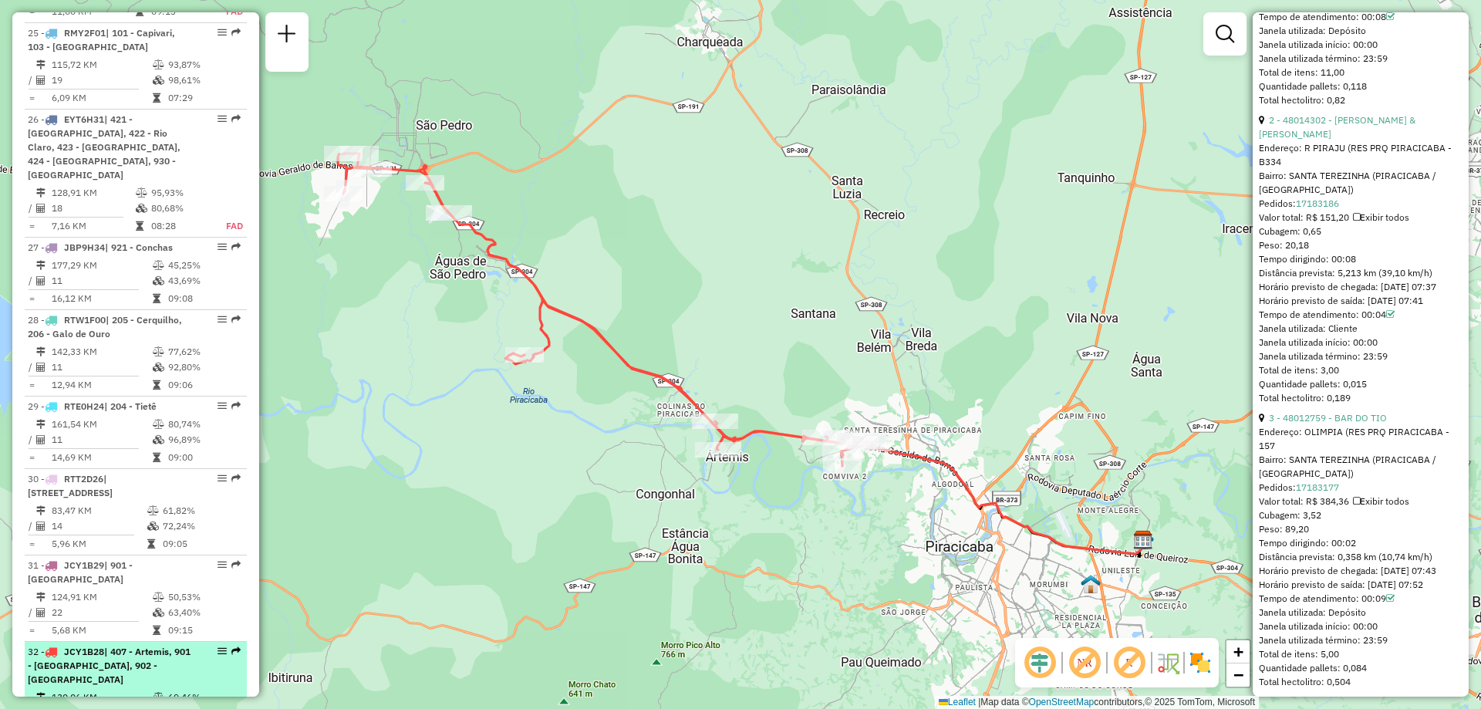
click at [86, 646] on span "| 407 - Artemis, 901 - [GEOGRAPHIC_DATA], 902 - [GEOGRAPHIC_DATA]" at bounding box center [109, 665] width 163 height 39
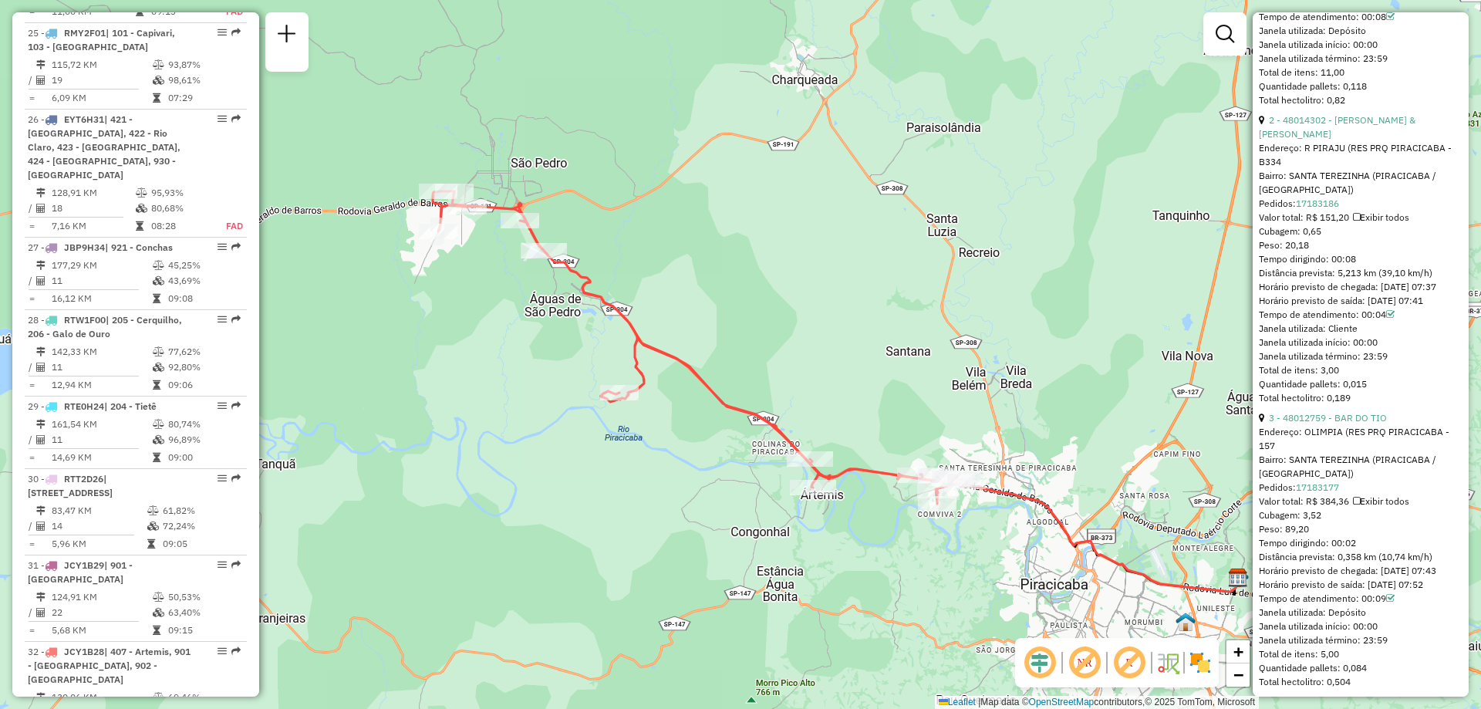
drag, startPoint x: 506, startPoint y: 548, endPoint x: 601, endPoint y: 586, distance: 102.1
click at [601, 586] on div "Janela de atendimento Grade de atendimento Capacidade Transportadoras Veículos …" at bounding box center [740, 354] width 1481 height 709
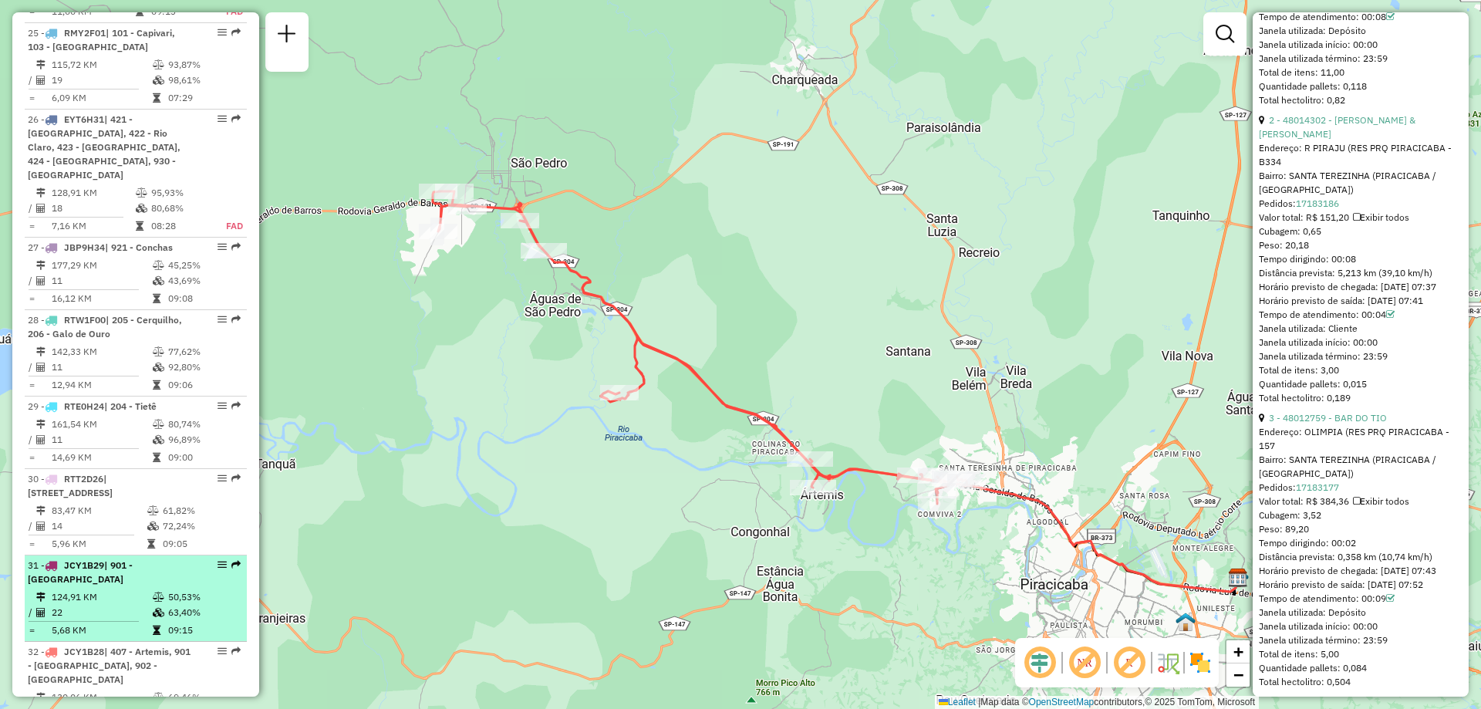
click at [127, 589] on td "124,91 KM" at bounding box center [101, 596] width 101 height 15
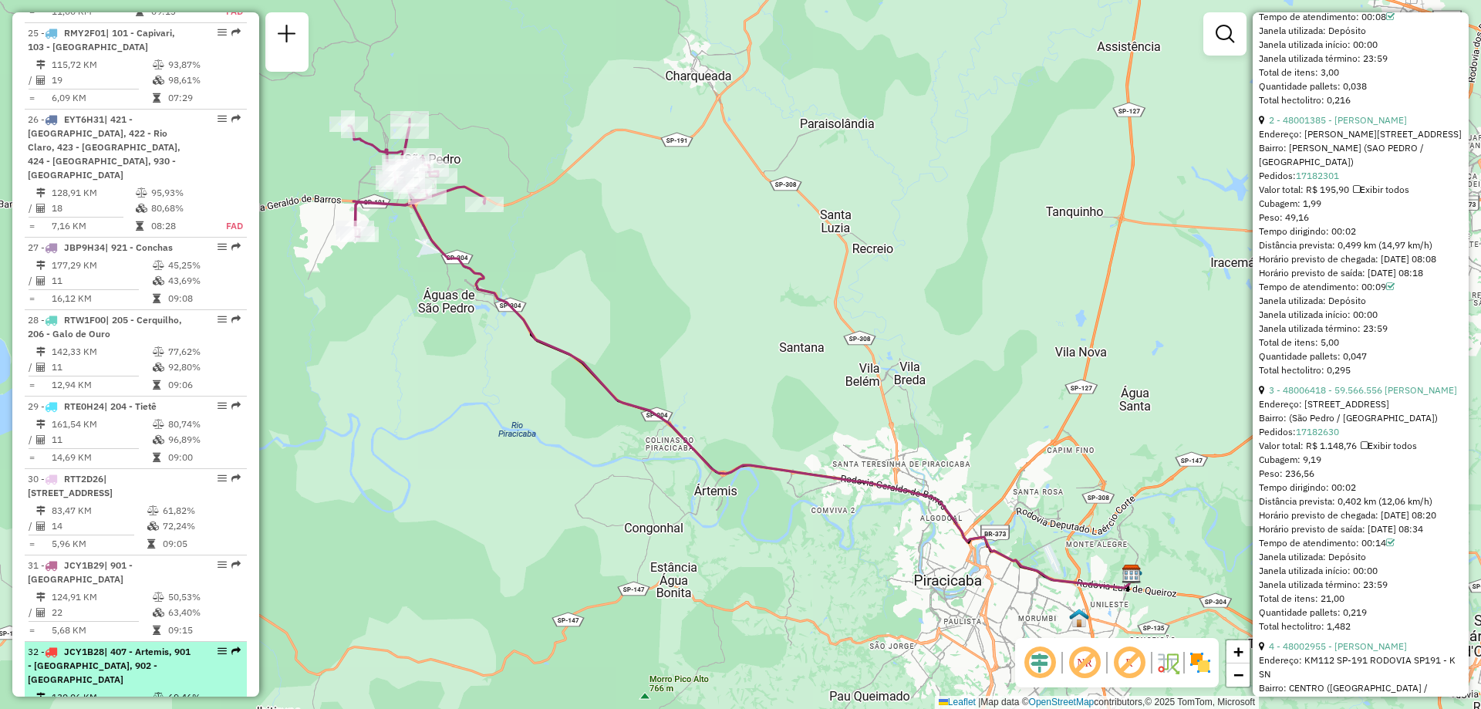
click at [130, 645] on div "32 - JCY1B28 | 407 - Artemis, 901 - [GEOGRAPHIC_DATA], 902 - [GEOGRAPHIC_DATA]" at bounding box center [110, 666] width 164 height 42
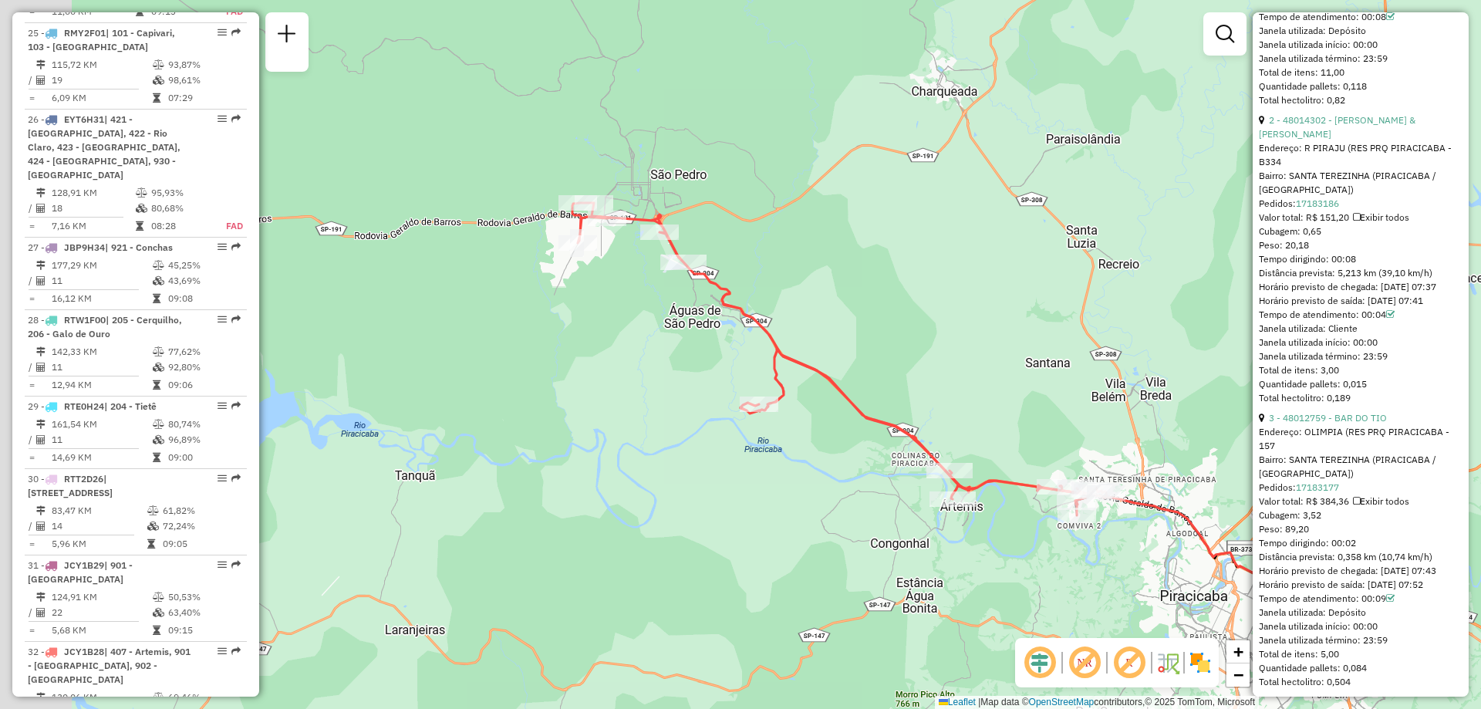
drag, startPoint x: 453, startPoint y: 472, endPoint x: 688, endPoint y: 521, distance: 240.2
click at [688, 521] on div "Janela de atendimento Grade de atendimento Capacidade Transportadoras Veículos …" at bounding box center [740, 354] width 1481 height 709
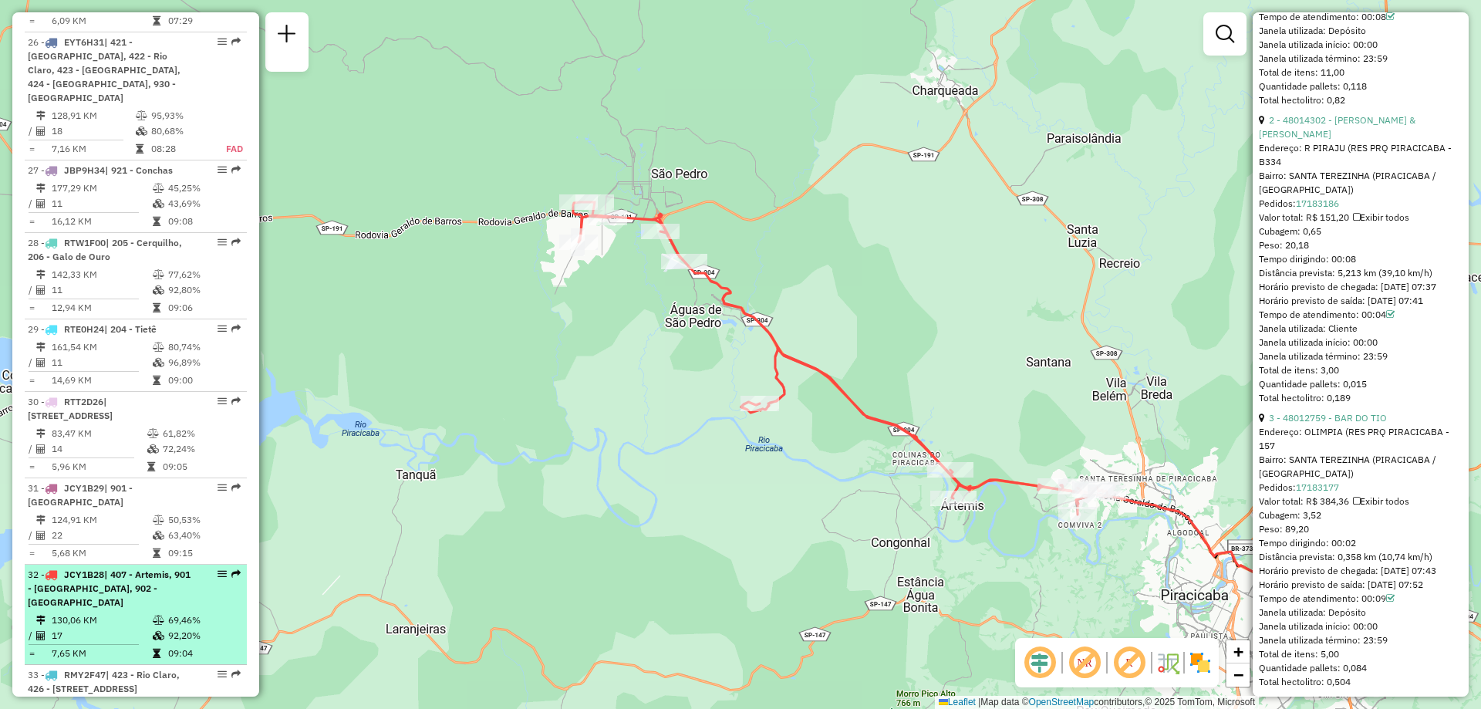
scroll to position [2961, 0]
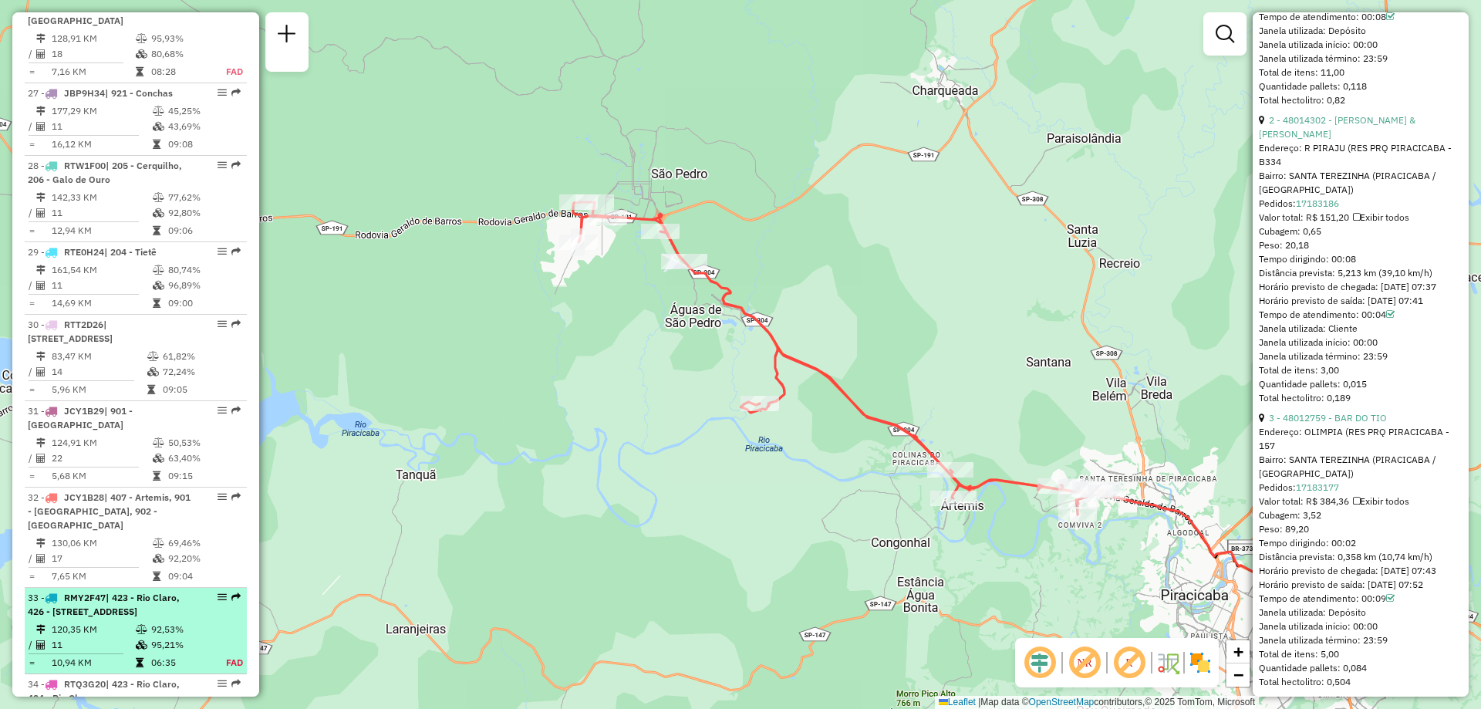
click at [83, 592] on span "RMY2F47" at bounding box center [85, 598] width 42 height 12
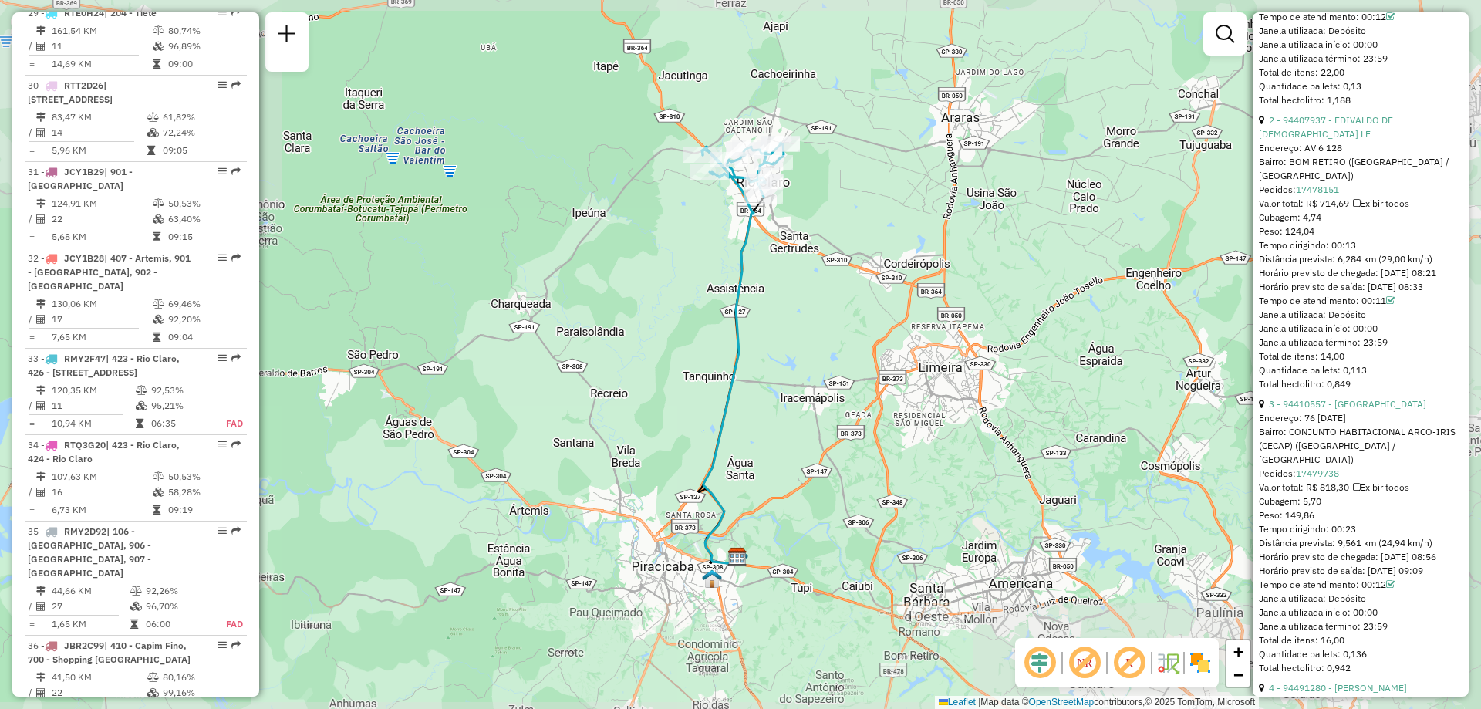
scroll to position [3397, 0]
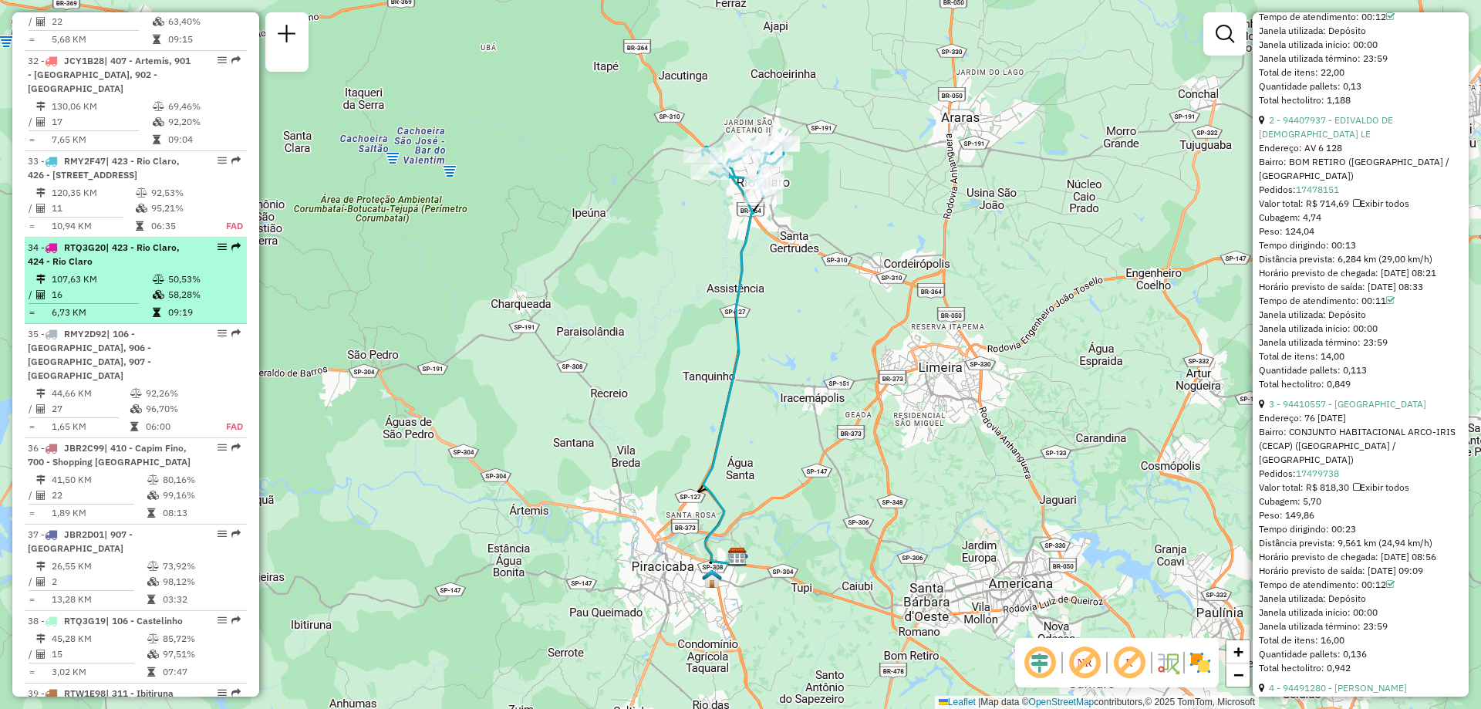
click at [102, 287] on td "16" at bounding box center [101, 294] width 101 height 15
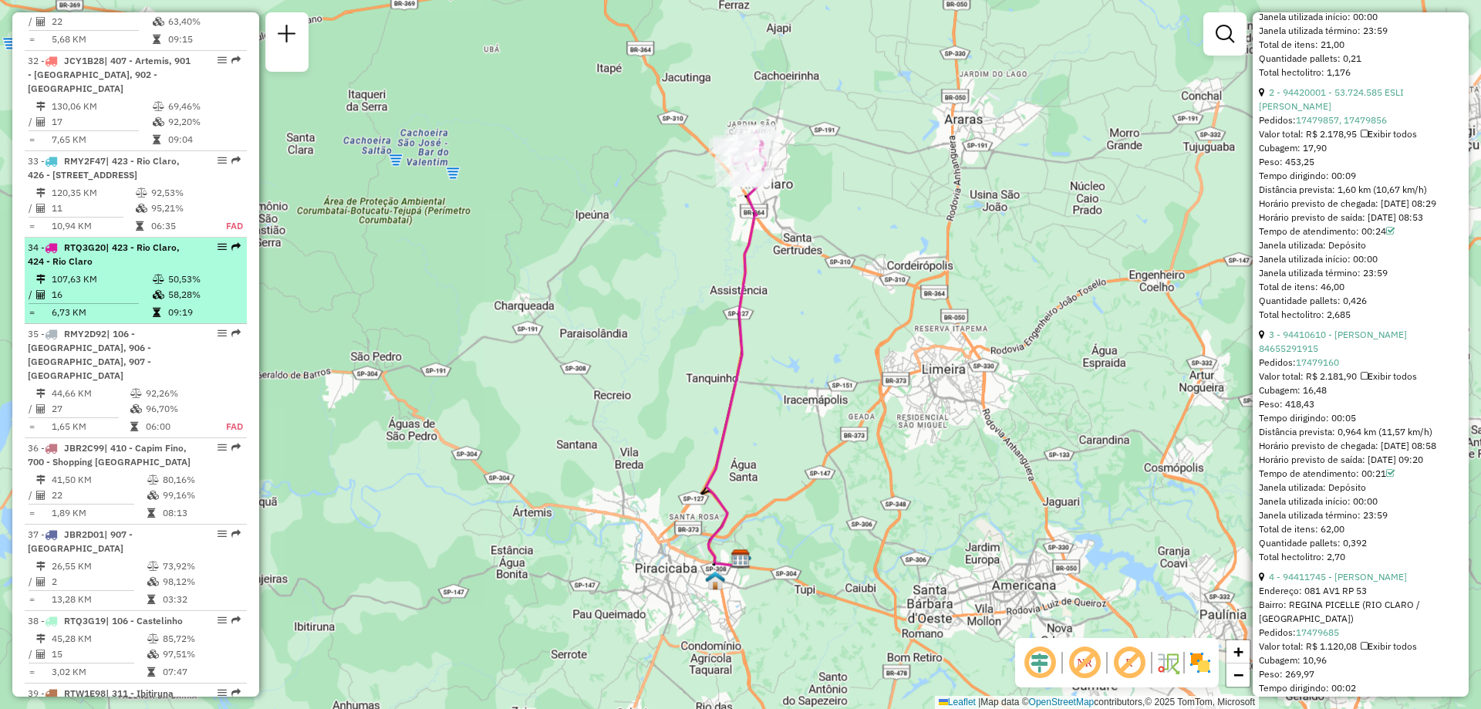
scroll to position [835, 0]
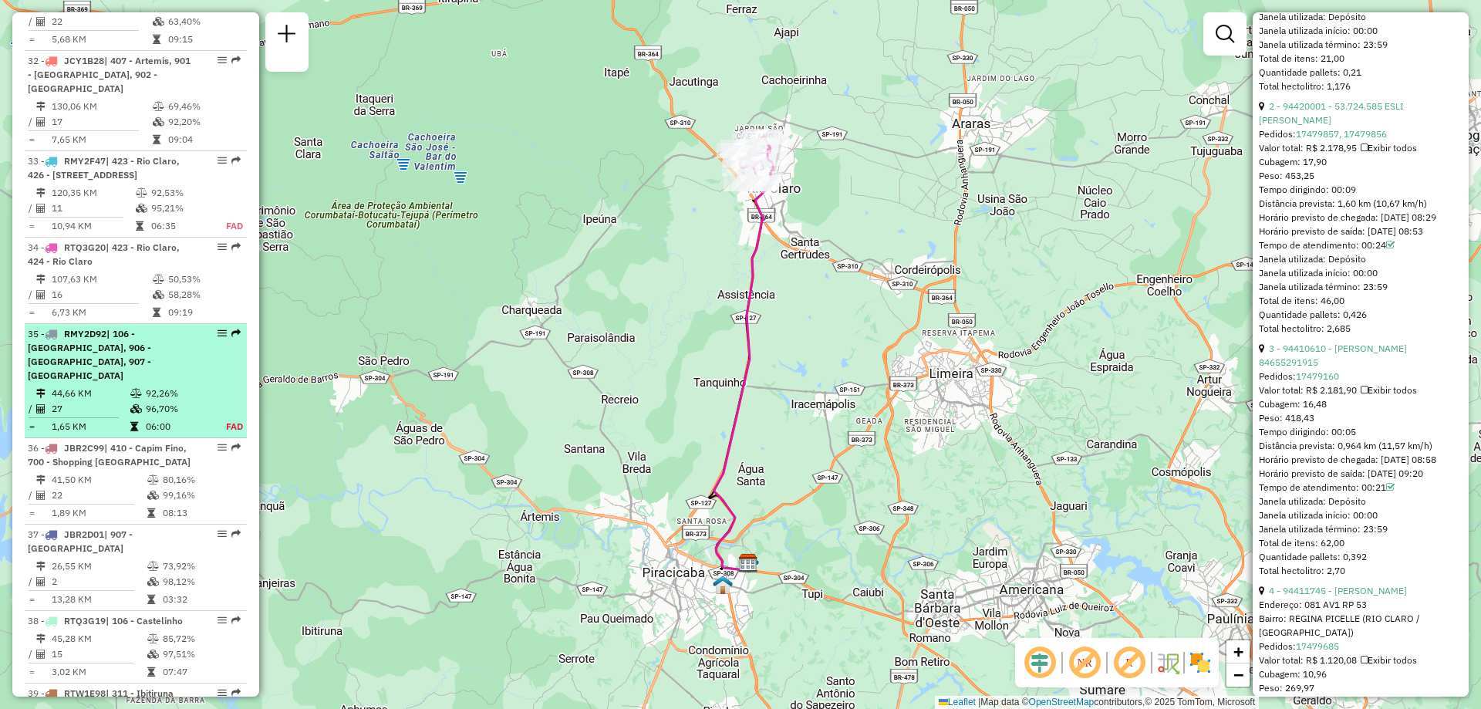
click at [76, 328] on span "| 106 - [GEOGRAPHIC_DATA], 906 - [GEOGRAPHIC_DATA], 907 - [GEOGRAPHIC_DATA]" at bounding box center [89, 354] width 123 height 53
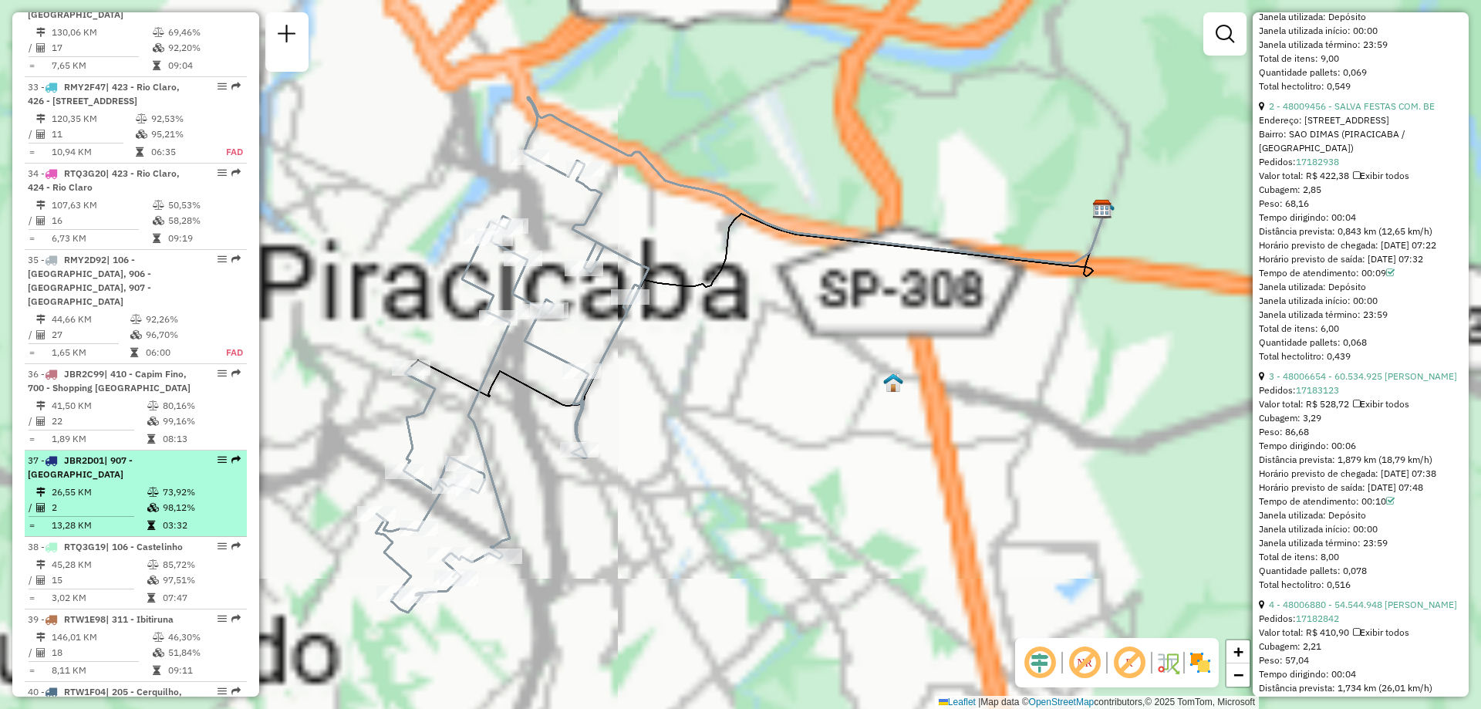
scroll to position [3584, 0]
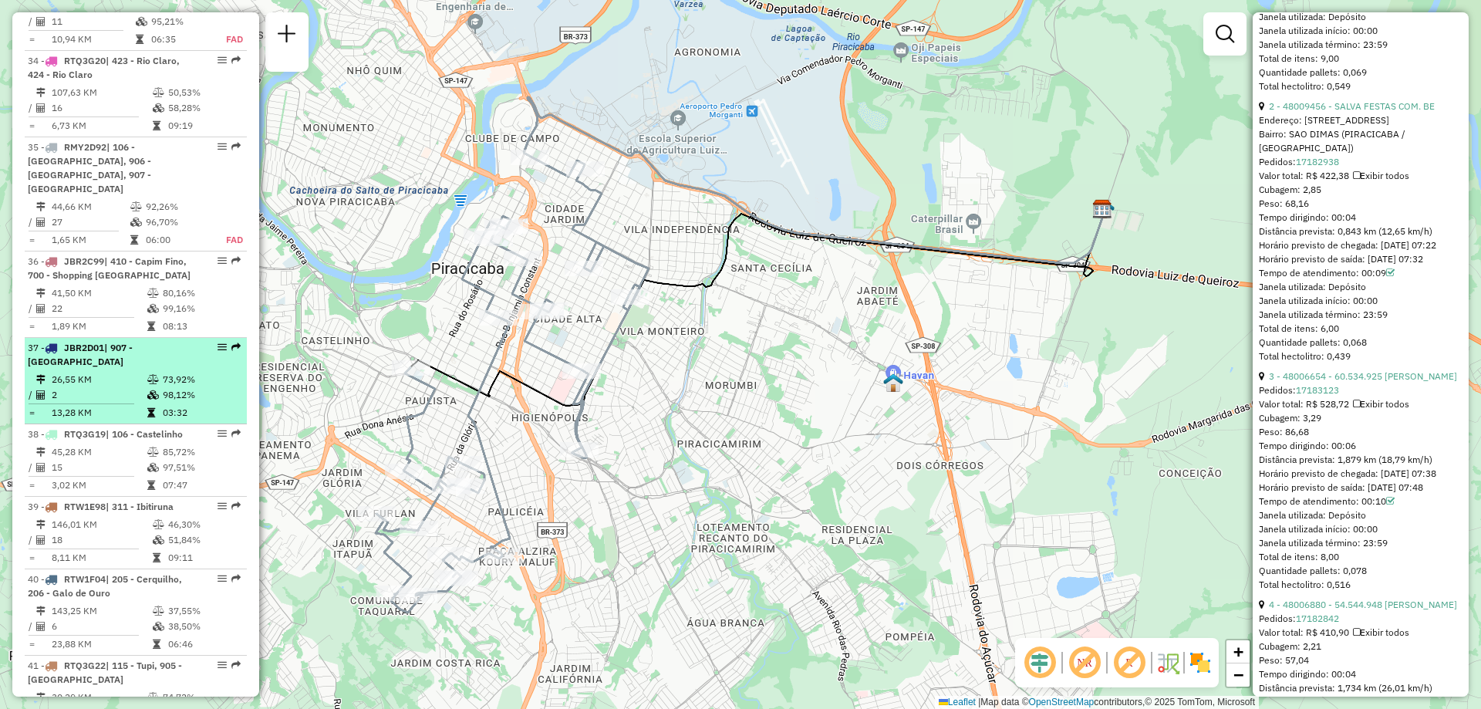
click at [92, 387] on td "2" at bounding box center [99, 394] width 96 height 15
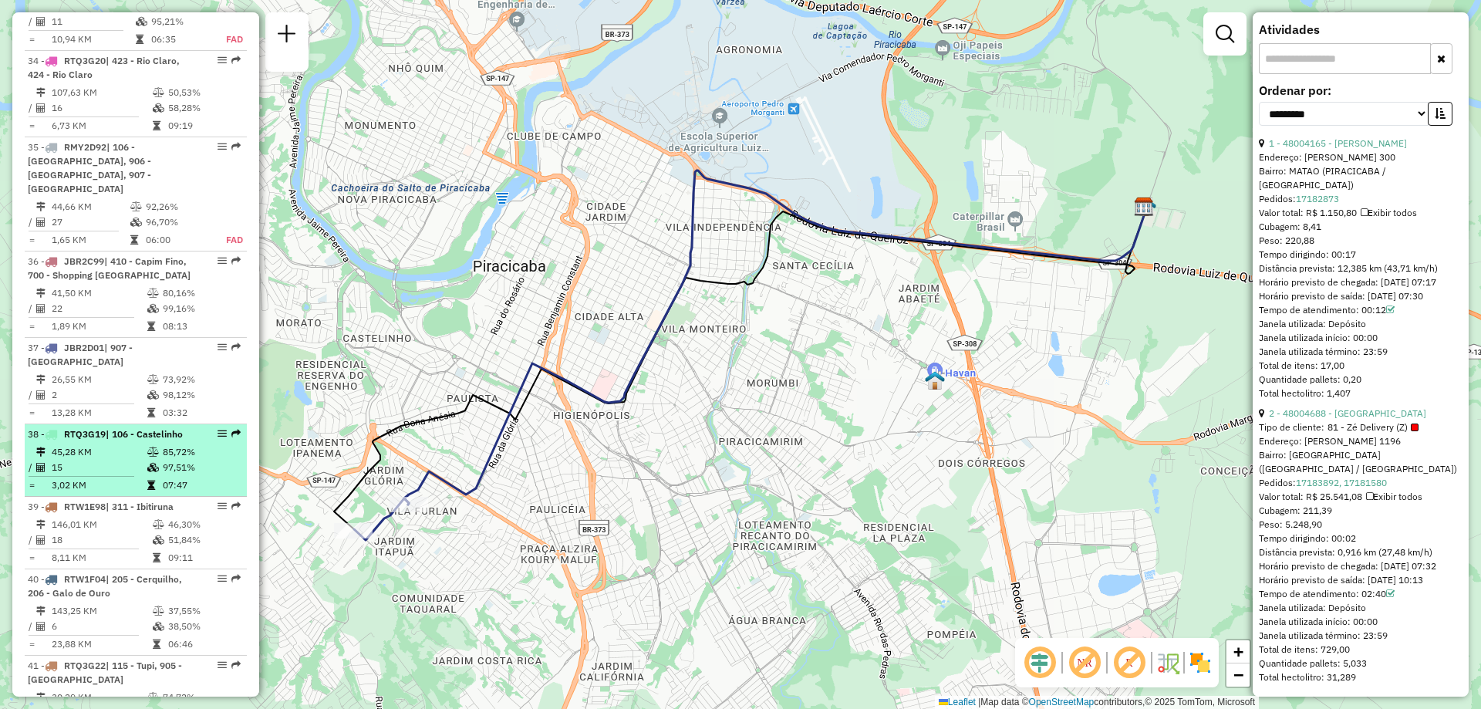
click at [93, 444] on td "45,28 KM" at bounding box center [99, 451] width 96 height 15
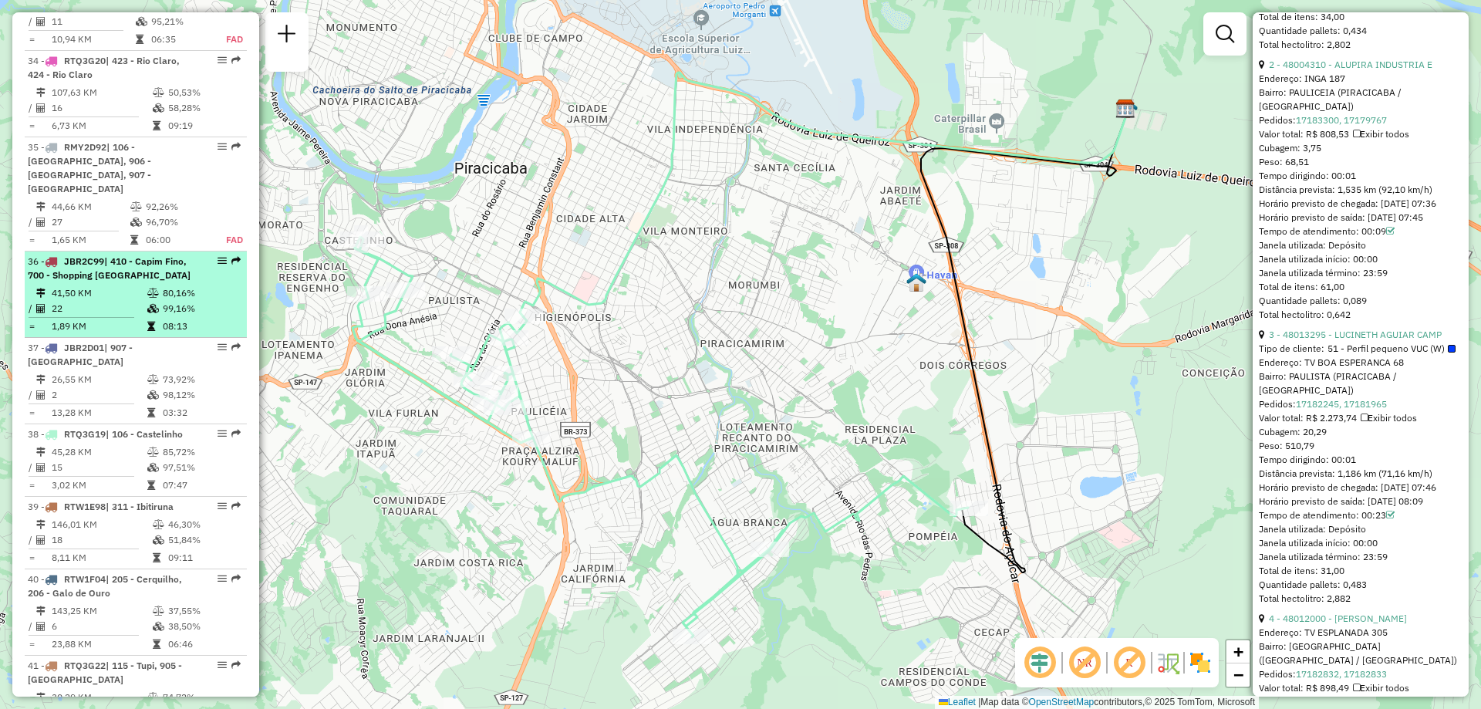
click at [90, 251] on li "36 - JBR2C99 | 410 - Capim Fino, 700 - Shopping Piracicaba 41,50 KM 80,16% / 22…" at bounding box center [136, 294] width 222 height 86
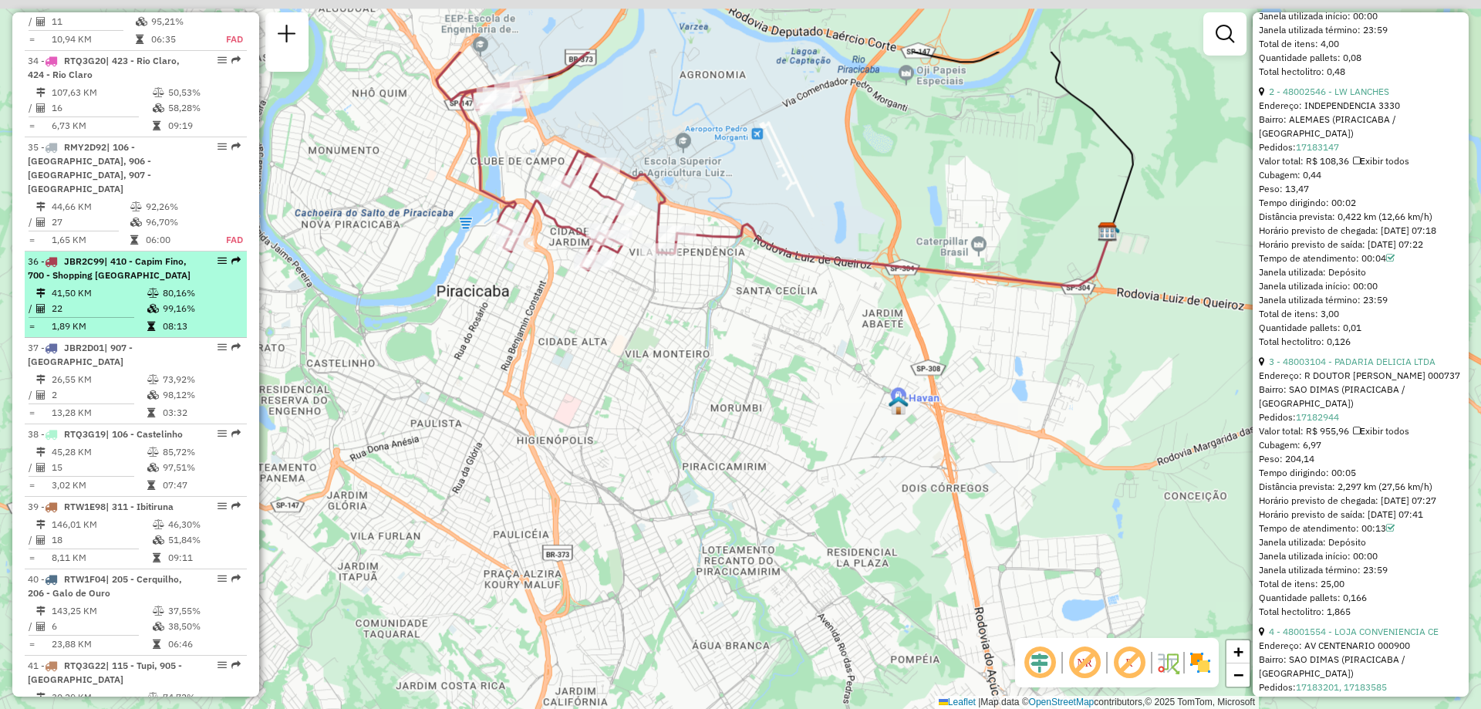
scroll to position [820, 0]
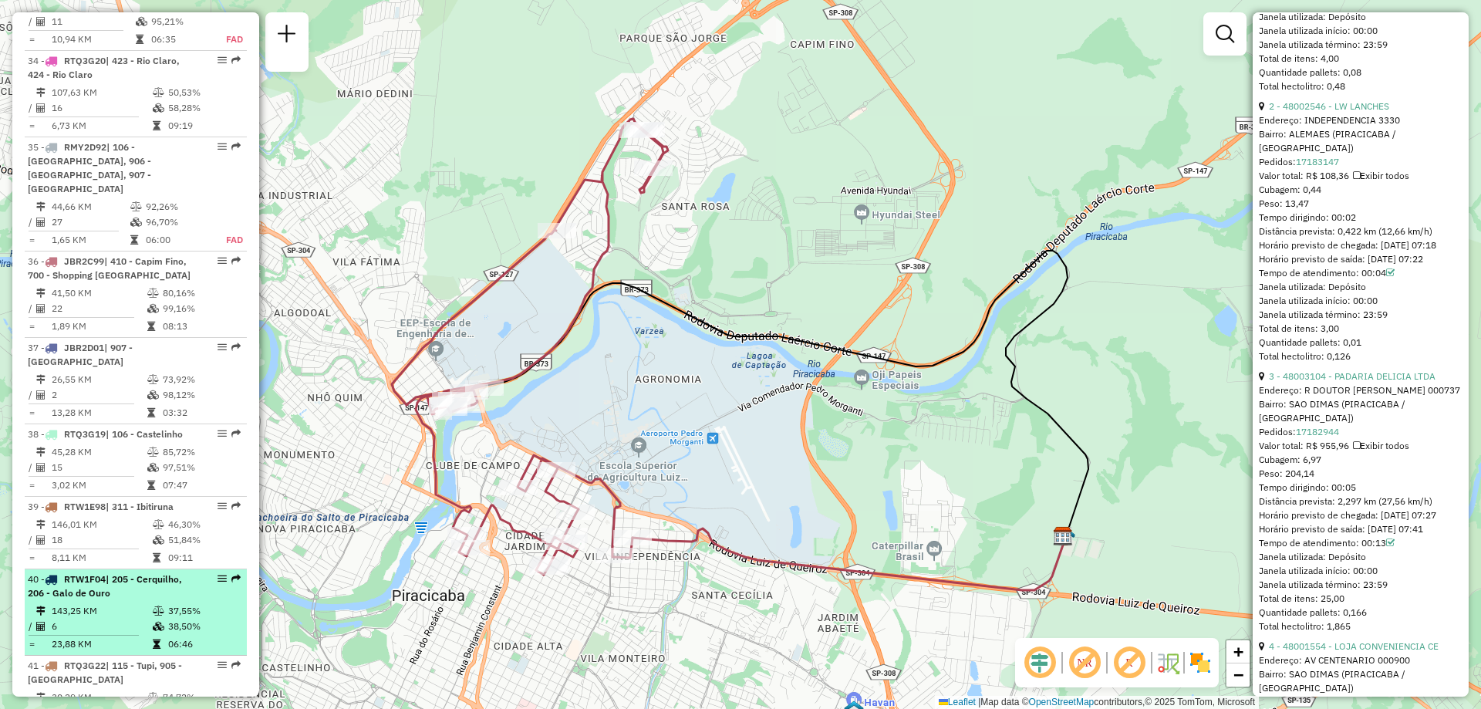
click at [116, 572] on div "40 - RTW1F04 | 205 - Cerquilho, 206 - [GEOGRAPHIC_DATA]" at bounding box center [110, 586] width 164 height 28
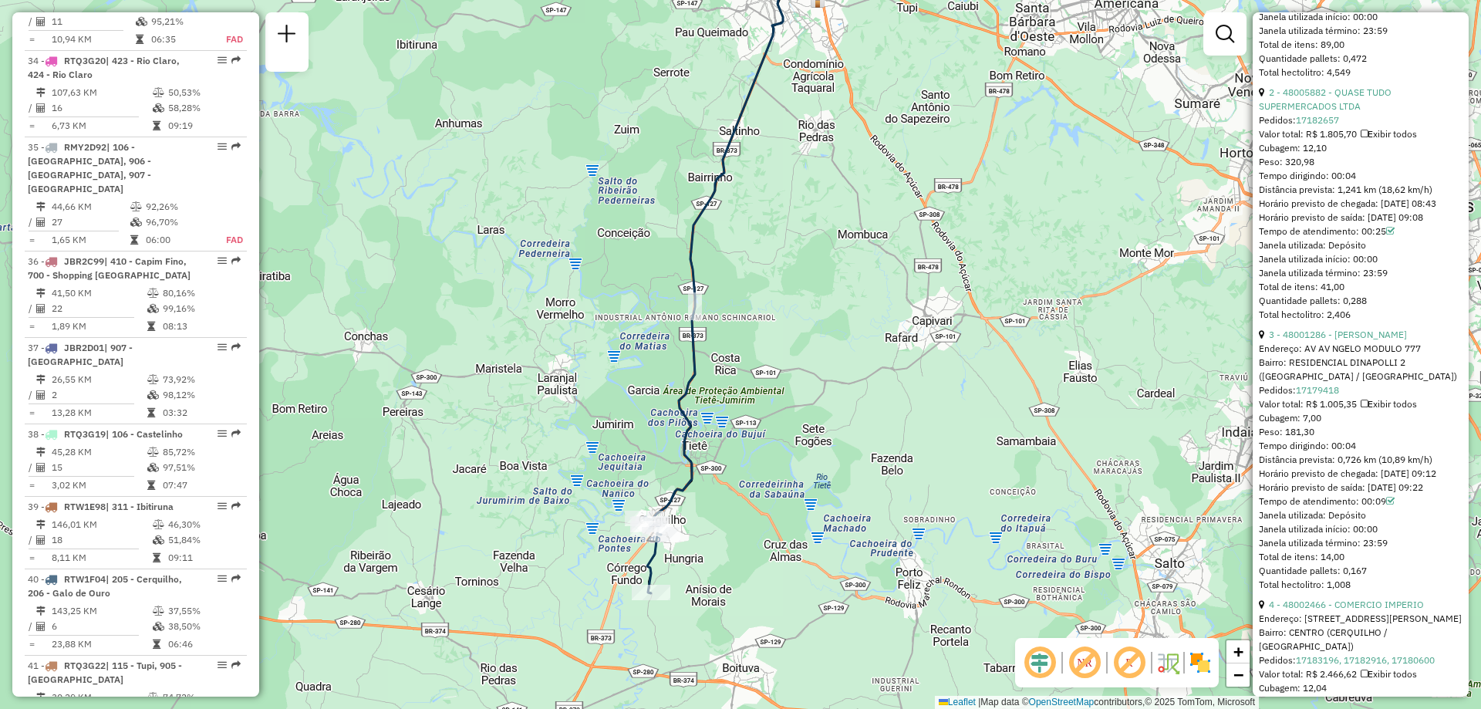
drag, startPoint x: 468, startPoint y: 419, endPoint x: 473, endPoint y: 342, distance: 77.3
click at [473, 342] on div "Janela de atendimento Grade de atendimento Capacidade Transportadoras Veículos …" at bounding box center [740, 354] width 1481 height 709
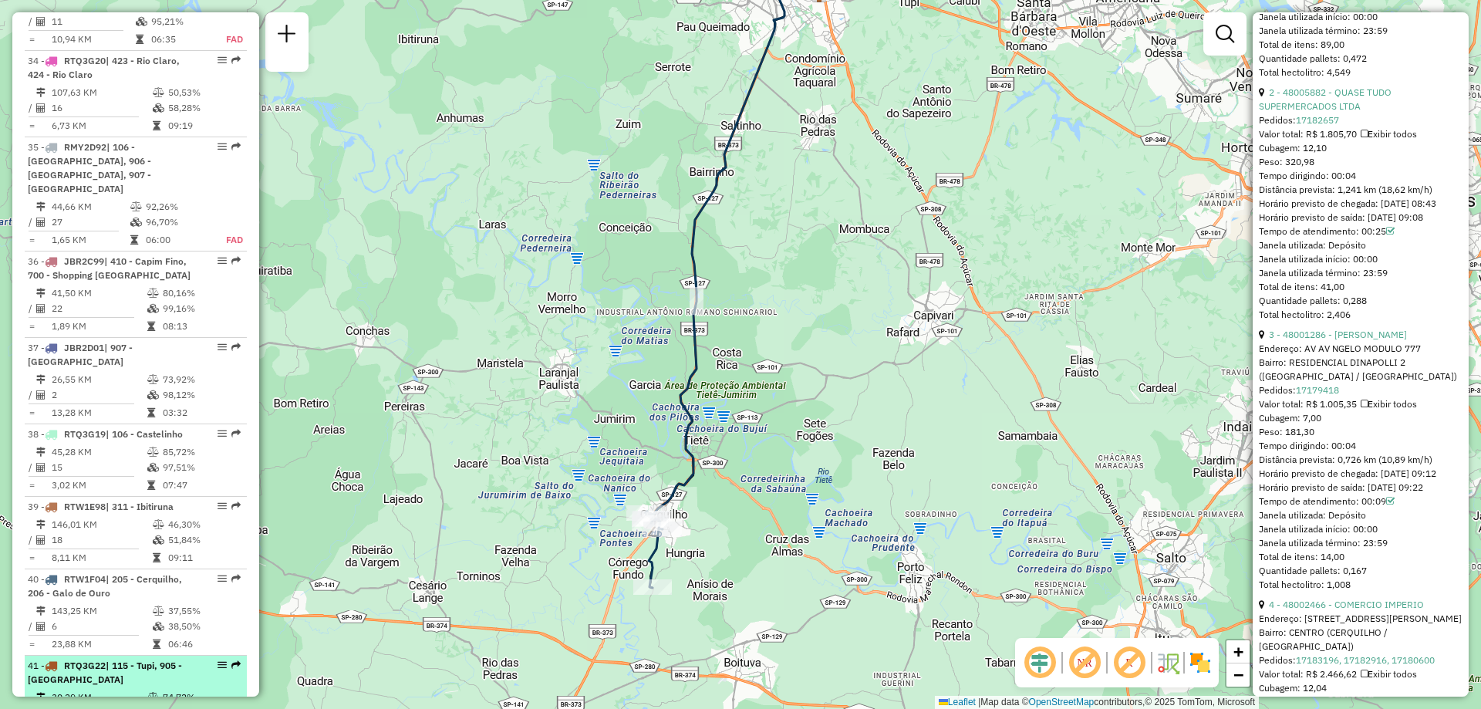
click at [92, 690] on td "30,29 KM" at bounding box center [99, 697] width 96 height 15
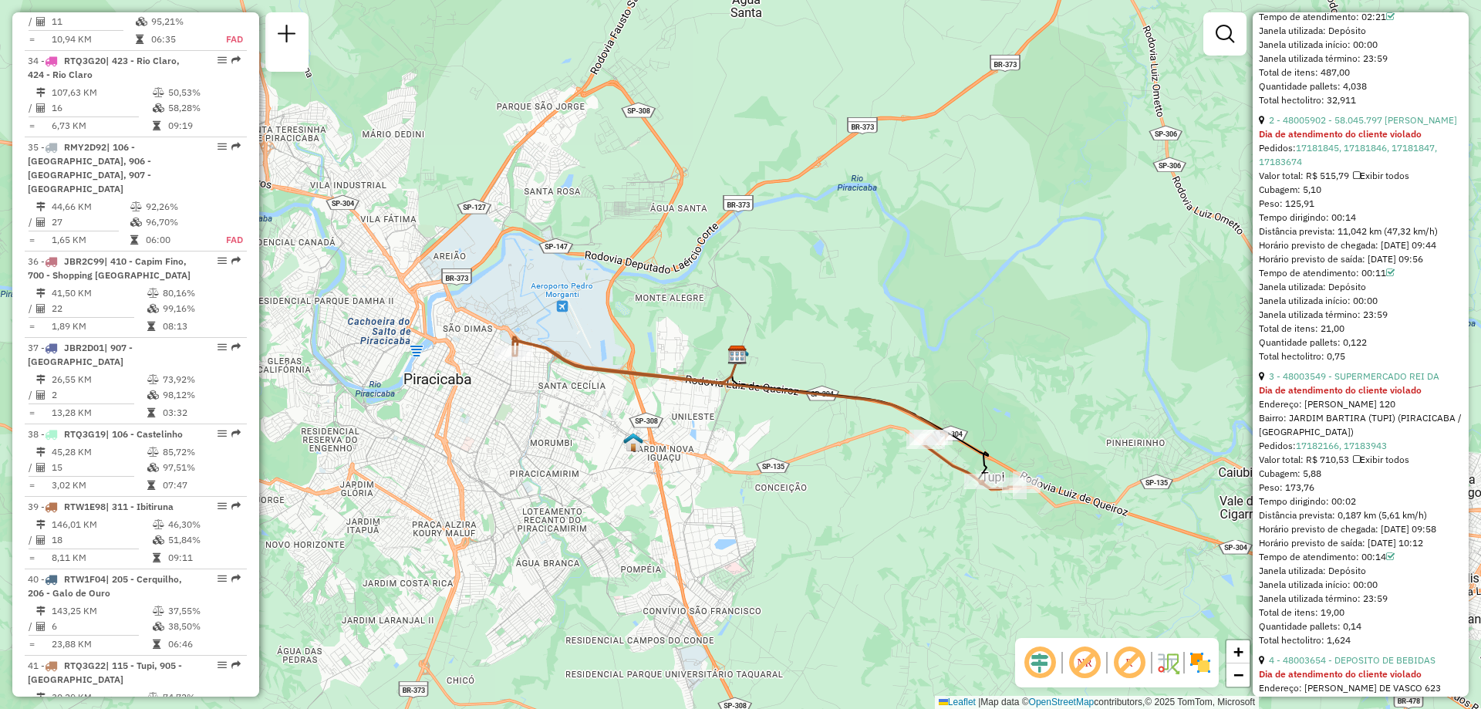
scroll to position [3661, 0]
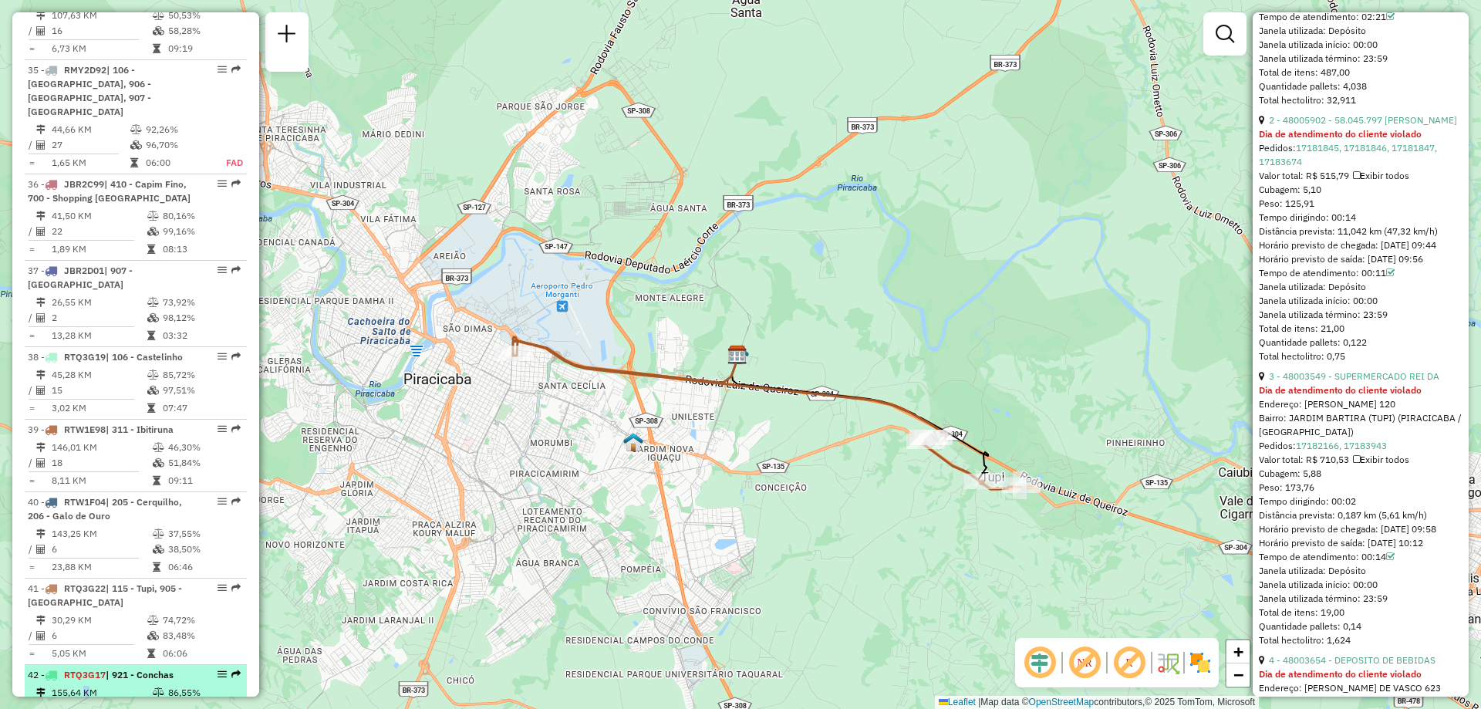
drag, startPoint x: 83, startPoint y: 542, endPoint x: 106, endPoint y: 540, distance: 24.0
click at [83, 685] on td "155,64 KM" at bounding box center [101, 692] width 101 height 15
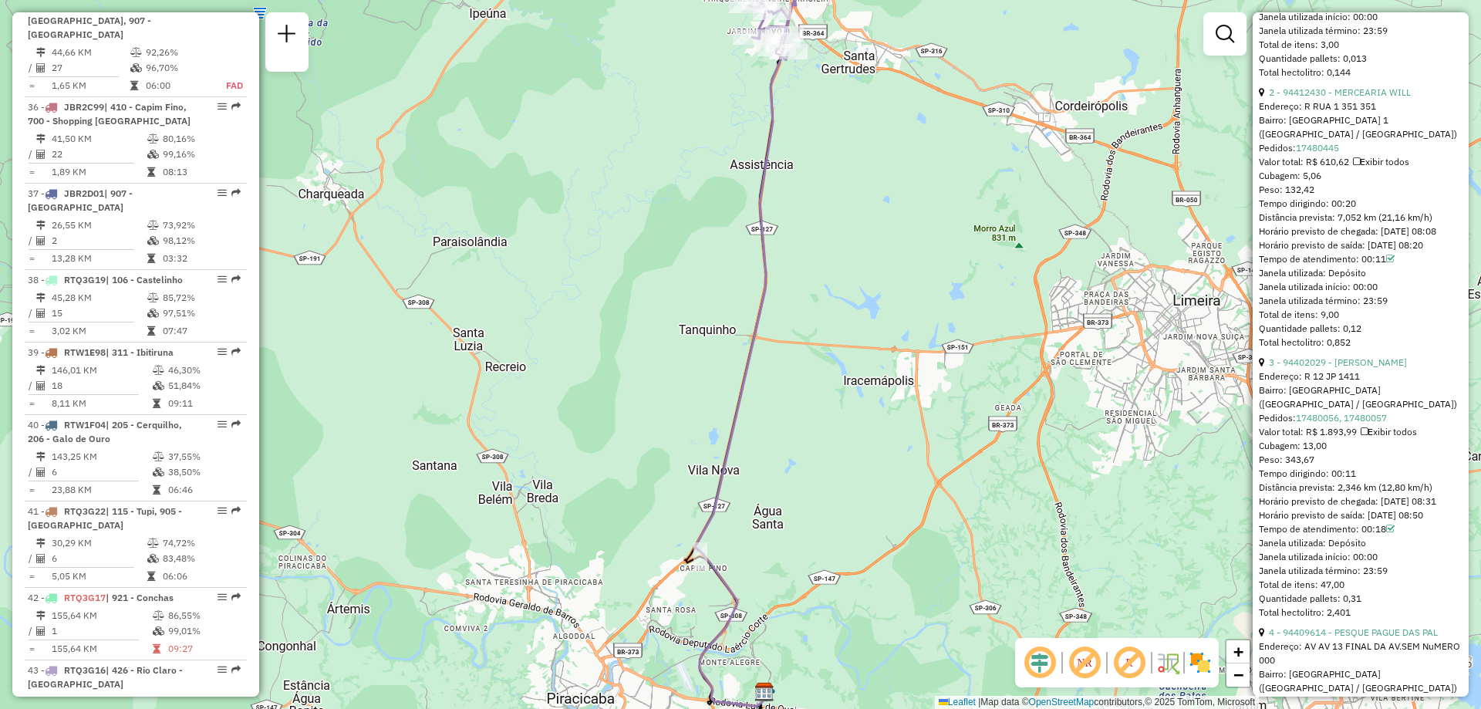
scroll to position [3815, 0]
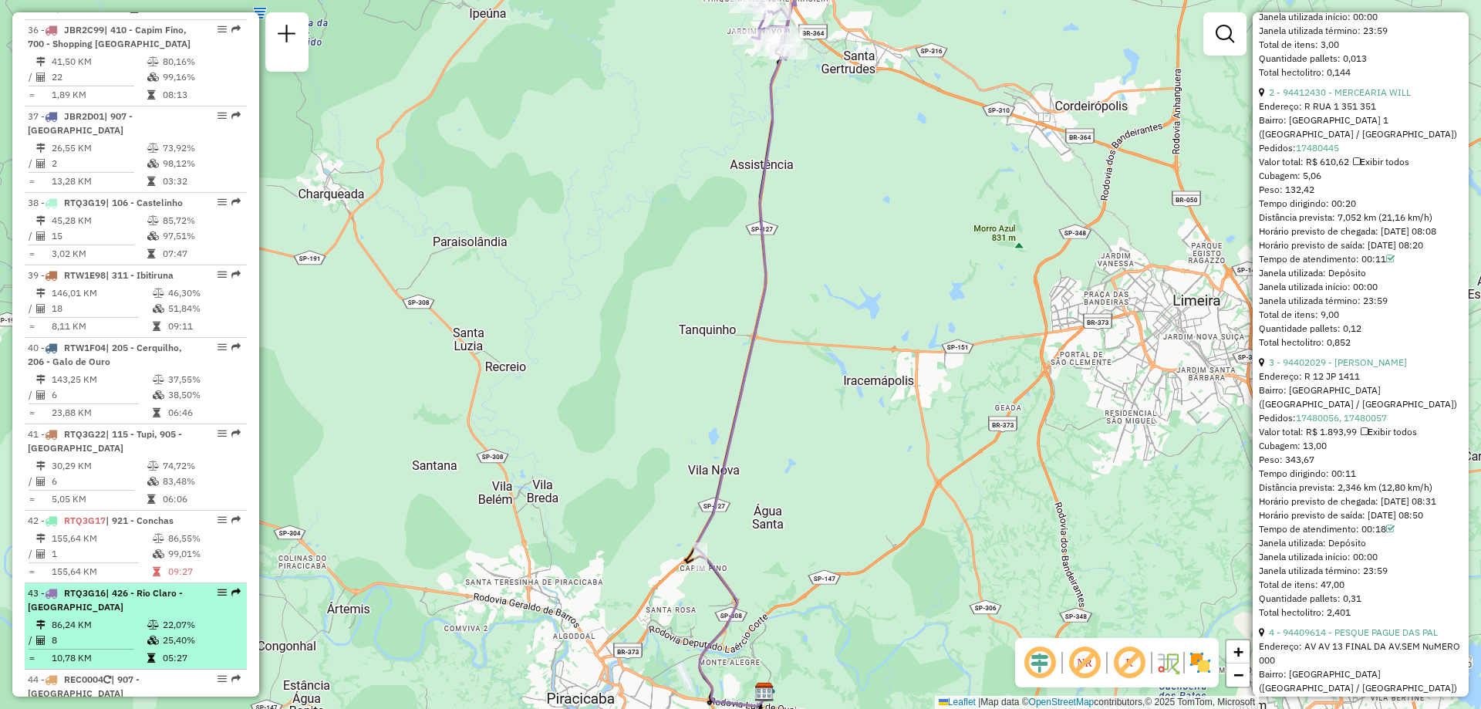
click at [99, 617] on td "86,24 KM" at bounding box center [99, 624] width 96 height 15
click at [110, 586] on div "43 - RTQ3G16 | 426 - Rio Claro - [GEOGRAPHIC_DATA]" at bounding box center [110, 600] width 164 height 28
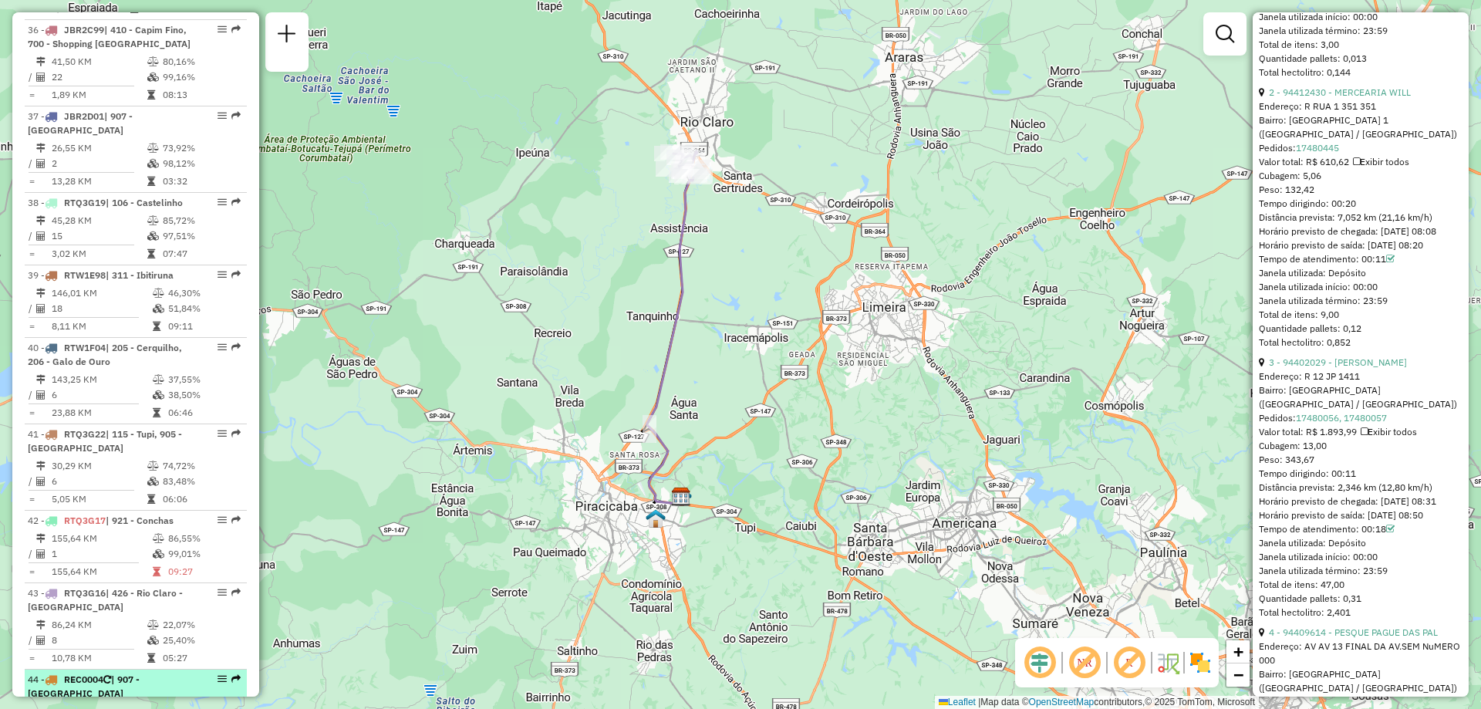
click at [103, 704] on td "28,32 KM" at bounding box center [99, 711] width 96 height 15
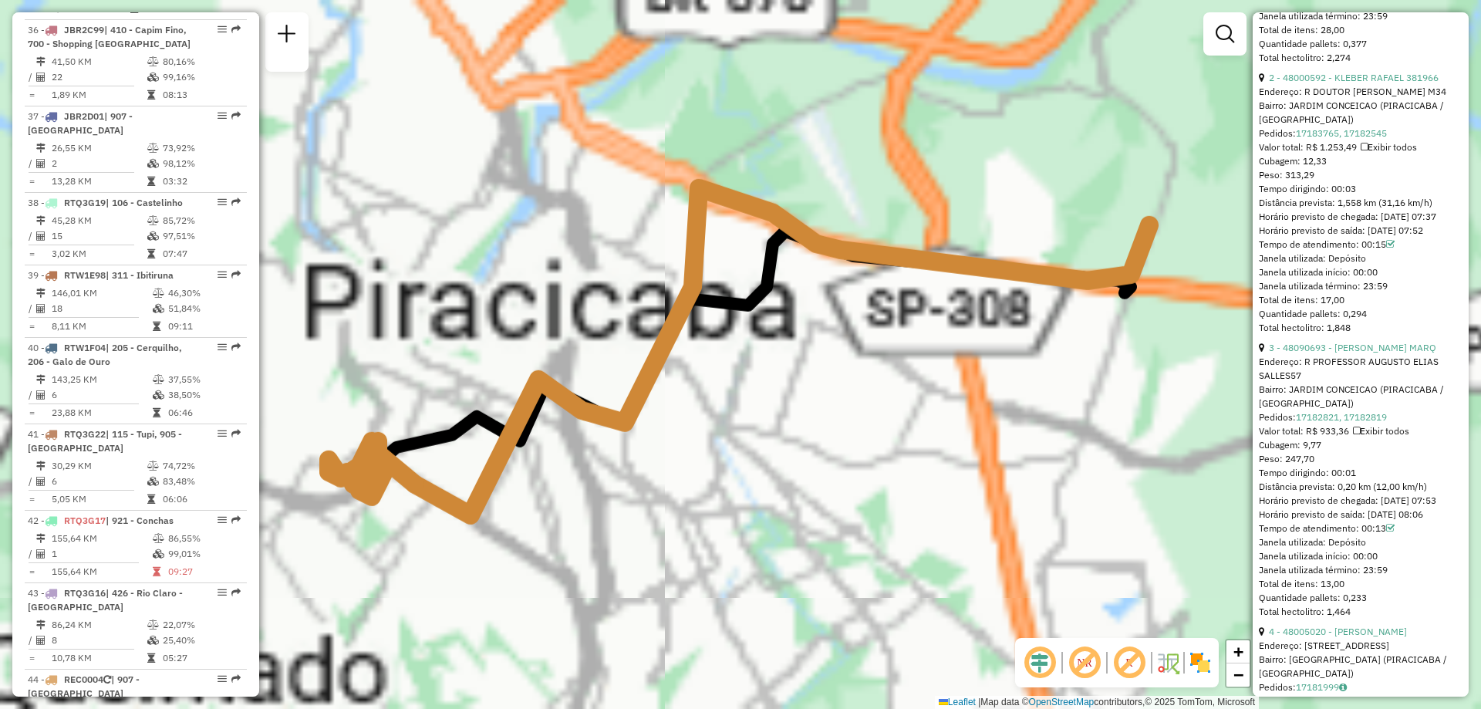
scroll to position [806, 0]
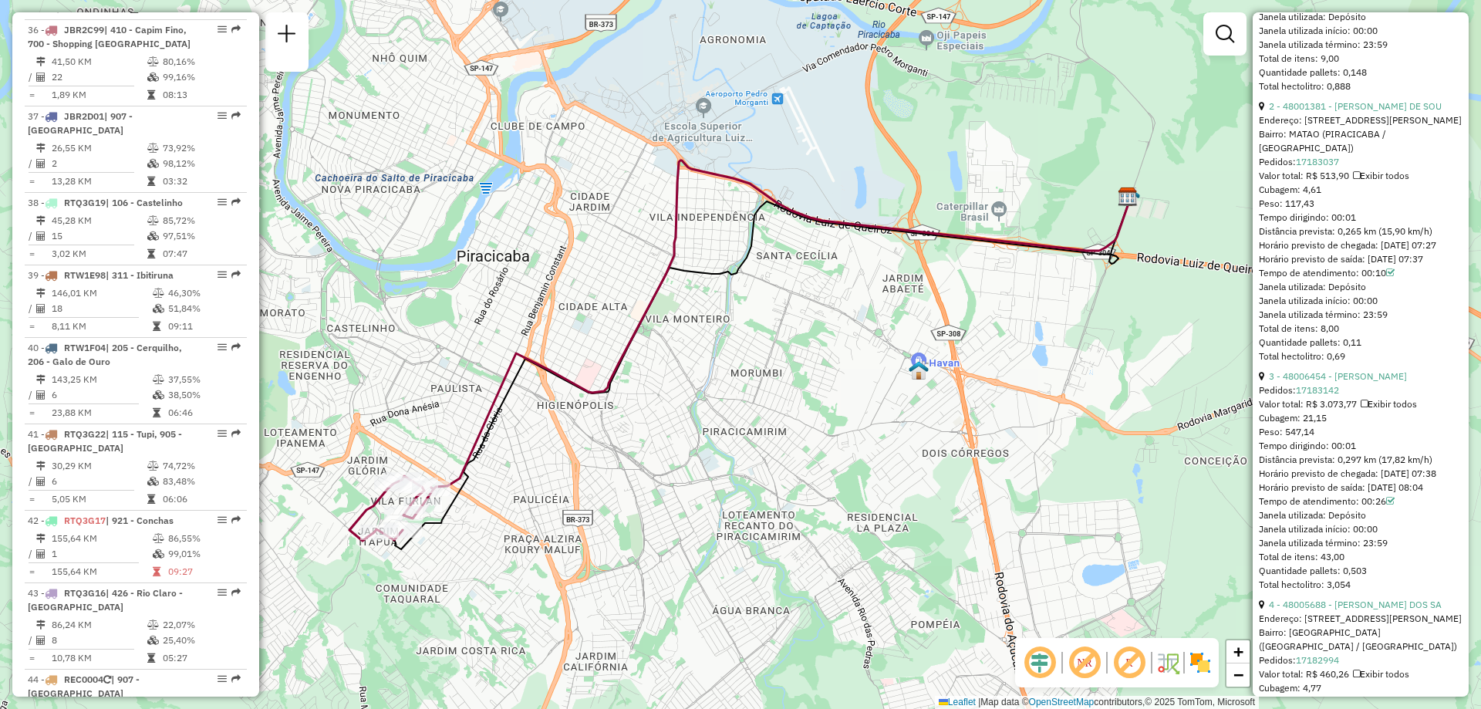
scroll to position [4201, 0]
